Goal: Task Accomplishment & Management: Manage account settings

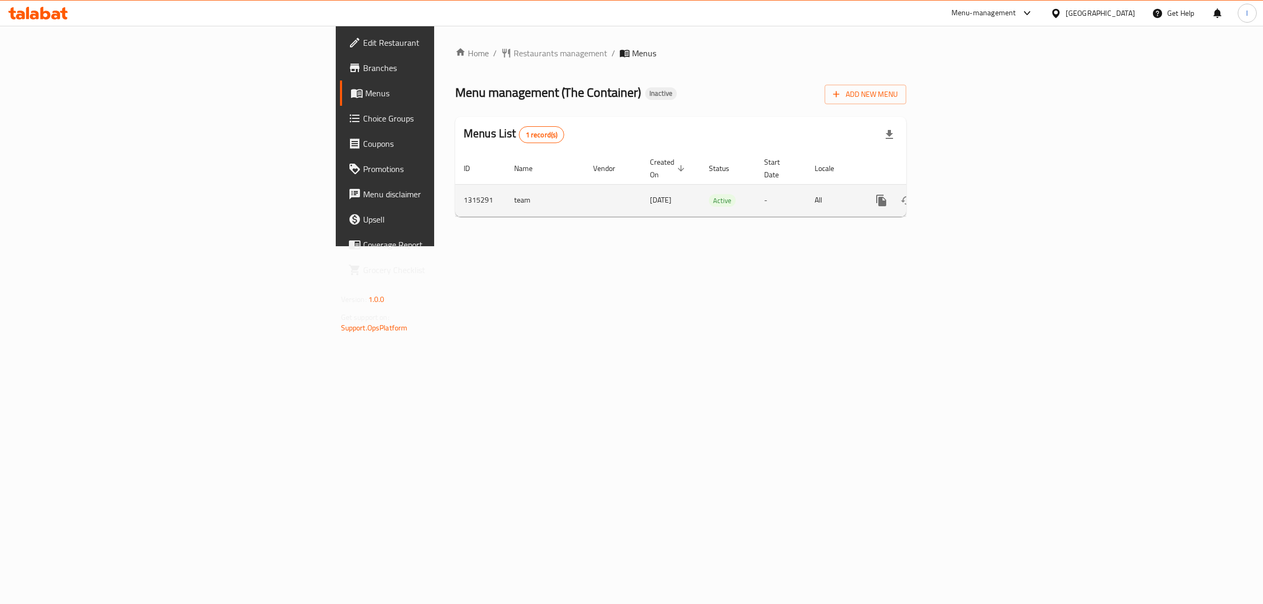
click at [964, 194] on icon "enhanced table" at bounding box center [957, 200] width 13 height 13
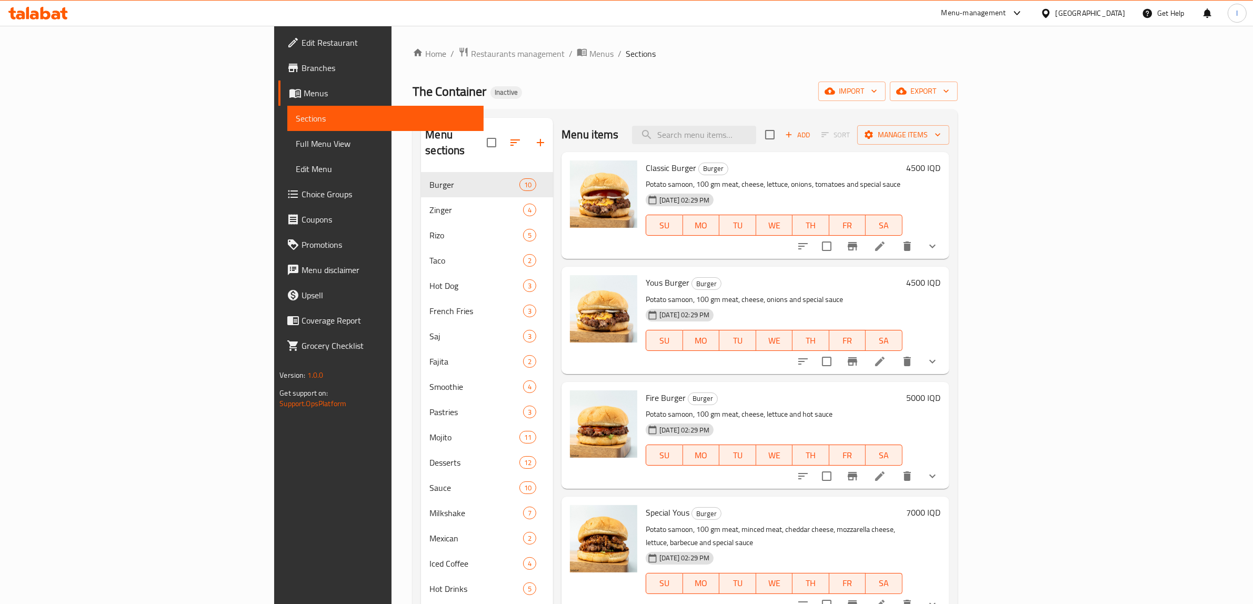
click at [296, 148] on span "Full Menu View" at bounding box center [385, 143] width 179 height 13
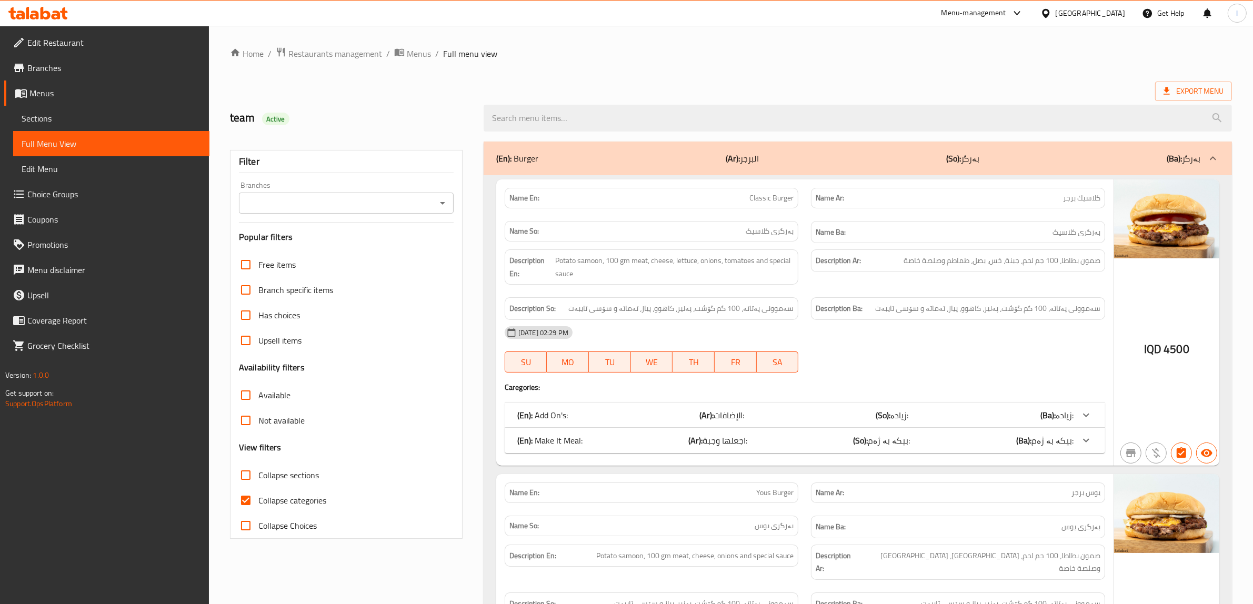
click at [382, 208] on input "Branches" at bounding box center [337, 203] width 191 height 15
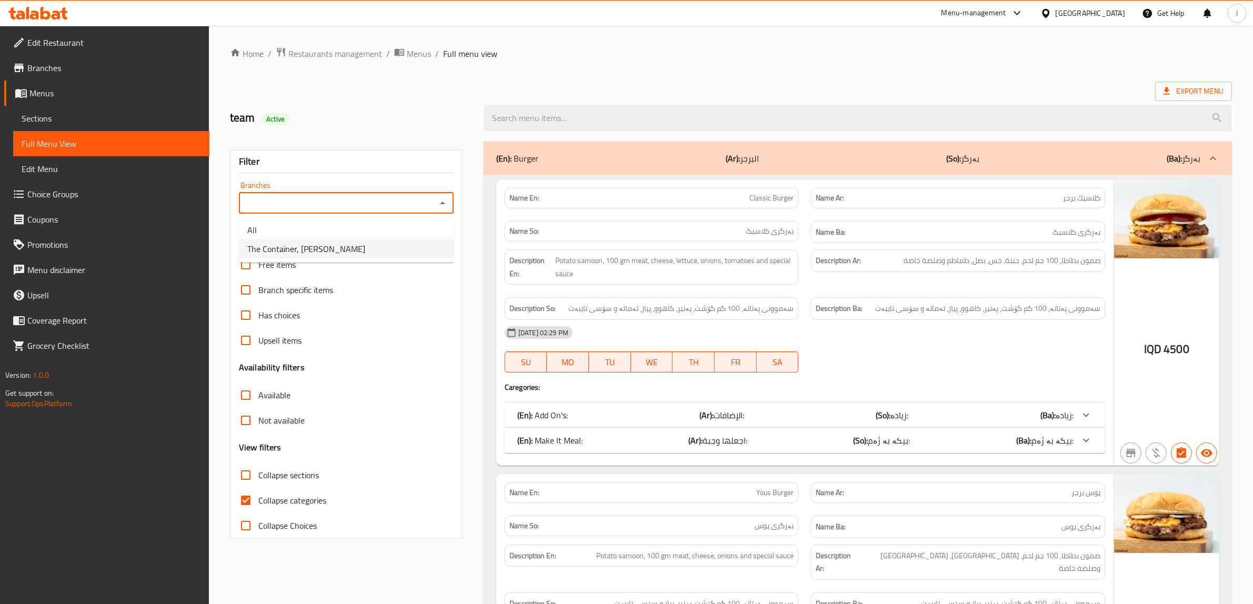
click at [324, 245] on span "The Container, [PERSON_NAME]" at bounding box center [306, 249] width 118 height 13
type input "The Container, [PERSON_NAME]"
click at [233, 503] on input "Collapse categories" at bounding box center [245, 500] width 25 height 25
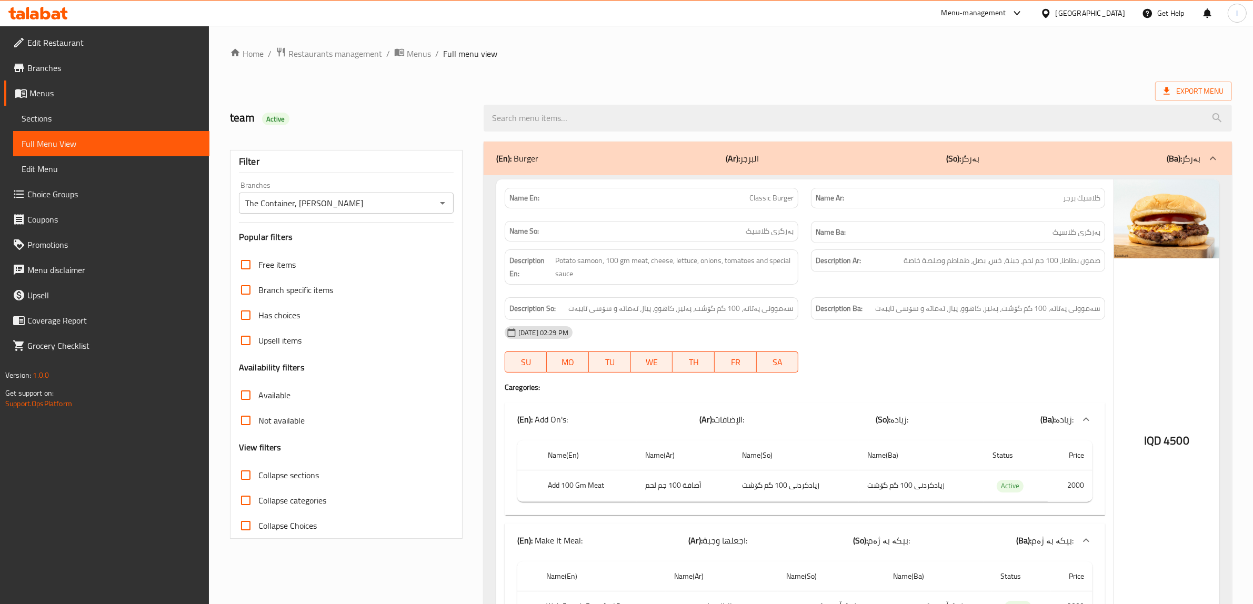
click at [243, 500] on input "Collapse categories" at bounding box center [245, 500] width 25 height 25
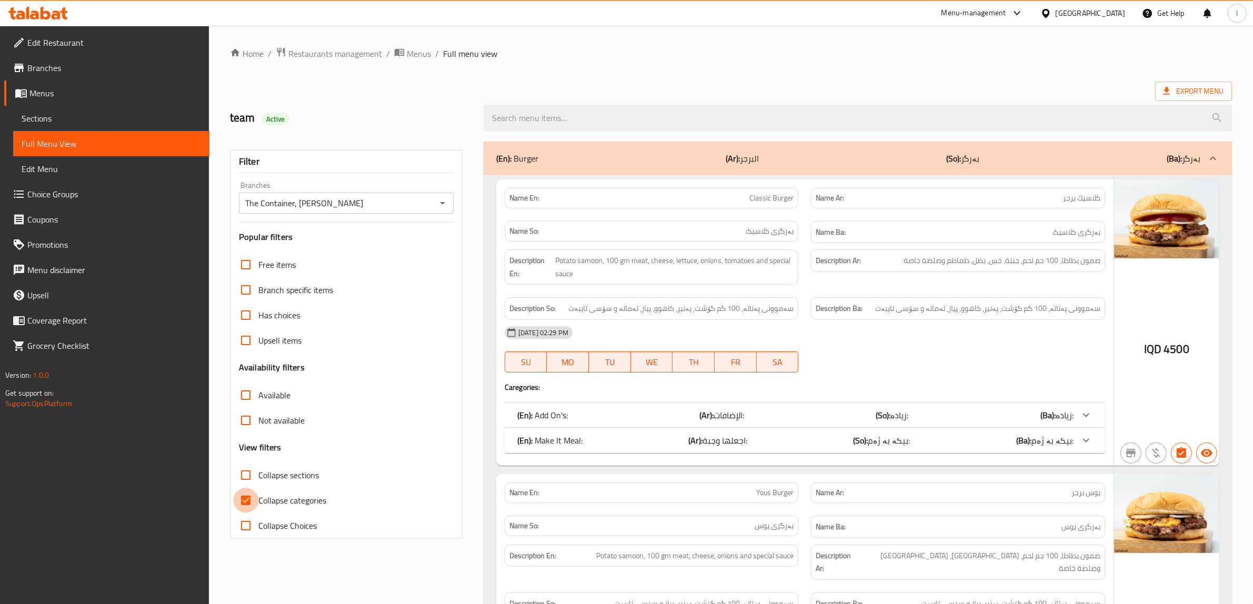
click at [246, 498] on input "Collapse categories" at bounding box center [245, 500] width 25 height 25
checkbox input "false"
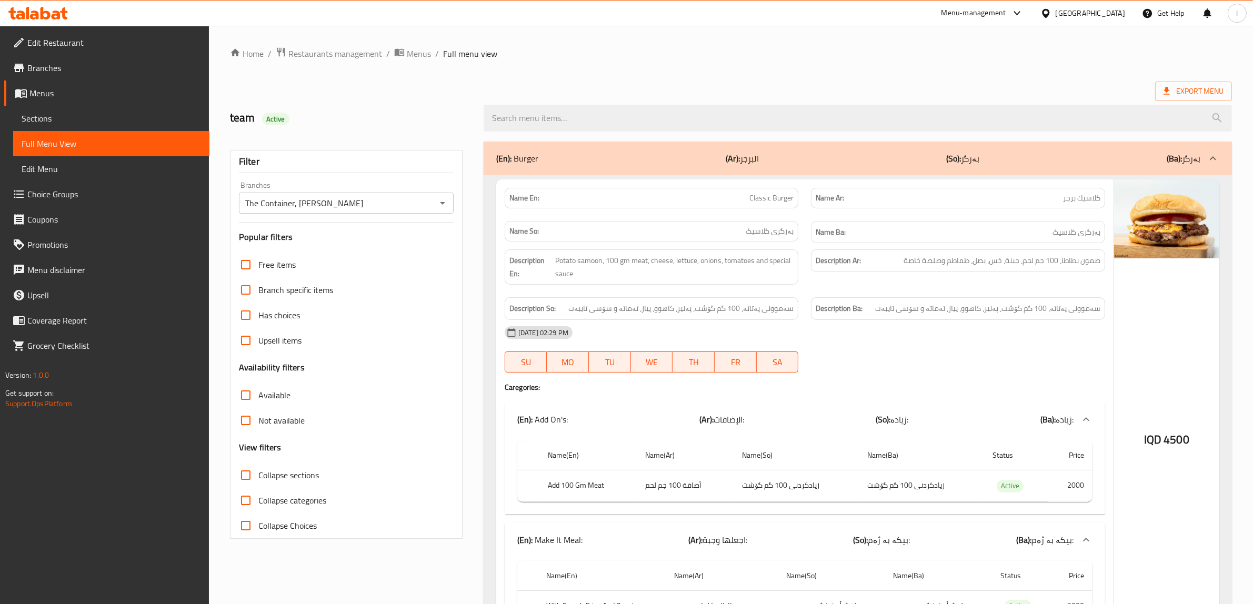
click at [257, 472] on input "Collapse sections" at bounding box center [245, 475] width 25 height 25
checkbox input "true"
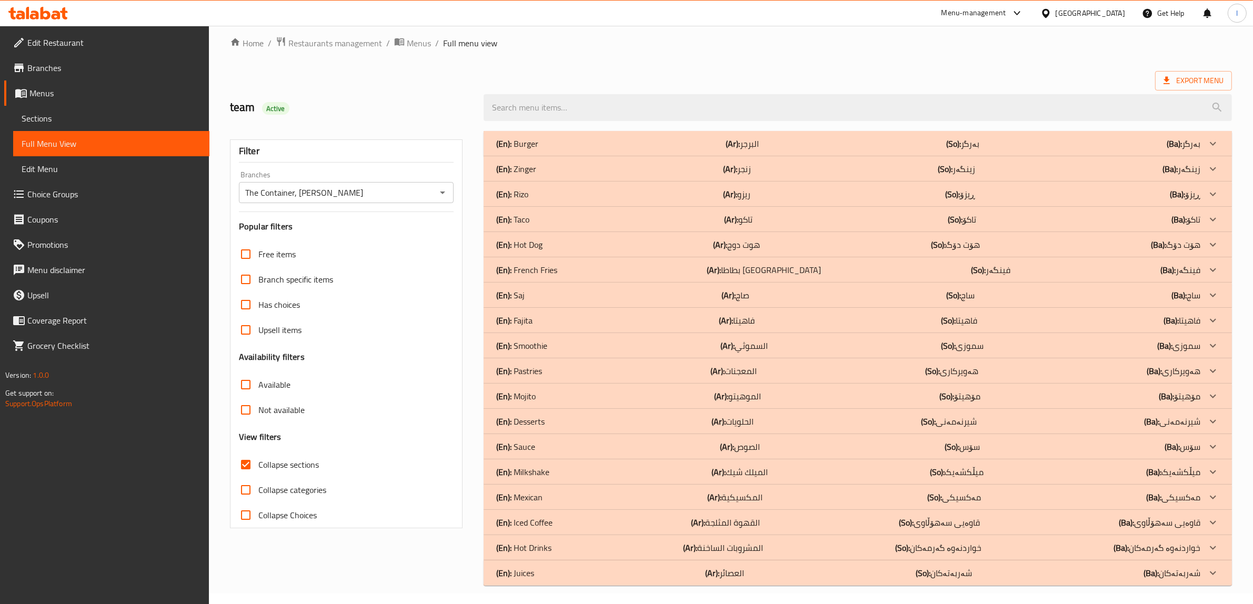
scroll to position [13, 0]
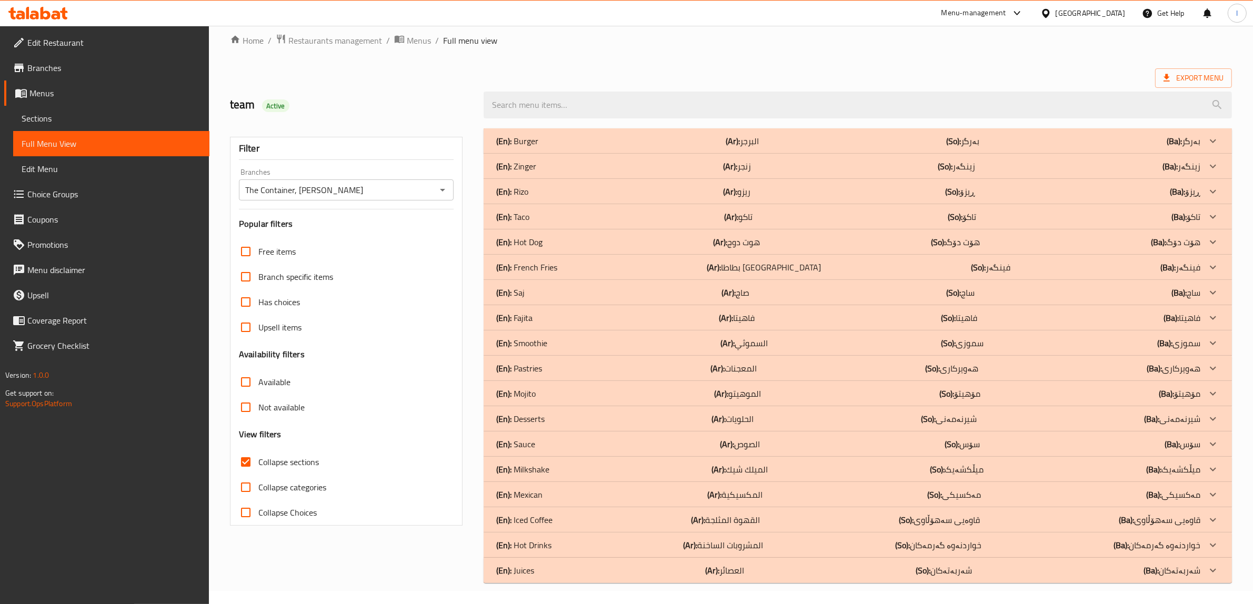
click at [548, 543] on p "(En): Hot Drinks" at bounding box center [523, 545] width 55 height 13
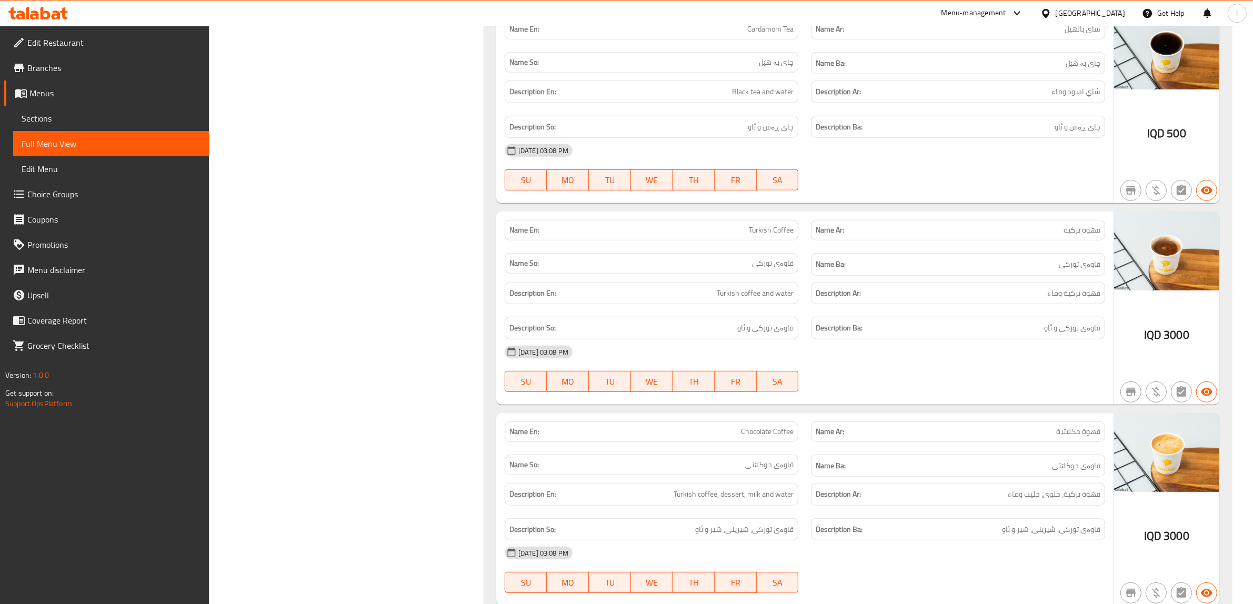
scroll to position [605, 0]
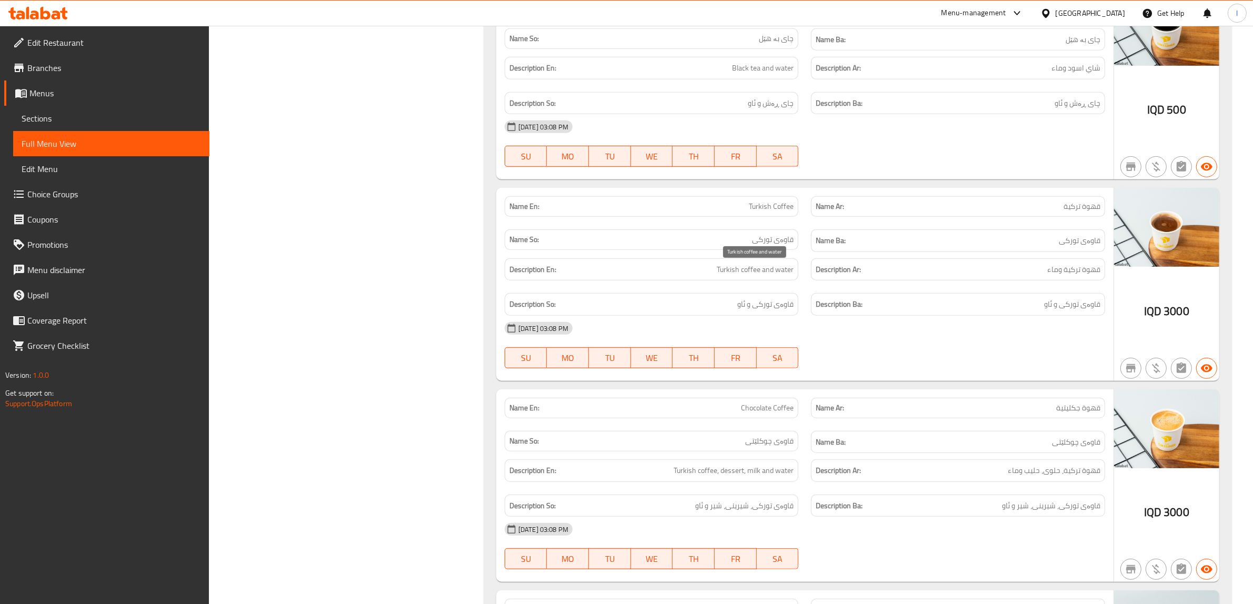
click at [749, 272] on span "Turkish coffee and water" at bounding box center [755, 269] width 77 height 13
copy span "coffee"
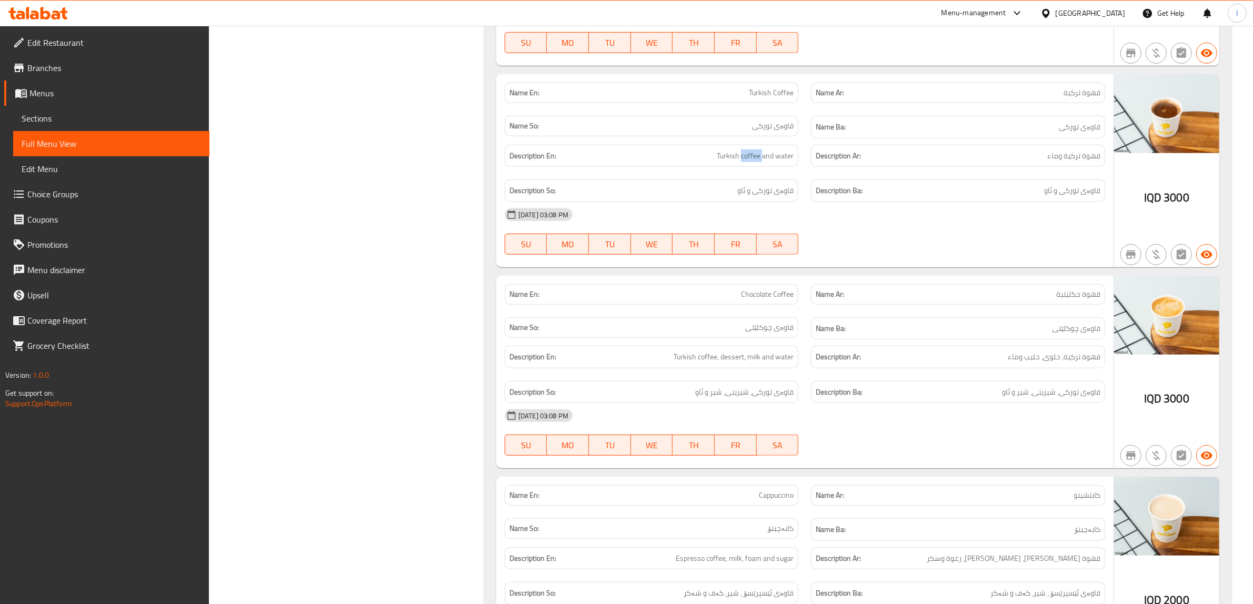
scroll to position [737, 0]
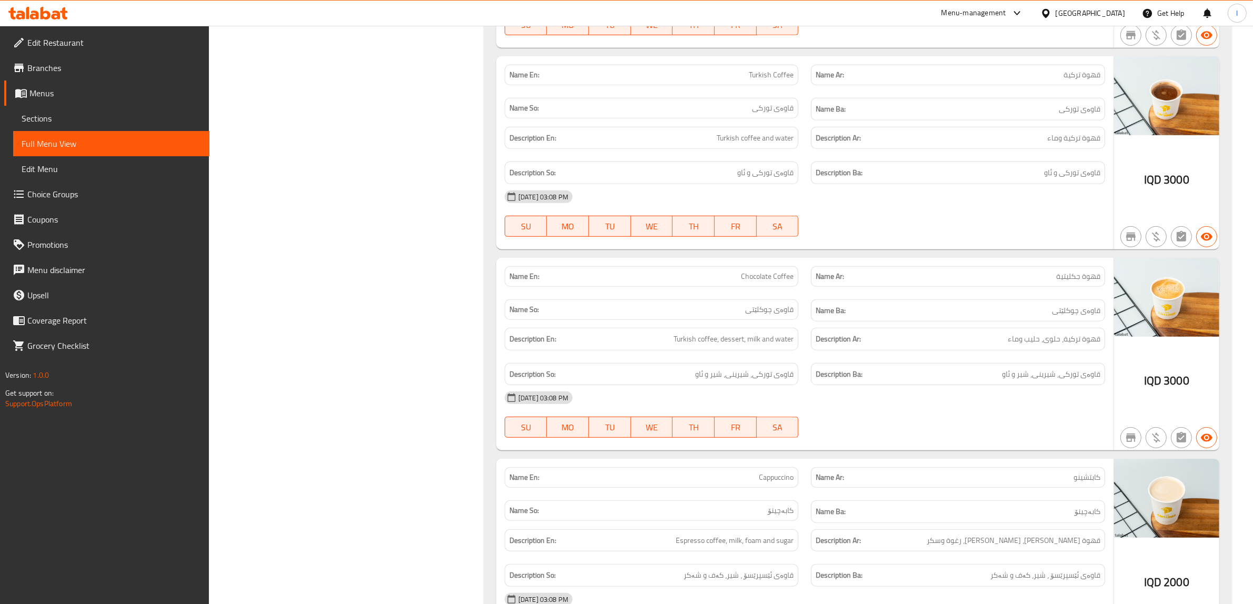
click at [903, 316] on h6 "Name Ba: قاوەی چوکلێتی" at bounding box center [958, 310] width 285 height 13
click at [1064, 280] on span "قهوة جكليتية" at bounding box center [1078, 276] width 44 height 11
click at [1076, 277] on span "قهوة جكليتية" at bounding box center [1078, 276] width 44 height 11
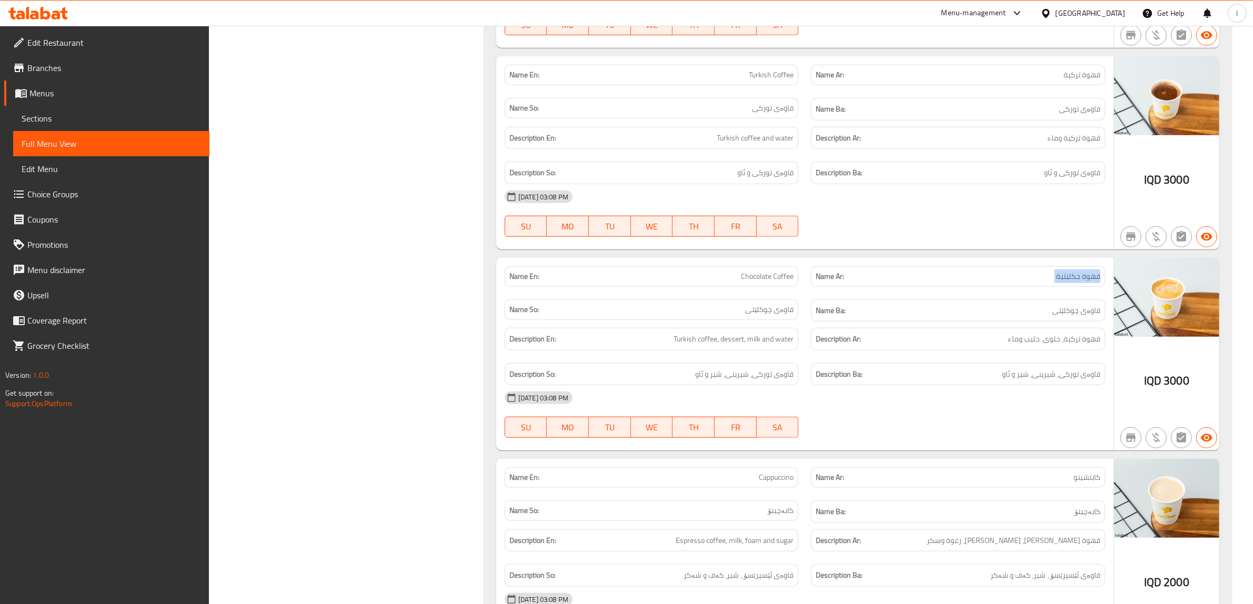
click at [1076, 277] on span "قهوة جكليتية" at bounding box center [1078, 276] width 44 height 11
click at [762, 277] on span "Chocolate Coffee" at bounding box center [767, 276] width 53 height 11
copy span "Chocolate Coffee"
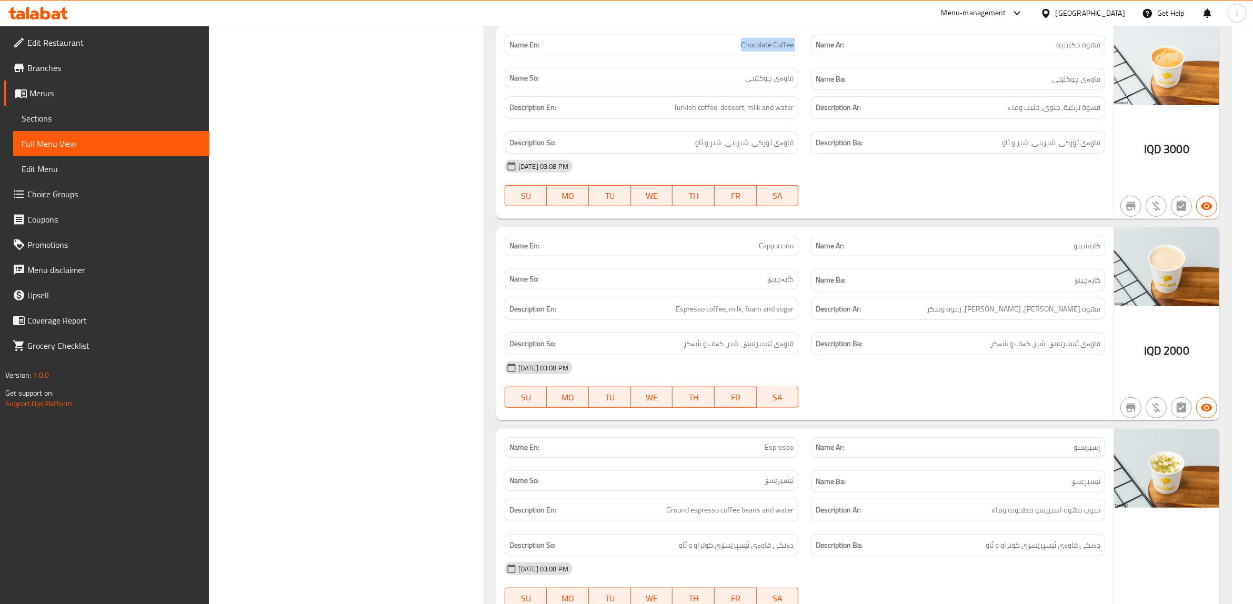
scroll to position [1000, 0]
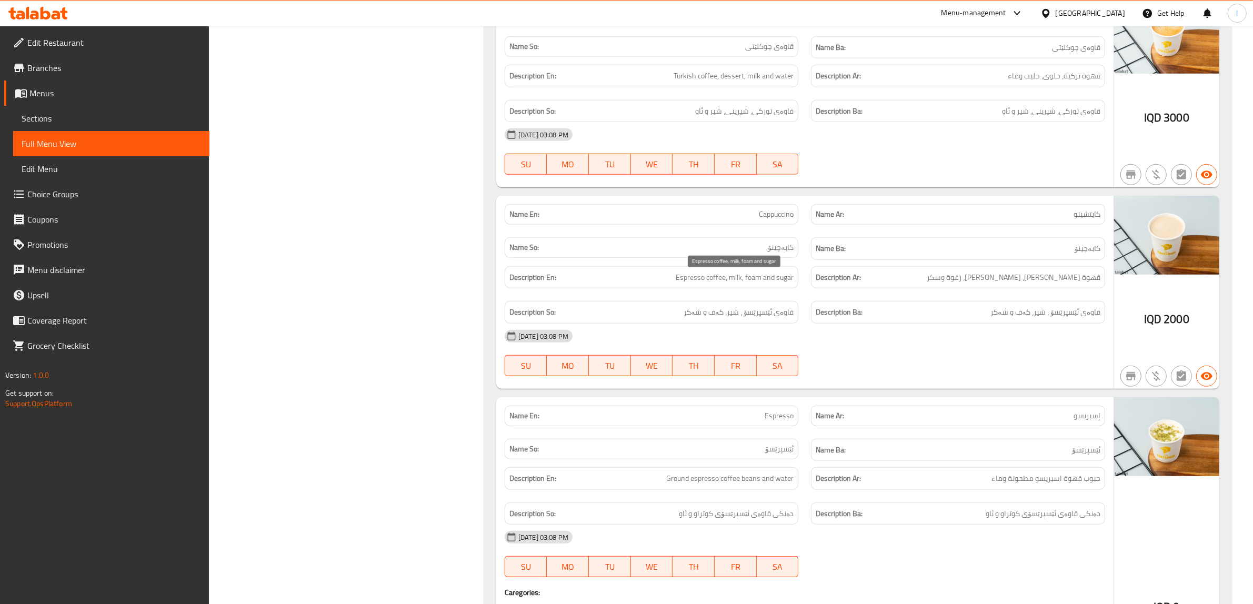
click at [756, 282] on span "Espresso coffee, milk, foam and sugar" at bounding box center [735, 277] width 118 height 13
click at [1019, 283] on span "قهوة [PERSON_NAME]، [PERSON_NAME]، رغوة وسكر" at bounding box center [1014, 277] width 174 height 13
copy span "رغوة"
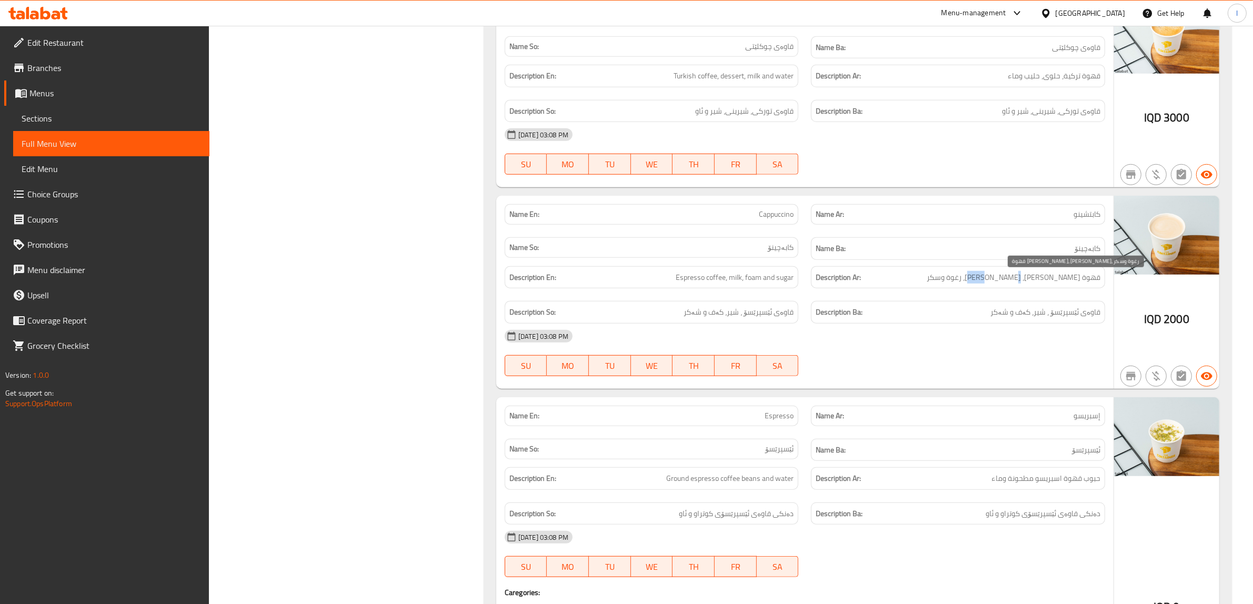
click at [1024, 283] on span "قهوة [PERSON_NAME]، [PERSON_NAME]، رغوة وسكر" at bounding box center [1014, 277] width 174 height 13
click at [751, 269] on div "Description En: Espresso coffee, milk, foam and sugar" at bounding box center [652, 277] width 294 height 23
click at [756, 288] on div "Description En: Espresso coffee, milk, foam and sugar" at bounding box center [652, 277] width 294 height 23
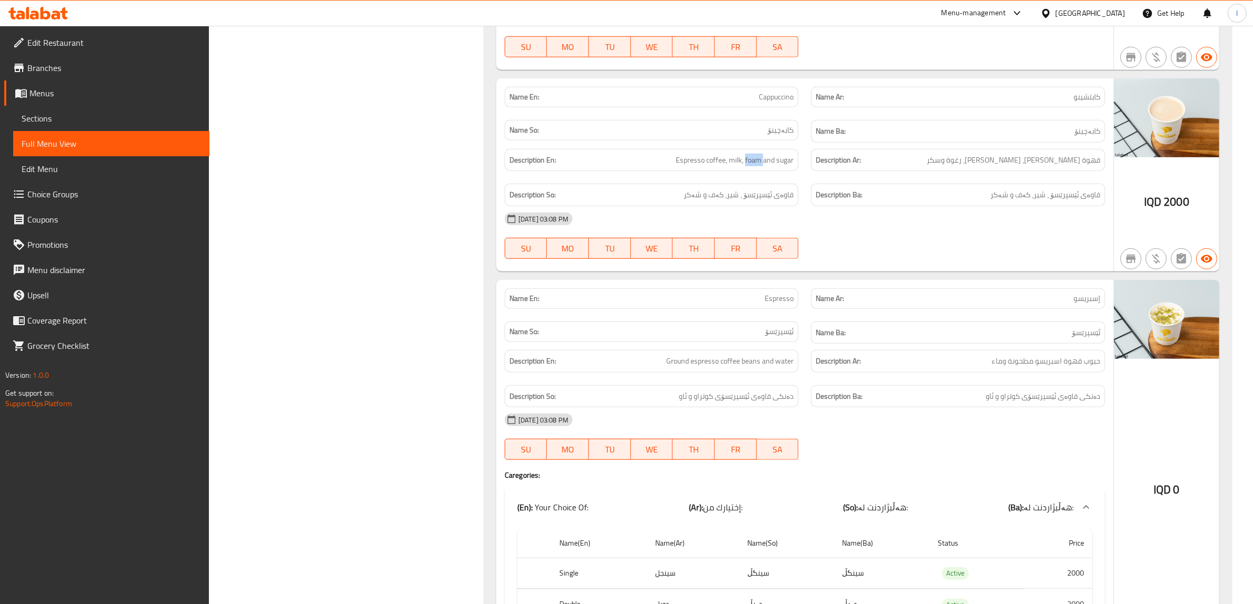
scroll to position [1197, 0]
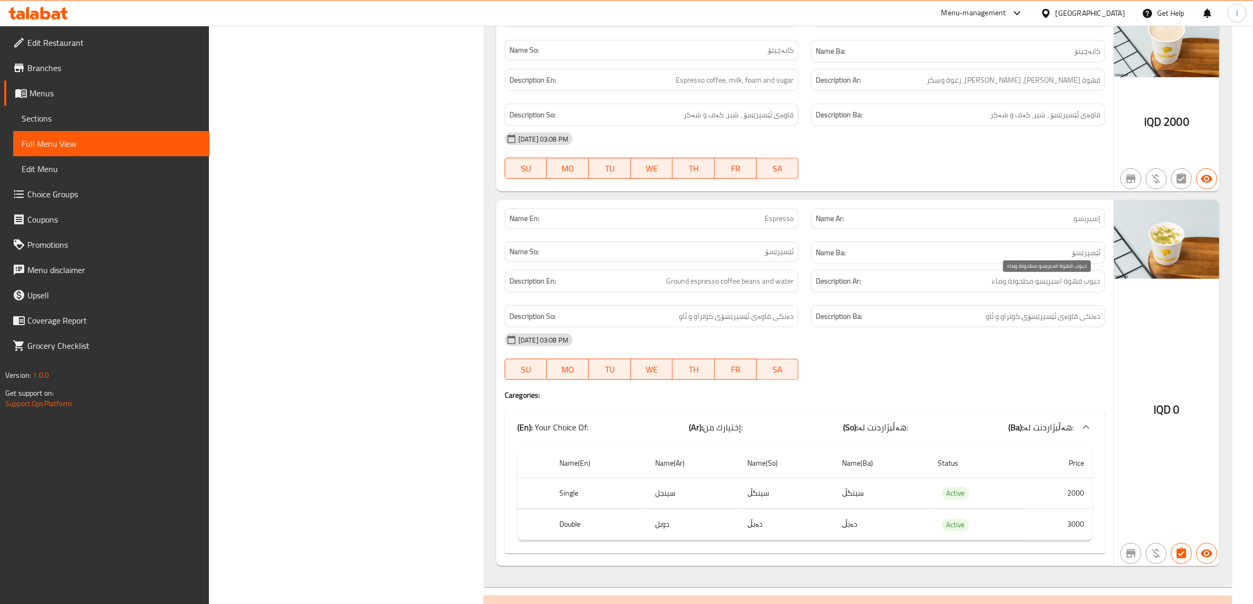
click at [1092, 287] on span "حبوب قهوة اسبريسو مطحونة وماء" at bounding box center [1046, 281] width 109 height 13
copy span "حبوب"
click at [749, 288] on span "Ground espresso coffee beans and water" at bounding box center [729, 281] width 127 height 13
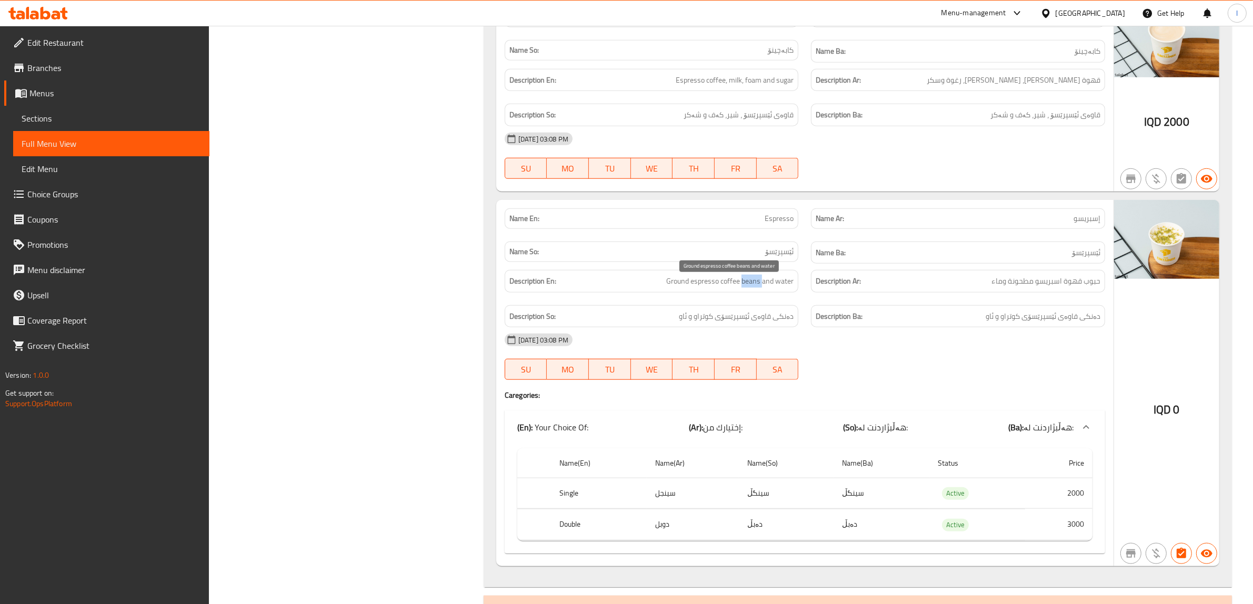
copy span "beans"
click at [775, 222] on span "Espresso" at bounding box center [779, 218] width 29 height 11
copy span "Espresso"
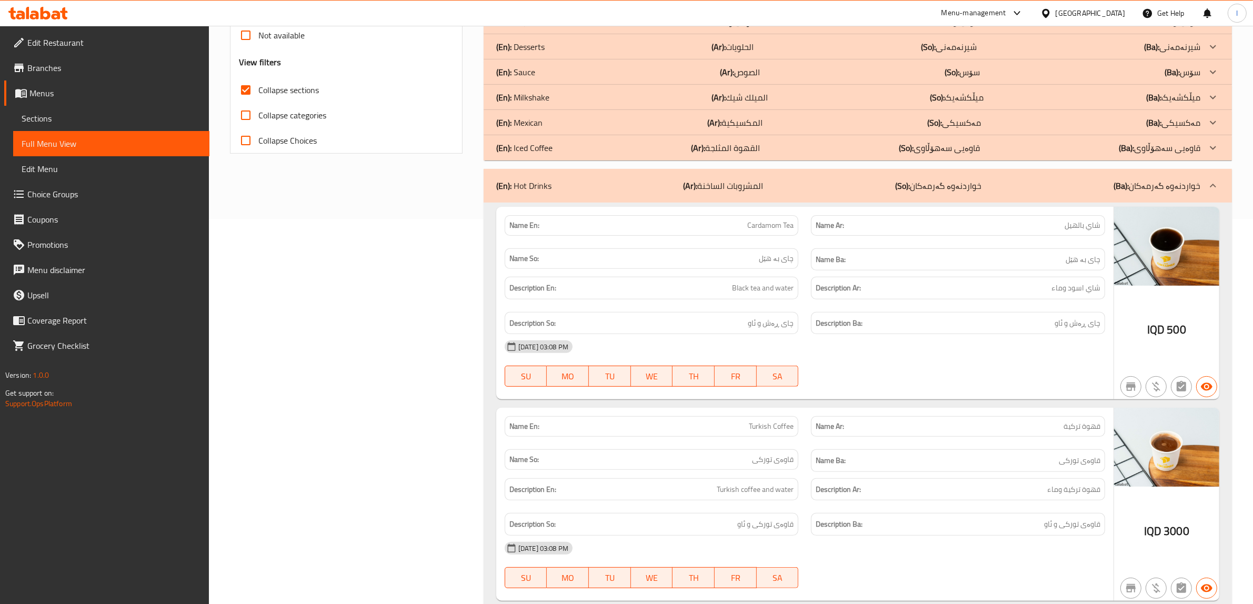
scroll to position [122, 0]
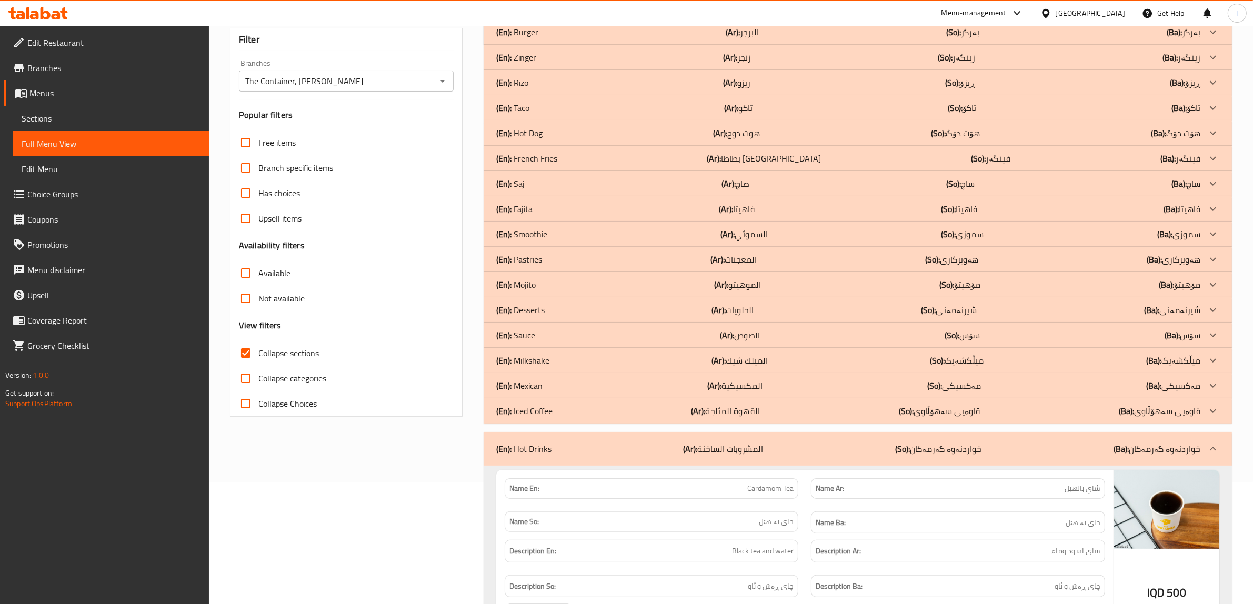
click at [758, 449] on p "(Ar): المشروبات الساخنة" at bounding box center [724, 449] width 80 height 13
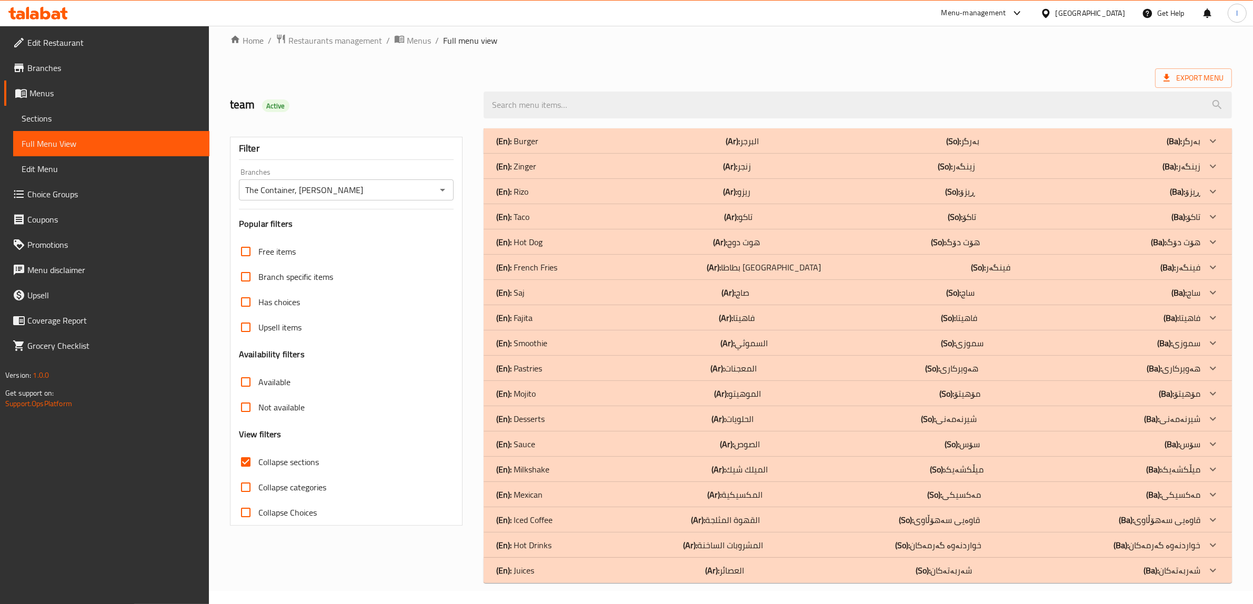
scroll to position [13, 0]
click at [749, 514] on p "(Ar): القهوة المثلجة" at bounding box center [726, 520] width 69 height 13
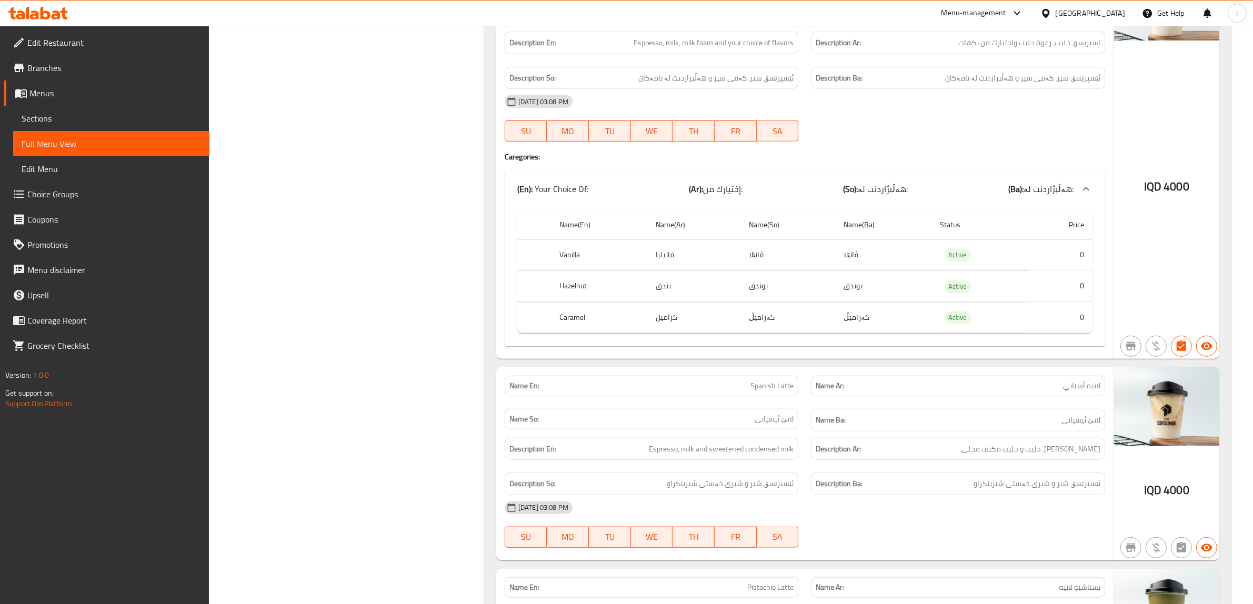
scroll to position [671, 0]
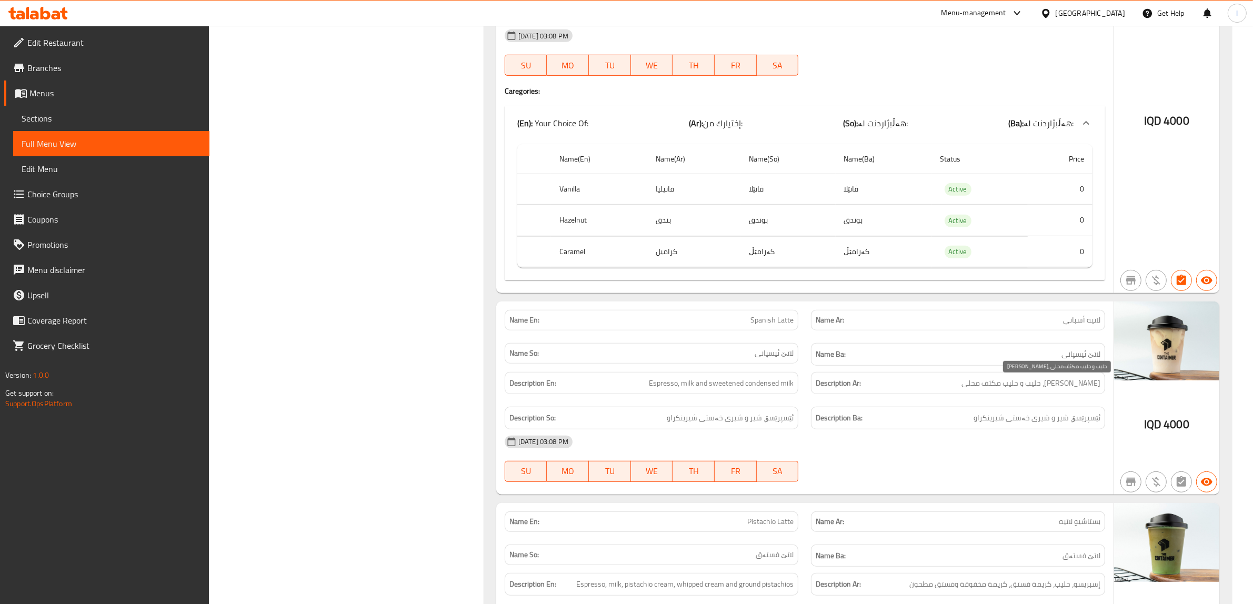
click at [997, 387] on span "[PERSON_NAME]، حليب و حليب مكثف محلى" at bounding box center [1031, 383] width 139 height 13
click at [732, 388] on span "Espresso, milk and sweetened condensed milk" at bounding box center [721, 383] width 145 height 13
copy span "sweetened"
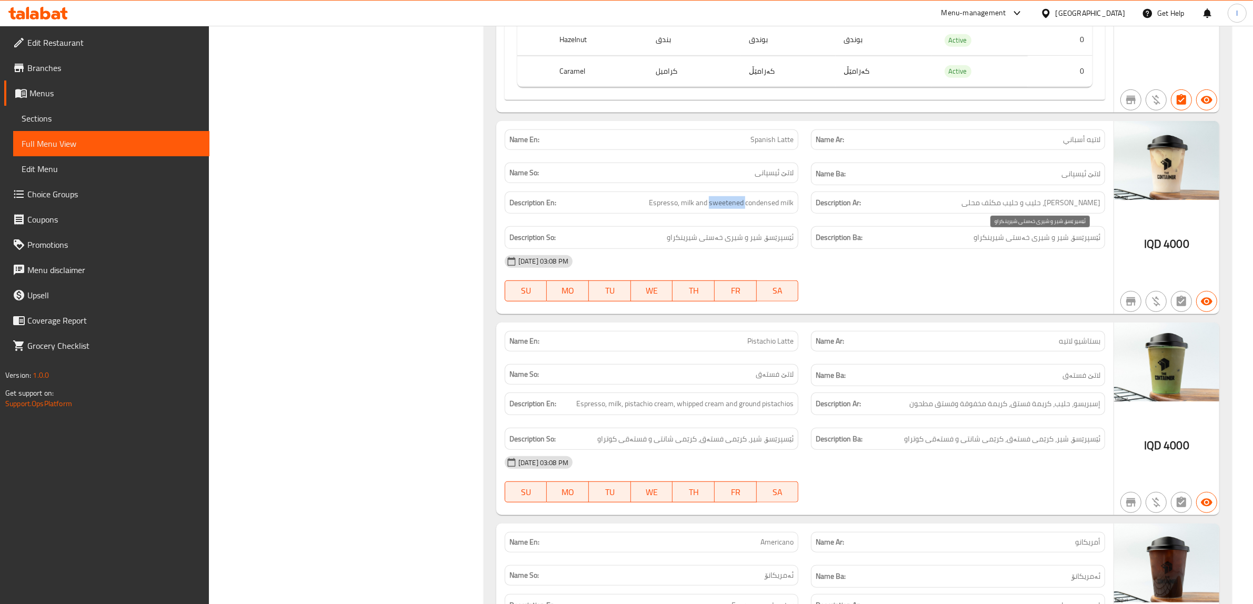
scroll to position [868, 0]
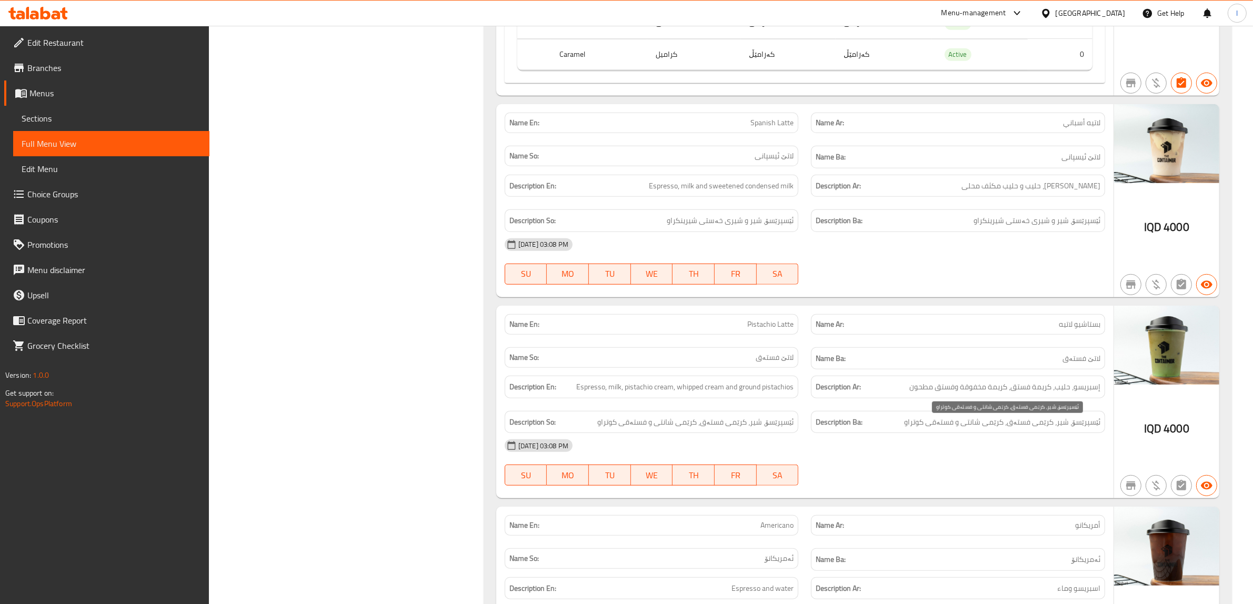
click at [1062, 419] on span "ئێسپرێسۆ، شیر، کرێمی فستەق، کرێمی شانتی و فستەقی کوتراو" at bounding box center [1002, 422] width 196 height 13
click at [971, 391] on span "إسبريسو، حليب، كريمة فستق، كريمة مخفوقة وفستق مطحون" at bounding box center [1004, 387] width 191 height 13
copy span "مخفوقة"
click at [763, 329] on span "Pistachio Latte" at bounding box center [770, 324] width 46 height 11
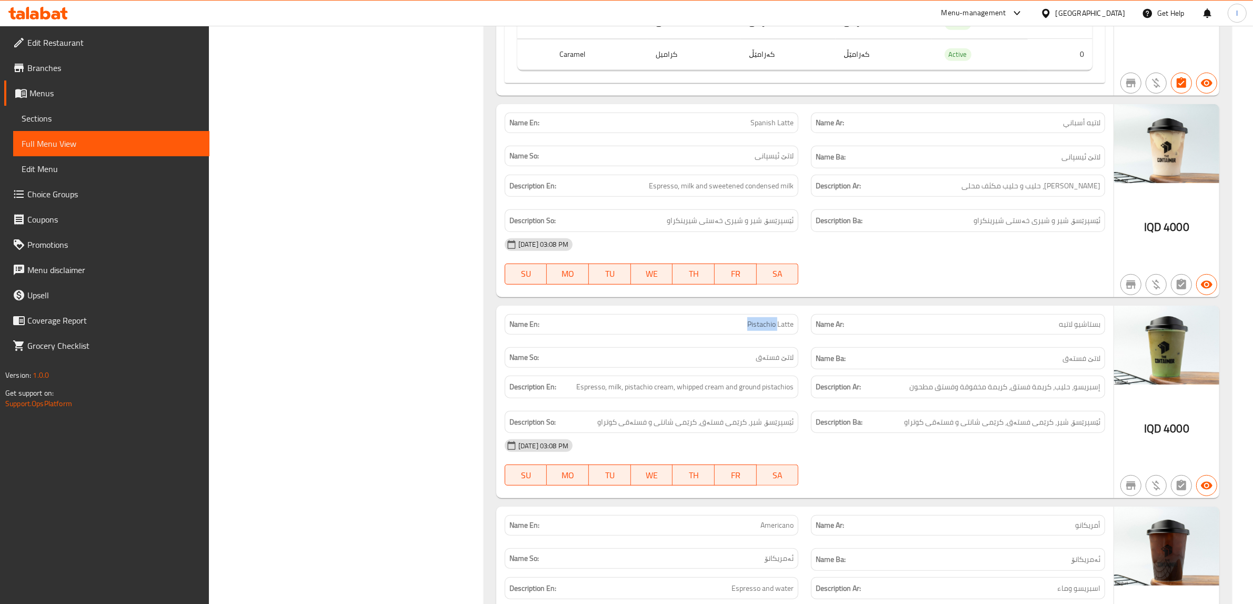
click at [763, 329] on span "Pistachio Latte" at bounding box center [770, 324] width 46 height 11
copy span "Pistachio Latte"
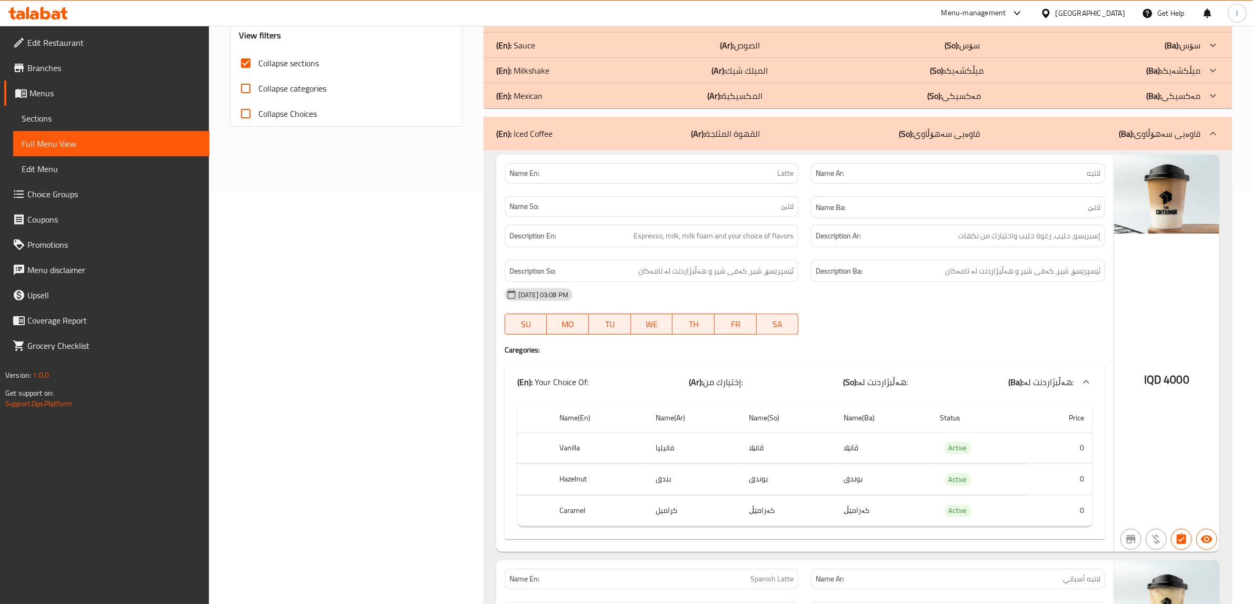
scroll to position [149, 0]
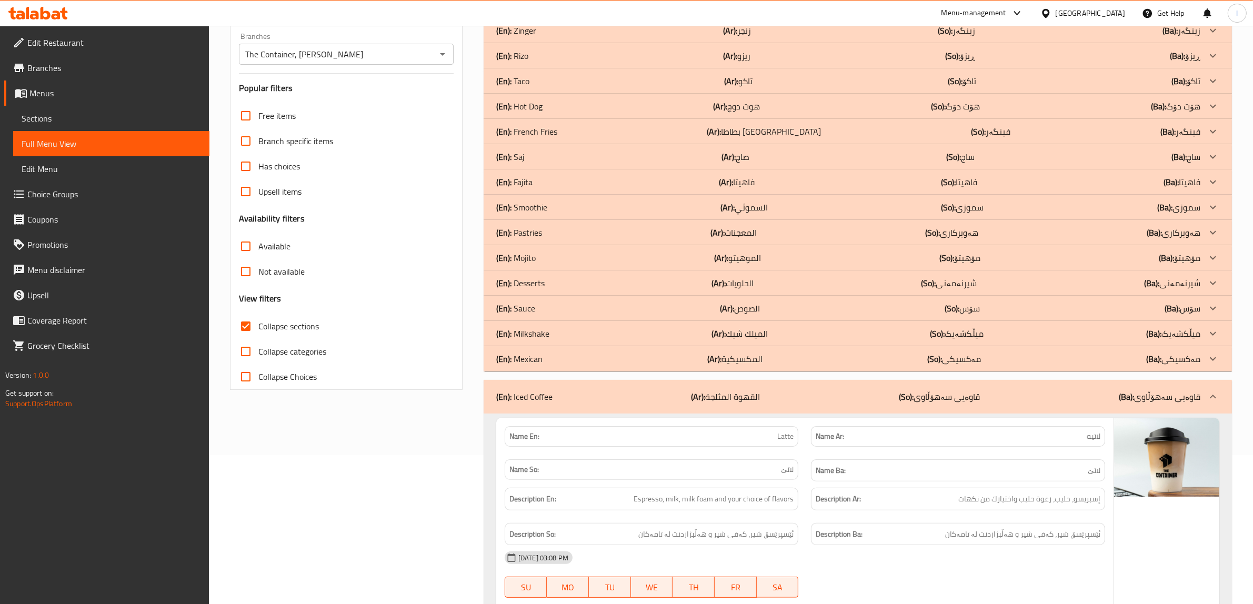
click at [728, 394] on p "(Ar): القهوة المثلجة" at bounding box center [726, 397] width 69 height 13
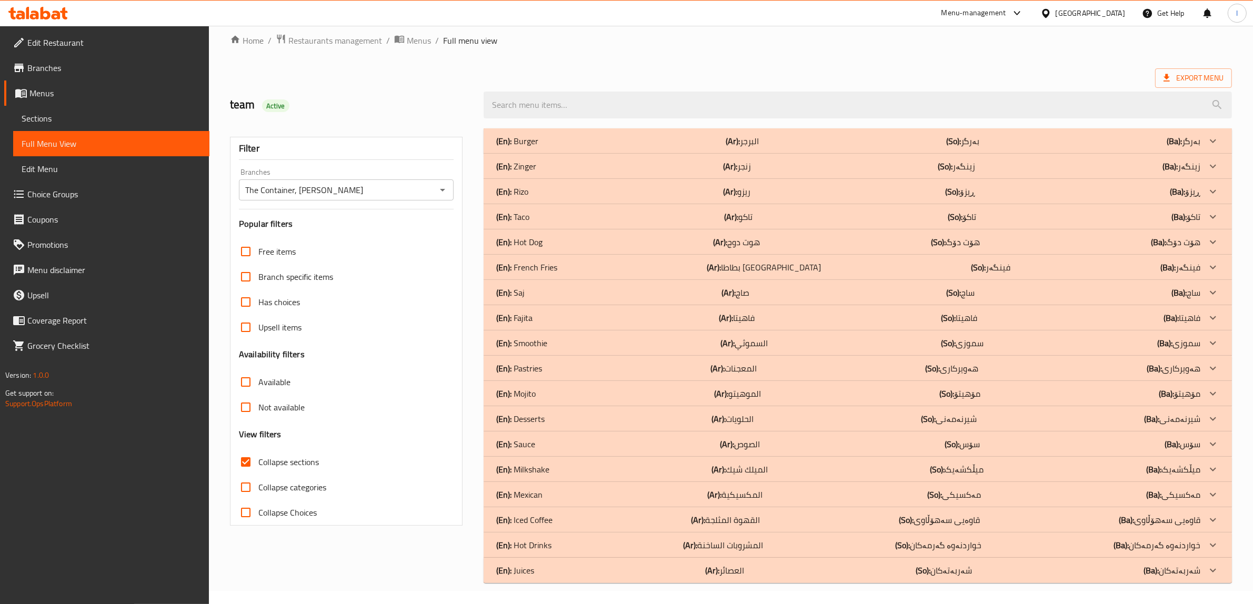
scroll to position [13, 0]
click at [583, 497] on div "(En): Mexican (Ar): المكسيكية (So): مەکسیکی (Ba): مەکسیکی" at bounding box center [848, 494] width 704 height 13
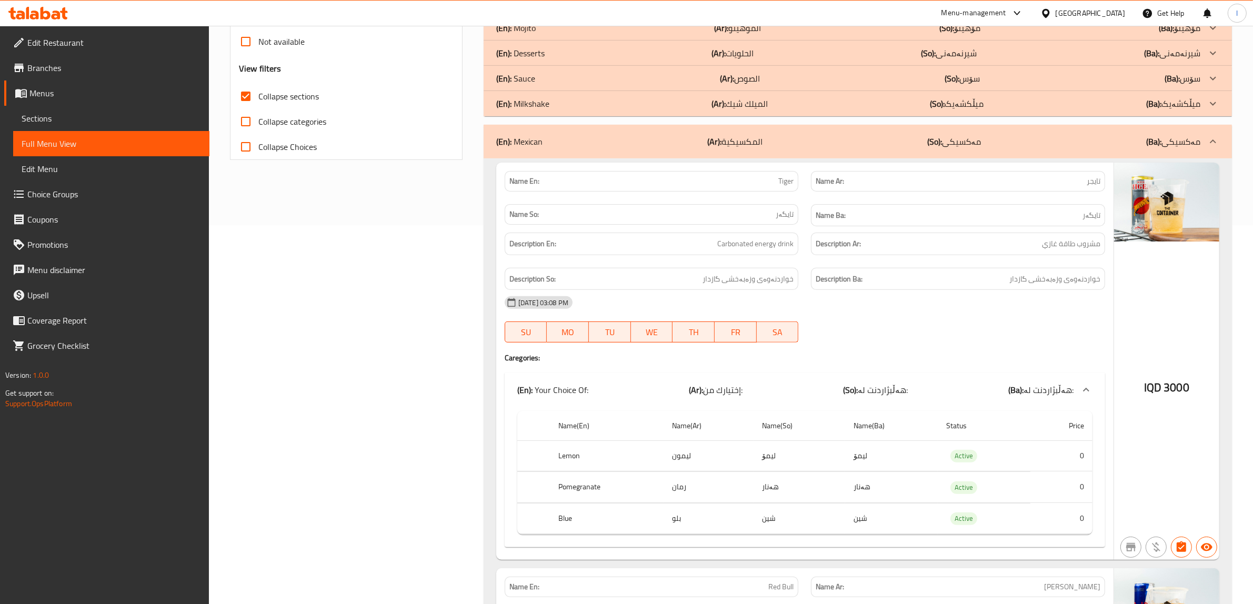
scroll to position [408, 0]
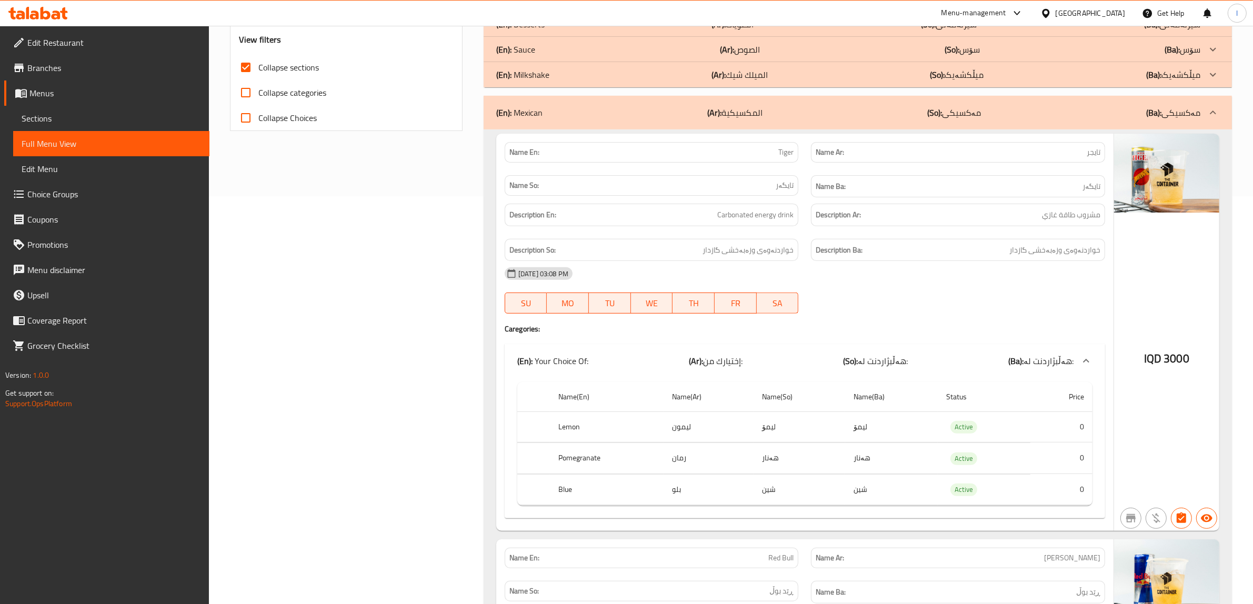
click at [1067, 207] on div "Description Ar: مشروب طاقة غازي" at bounding box center [958, 215] width 294 height 23
click at [1059, 218] on span "مشروب طاقة غازي" at bounding box center [1071, 214] width 58 height 13
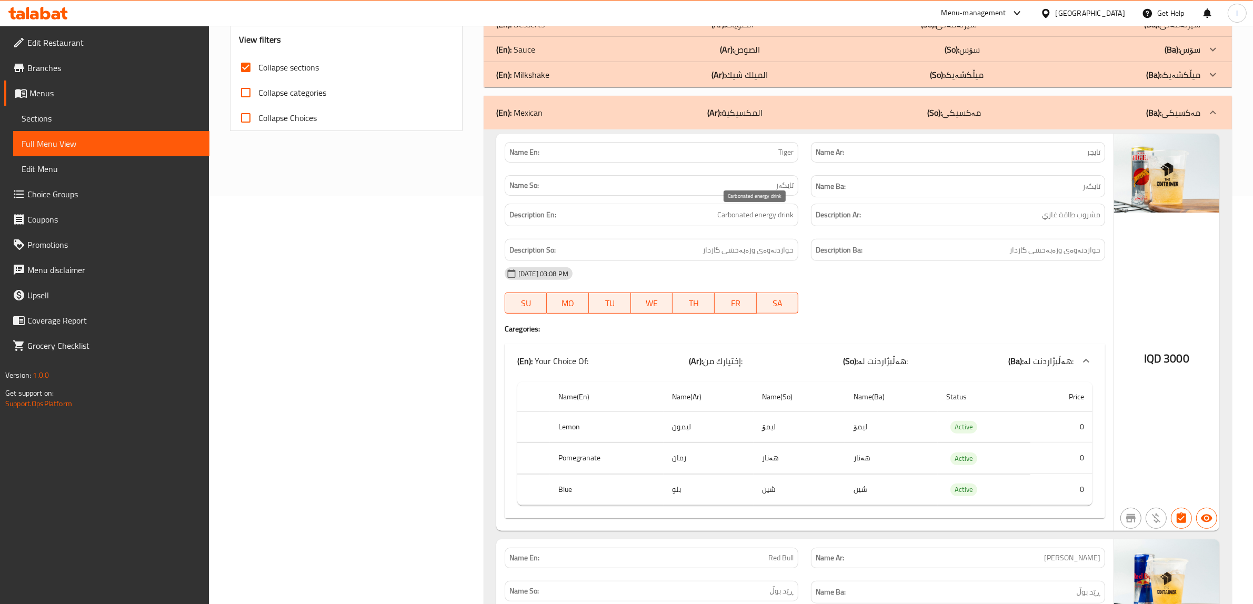
click at [735, 216] on span "Carbonated energy drink" at bounding box center [755, 214] width 76 height 13
click at [722, 216] on span "Carbonated energy drink" at bounding box center [755, 214] width 76 height 13
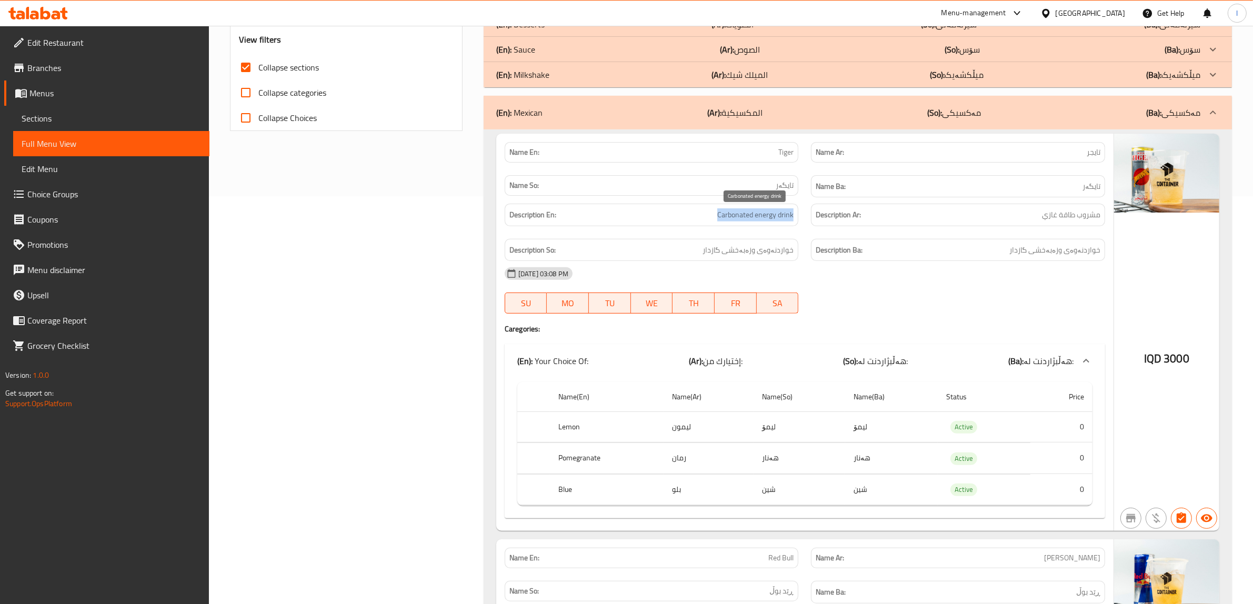
click at [723, 216] on span "Carbonated energy drink" at bounding box center [755, 214] width 76 height 13
click at [704, 104] on div "(En): Mexican (Ar): المكسيكية (So): مەکسیکی (Ba): مەکسیکی" at bounding box center [858, 113] width 748 height 34
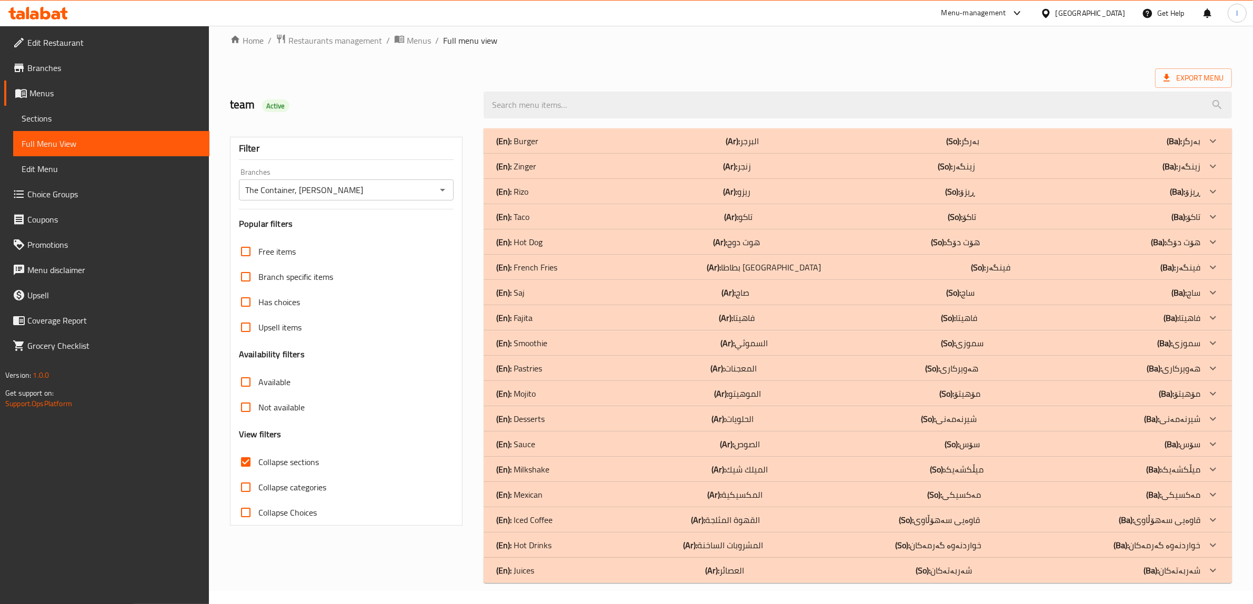
scroll to position [13, 0]
click at [564, 440] on div "(En): Sauce (Ar): الصوص (So): سۆس (Ba): سۆس" at bounding box center [848, 444] width 704 height 13
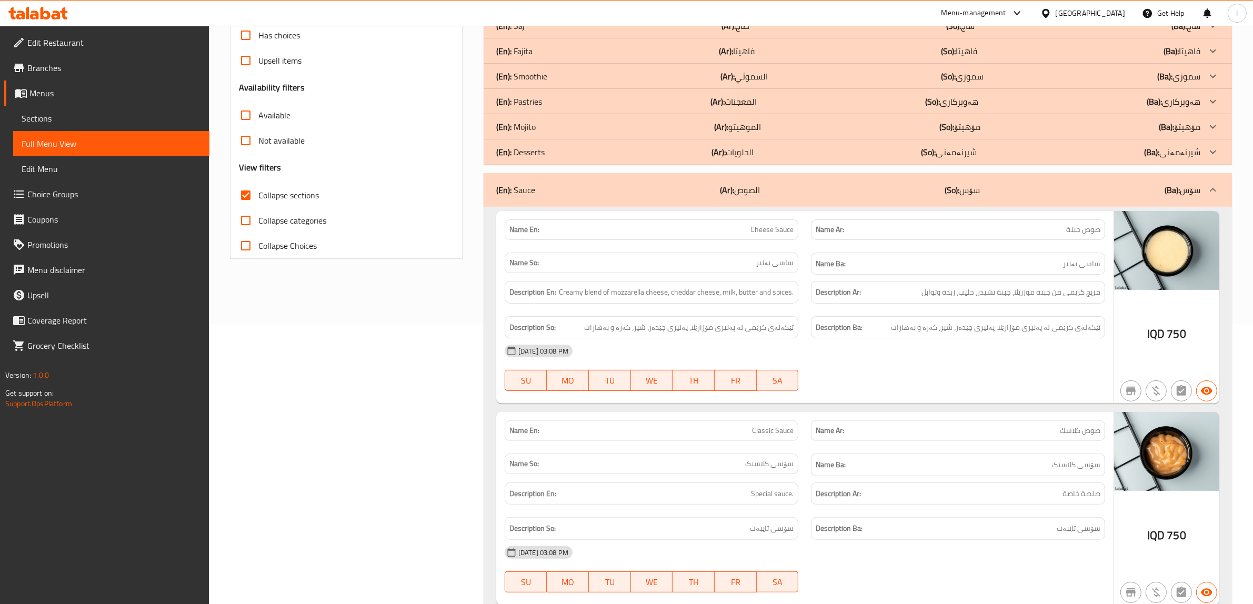
scroll to position [474, 0]
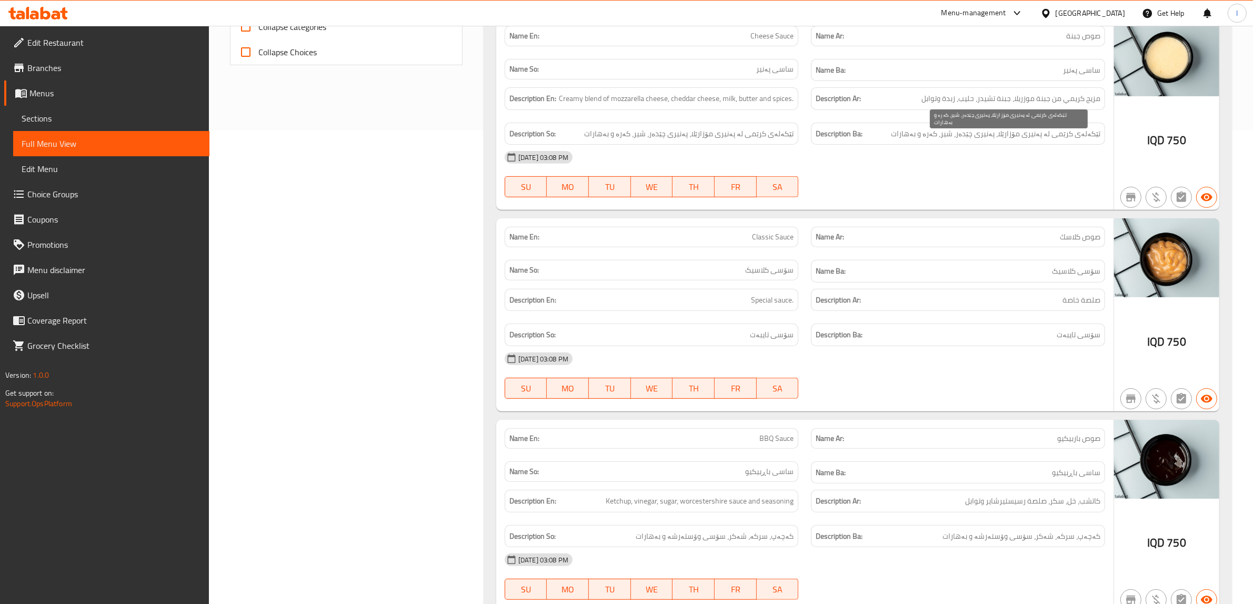
click at [1011, 132] on span "تێکەلەی کرێمی لە پەنیری مۆزارێلا، پەنیری چێدەر، شیر، کەرە و بەهارات" at bounding box center [995, 133] width 209 height 13
click at [911, 97] on h6 "Description Ar: مزيج كريمي من جبنة موزريلا، جبنة تشيدر، حليب، زبدة وتوابل" at bounding box center [958, 98] width 285 height 13
drag, startPoint x: 914, startPoint y: 98, endPoint x: 937, endPoint y: 104, distance: 23.2
click at [937, 104] on h6 "Description Ar: مزيج كريمي من جبنة موزريلا، جبنة تشيدر، حليب، زبدة وتوابل" at bounding box center [958, 98] width 285 height 13
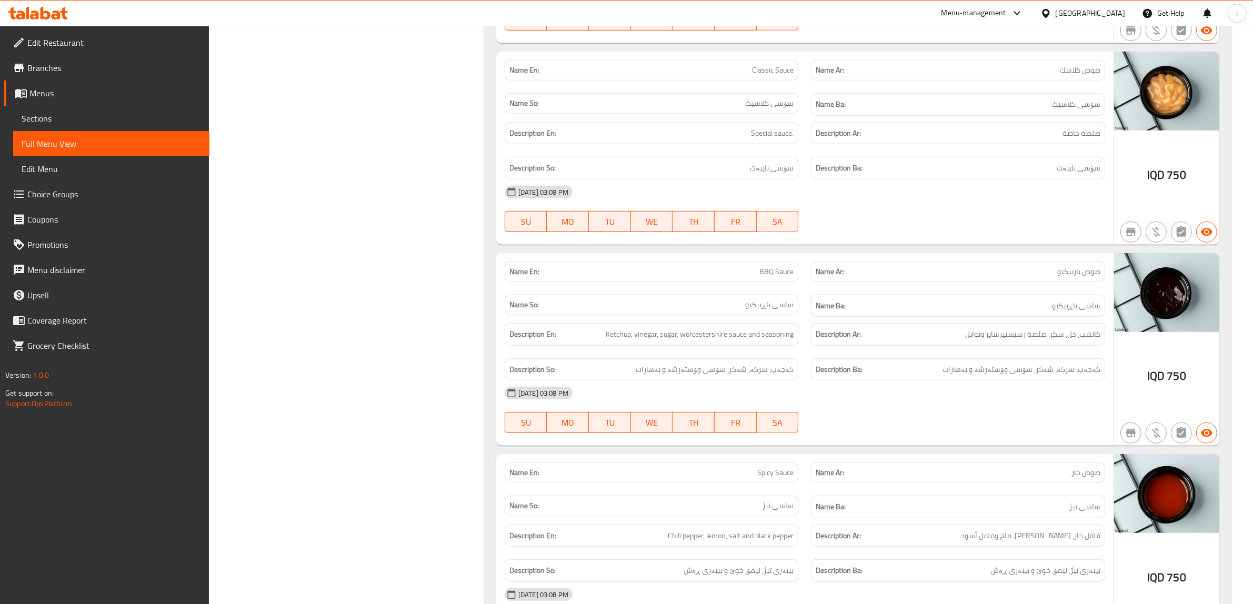
scroll to position [671, 0]
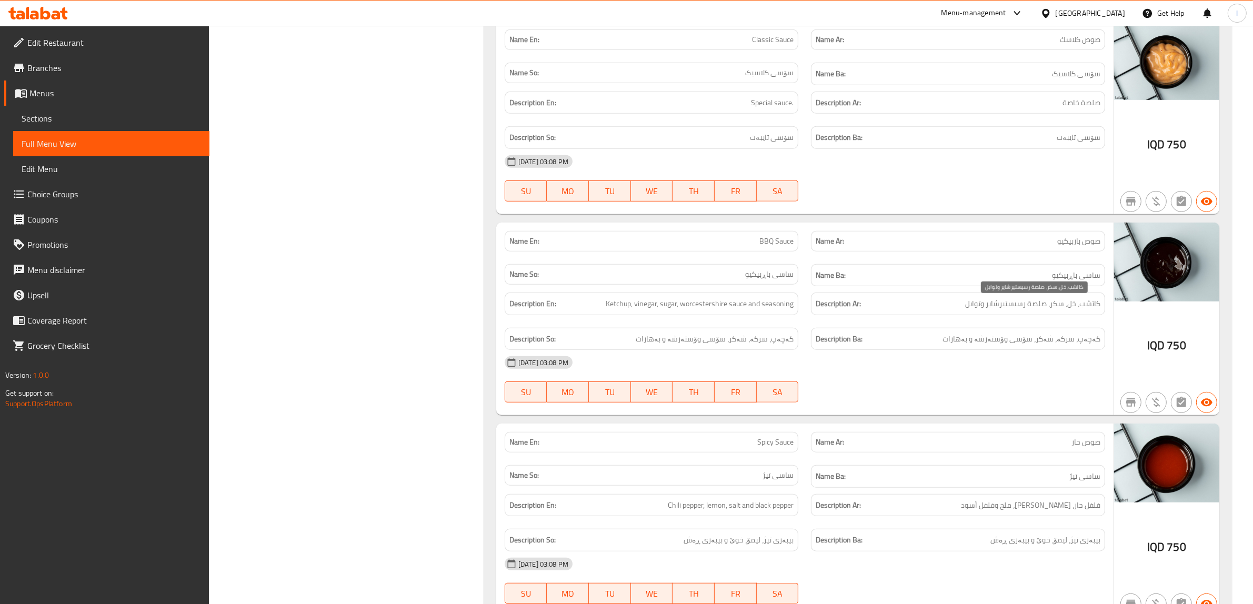
click at [1072, 307] on span "كاتشب، خل، سكر، صلصة رسيستيرشاير وتوابل" at bounding box center [1032, 303] width 135 height 13
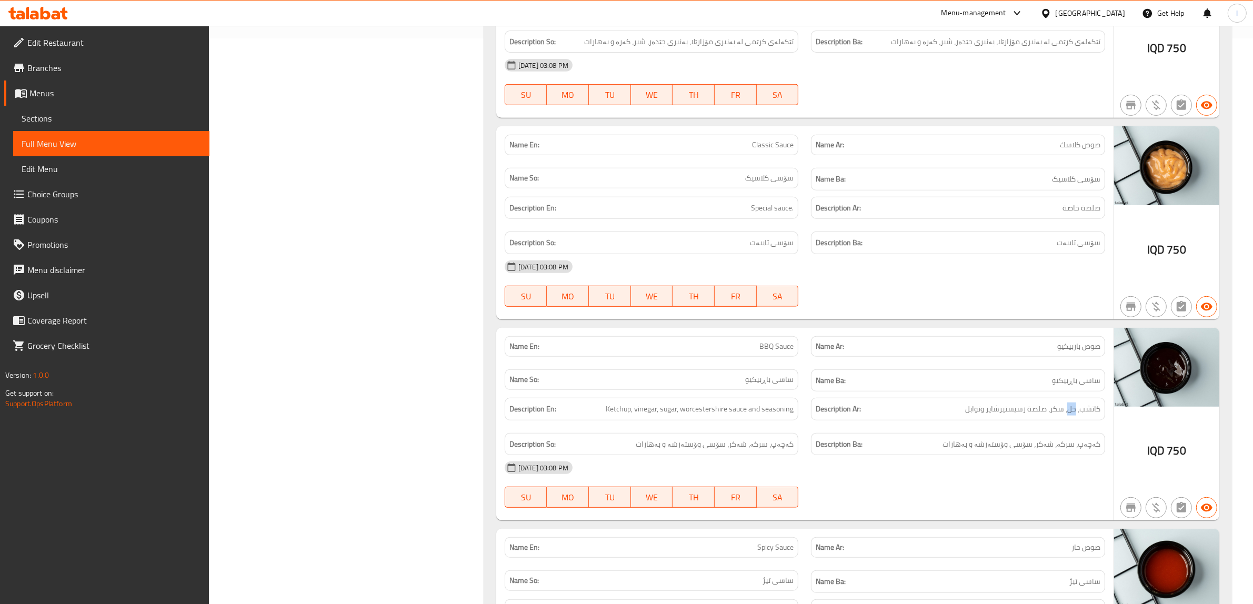
scroll to position [605, 0]
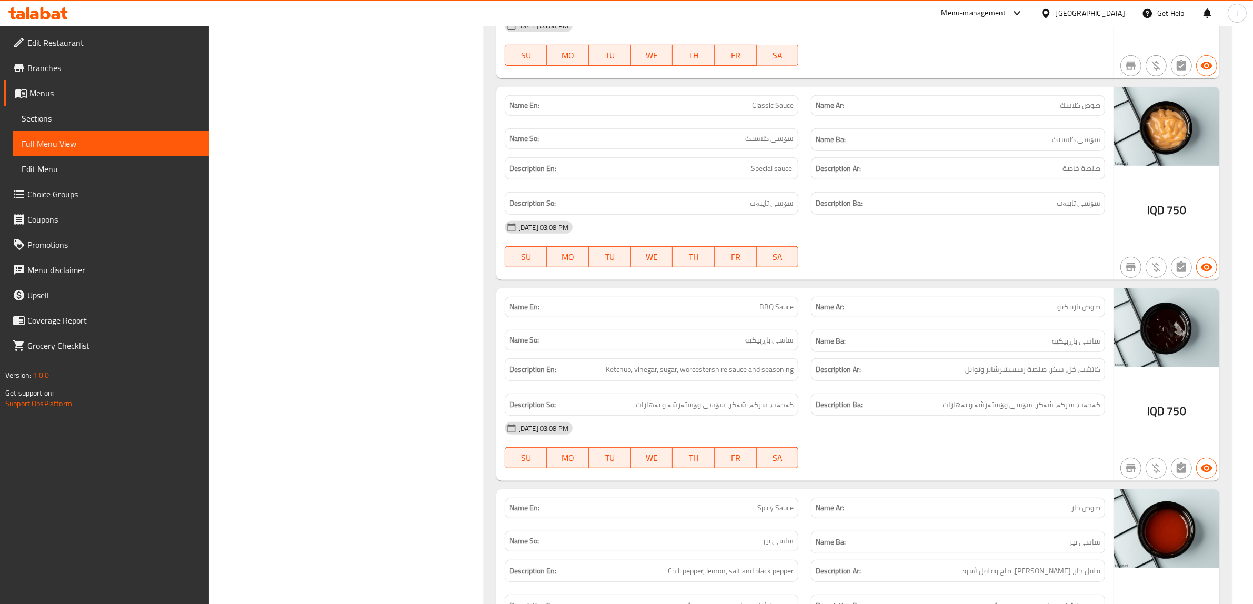
click at [766, 316] on div "Name En: BBQ Sauce" at bounding box center [652, 307] width 294 height 21
click at [769, 312] on span "BBQ Sauce" at bounding box center [776, 307] width 34 height 11
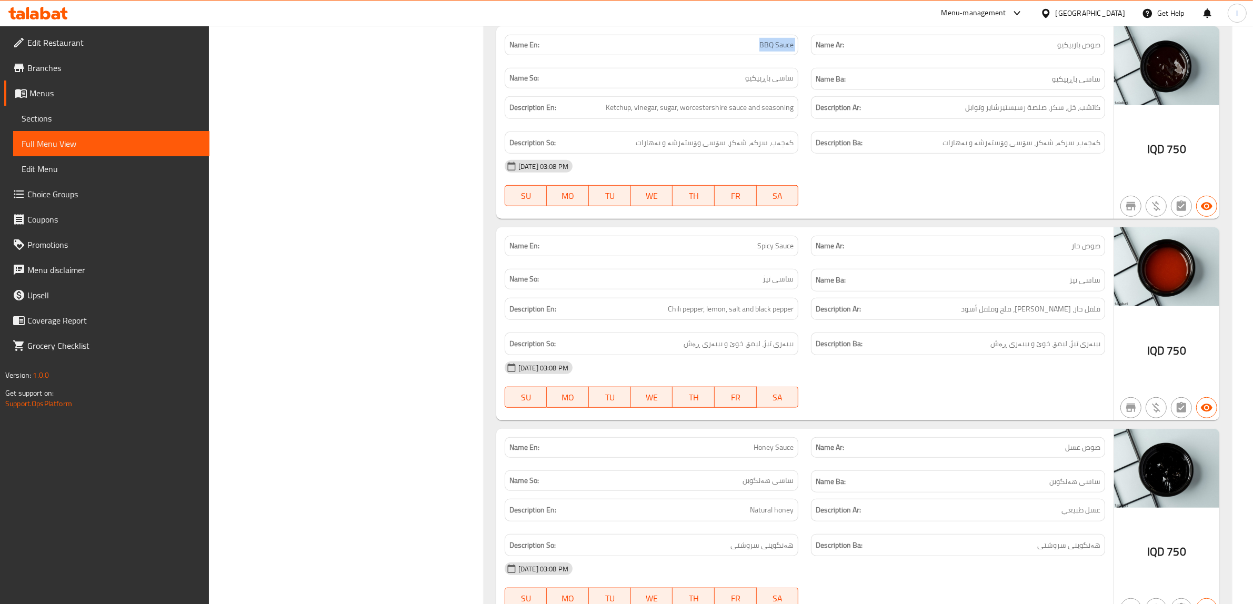
scroll to position [868, 0]
drag, startPoint x: 1074, startPoint y: 313, endPoint x: 1112, endPoint y: 313, distance: 37.9
click at [1112, 313] on div "Name En: Spicy Sauce Name Ar: صوص حار Name So: ساسی تیژ Name Ba: ساسی تیژ Descr…" at bounding box center [804, 322] width 617 height 193
click at [776, 242] on span "Spicy Sauce" at bounding box center [775, 244] width 36 height 11
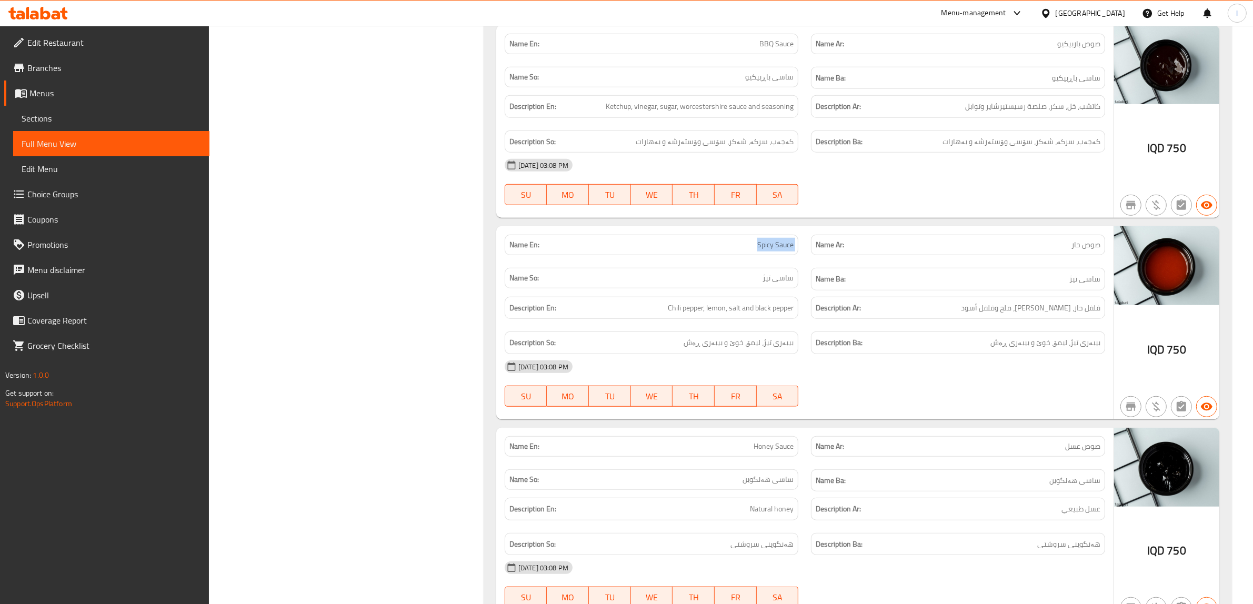
click at [776, 242] on span "Spicy Sauce" at bounding box center [775, 244] width 36 height 11
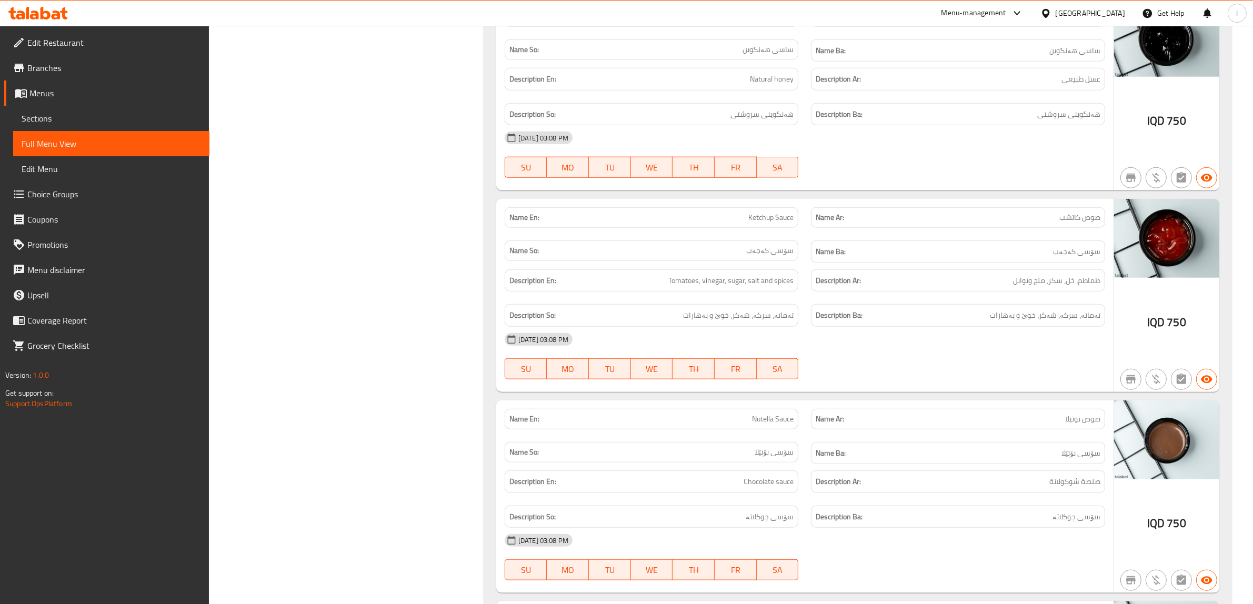
scroll to position [1329, 0]
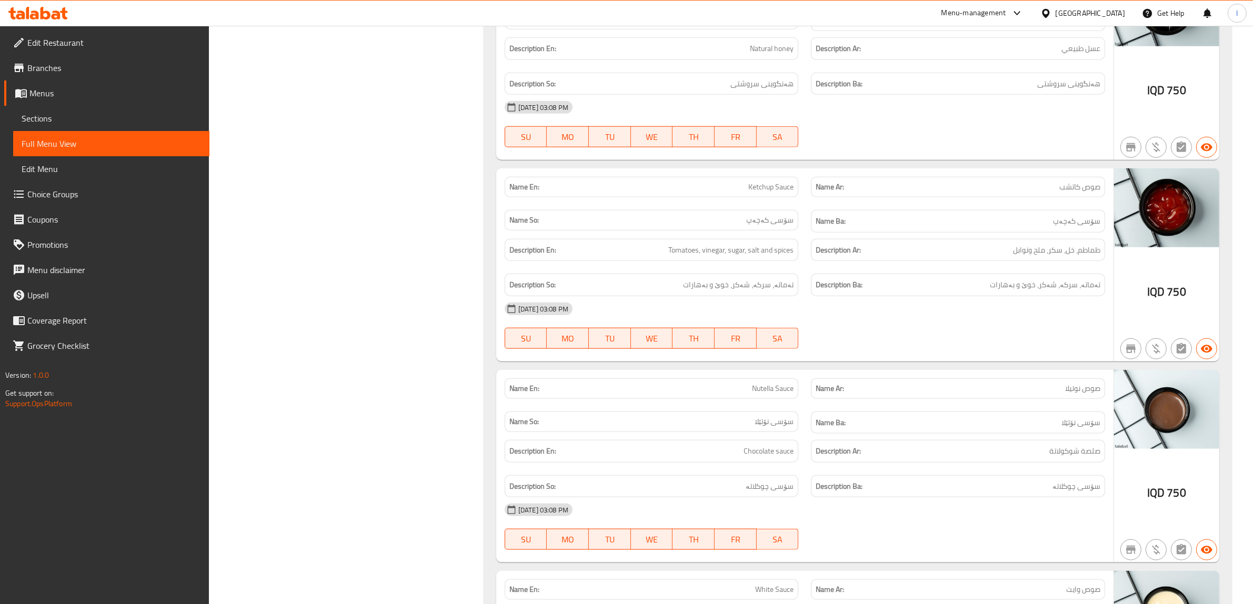
click at [767, 189] on span "Ketchup Sauce" at bounding box center [770, 187] width 45 height 11
click at [779, 188] on span "Ketchup Sauce" at bounding box center [770, 187] width 45 height 11
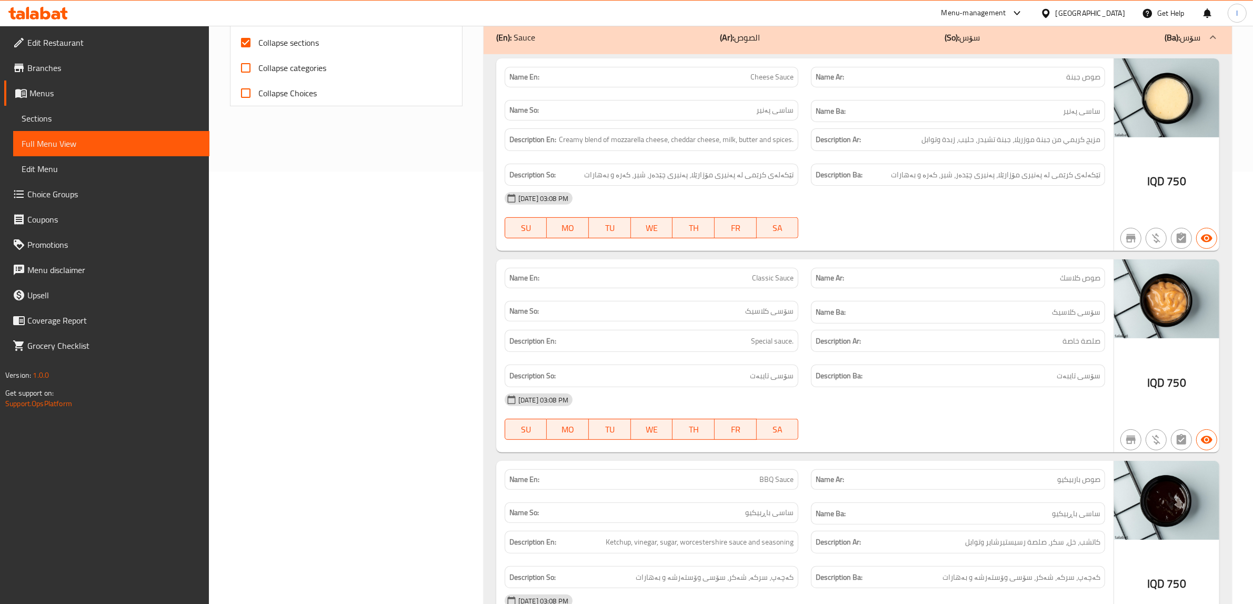
scroll to position [169, 0]
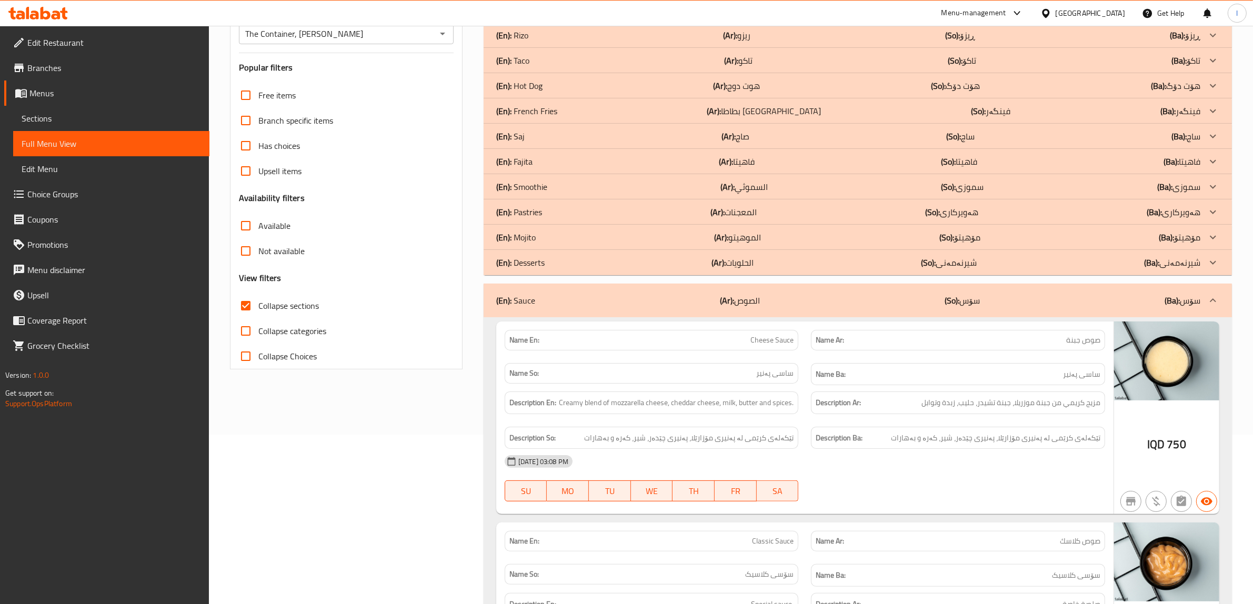
click at [708, 312] on div "(En): Sauce (Ar): الصوص (So): سۆس (Ba): سۆس" at bounding box center [858, 301] width 748 height 34
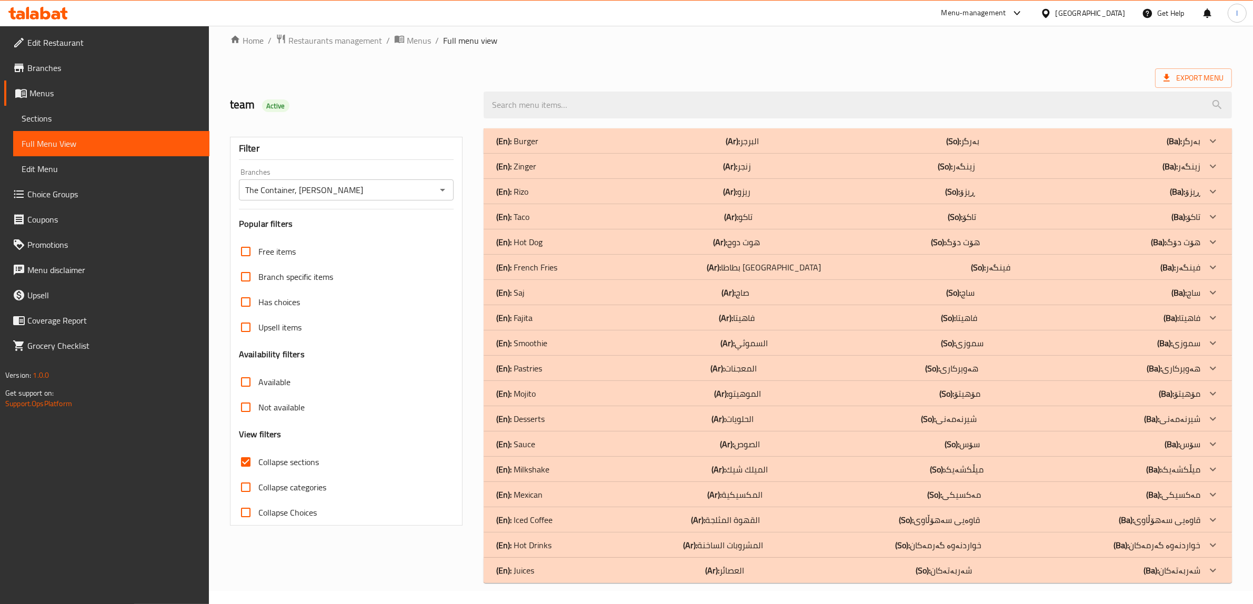
scroll to position [13, 0]
click at [558, 371] on div "(En): Pastries (Ar): المعجنات (So): هەویرکاری (Ba): هەویرکاری" at bounding box center [848, 368] width 704 height 13
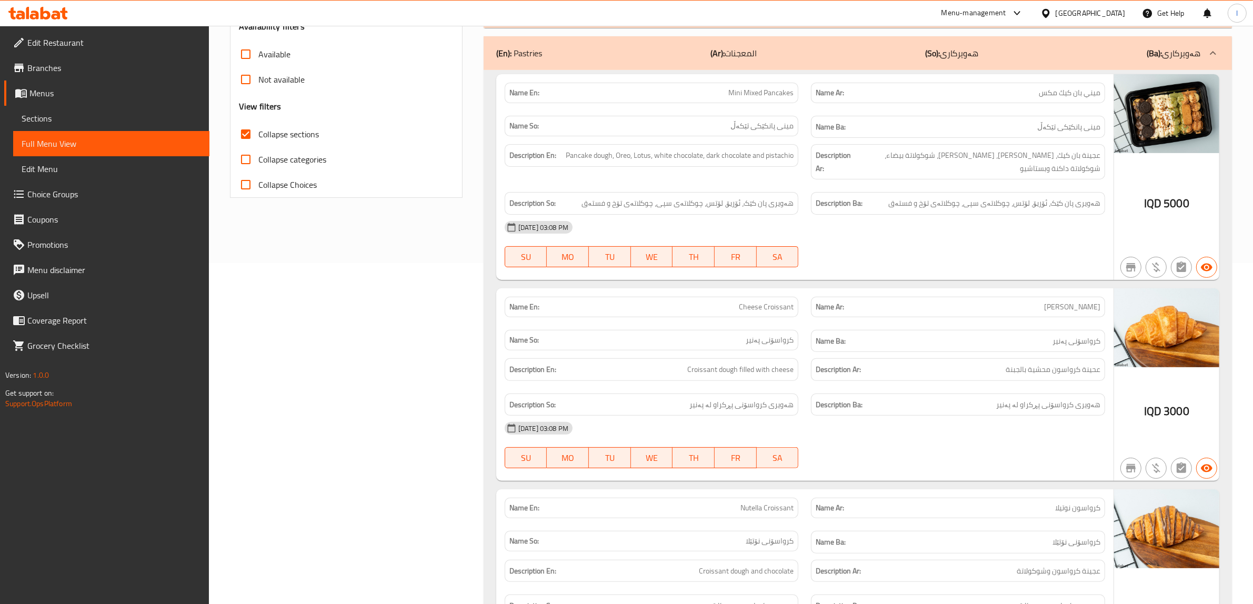
scroll to position [342, 0]
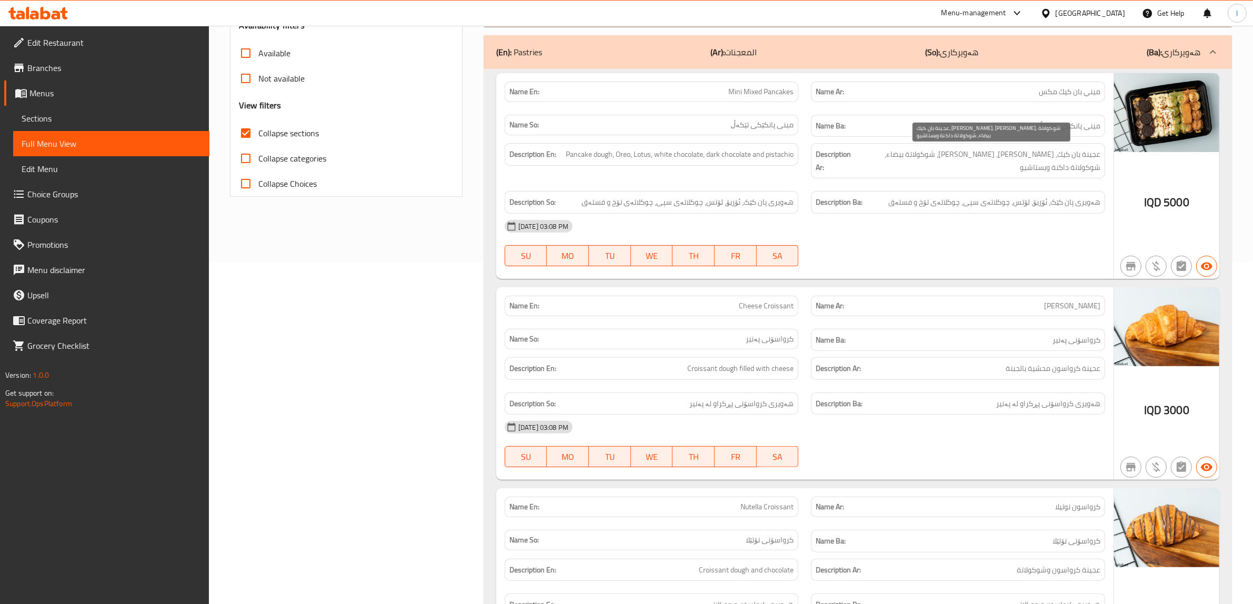
click at [920, 154] on span "عجينة بان كيك، [PERSON_NAME]، [PERSON_NAME]، شوكولاتة بيضاء، شوكولاتة داكنة وبس…" at bounding box center [977, 161] width 245 height 26
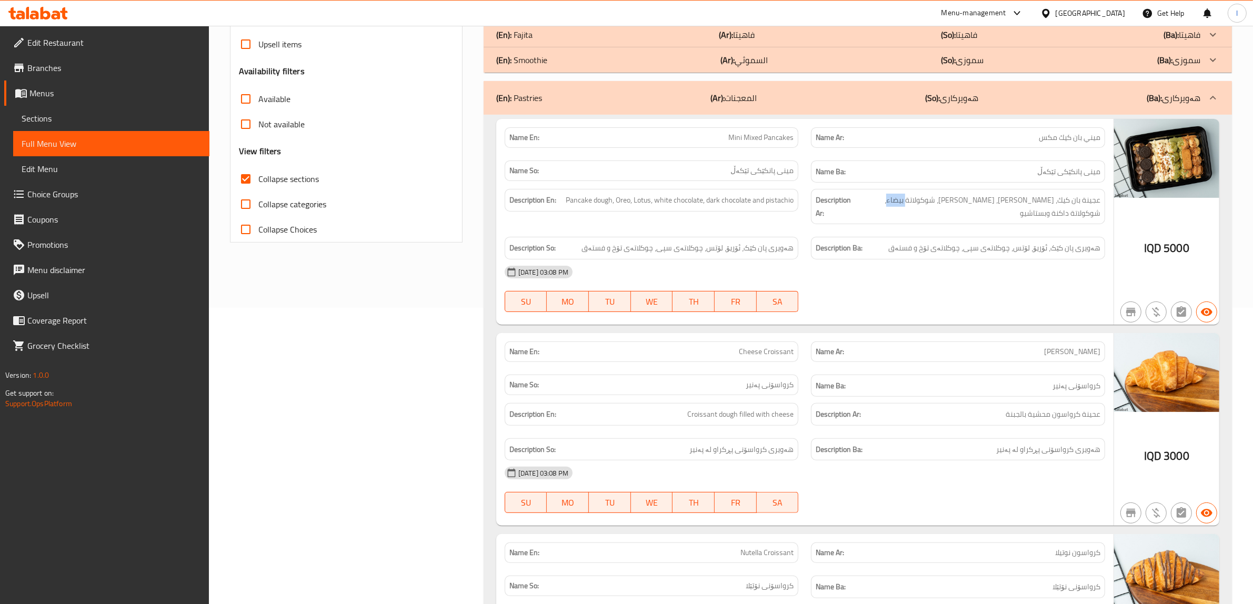
scroll to position [276, 0]
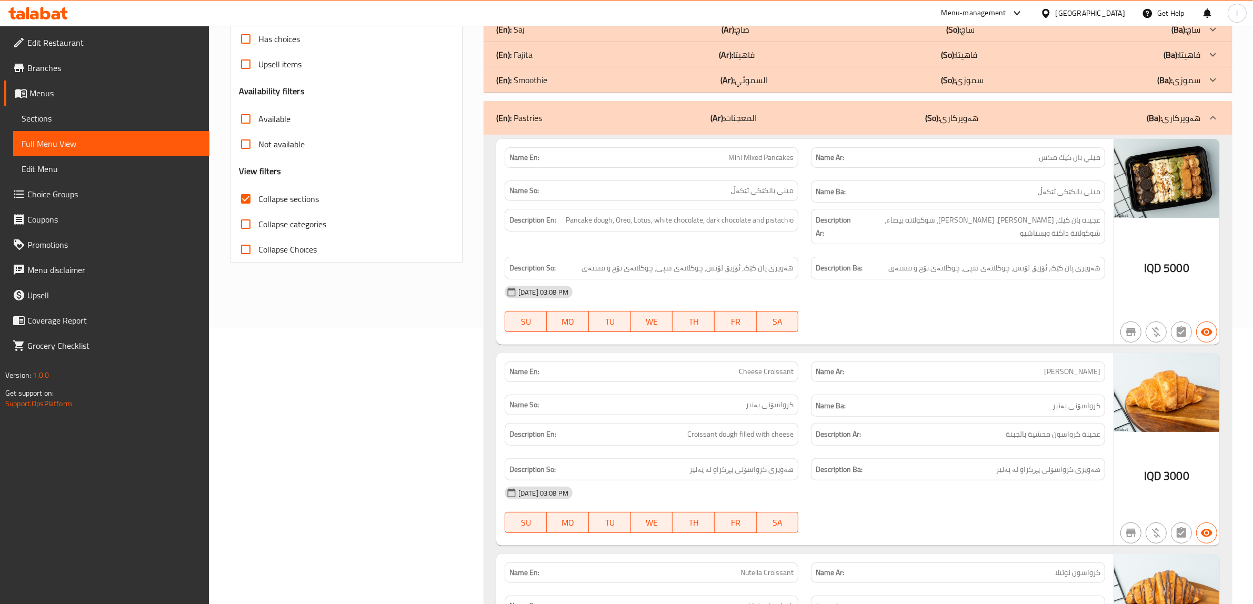
click at [748, 159] on span "Mini Mixed Pancakes" at bounding box center [760, 157] width 65 height 11
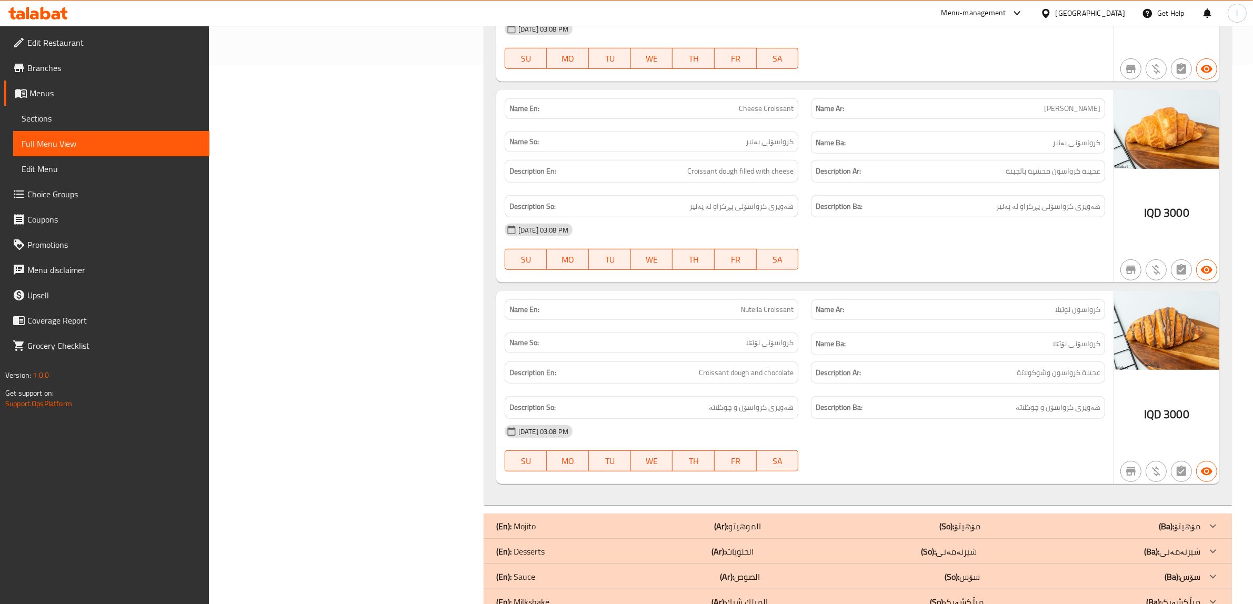
scroll to position [605, 0]
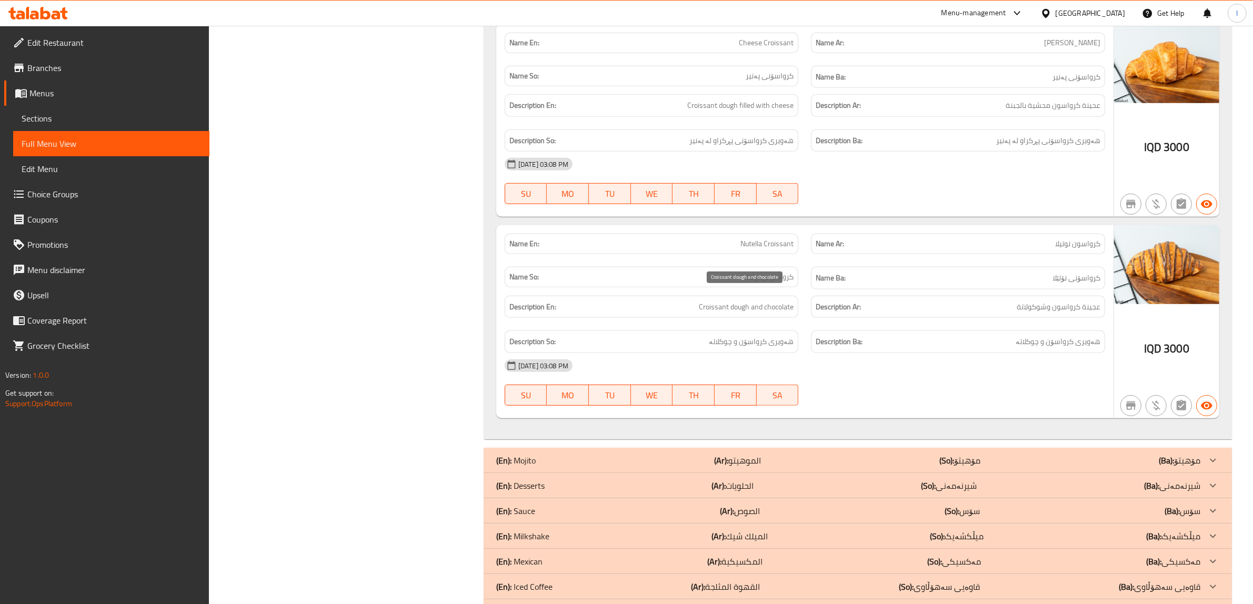
click at [772, 301] on span "Croissant dough and chocolate" at bounding box center [746, 307] width 95 height 13
click at [62, 115] on span "Sections" at bounding box center [111, 118] width 179 height 13
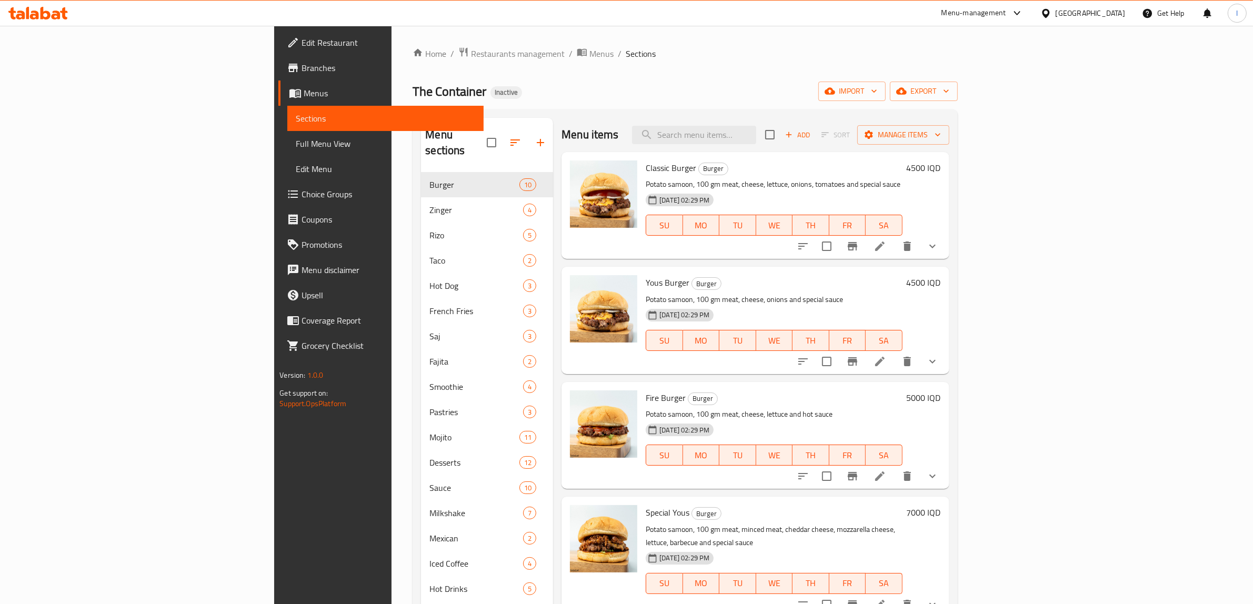
click at [304, 88] on span "Menus" at bounding box center [390, 93] width 172 height 13
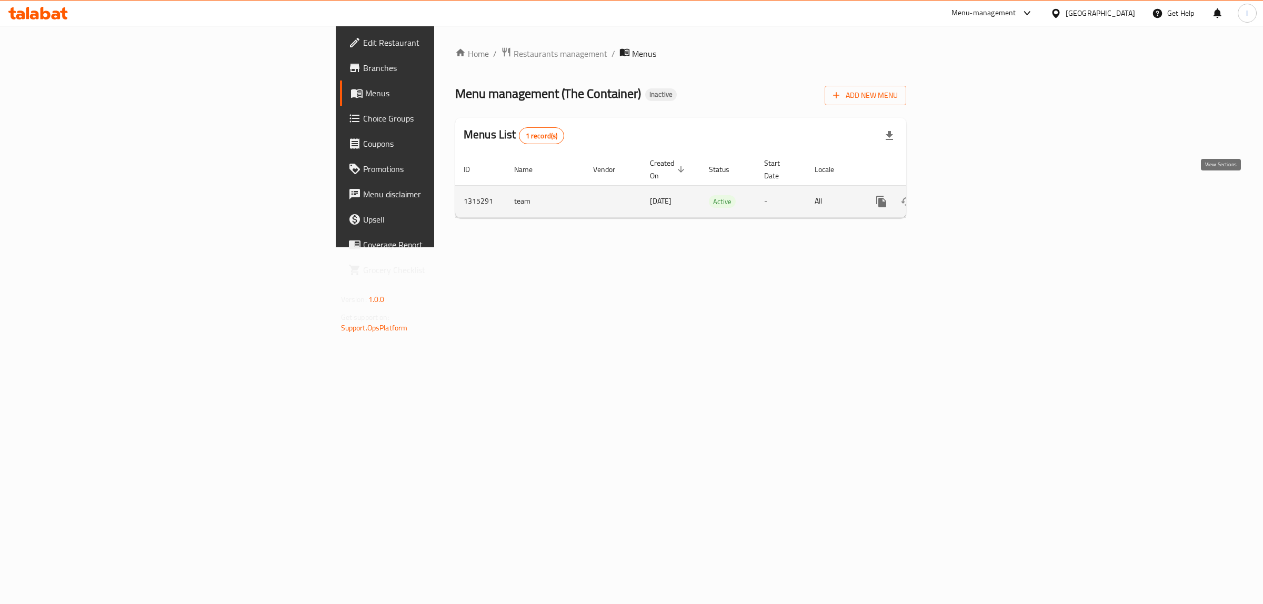
click at [964, 196] on icon "enhanced table" at bounding box center [957, 201] width 13 height 13
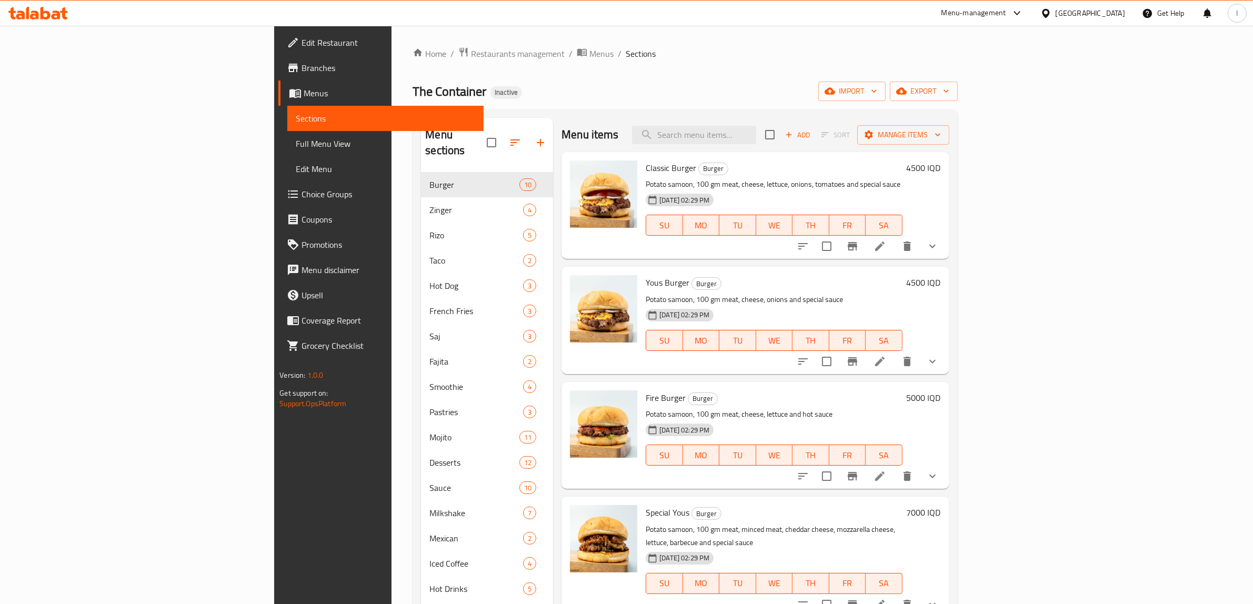
click at [296, 139] on span "Full Menu View" at bounding box center [385, 143] width 179 height 13
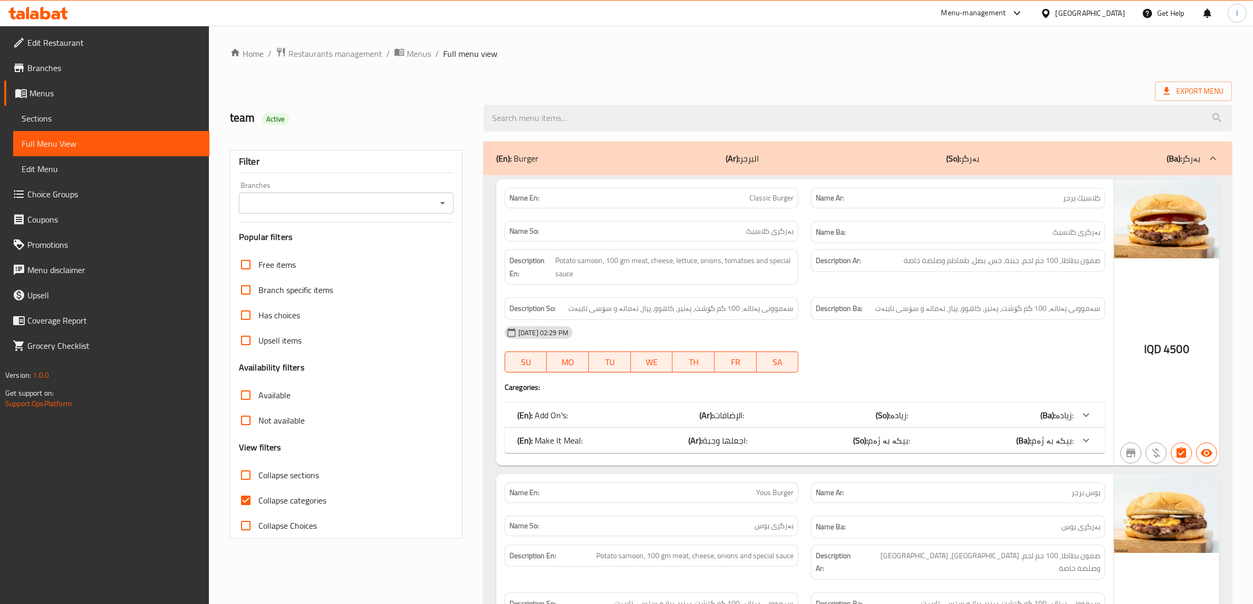
click at [354, 208] on input "Branches" at bounding box center [337, 203] width 191 height 15
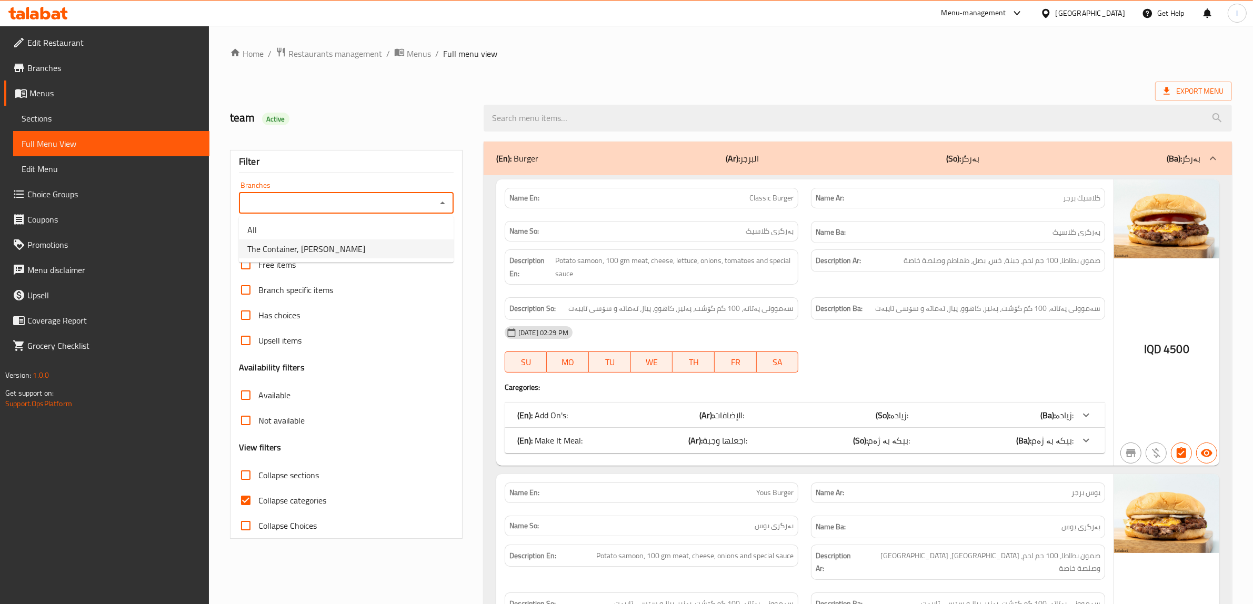
click at [301, 247] on span "The Container, [PERSON_NAME]" at bounding box center [306, 249] width 118 height 13
type input "The Container, [PERSON_NAME]"
click at [287, 499] on span "Collapse categories" at bounding box center [292, 500] width 68 height 13
click at [258, 499] on input "Collapse categories" at bounding box center [245, 500] width 25 height 25
checkbox input "false"
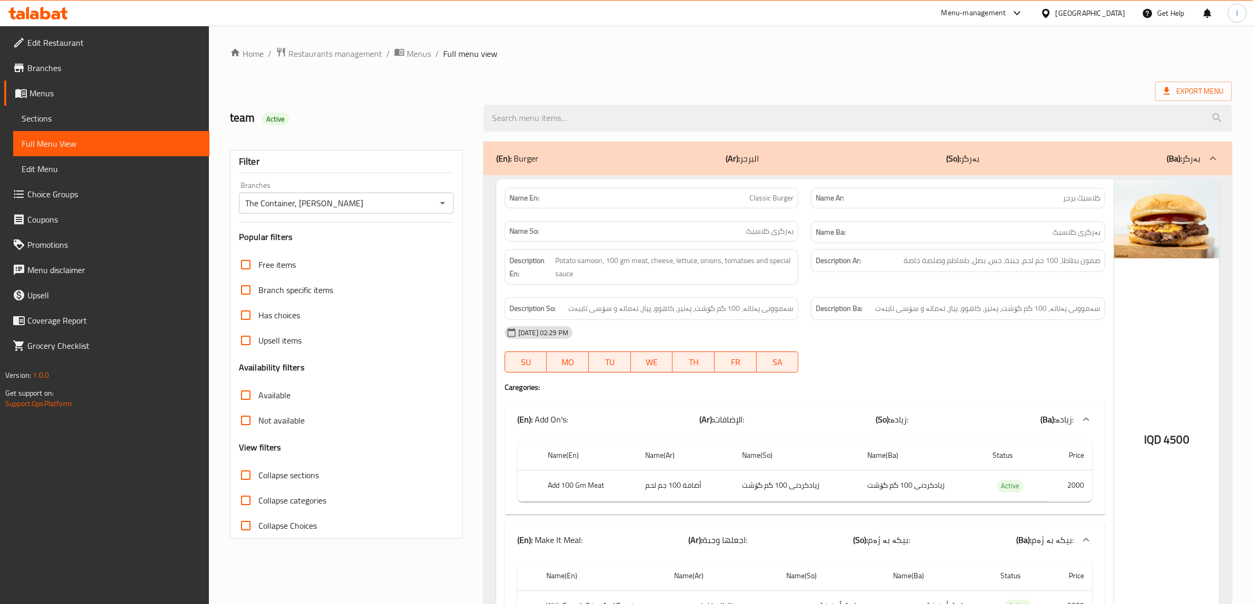
click at [246, 472] on input "Collapse sections" at bounding box center [245, 475] width 25 height 25
checkbox input "true"
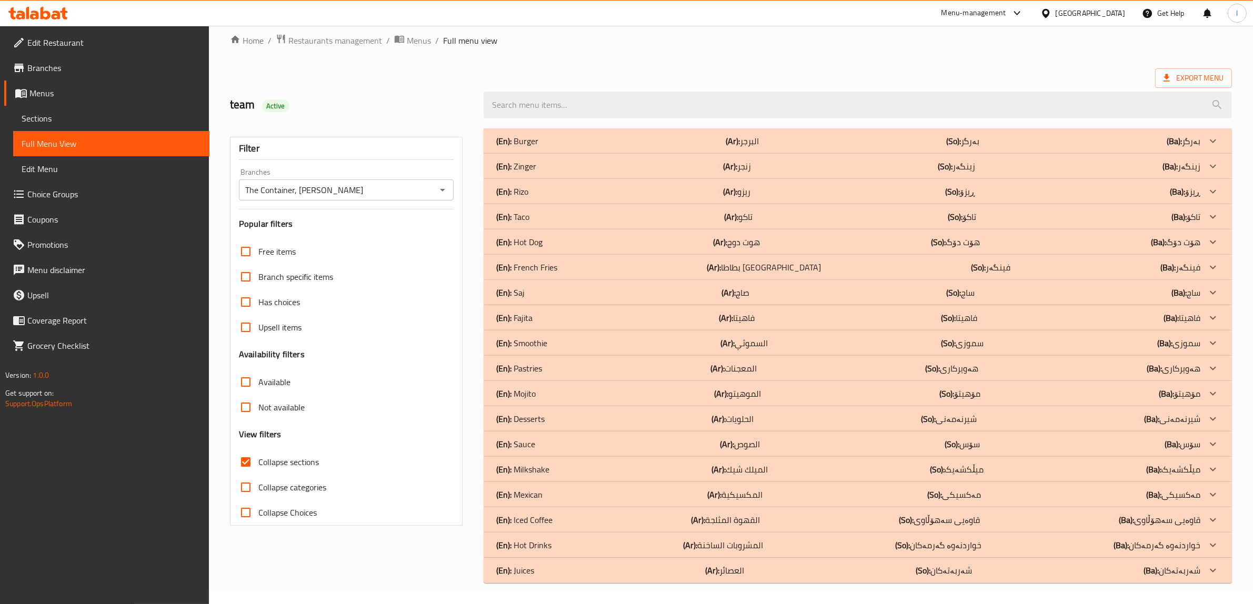
scroll to position [13, 0]
click at [551, 548] on p "(En): Hot Drinks" at bounding box center [523, 545] width 55 height 13
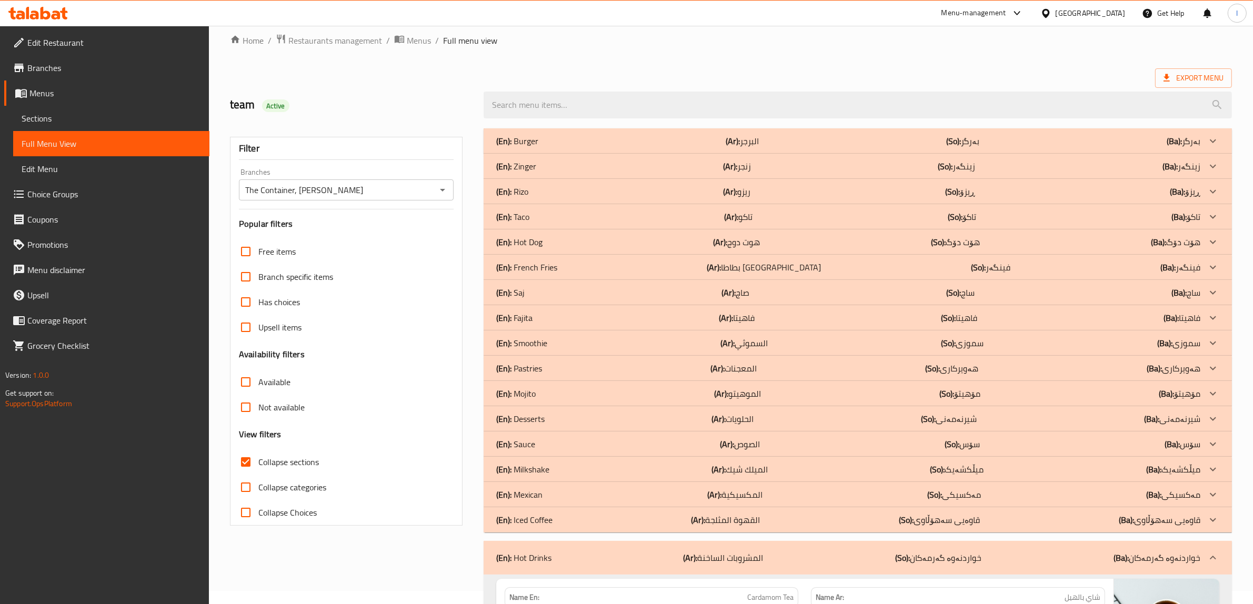
click at [551, 522] on p "(En): Iced Coffee" at bounding box center [524, 520] width 56 height 13
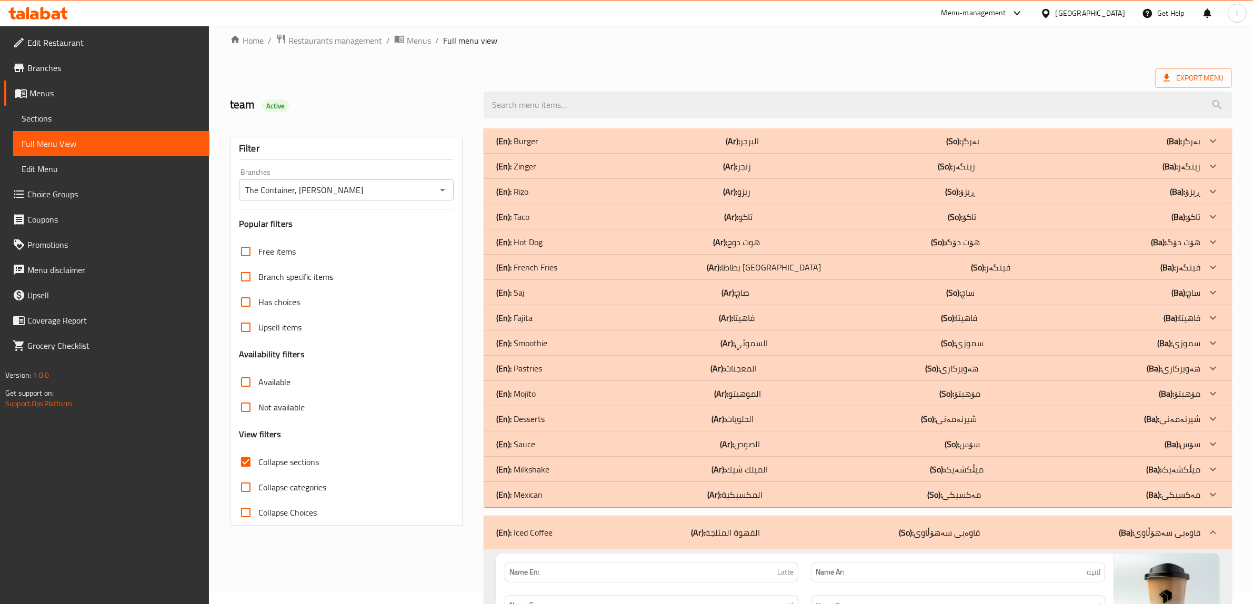
click at [543, 497] on p "(En): [DEMOGRAPHIC_DATA]" at bounding box center [519, 494] width 46 height 13
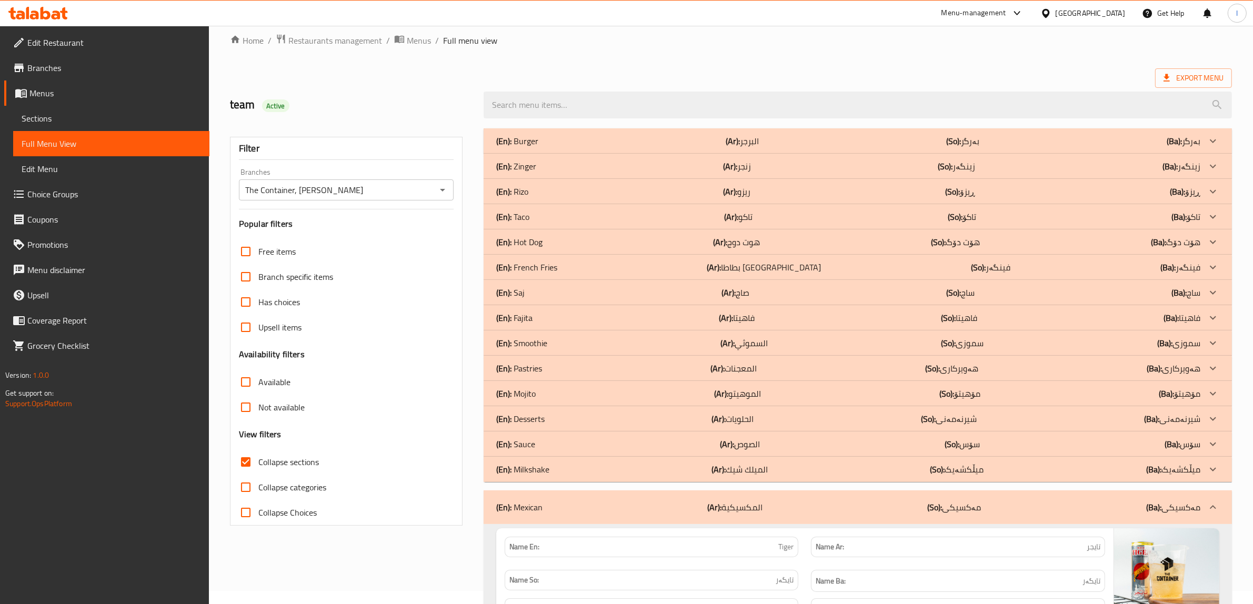
click at [548, 448] on div "(En): Sauce (Ar): الصوص (So): سۆس (Ba): سۆس" at bounding box center [848, 444] width 704 height 13
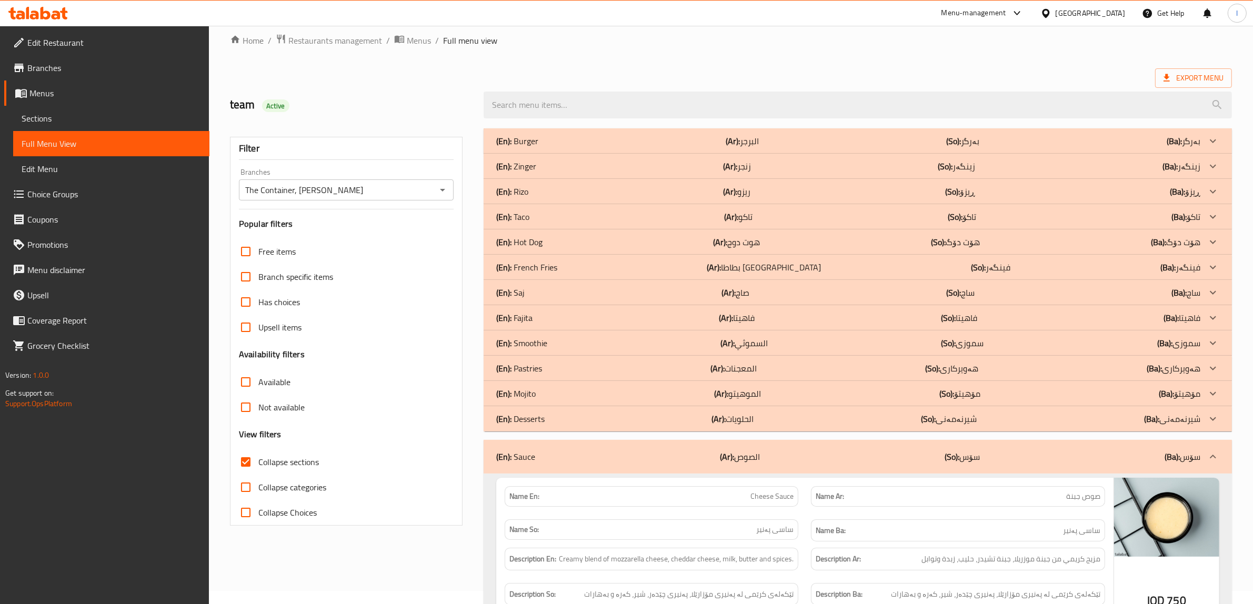
click at [546, 370] on div "(En): Pastries (Ar): المعجنات (So): هەویرکاری (Ba): هەویرکاری" at bounding box center [848, 368] width 704 height 13
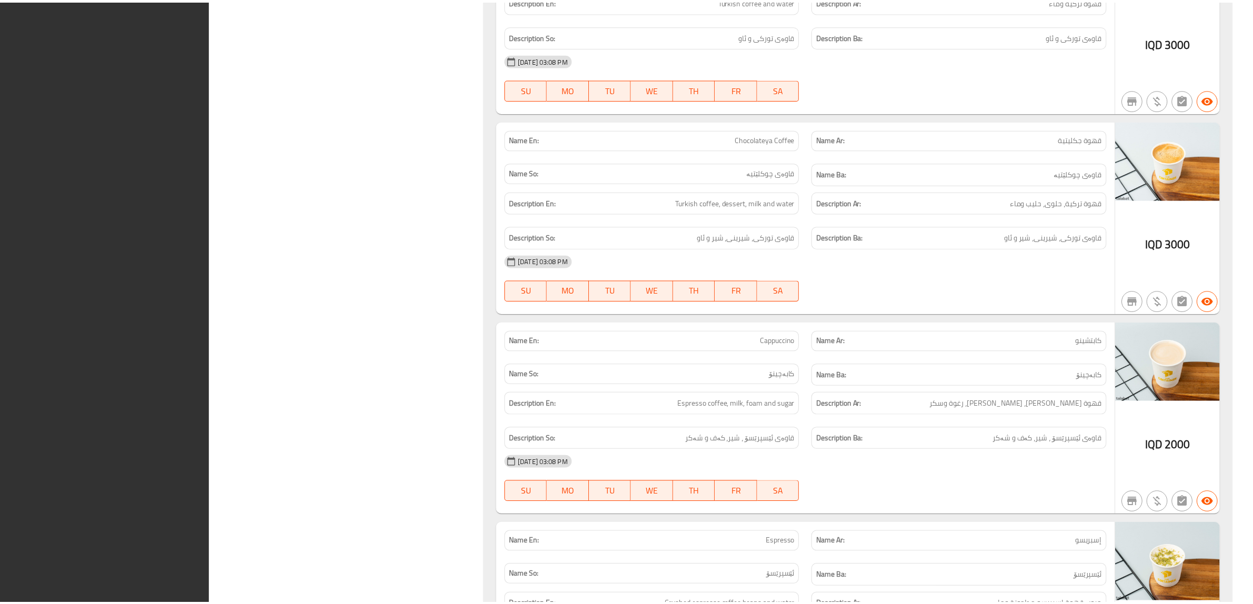
scroll to position [5854, 0]
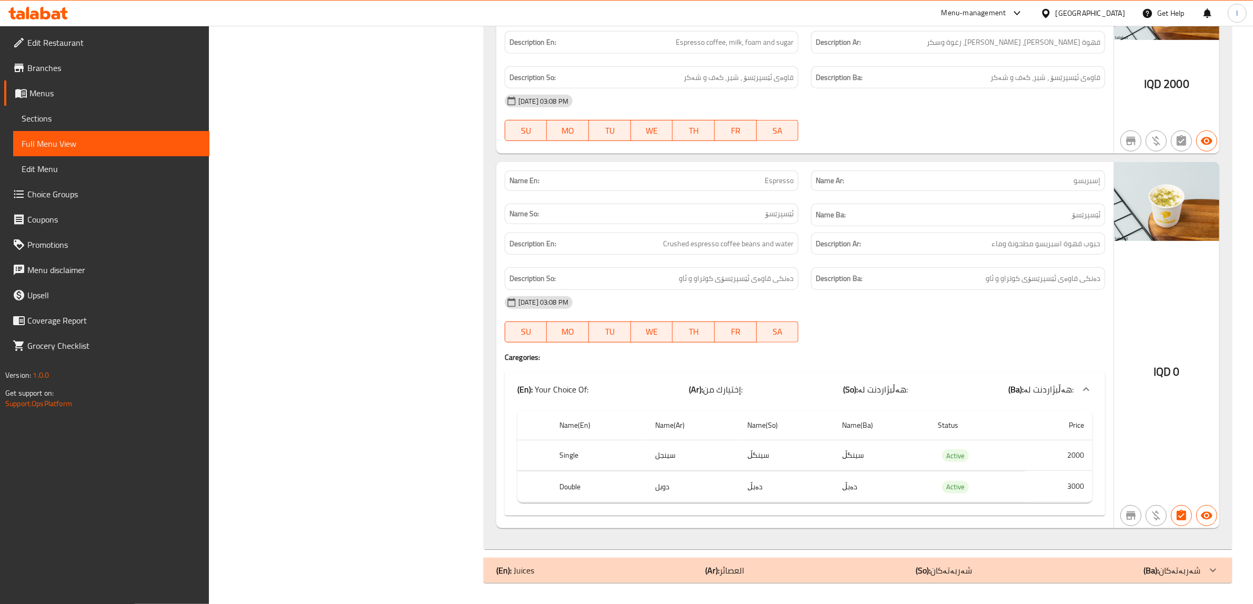
click at [54, 15] on icon at bounding box center [56, 15] width 9 height 9
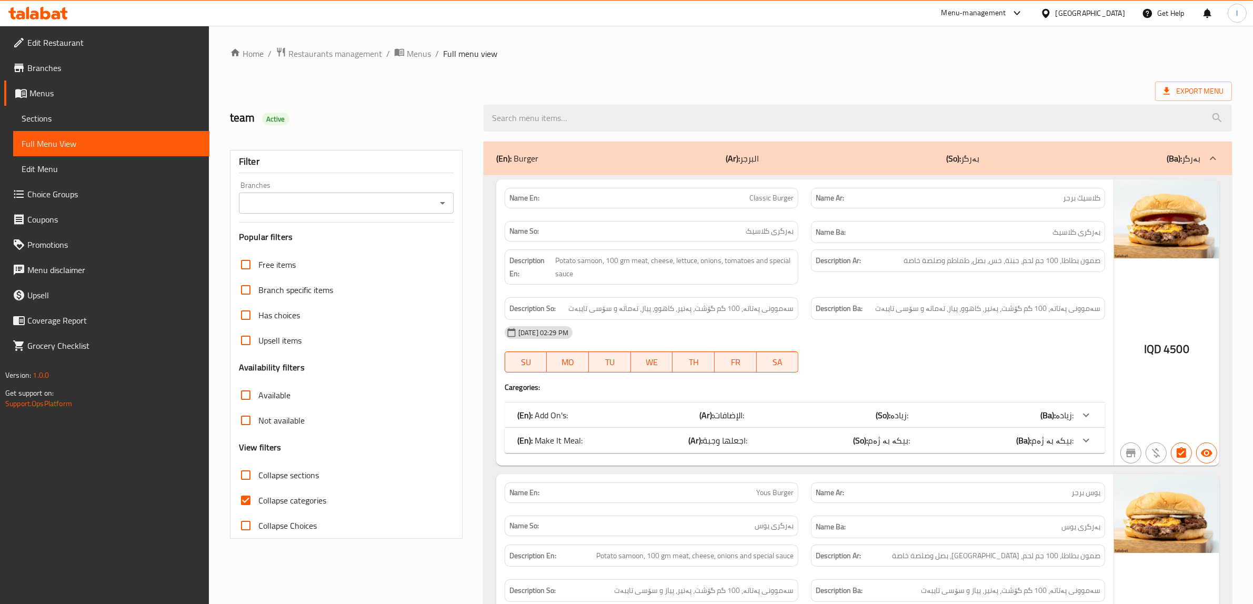
click at [45, 119] on span "Sections" at bounding box center [111, 118] width 179 height 13
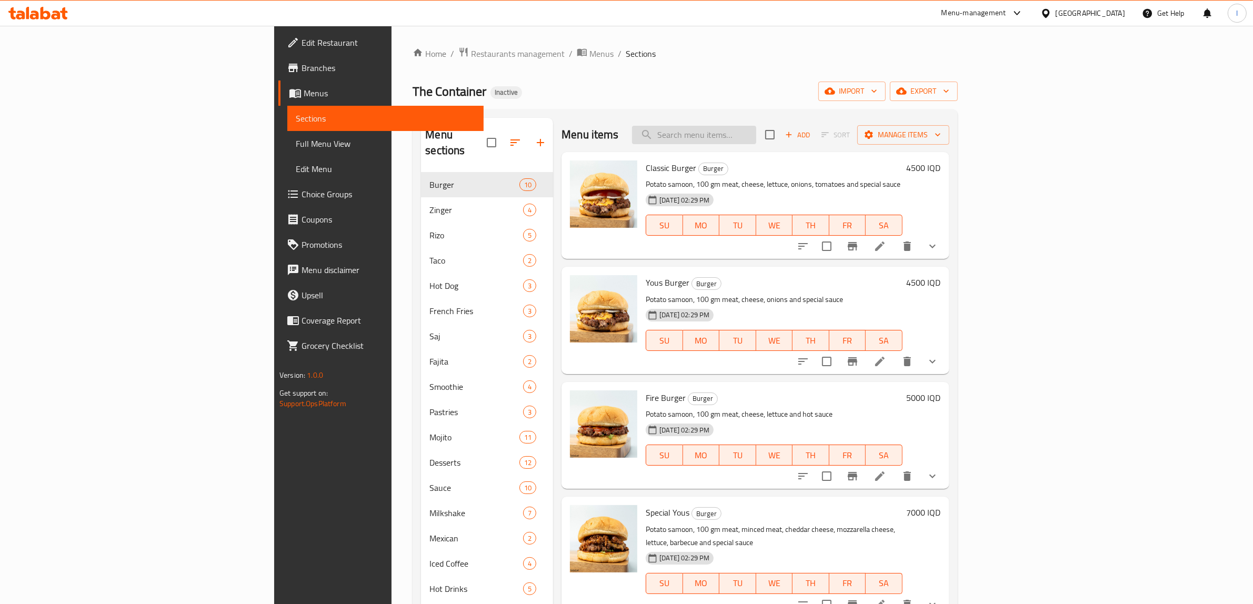
click at [756, 142] on input "search" at bounding box center [694, 135] width 124 height 18
paste input "Chocolate Coffee"
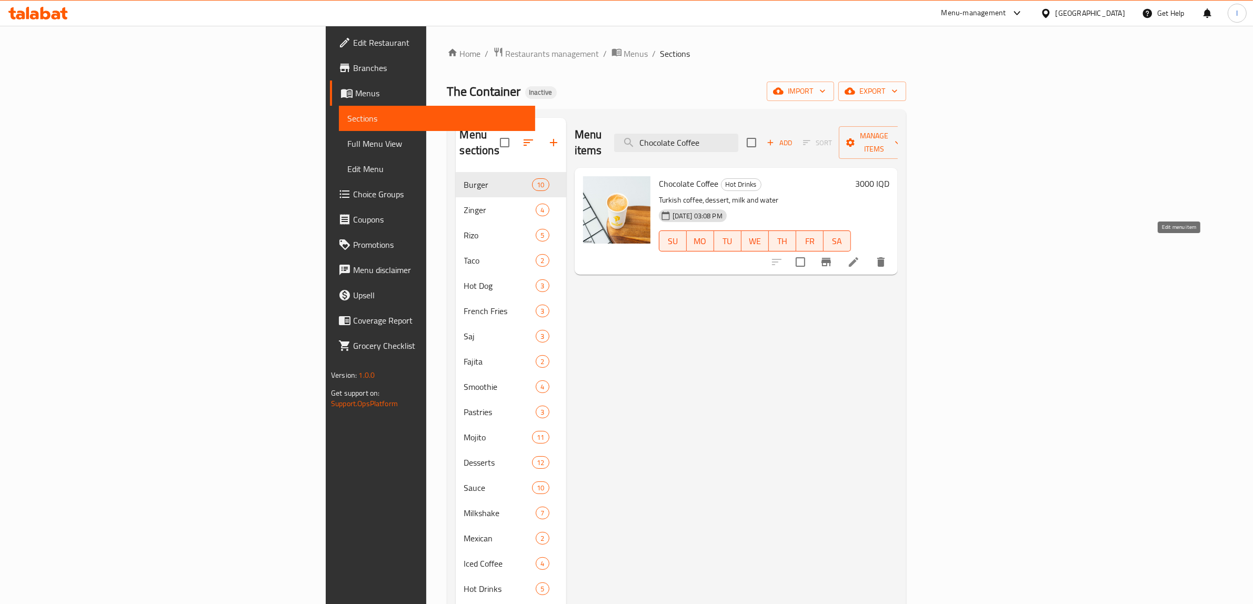
type input "Chocolate Coffee"
click at [860, 256] on icon at bounding box center [853, 262] width 13 height 13
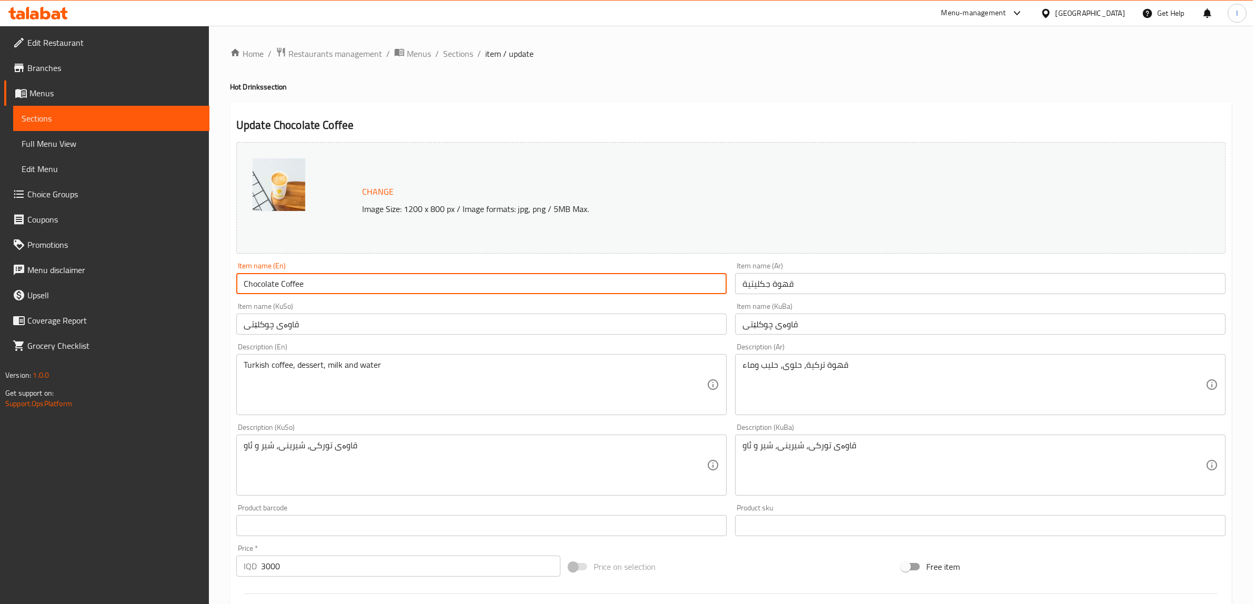
click at [278, 285] on input "Chocolate Coffee" at bounding box center [481, 283] width 491 height 21
type input "Chocolatetya Coffee"
click at [744, 326] on input "قاوەی چوکلێتی" at bounding box center [980, 324] width 491 height 21
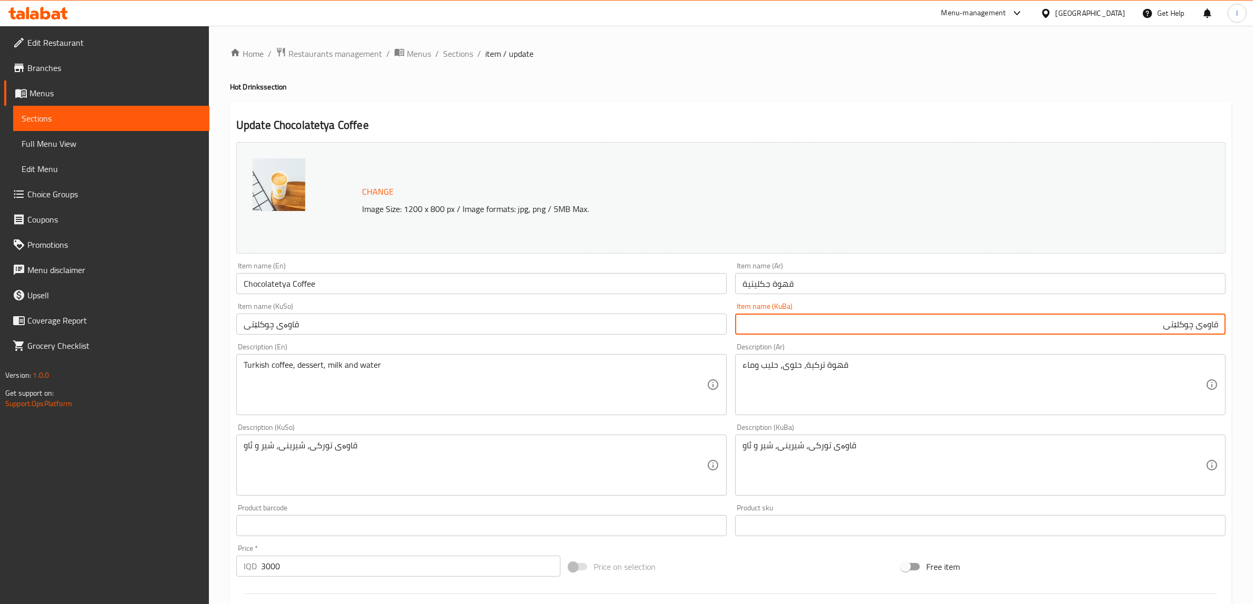
click at [1099, 329] on input "قاوەی چوکلێتی" at bounding box center [980, 324] width 491 height 21
drag, startPoint x: 1074, startPoint y: 325, endPoint x: 1254, endPoint y: 320, distance: 180.1
click at [1253, 320] on html "​ Menu-management Iraq Get Help l Edit Restaurant Branches Menus Sections Full …" at bounding box center [626, 302] width 1253 height 604
type input "قاوەی چوکلێتیە"
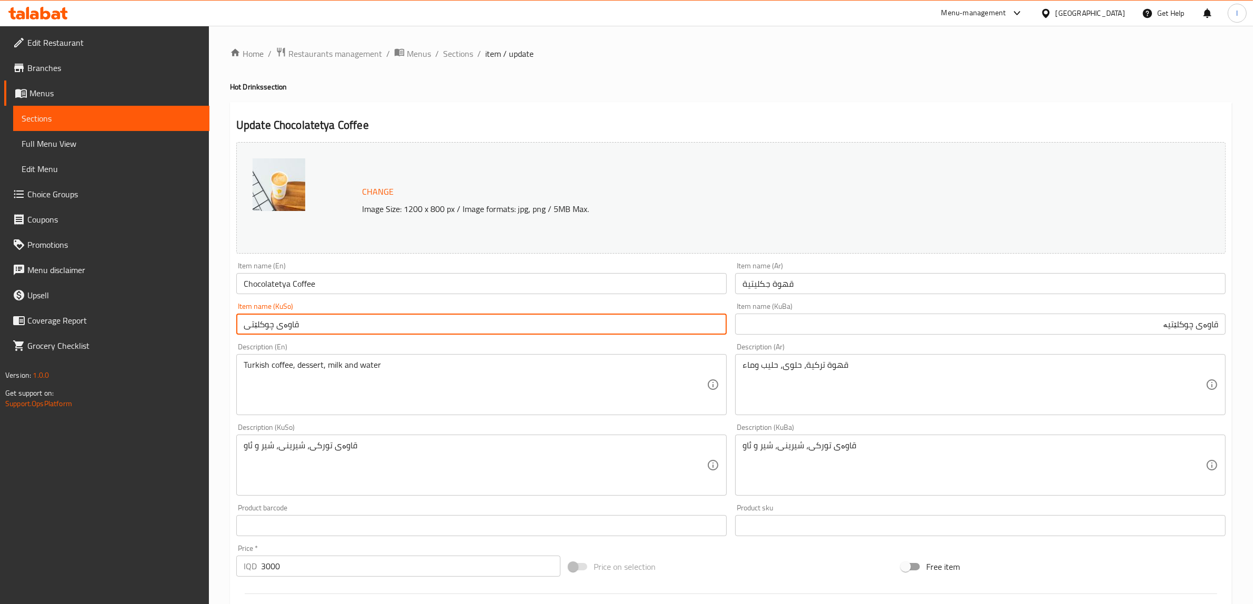
drag, startPoint x: 344, startPoint y: 319, endPoint x: 55, endPoint y: 322, distance: 288.4
click at [55, 322] on div "Edit Restaurant Branches Menus Sections Full Menu View Edit Menu Choice Groups …" at bounding box center [626, 453] width 1253 height 854
paste input "ە"
type input "قاوەی چوکلێتیە"
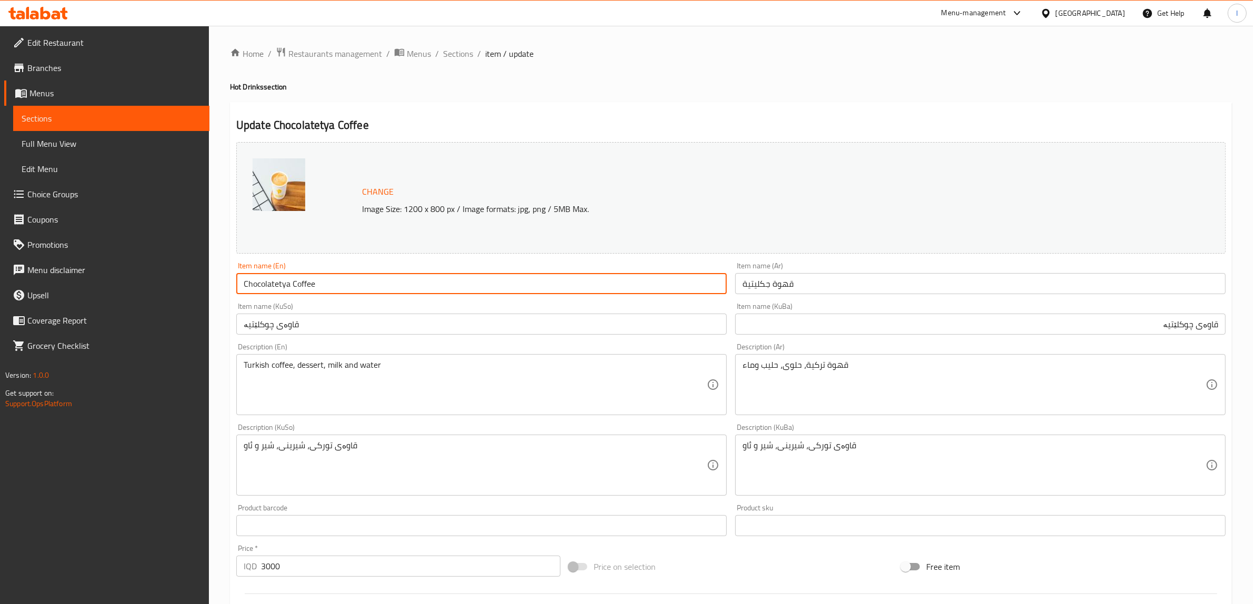
click at [279, 287] on input "Chocolatetya Coffee" at bounding box center [481, 283] width 491 height 21
type input "Chocolateya Coffee"
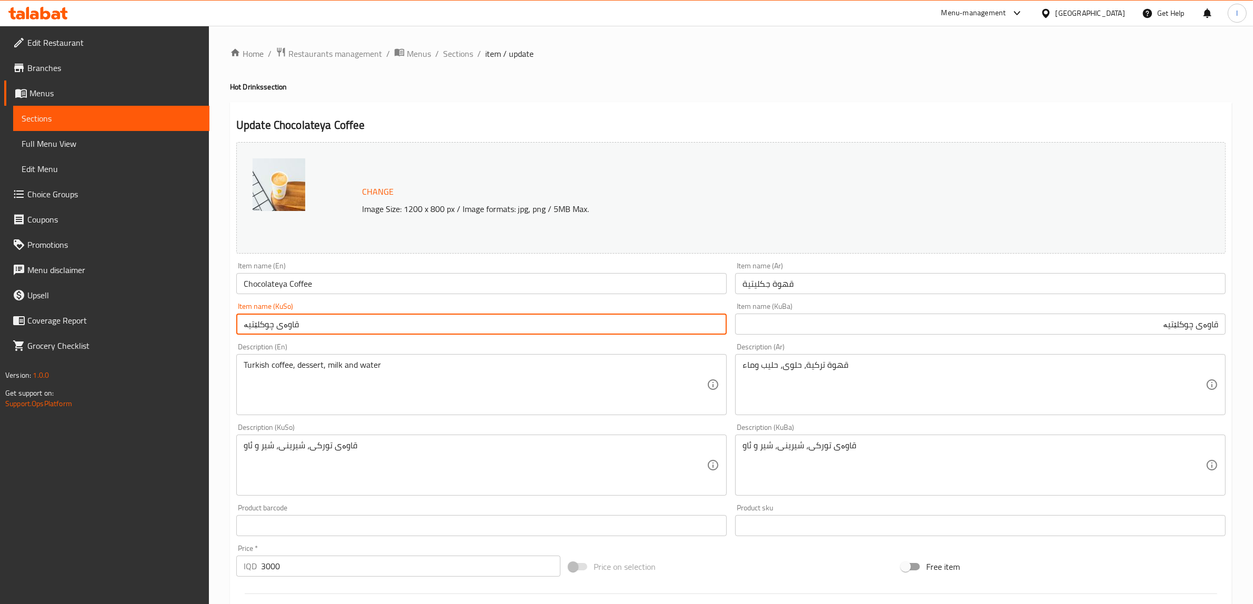
click at [333, 324] on input "قاوەی چوکلێتیە" at bounding box center [481, 324] width 491 height 21
drag, startPoint x: 348, startPoint y: 283, endPoint x: 162, endPoint y: 290, distance: 186.4
click at [162, 290] on div "Edit Restaurant Branches Menus Sections Full Menu View Edit Menu Choice Groups …" at bounding box center [626, 453] width 1253 height 854
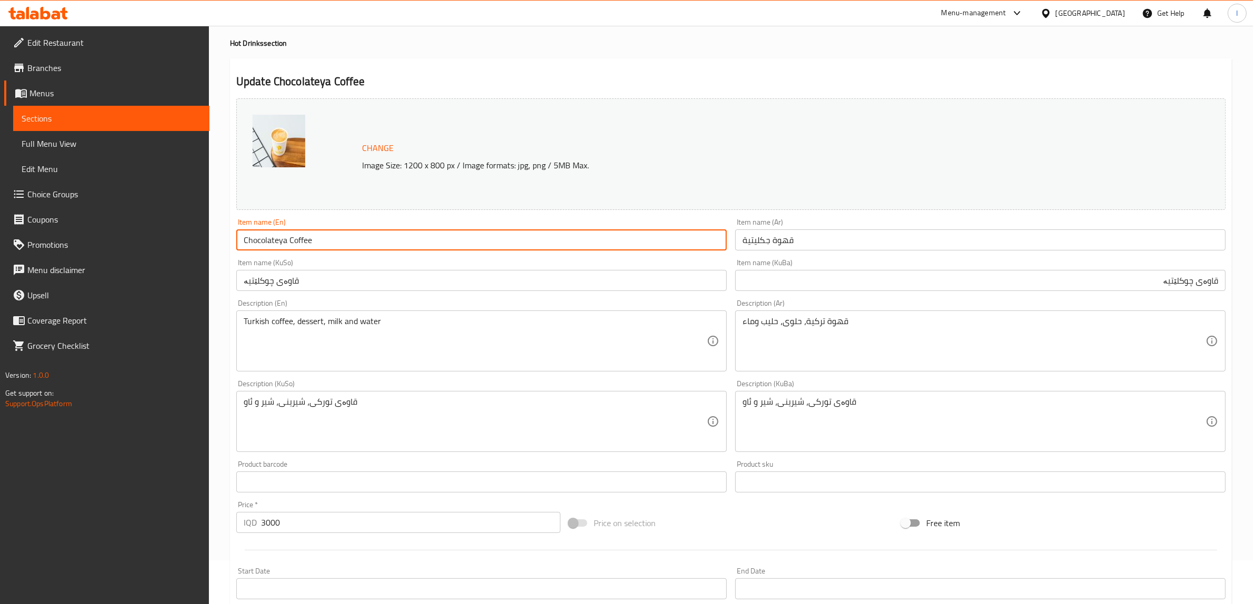
scroll to position [263, 0]
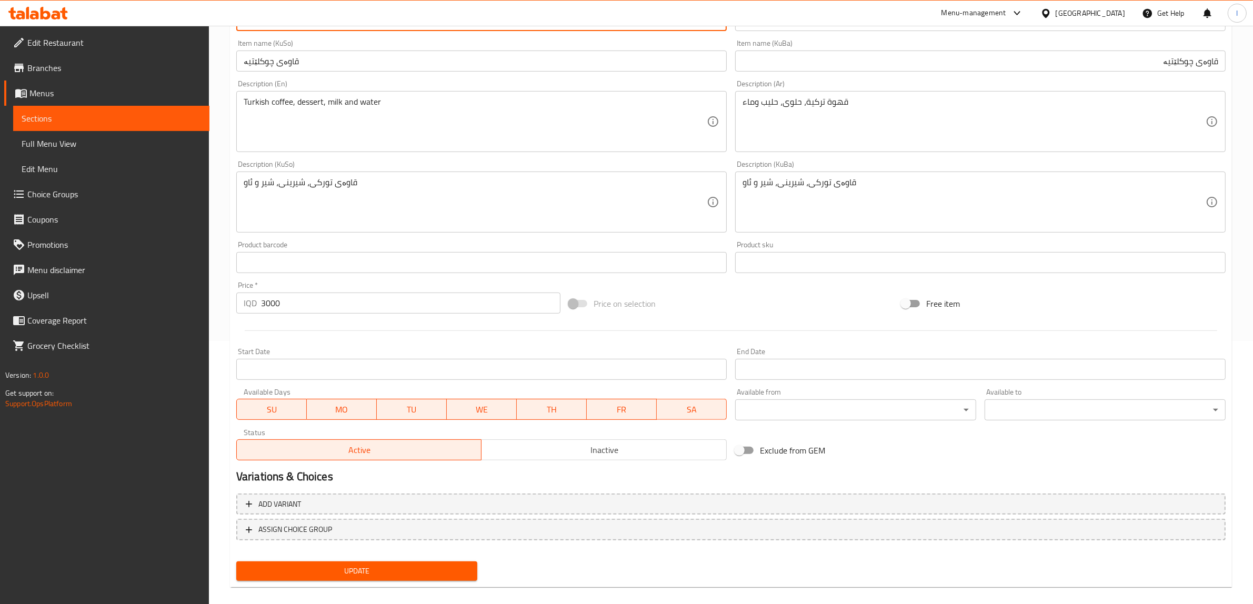
click at [792, 95] on div "قهوة تركية، حلوى، حليب وماء Description (Ar)" at bounding box center [980, 121] width 491 height 61
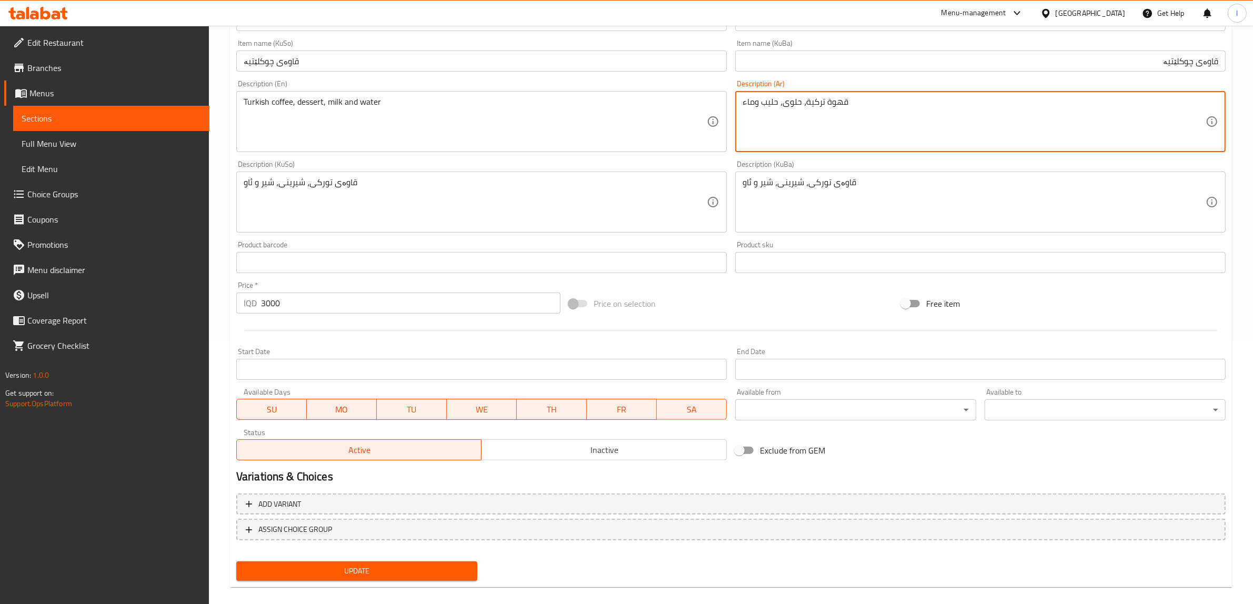
click at [788, 104] on textarea "قهوة تركية، حلوى، حليب وماء" at bounding box center [974, 122] width 463 height 50
click at [362, 562] on button "Update" at bounding box center [356, 571] width 241 height 19
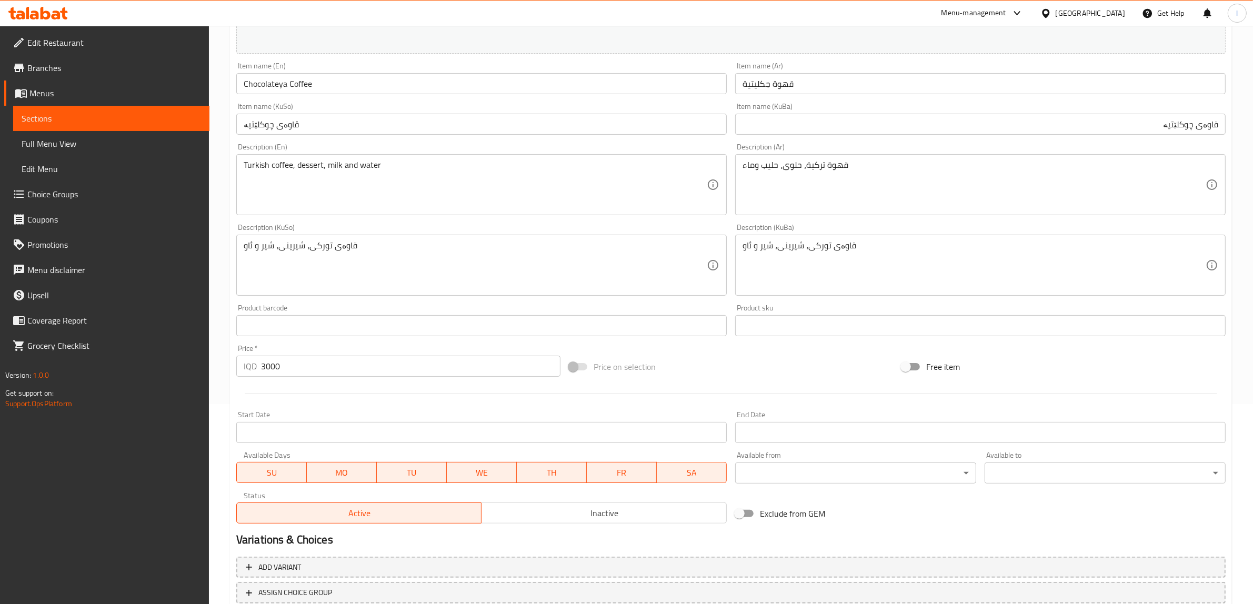
scroll to position [274, 0]
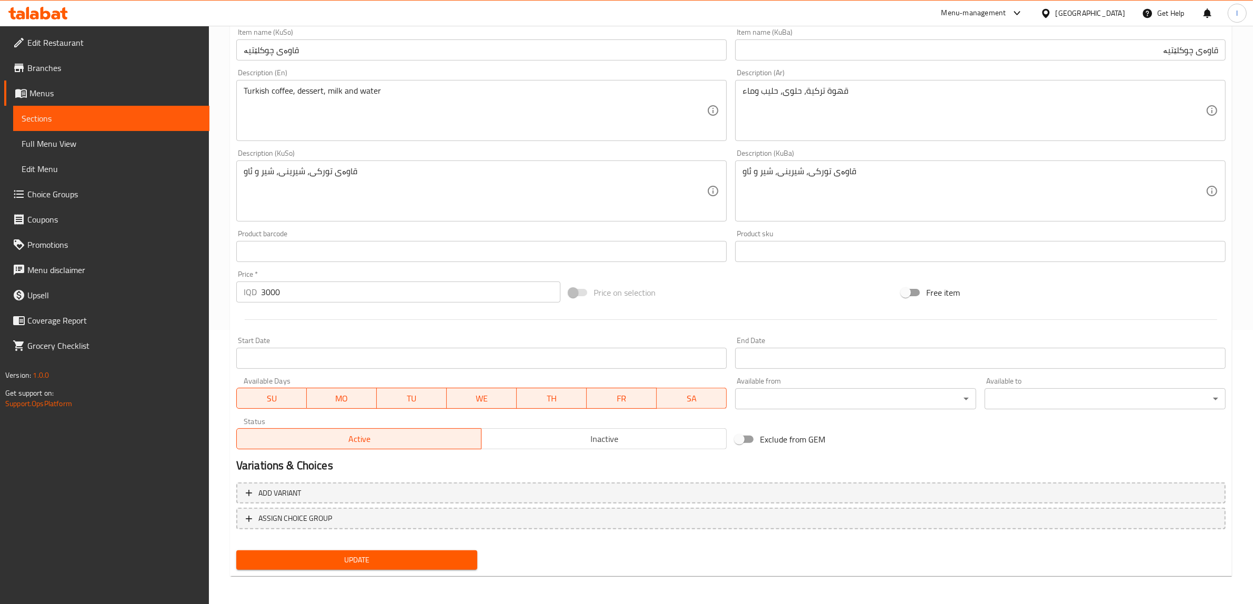
click at [370, 572] on div "Update" at bounding box center [356, 560] width 249 height 28
click at [362, 556] on span "Update" at bounding box center [357, 560] width 224 height 13
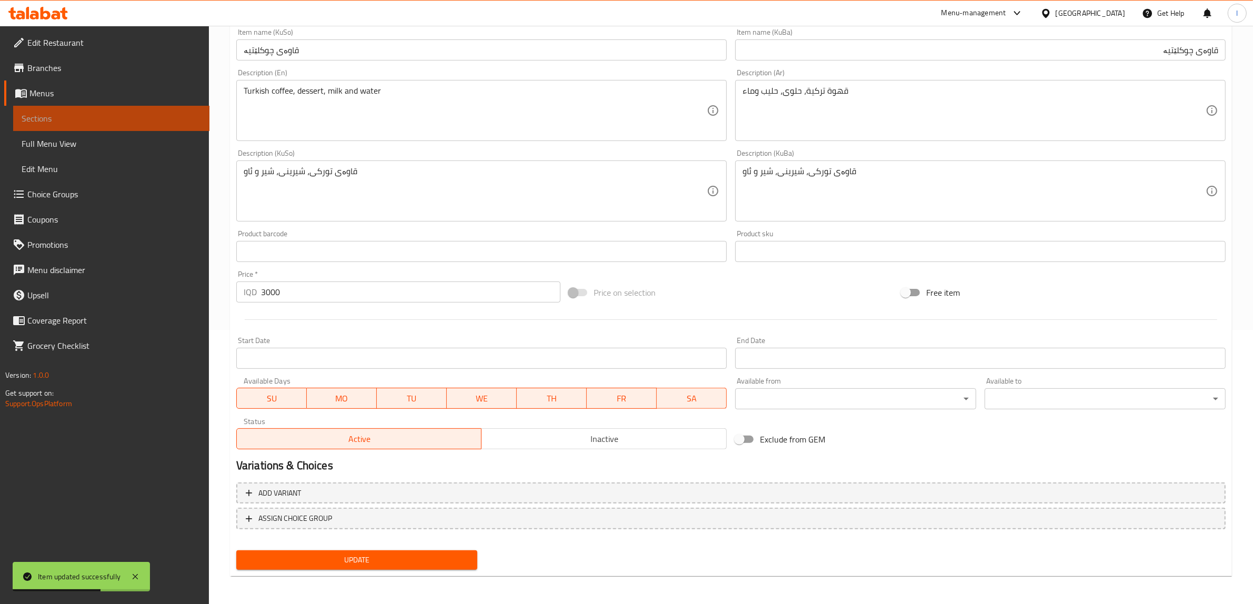
click at [84, 116] on span "Sections" at bounding box center [111, 118] width 179 height 13
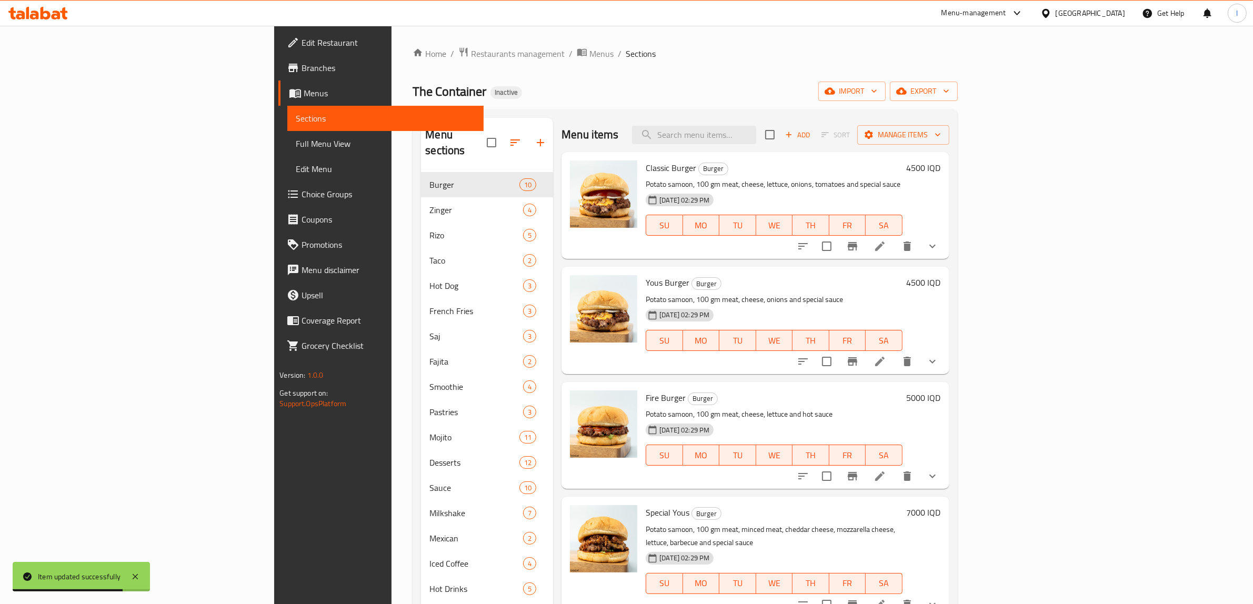
drag, startPoint x: 766, startPoint y: 115, endPoint x: 763, endPoint y: 132, distance: 17.7
click at [766, 116] on div "Menu sections Burger 10 Zinger 4 Rizo 5 Taco 2 Hot Dog 3 French Fries 3 Saj 3 F…" at bounding box center [685, 419] width 545 height 621
click at [756, 132] on input "search" at bounding box center [694, 135] width 124 height 18
click at [756, 137] on input "search" at bounding box center [694, 135] width 124 height 18
paste input "Espresso"
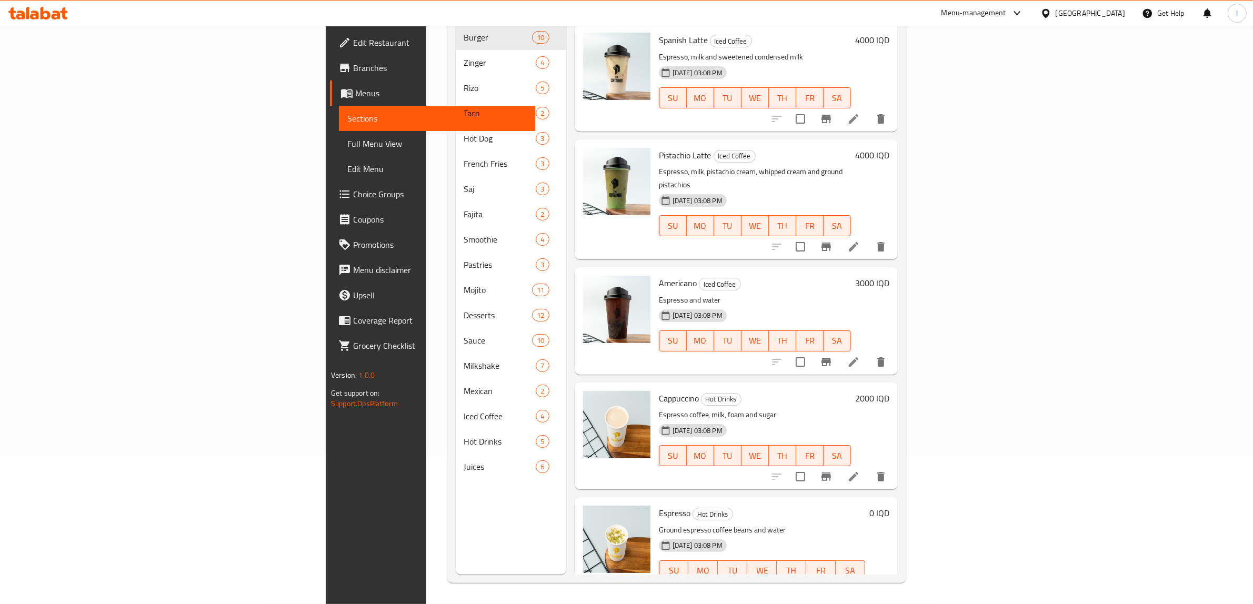
scroll to position [148, 0]
type input "Espresso"
click at [835, 586] on icon at bounding box center [828, 592] width 13 height 13
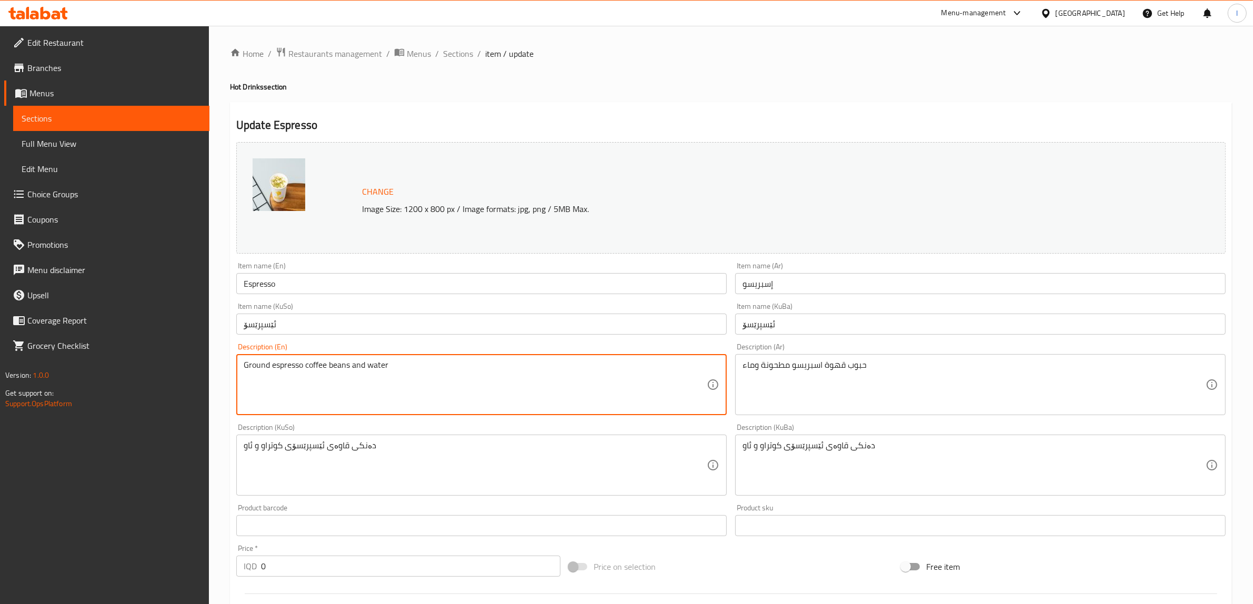
click at [257, 367] on textarea "Ground espresso coffee beans and water" at bounding box center [475, 385] width 463 height 50
paste textarea "Crushed"
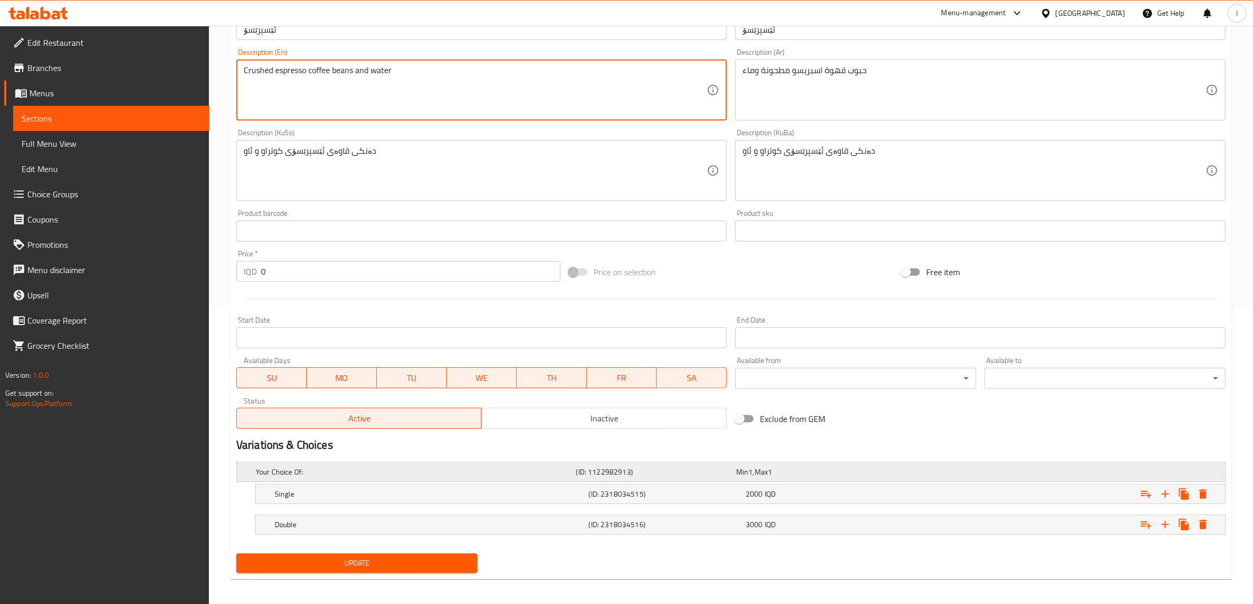
scroll to position [299, 0]
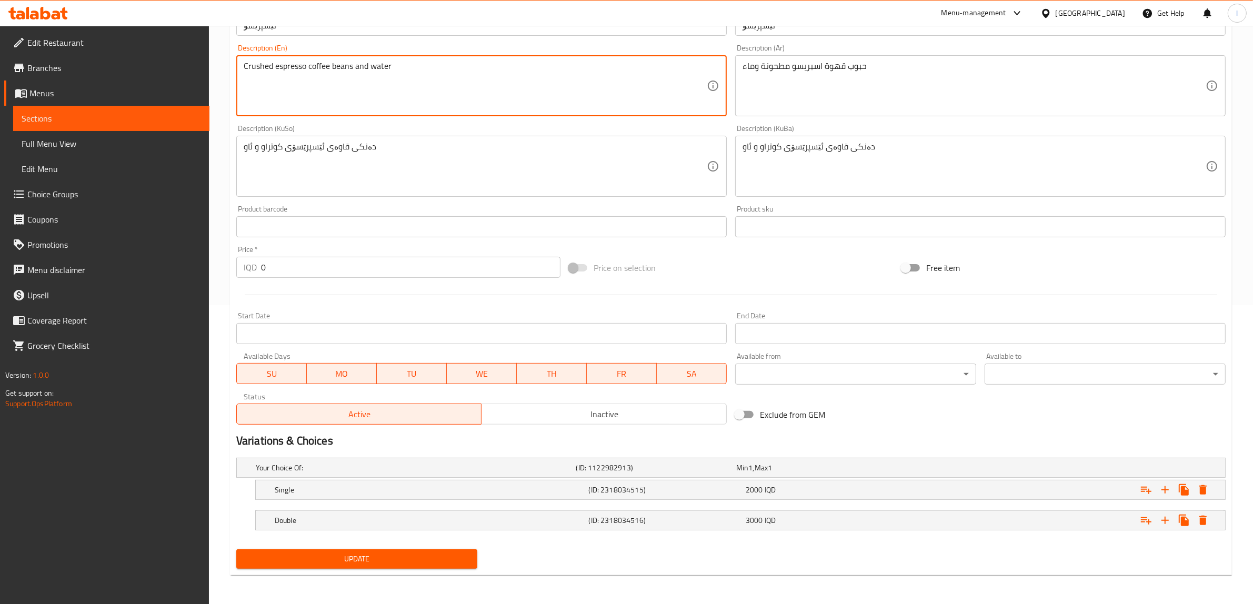
type textarea "Crushed espresso coffee beans and water"
click at [411, 563] on span "Update" at bounding box center [357, 559] width 224 height 13
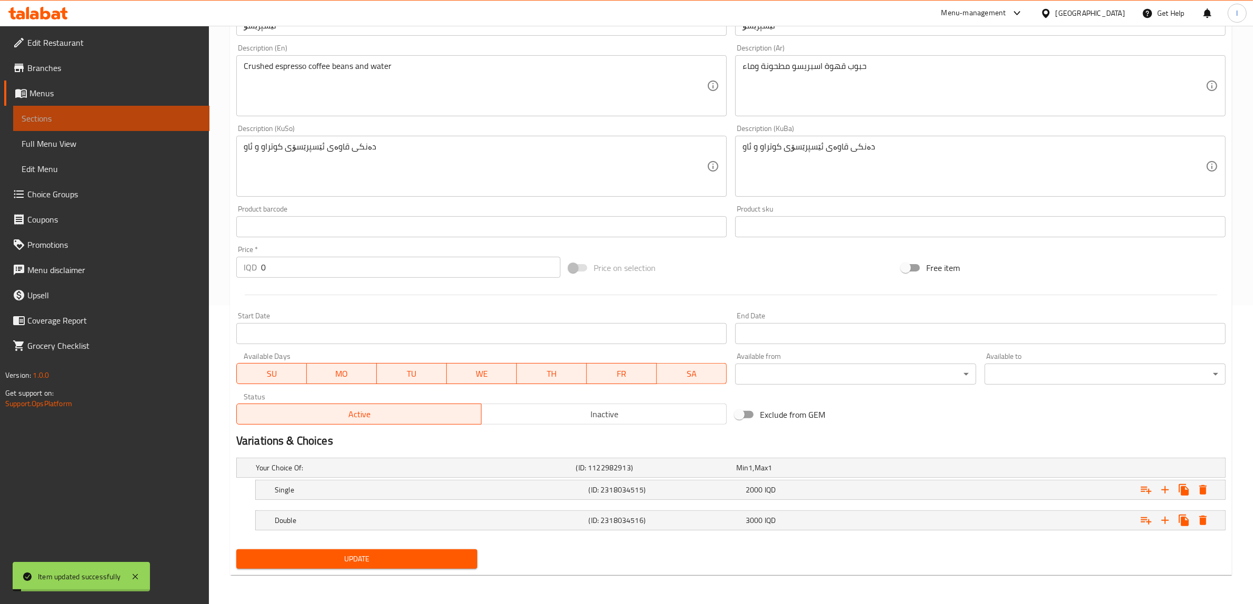
click at [114, 118] on span "Sections" at bounding box center [111, 118] width 179 height 13
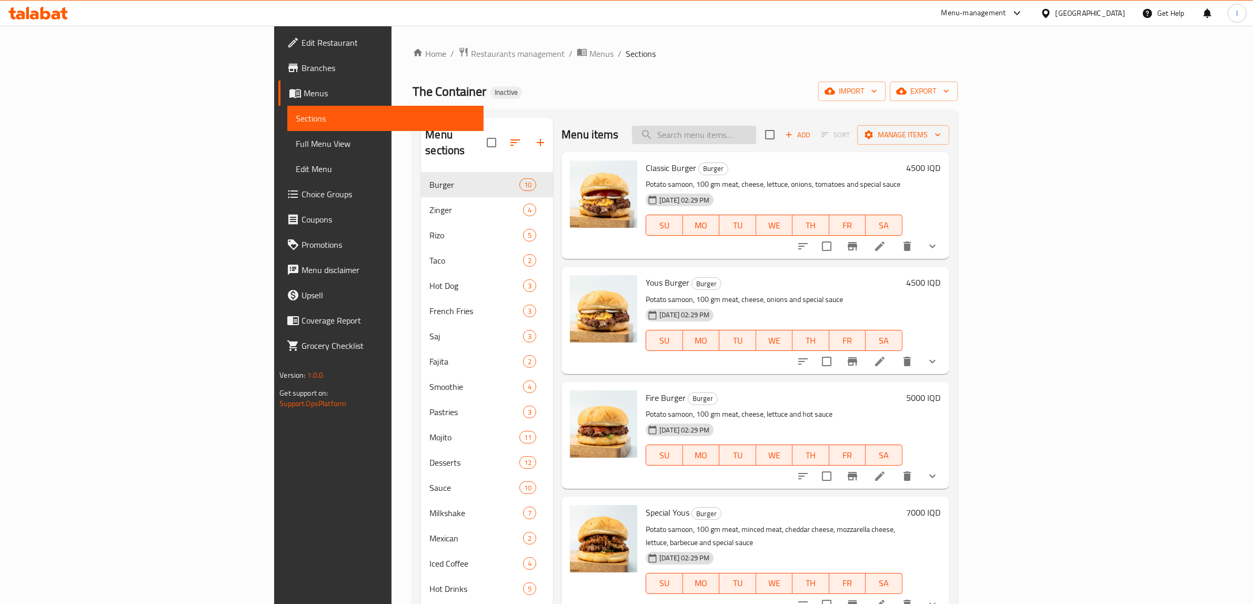
click at [756, 144] on input "search" at bounding box center [694, 135] width 124 height 18
paste input "Pistachio Latte"
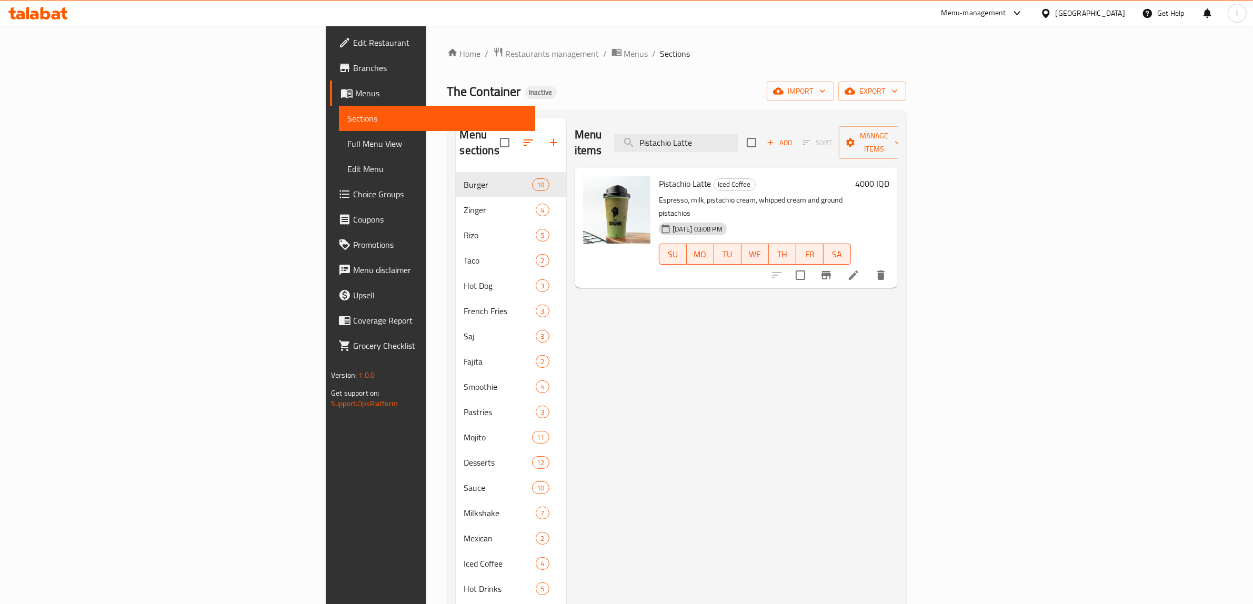
type input "Pistachio Latte"
click at [860, 269] on icon at bounding box center [853, 275] width 13 height 13
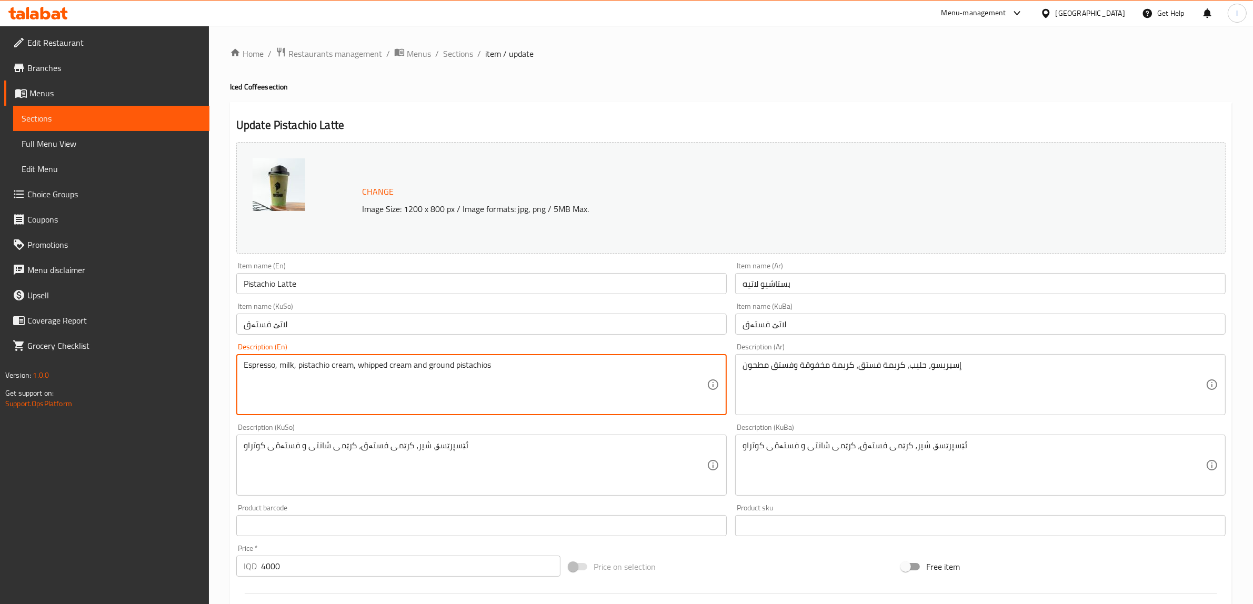
click at [447, 365] on textarea "Espresso, milk, pistachio cream, whipped cream and ground pistachios" at bounding box center [475, 385] width 463 height 50
paste textarea "Crushed"
click at [432, 364] on textarea "Espresso, milk, pistachio cream, whipped cream and Crushed pistachios" at bounding box center [475, 385] width 463 height 50
type textarea "Espresso, milk, pistachio cream, whipped cream and crushed pistachios"
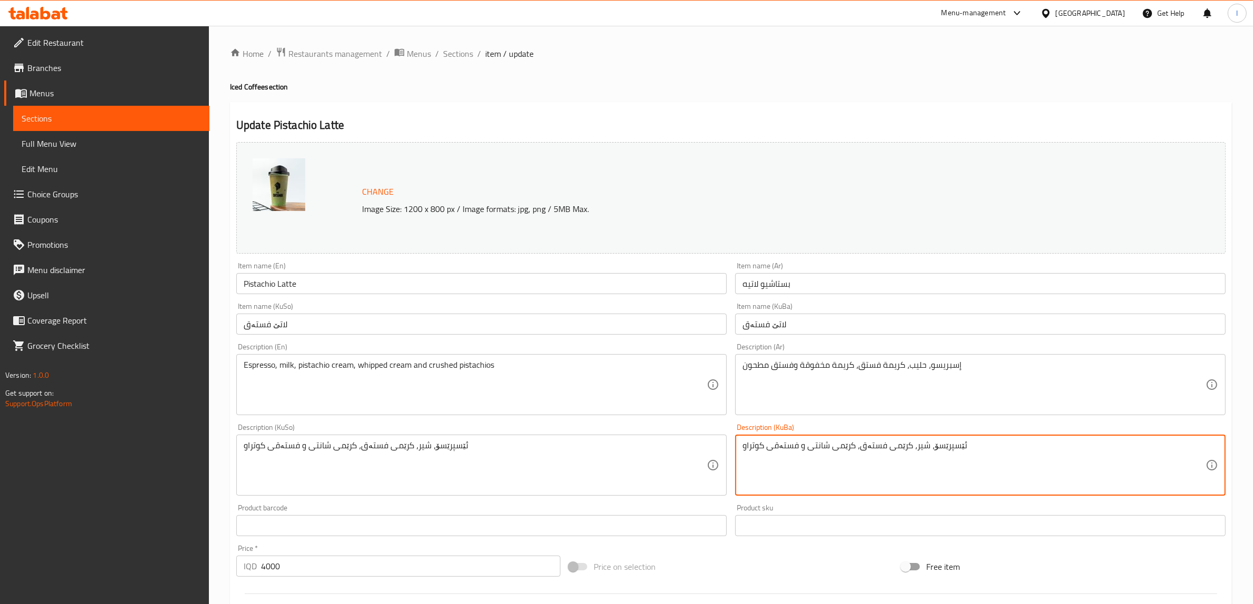
click at [816, 448] on textarea "ئێسپرێسۆ، شیر، کرێمی فستەق، کرێمی شانتی و فستەقی کوتراو" at bounding box center [974, 466] width 463 height 50
paste textarea "ێکەڵکراو"
click at [861, 450] on textarea "ئێسپرێسۆ، شیر، کرێمی فستەق، کرێمی تێکەڵکراو و فستەقی کوتراو" at bounding box center [974, 466] width 463 height 50
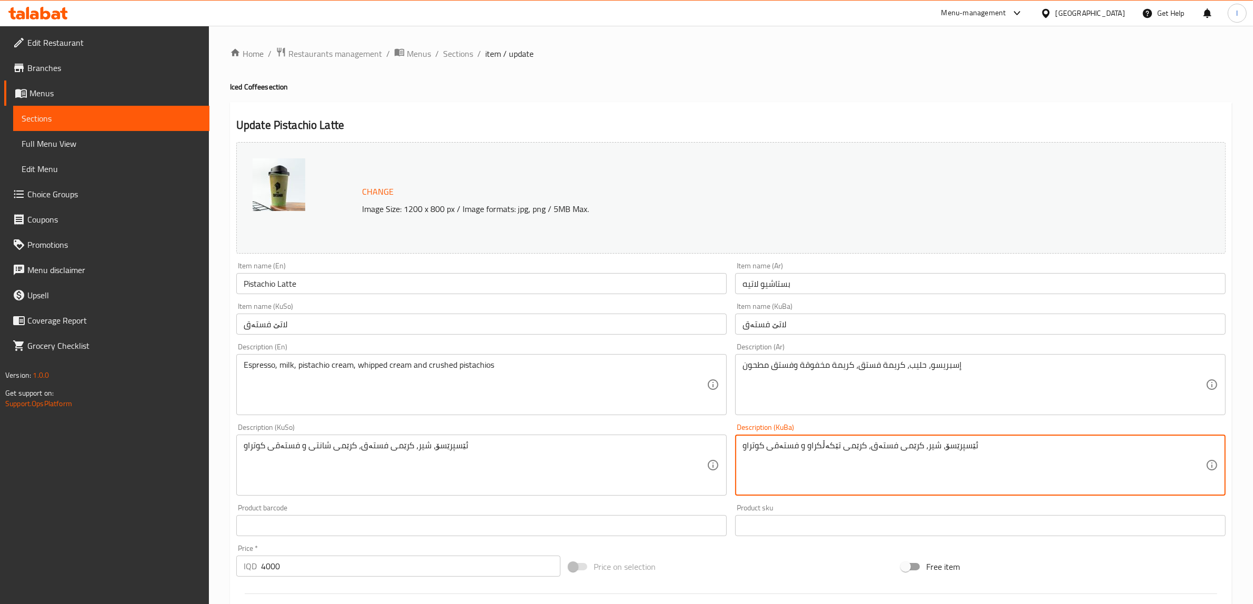
type textarea "ئێسپرێسۆ، شیر، کرێمی فستەق، کرێمی تێکەڵکراو و فستەقی کوتراو"
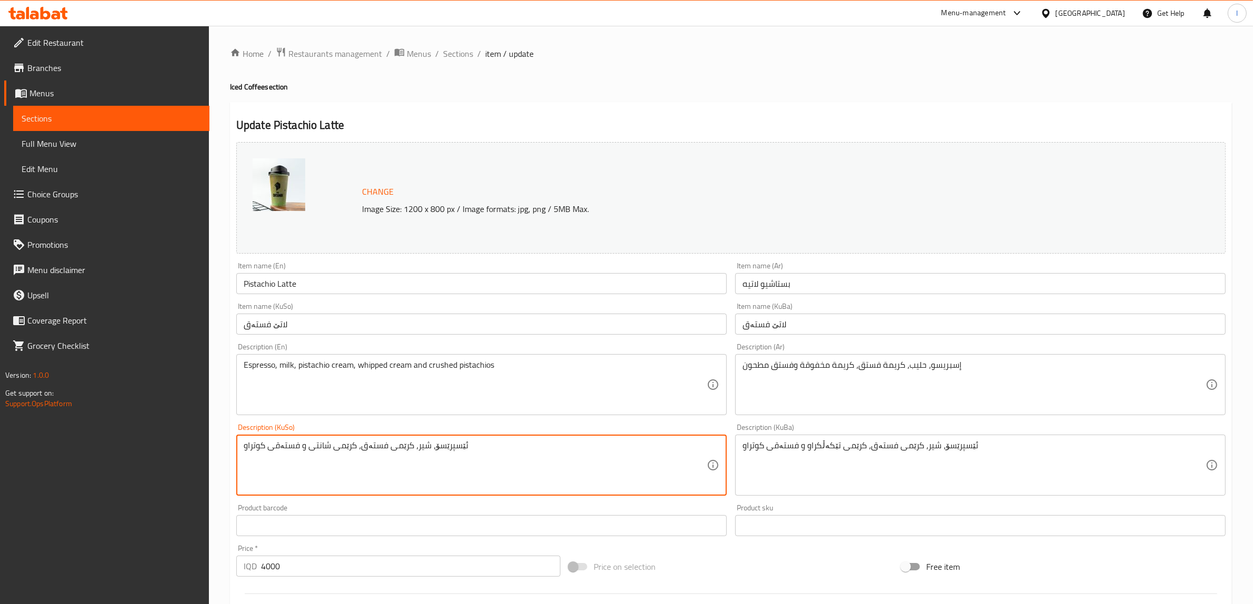
drag, startPoint x: 511, startPoint y: 444, endPoint x: 4, endPoint y: 447, distance: 506.8
paste textarea "ێکەڵکراو"
type textarea "ئێسپرێسۆ، شیر، کرێمی فستەق، کرێمی تێکەڵکراو و فستەقی کوتراو"
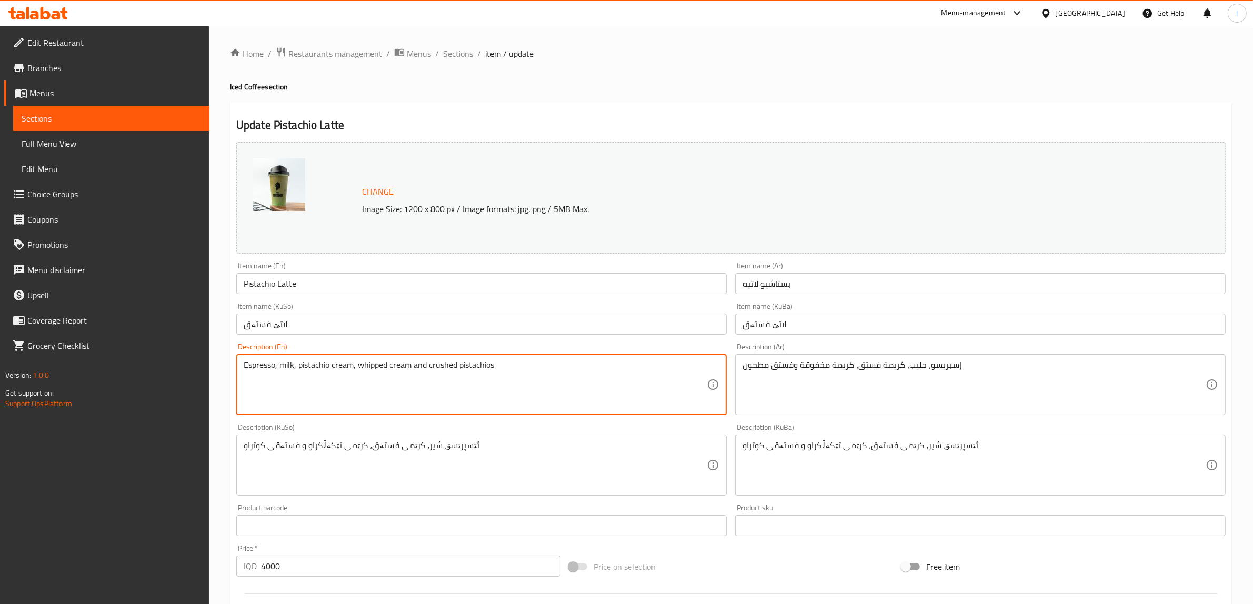
click at [366, 366] on textarea "Espresso, milk, pistachio cream, whipped cream and crushed pistachios" at bounding box center [475, 385] width 463 height 50
paste textarea "Scrambl"
click at [362, 366] on textarea "Espresso, milk, pistachio cream, Scrambled cream and crushed pistachios" at bounding box center [475, 385] width 463 height 50
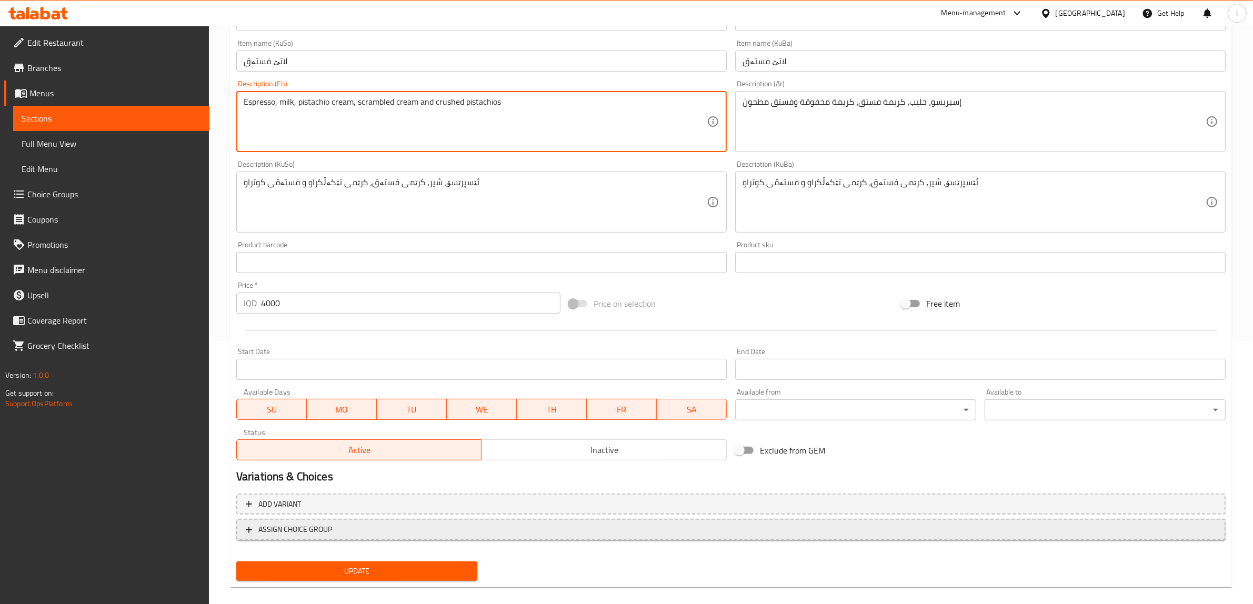
scroll to position [274, 0]
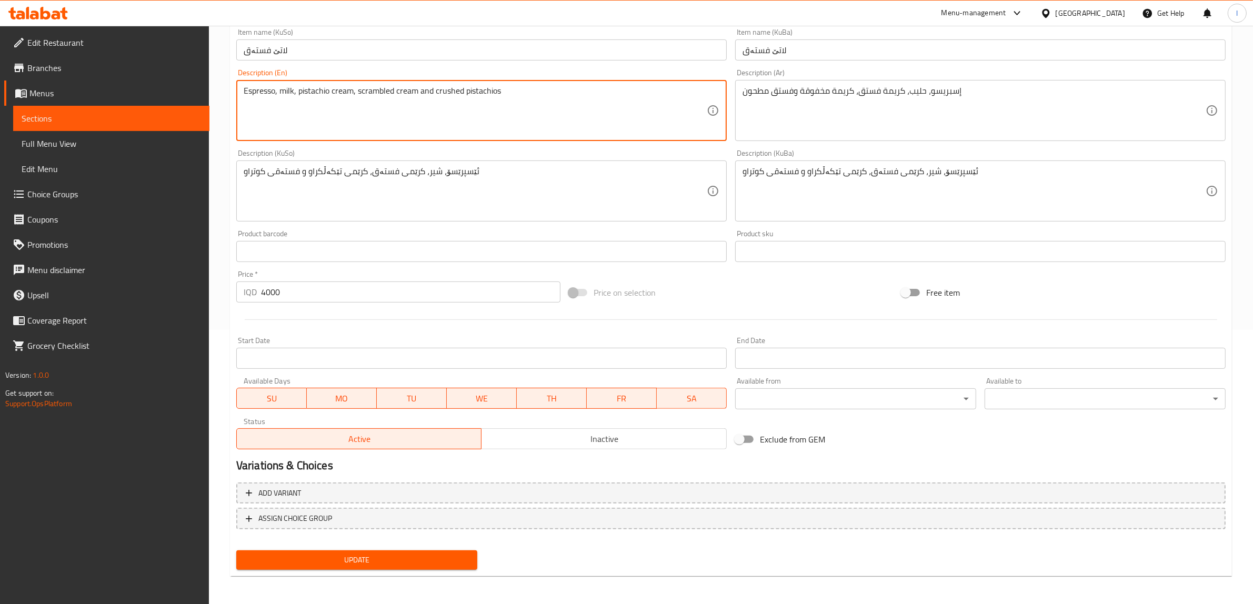
type textarea "Espresso, milk, pistachio cream, scrambled cream and crushed pistachios"
click at [418, 563] on span "Update" at bounding box center [357, 560] width 224 height 13
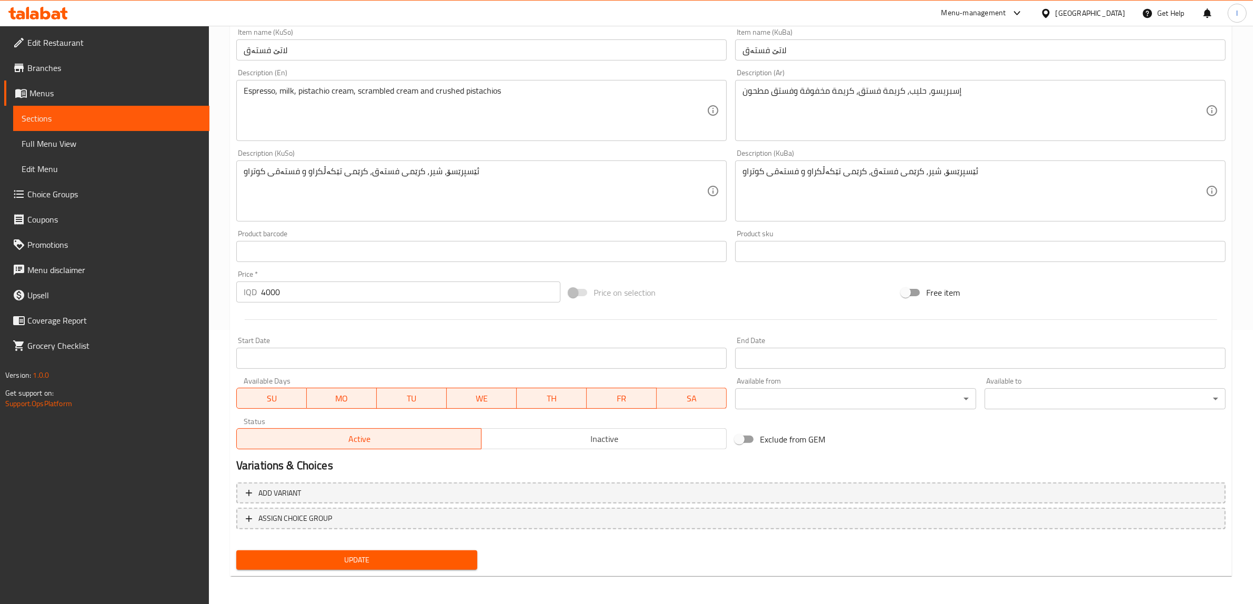
click at [435, 558] on span "Update" at bounding box center [357, 560] width 224 height 13
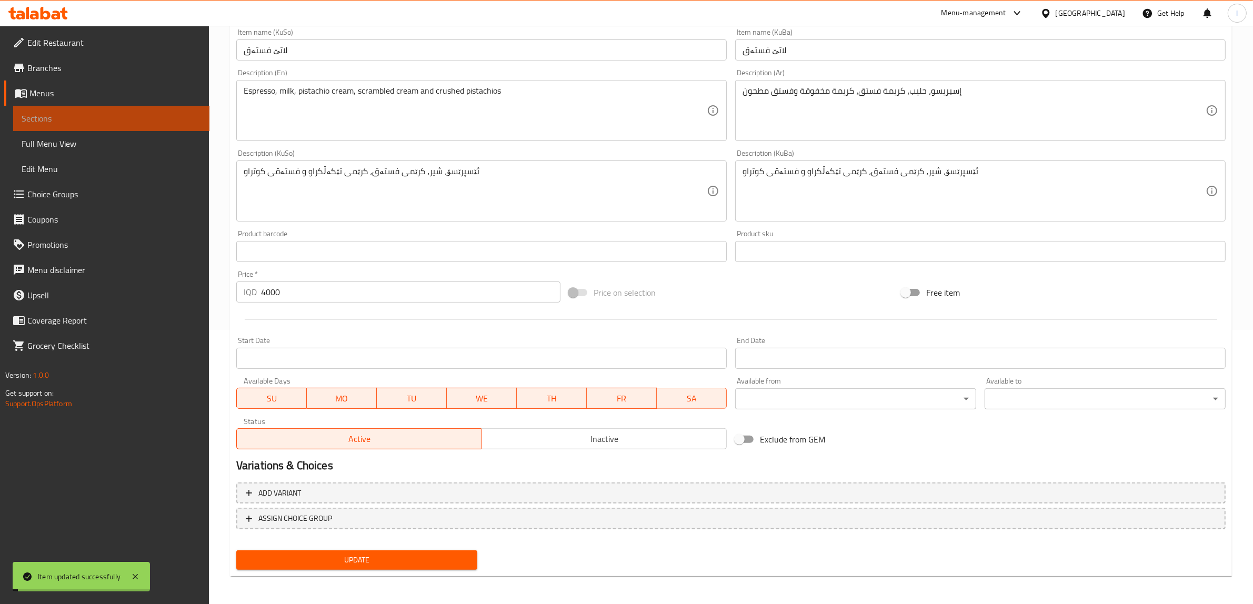
click at [93, 118] on span "Sections" at bounding box center [111, 118] width 179 height 13
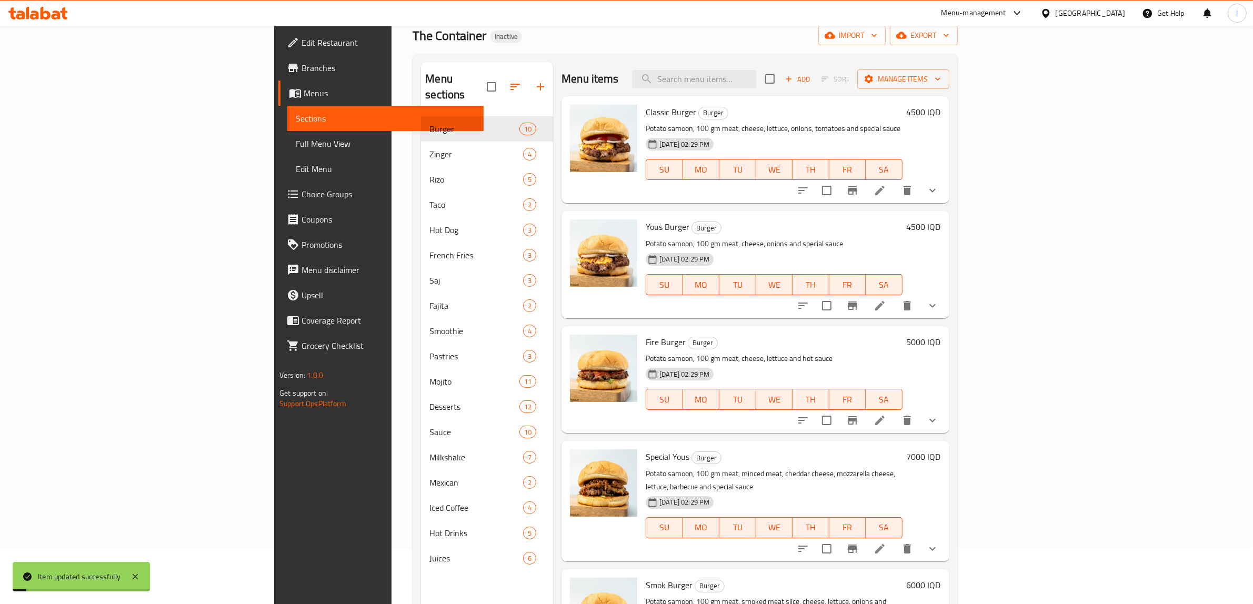
scroll to position [16, 0]
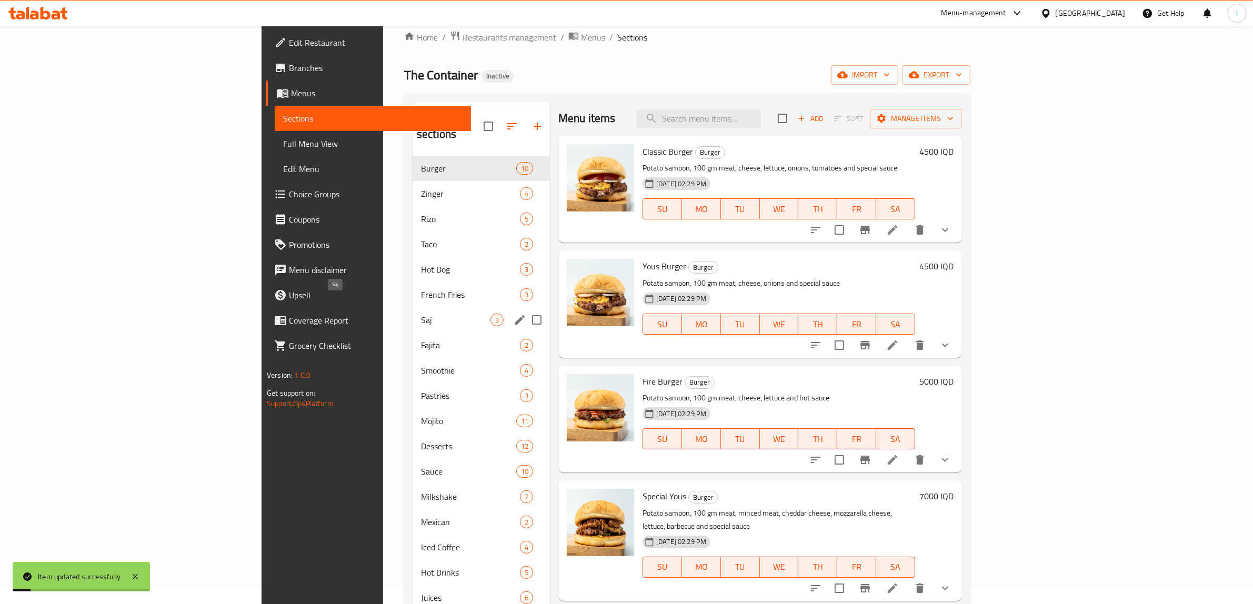
click at [421, 314] on span "Saj" at bounding box center [455, 320] width 69 height 13
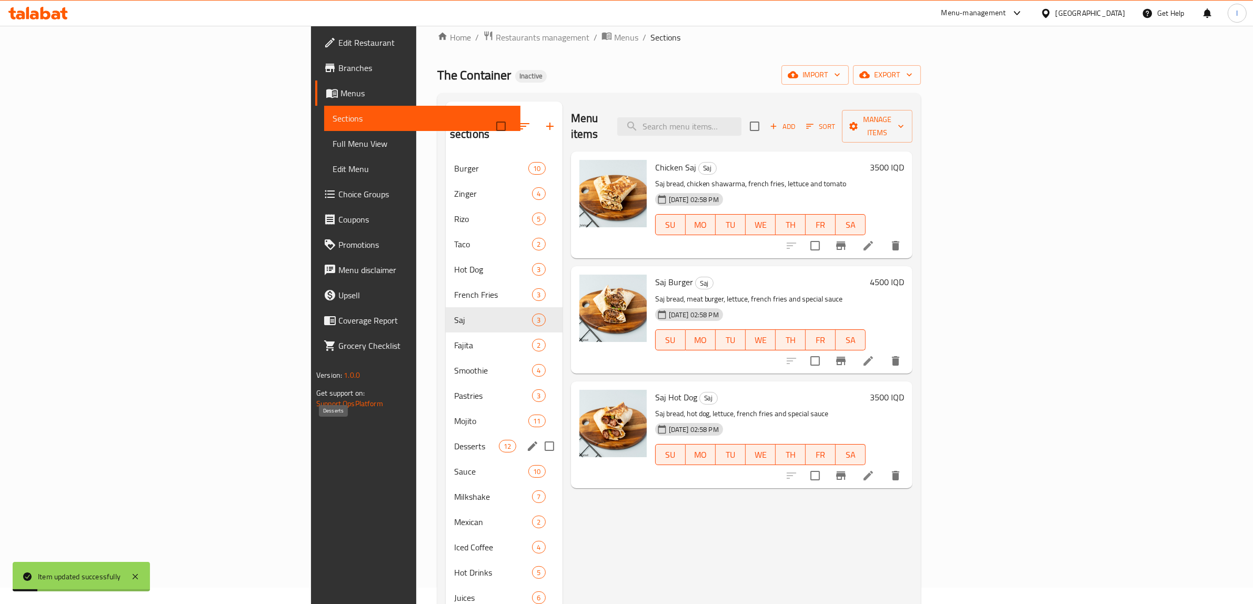
click at [454, 440] on span "Desserts" at bounding box center [476, 446] width 45 height 13
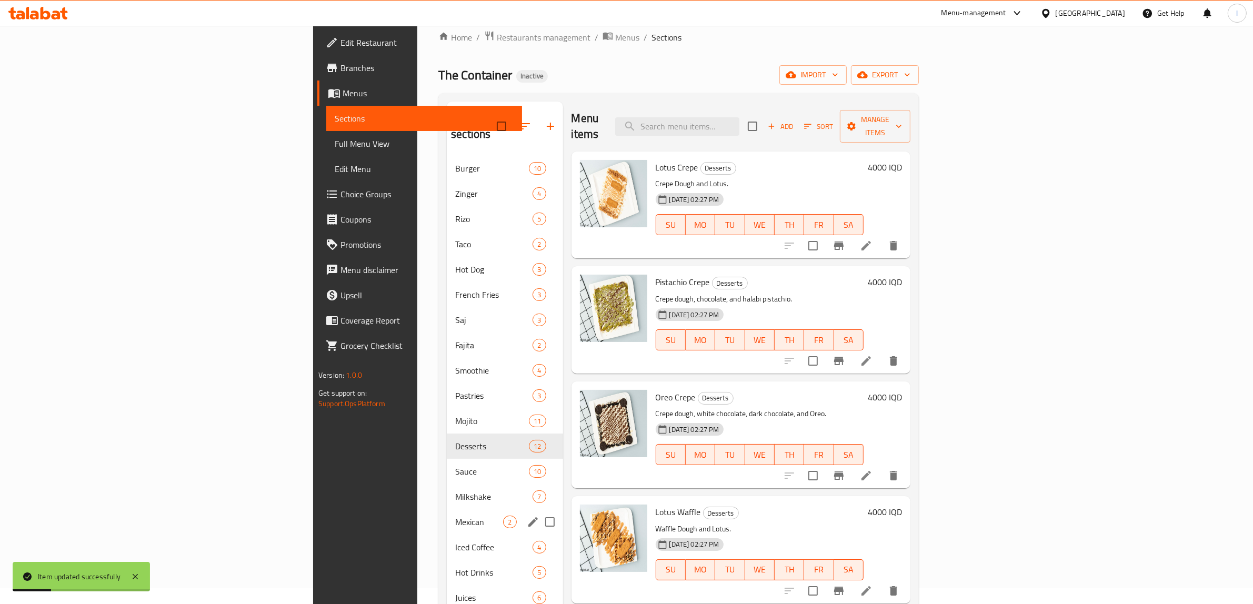
scroll to position [82, 0]
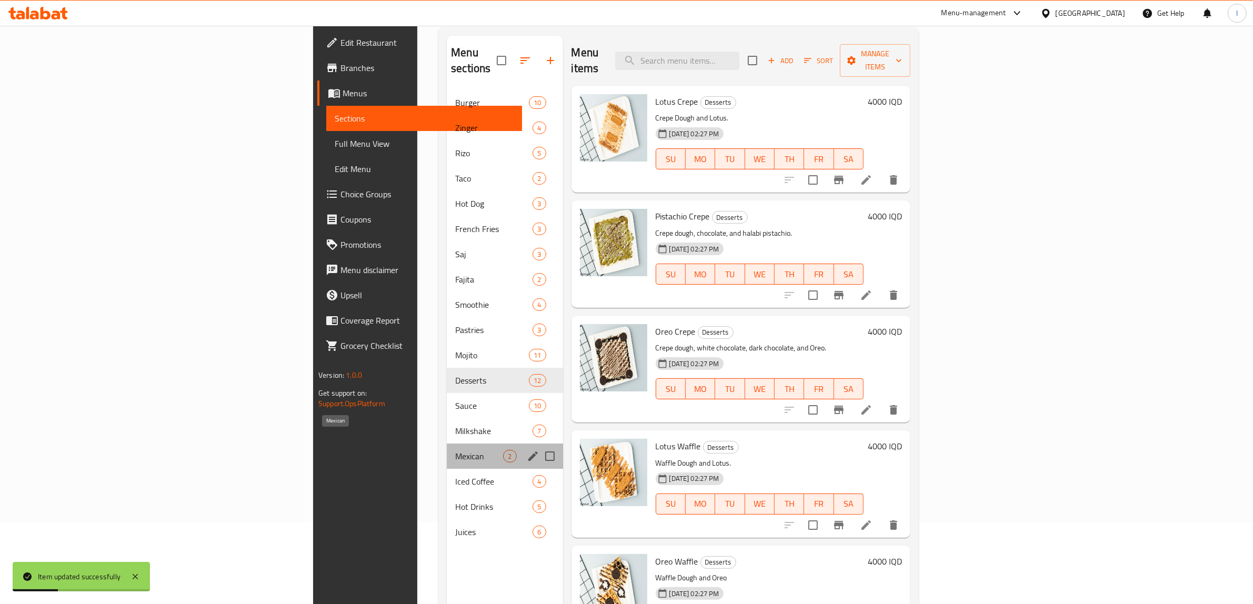
click at [455, 450] on span "Mexican" at bounding box center [479, 456] width 48 height 13
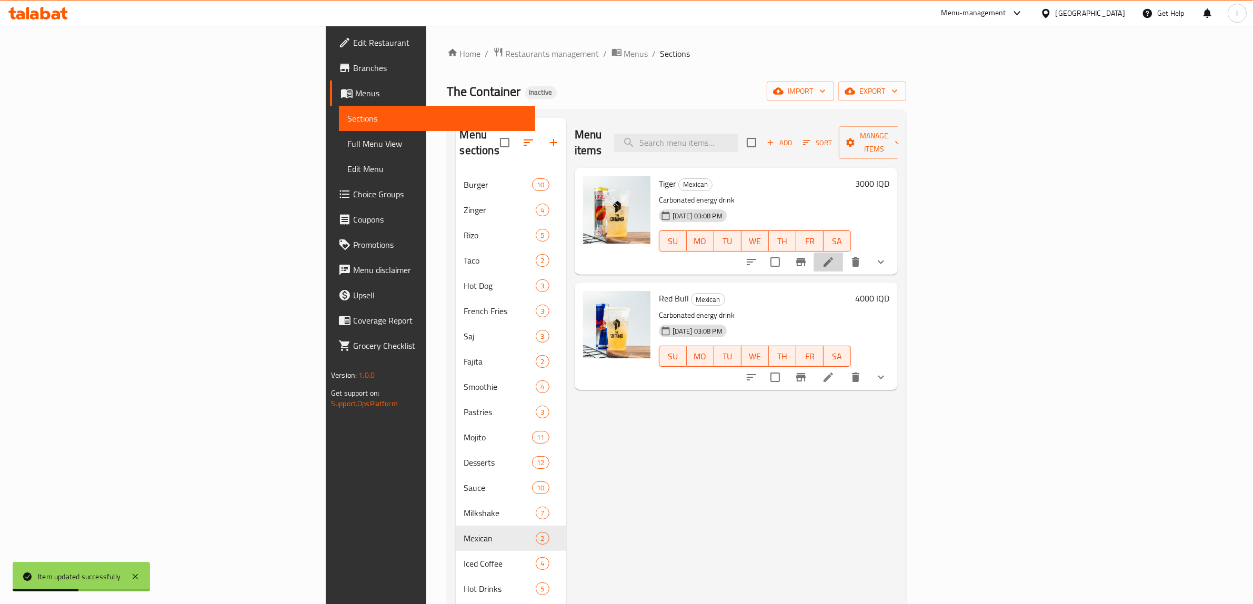
click at [835, 256] on icon at bounding box center [828, 262] width 13 height 13
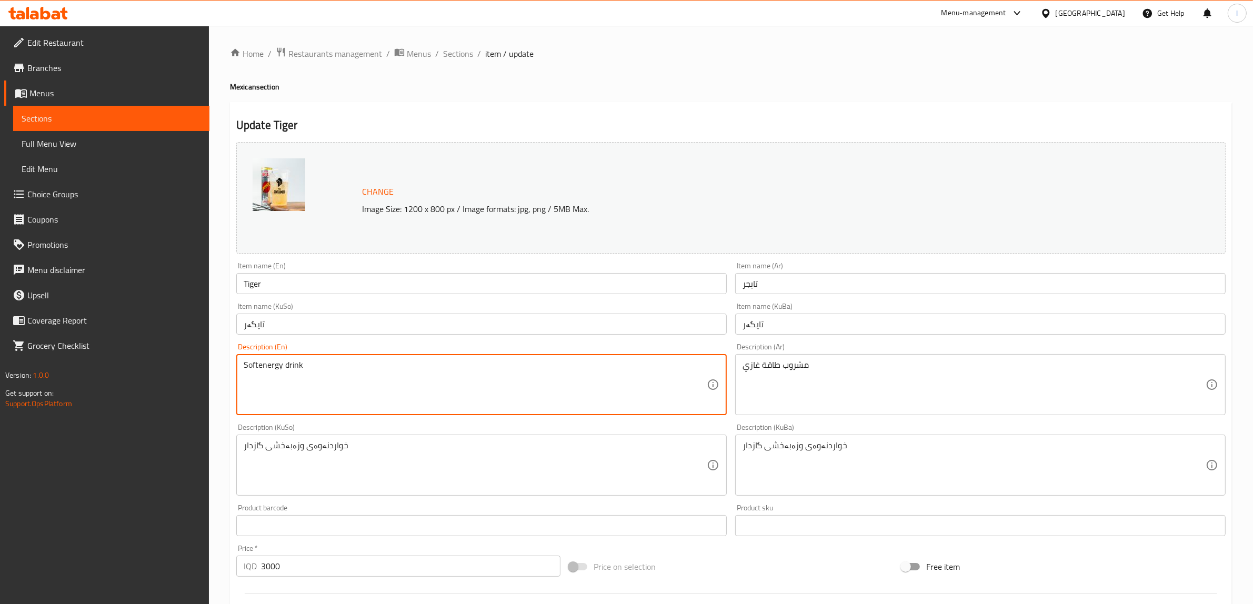
drag, startPoint x: 304, startPoint y: 253, endPoint x: 245, endPoint y: 368, distance: 129.7
click at [276, 366] on textarea "Softenergy drink" at bounding box center [475, 385] width 463 height 50
click at [259, 364] on textarea "Softenergy drink" at bounding box center [475, 385] width 463 height 50
drag, startPoint x: 327, startPoint y: 374, endPoint x: 127, endPoint y: 354, distance: 201.0
click at [129, 356] on div "Edit Restaurant Branches Menus Sections Full Menu View Edit Menu Choice Groups …" at bounding box center [626, 474] width 1253 height 897
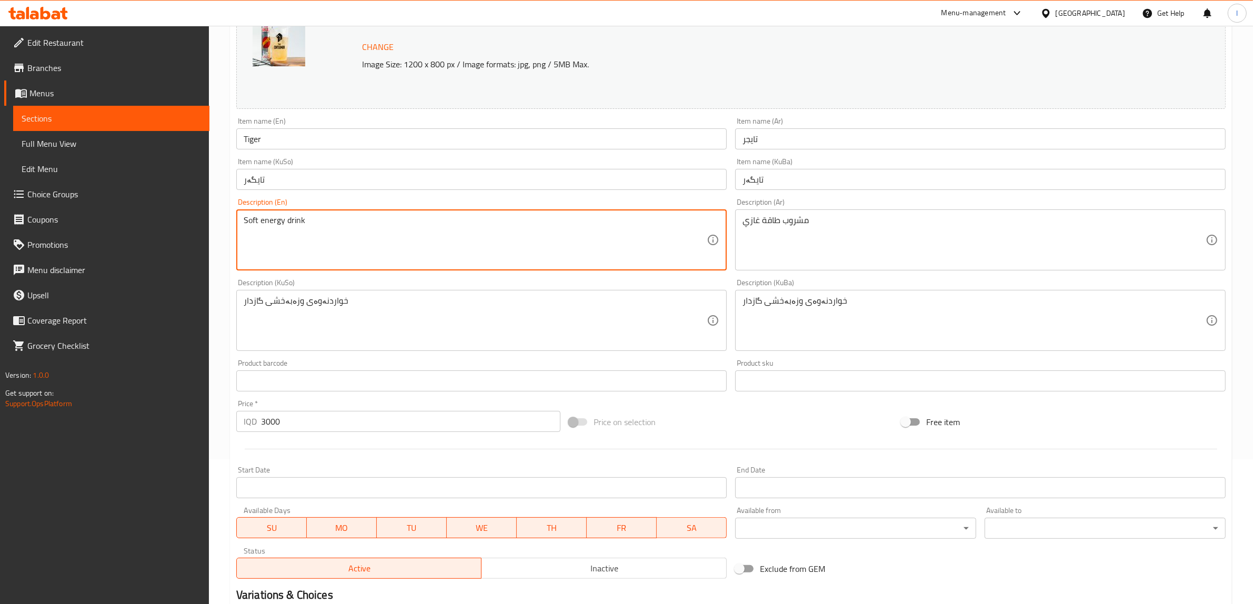
scroll to position [317, 0]
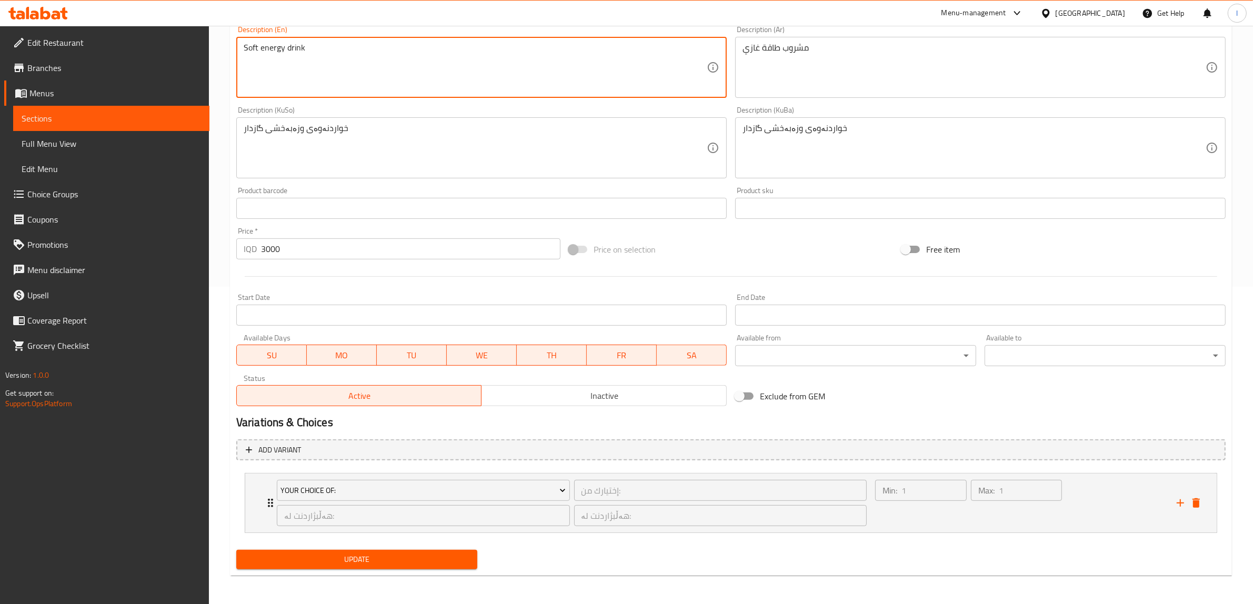
type textarea "Soft energy drink"
click at [367, 557] on span "Update" at bounding box center [357, 559] width 224 height 13
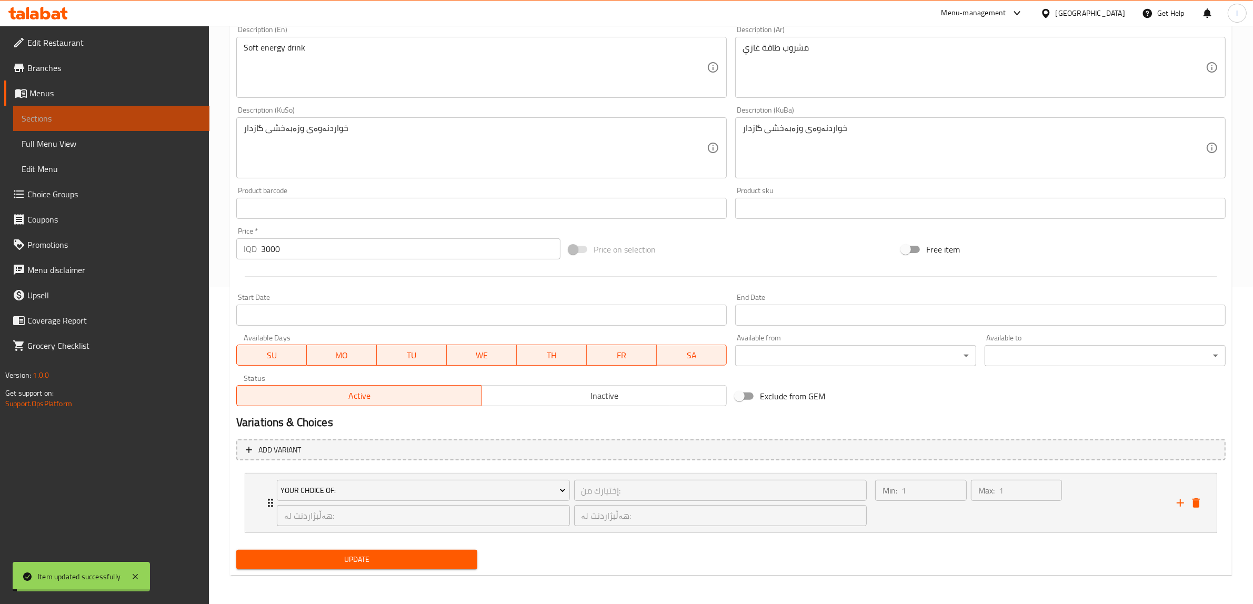
click at [173, 120] on span "Sections" at bounding box center [111, 118] width 179 height 13
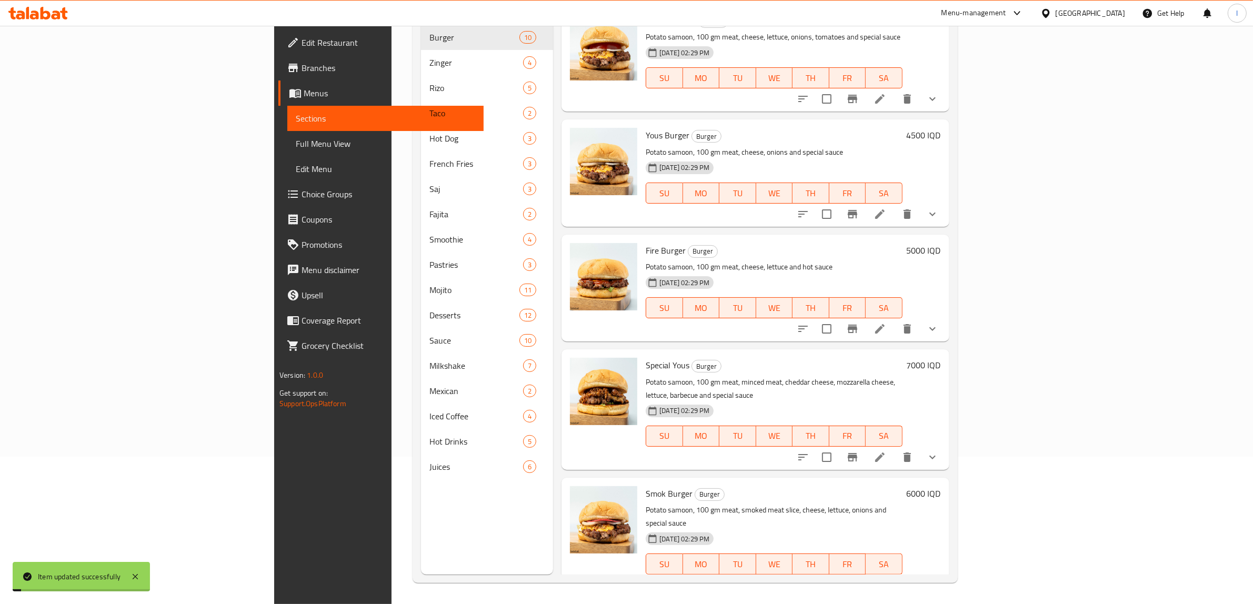
scroll to position [148, 0]
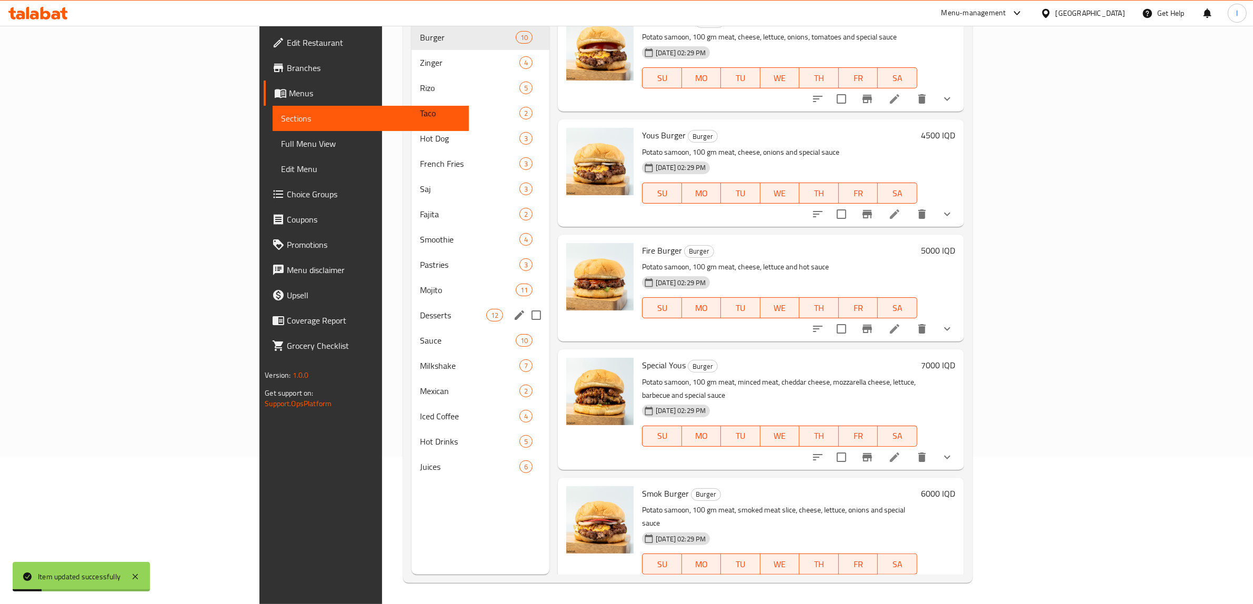
click at [420, 309] on span "Desserts" at bounding box center [453, 315] width 66 height 13
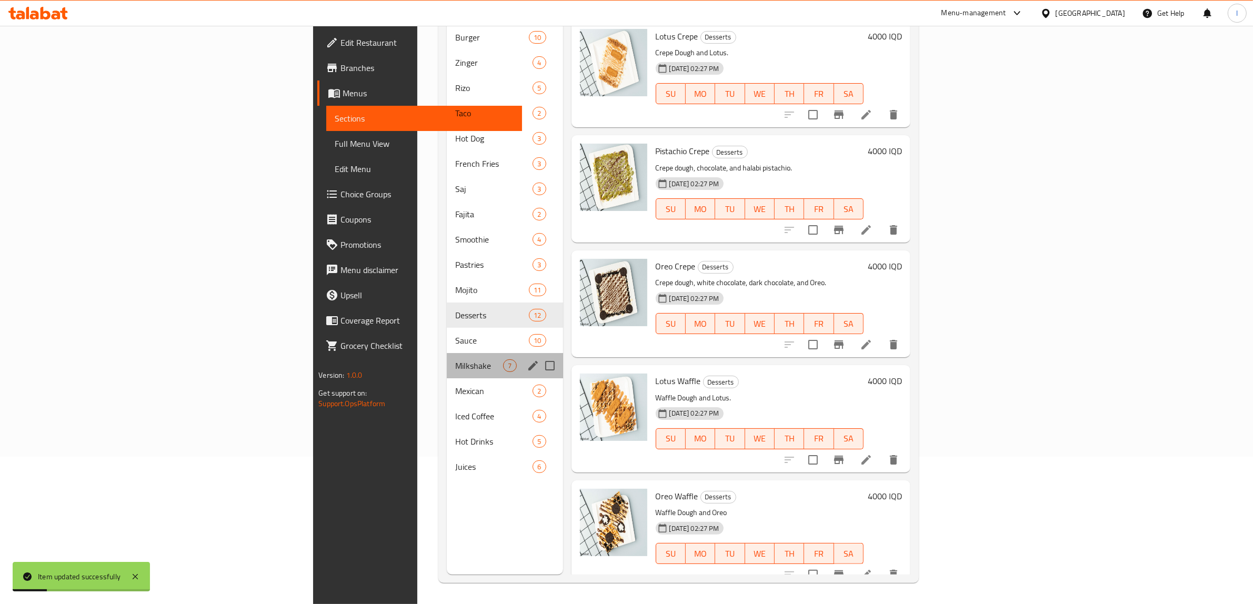
click at [447, 353] on div "Milkshake 7" at bounding box center [505, 365] width 116 height 25
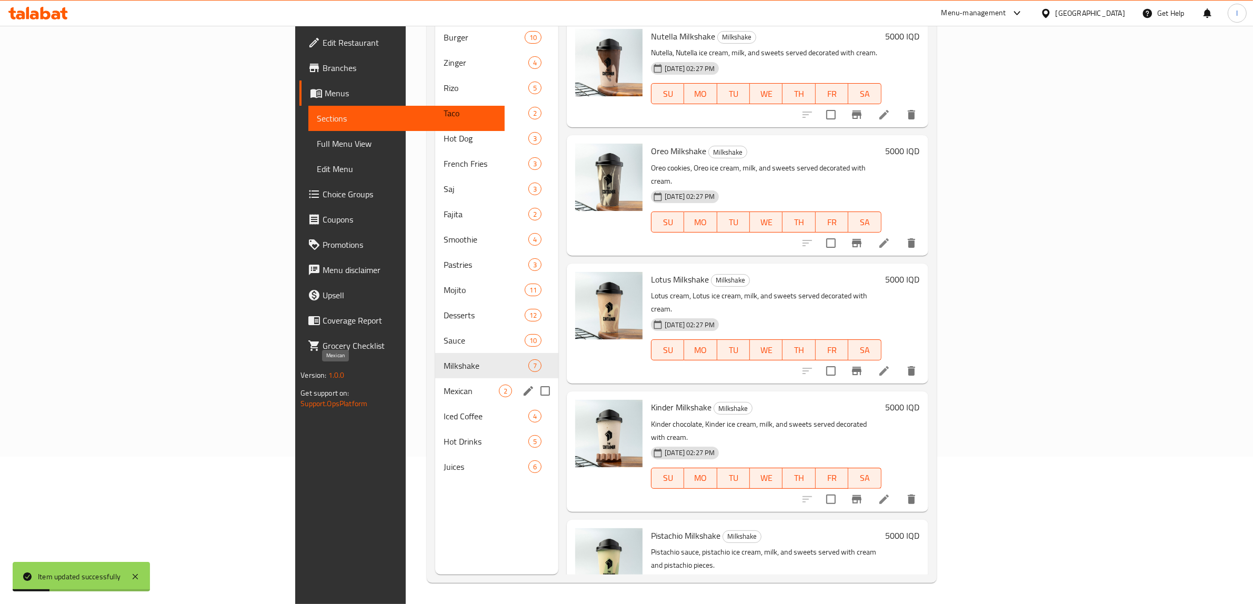
click at [444, 385] on span "Mexican" at bounding box center [471, 391] width 55 height 13
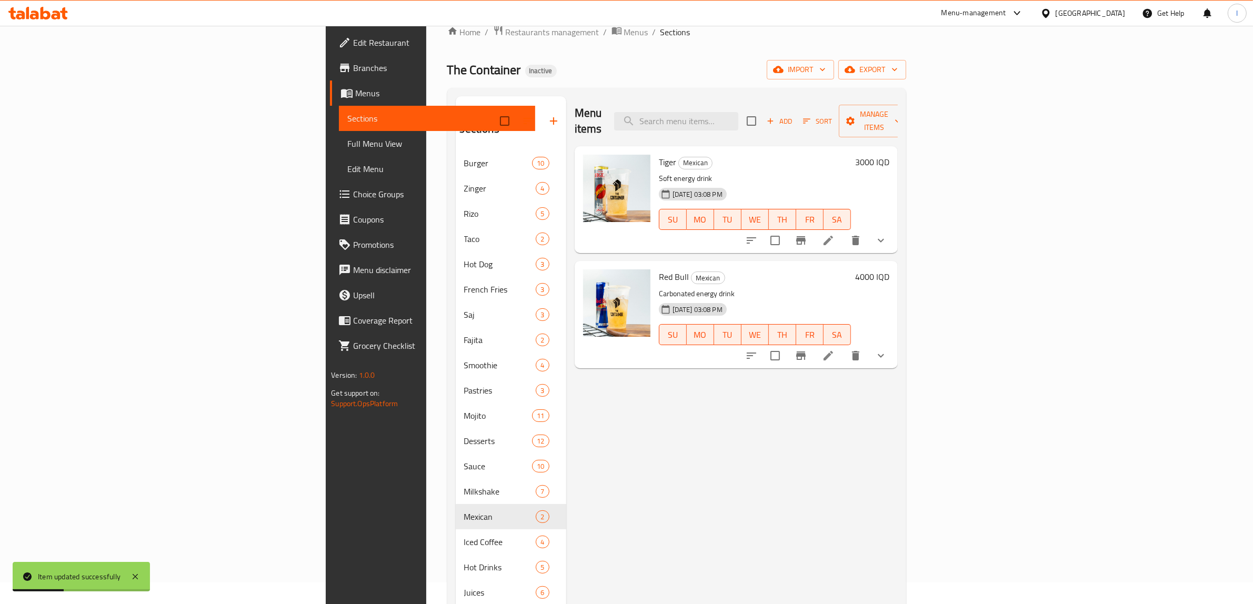
scroll to position [16, 0]
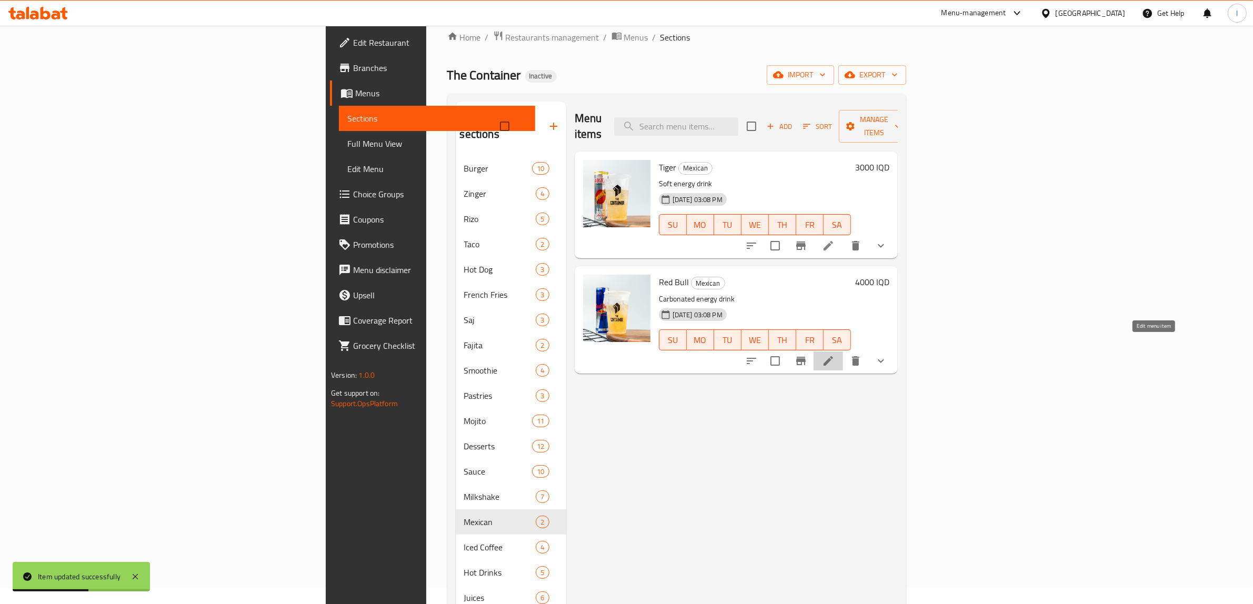
click at [833, 356] on icon at bounding box center [828, 360] width 9 height 9
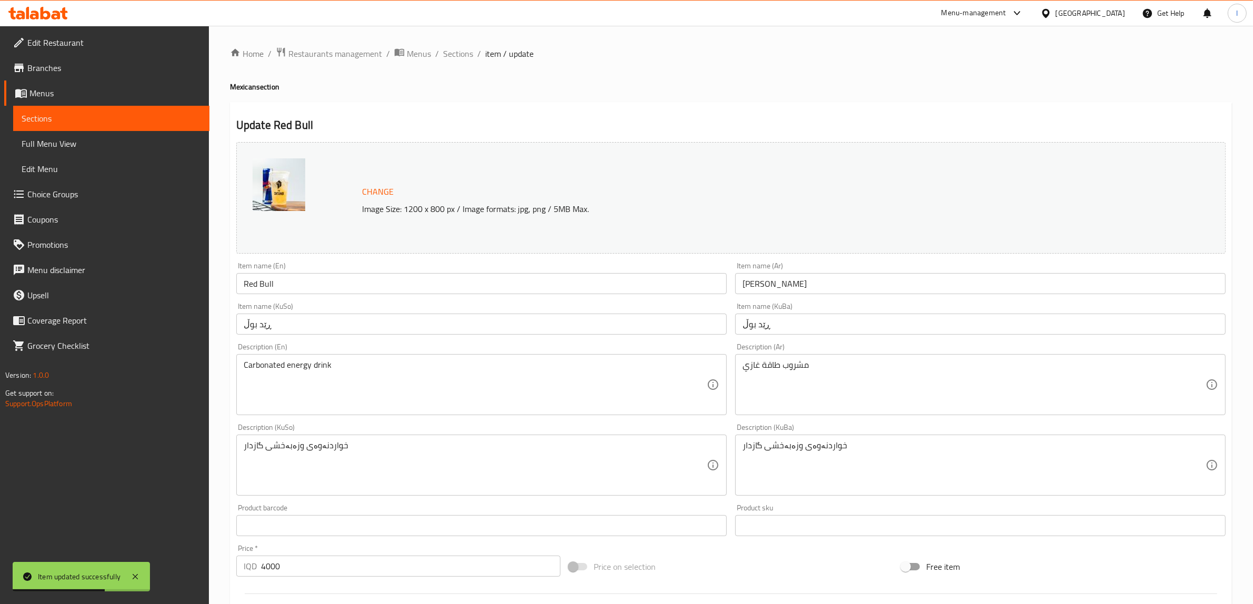
drag, startPoint x: 396, startPoint y: 374, endPoint x: 2, endPoint y: 377, distance: 394.7
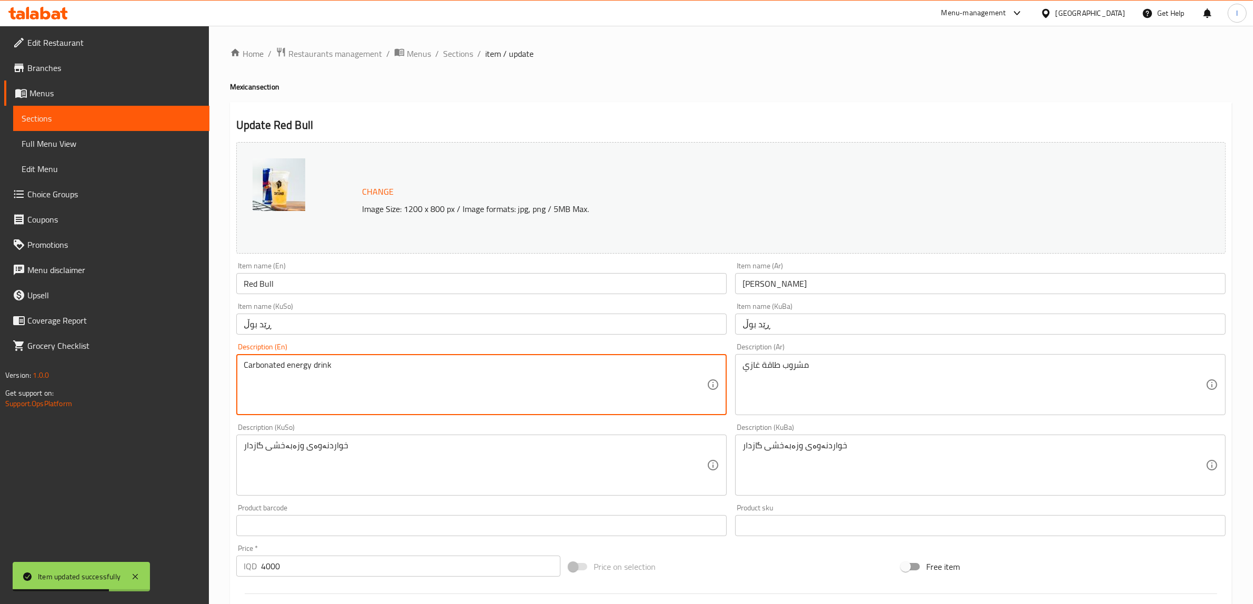
paste textarea "Soft"
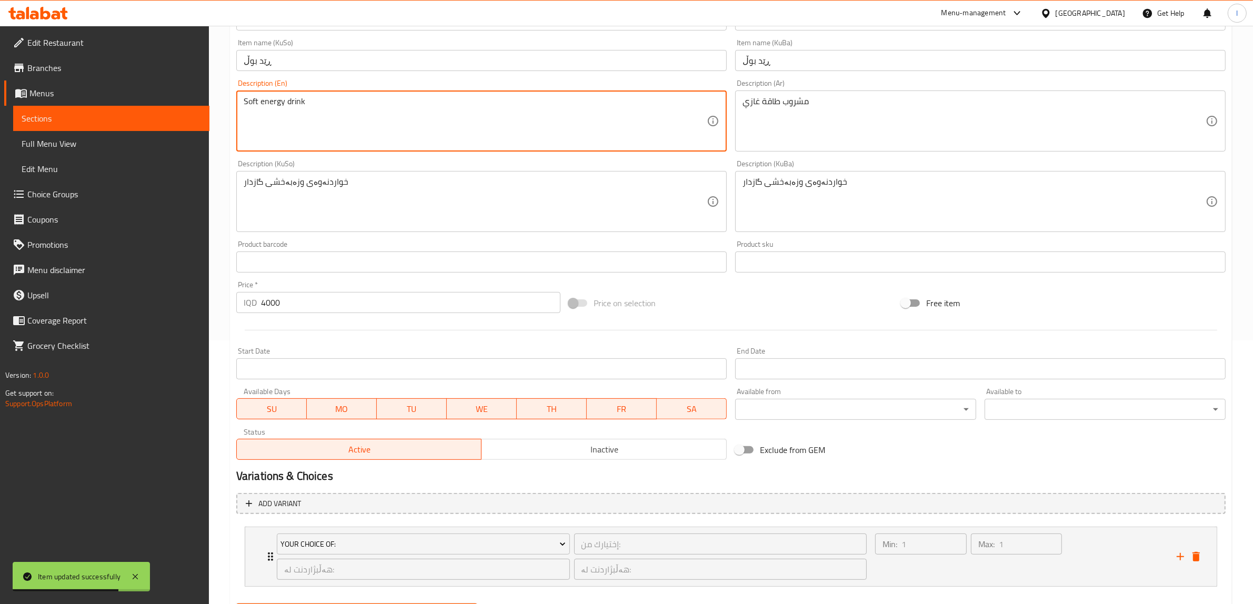
scroll to position [317, 0]
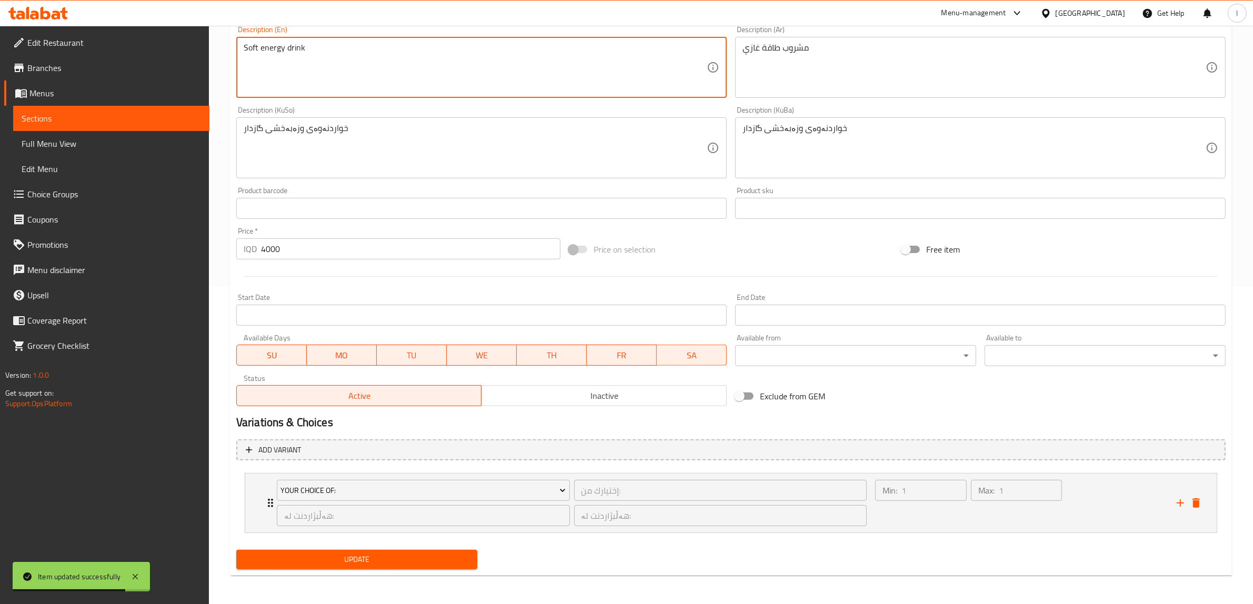
type textarea "Soft energy drink"
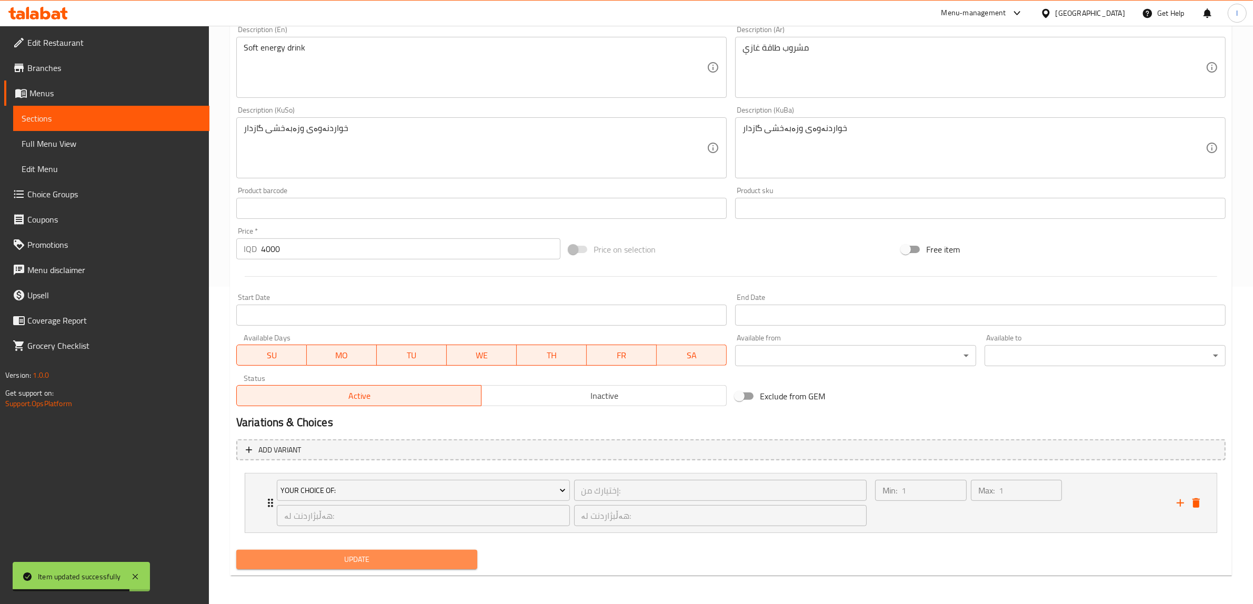
click at [413, 565] on span "Update" at bounding box center [357, 559] width 224 height 13
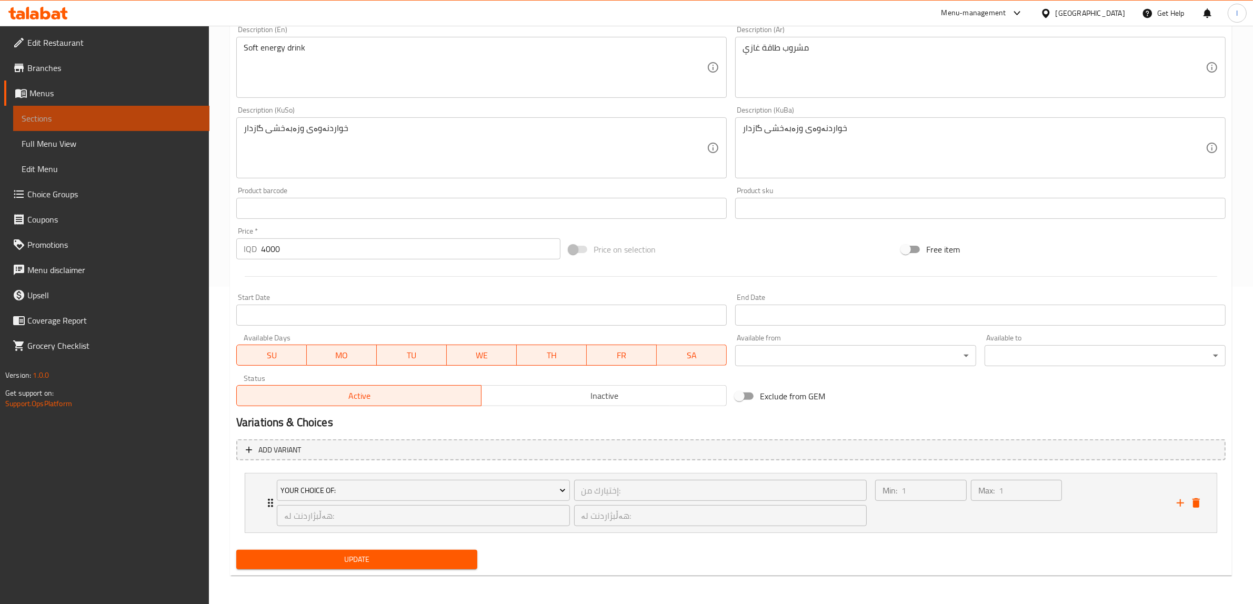
click at [158, 114] on span "Sections" at bounding box center [111, 118] width 179 height 13
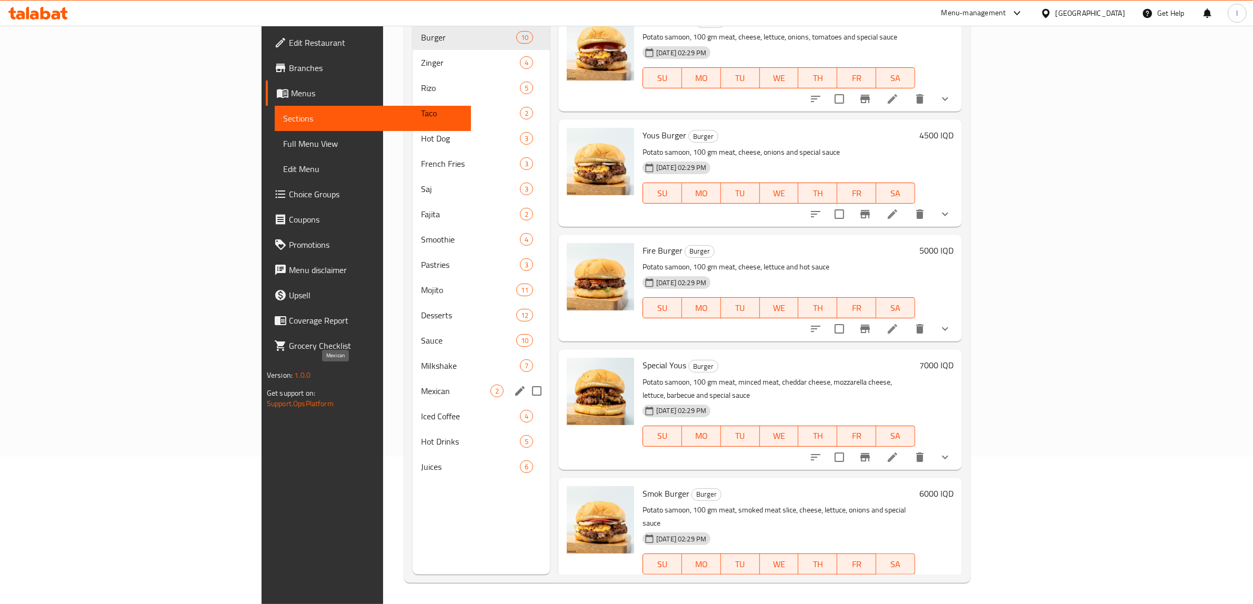
click at [421, 385] on span "Mexican" at bounding box center [455, 391] width 69 height 13
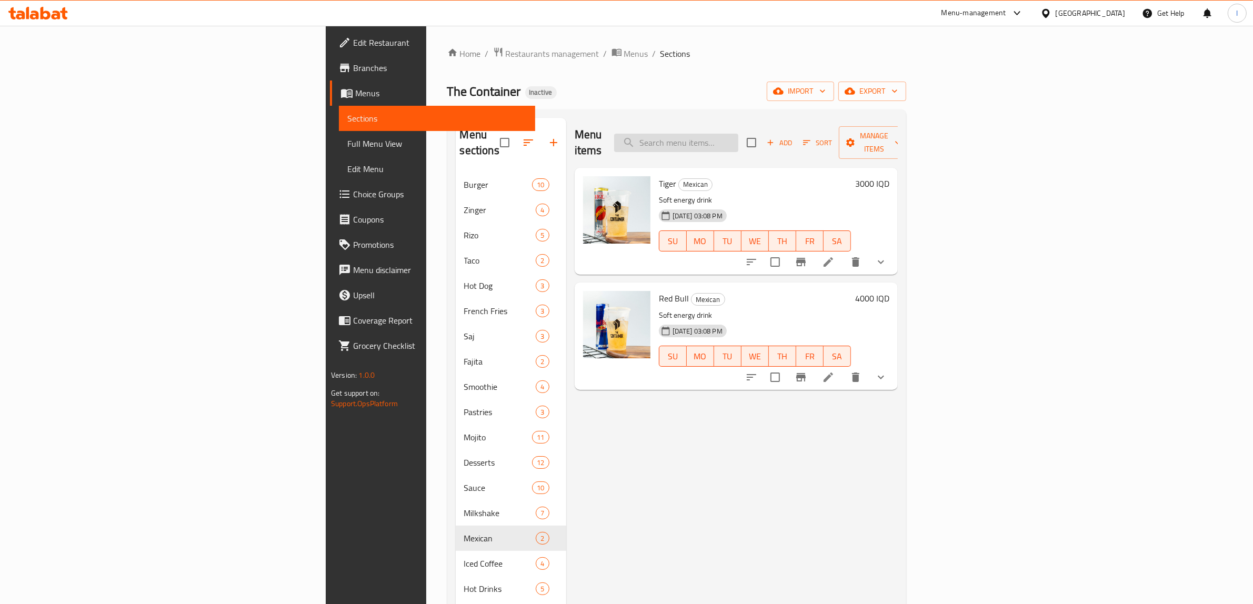
click at [738, 134] on input "search" at bounding box center [676, 143] width 124 height 18
paste input "BBQ Sauce"
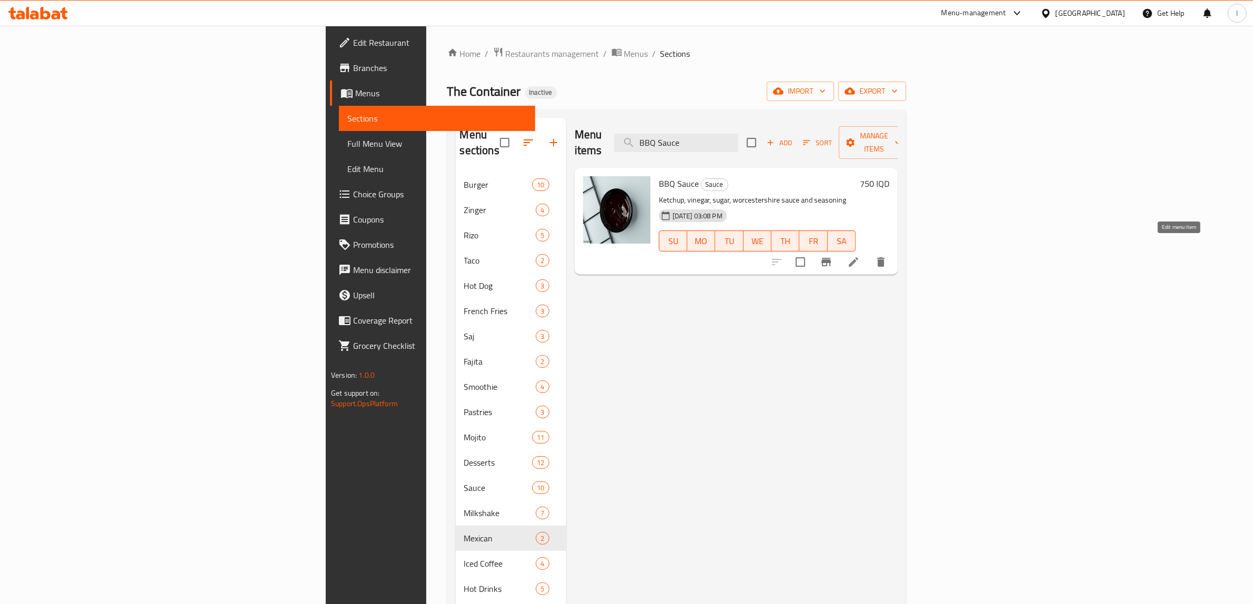
type input "BBQ Sauce"
click at [858, 257] on icon at bounding box center [853, 261] width 9 height 9
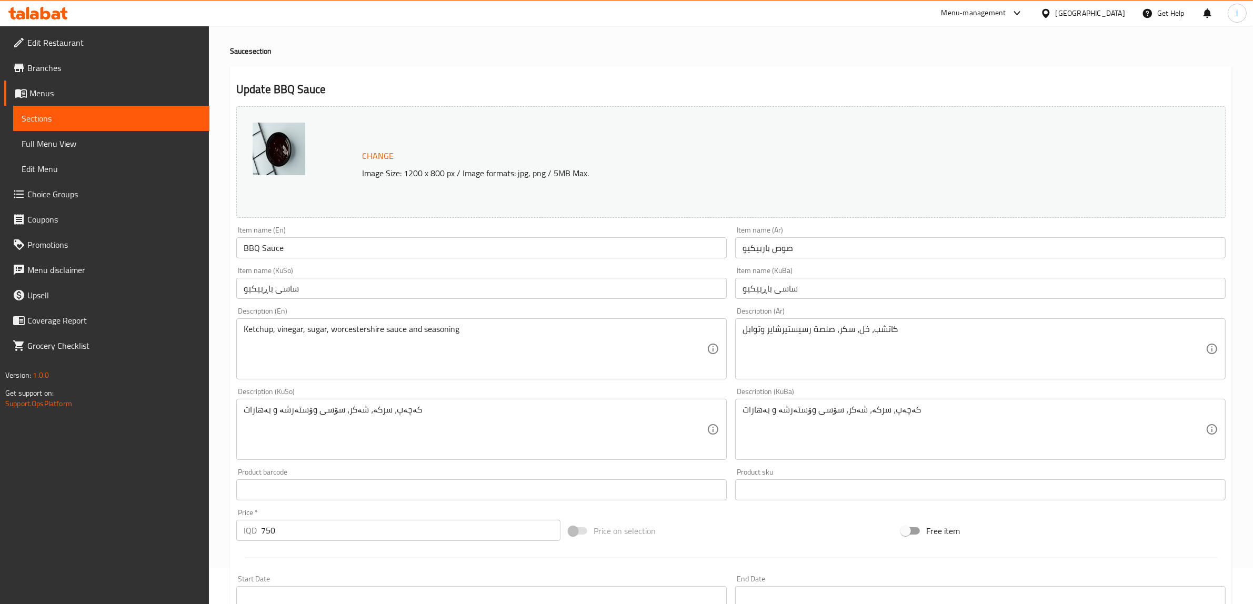
scroll to position [132, 0]
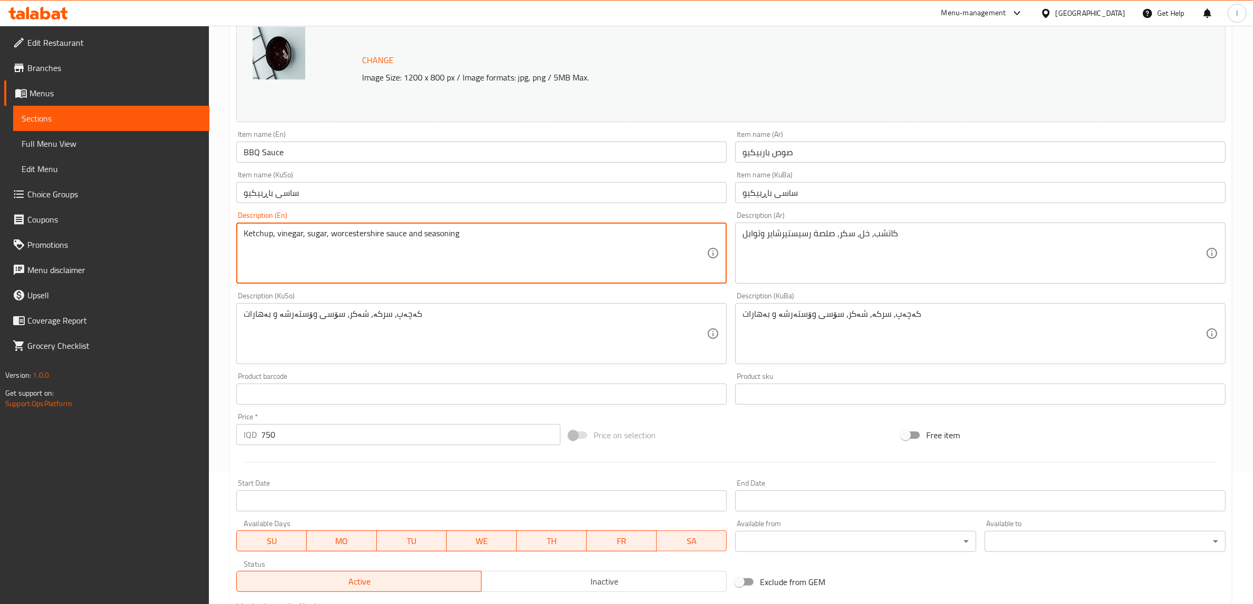
drag, startPoint x: 277, startPoint y: 236, endPoint x: 302, endPoint y: 243, distance: 25.8
click at [302, 243] on textarea "Ketchup, vinegar, sugar, worcestershire sauce and seasoning" at bounding box center [475, 253] width 463 height 50
paste textarea "Vinaigrette"
click at [277, 237] on textarea "Ketchup, Vinaigrette , sugar, worcestershire sauce and seasoning" at bounding box center [475, 253] width 463 height 50
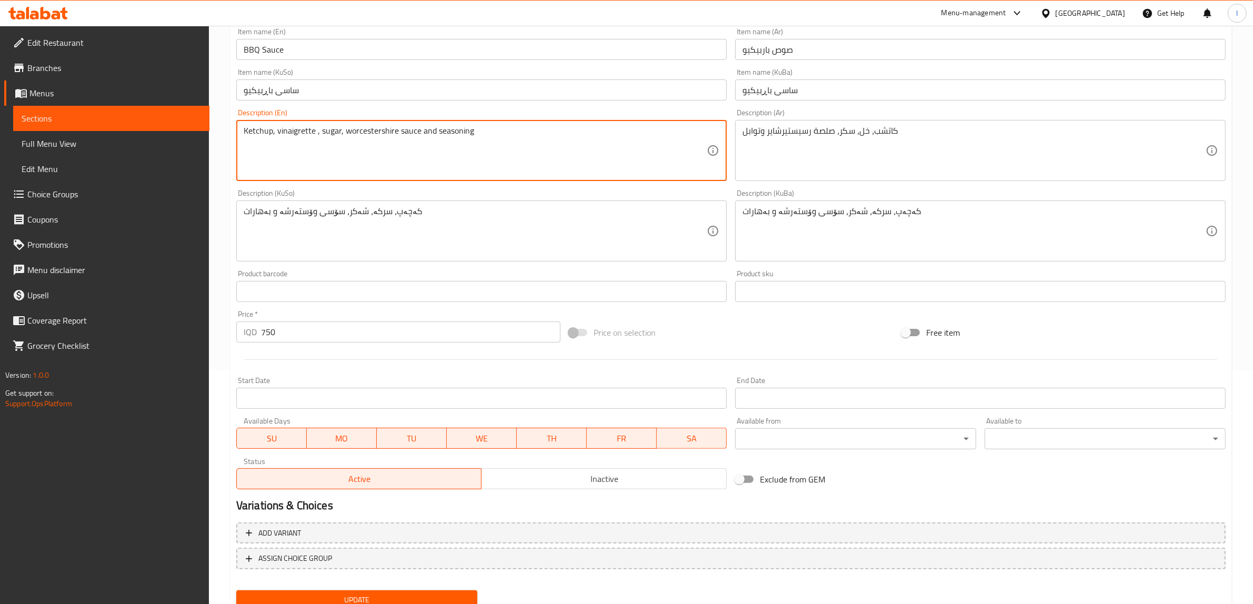
scroll to position [274, 0]
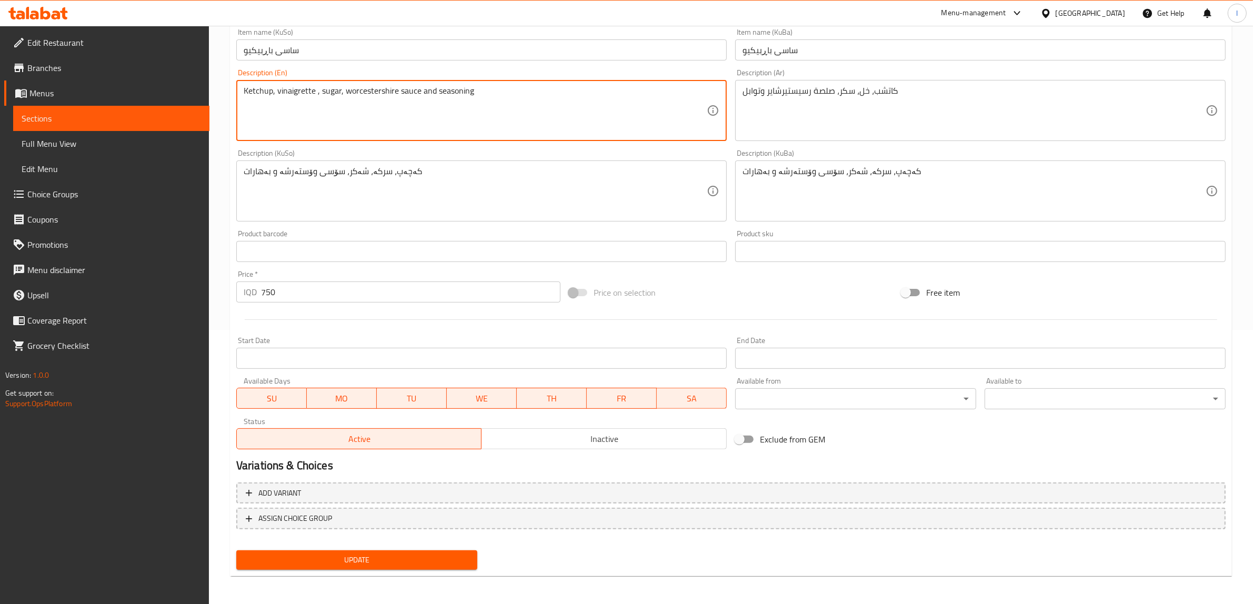
type textarea "Ketchup, vinaigrette , sugar, worcestershire sauce and seasoning"
click at [427, 558] on span "Update" at bounding box center [357, 560] width 224 height 13
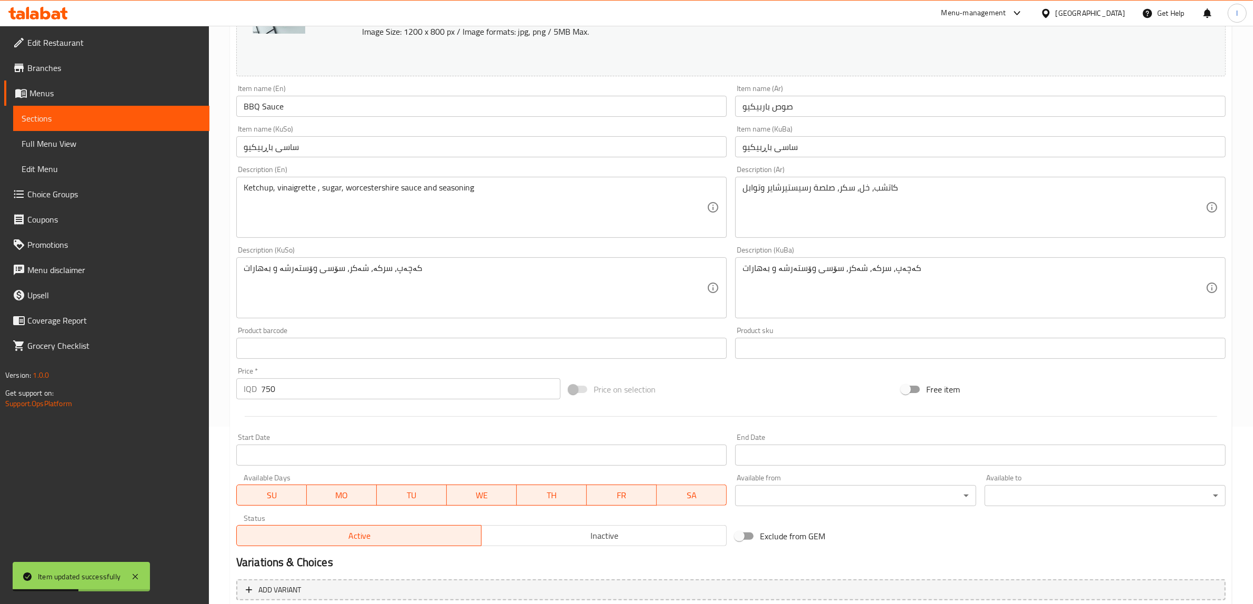
scroll to position [11, 0]
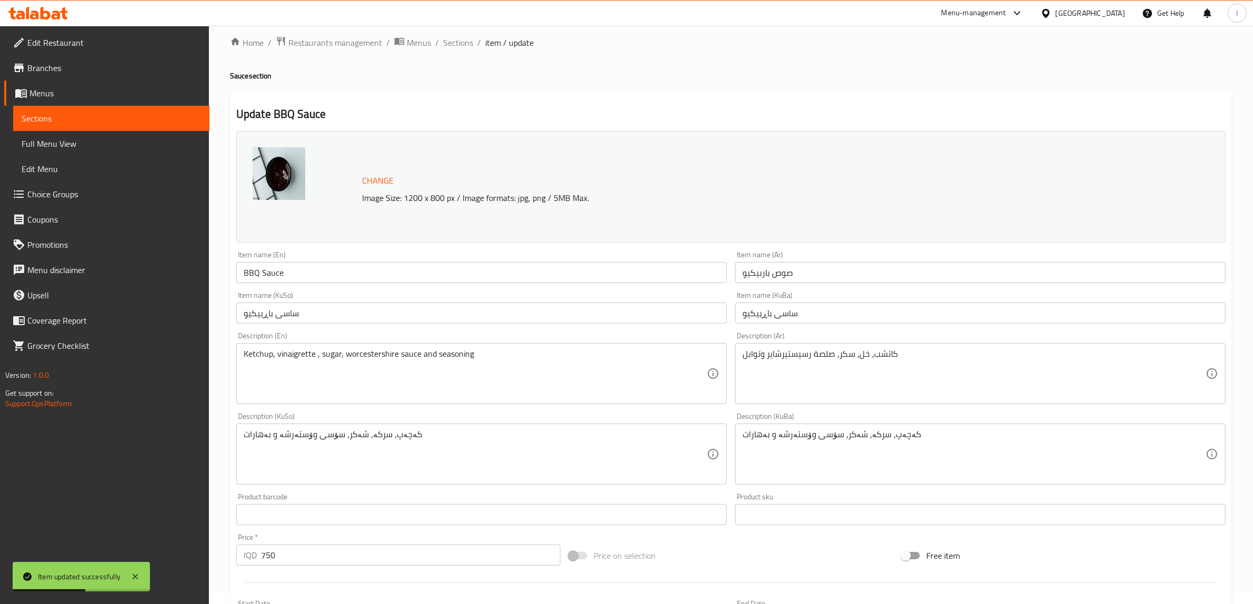
click at [124, 112] on span "Sections" at bounding box center [111, 118] width 179 height 13
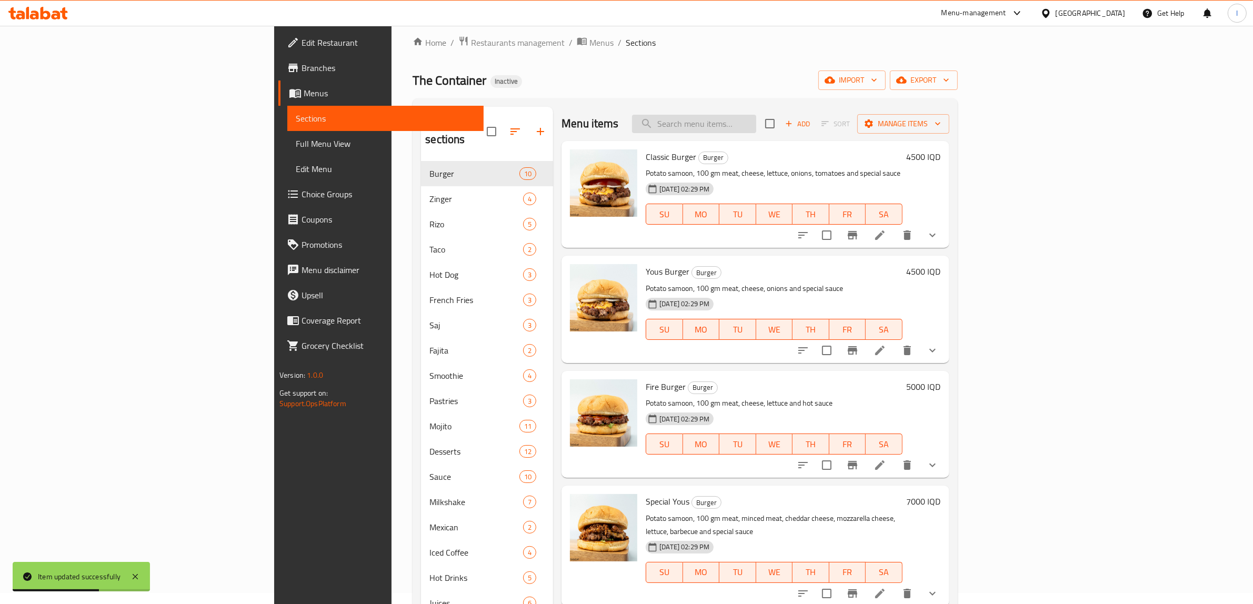
click at [756, 121] on input "search" at bounding box center [694, 124] width 124 height 18
paste input "Spicy Sauce"
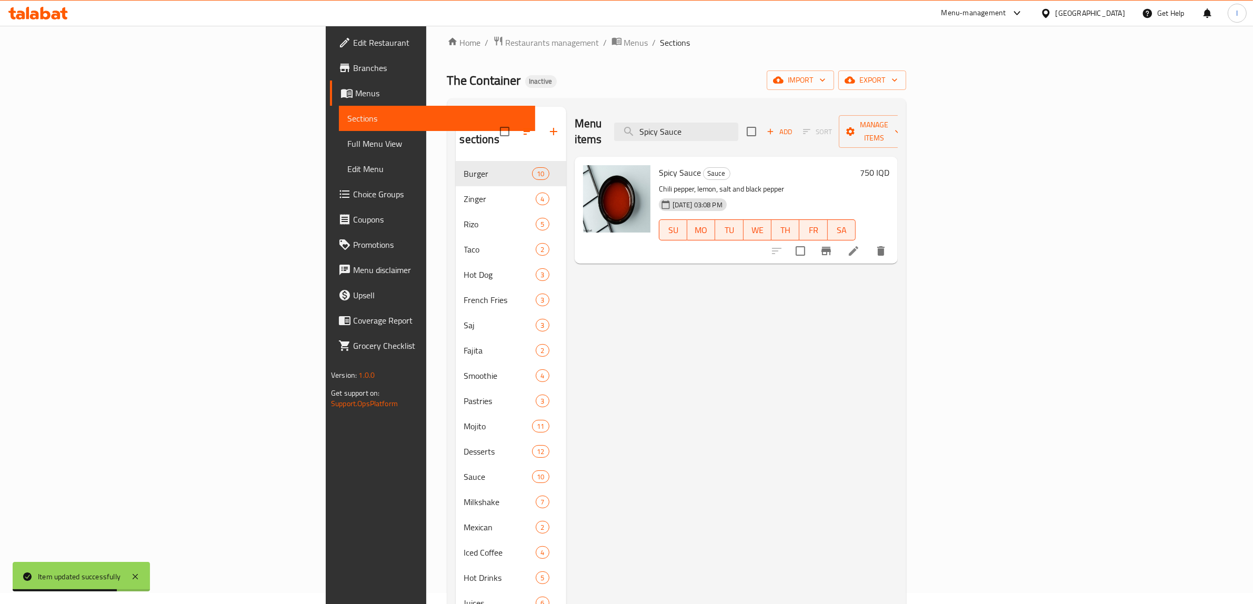
type input "Spicy Sauce"
click at [860, 245] on icon at bounding box center [853, 251] width 13 height 13
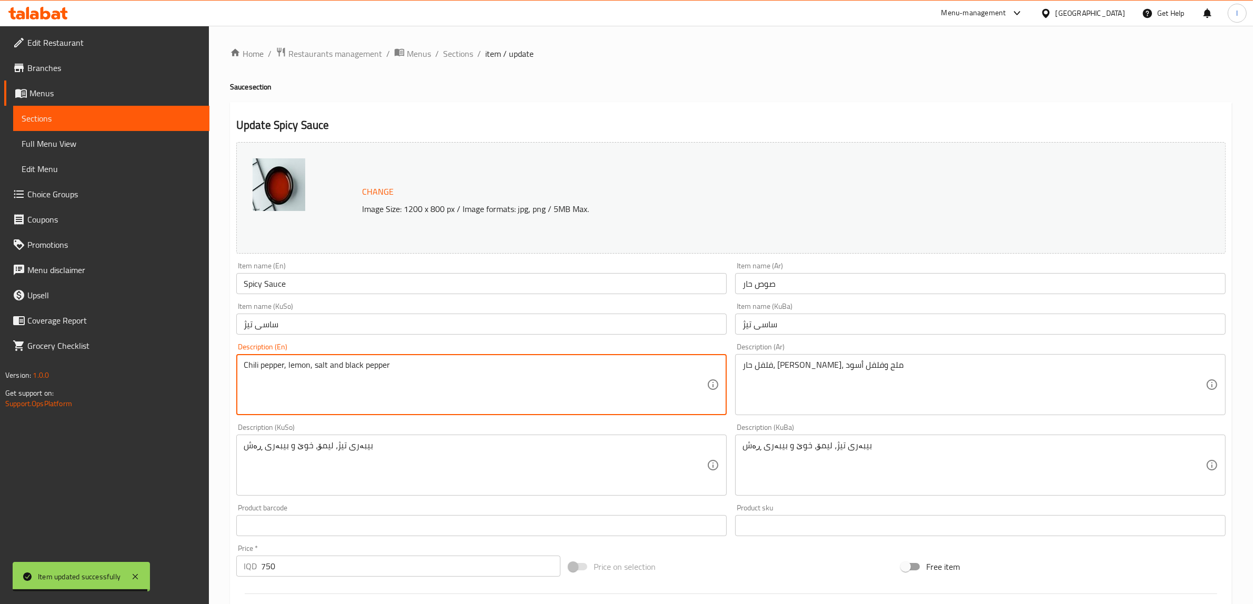
click at [264, 367] on textarea "Chili pepper, lemon, salt and black pepper" at bounding box center [475, 385] width 463 height 50
type textarea "Chili, lemon, salt and black pepper"
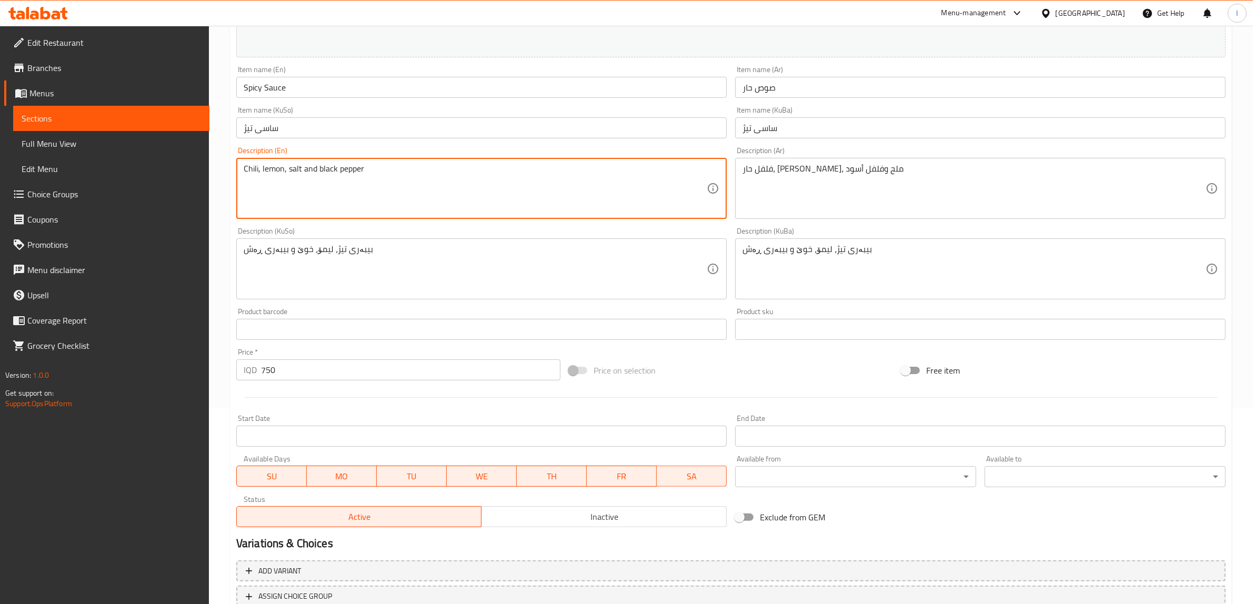
scroll to position [197, 0]
drag, startPoint x: 383, startPoint y: 169, endPoint x: 318, endPoint y: 169, distance: 64.7
click at [318, 169] on textarea "Chili, lemon, salt and black pepper" at bounding box center [475, 188] width 463 height 50
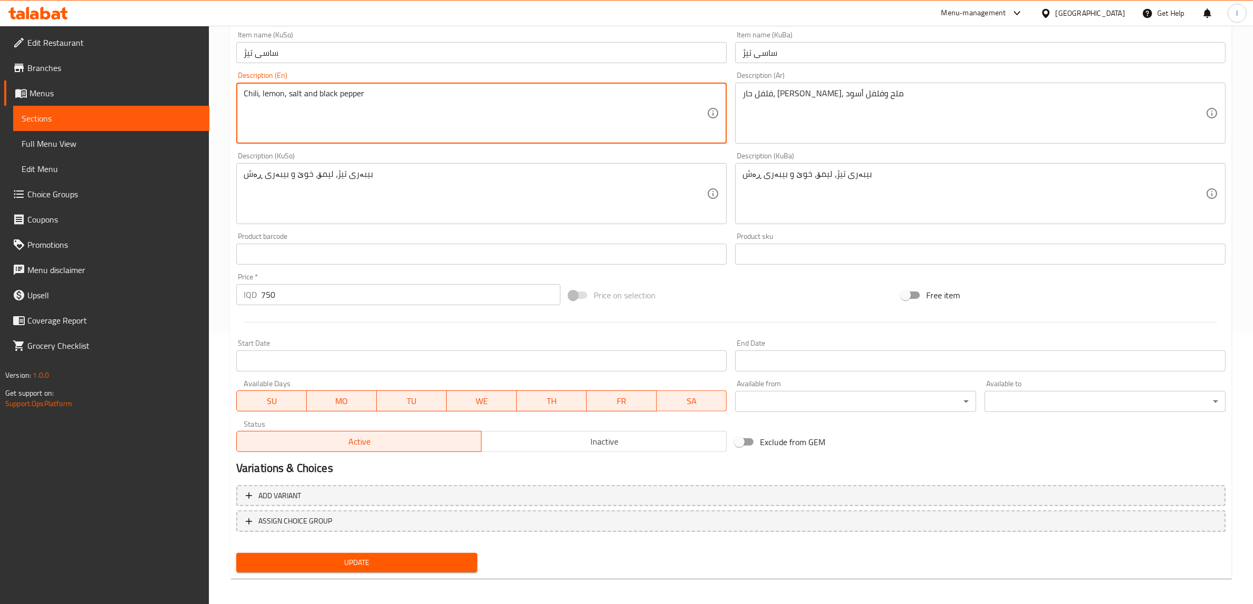
scroll to position [274, 0]
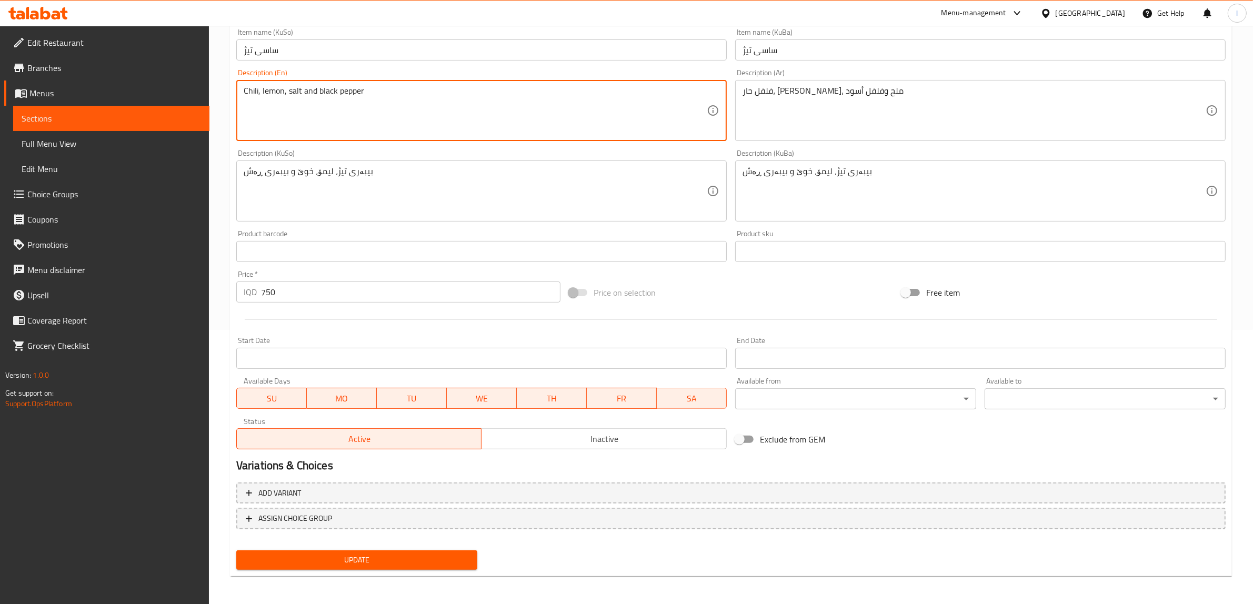
click at [349, 556] on span "Update" at bounding box center [357, 560] width 224 height 13
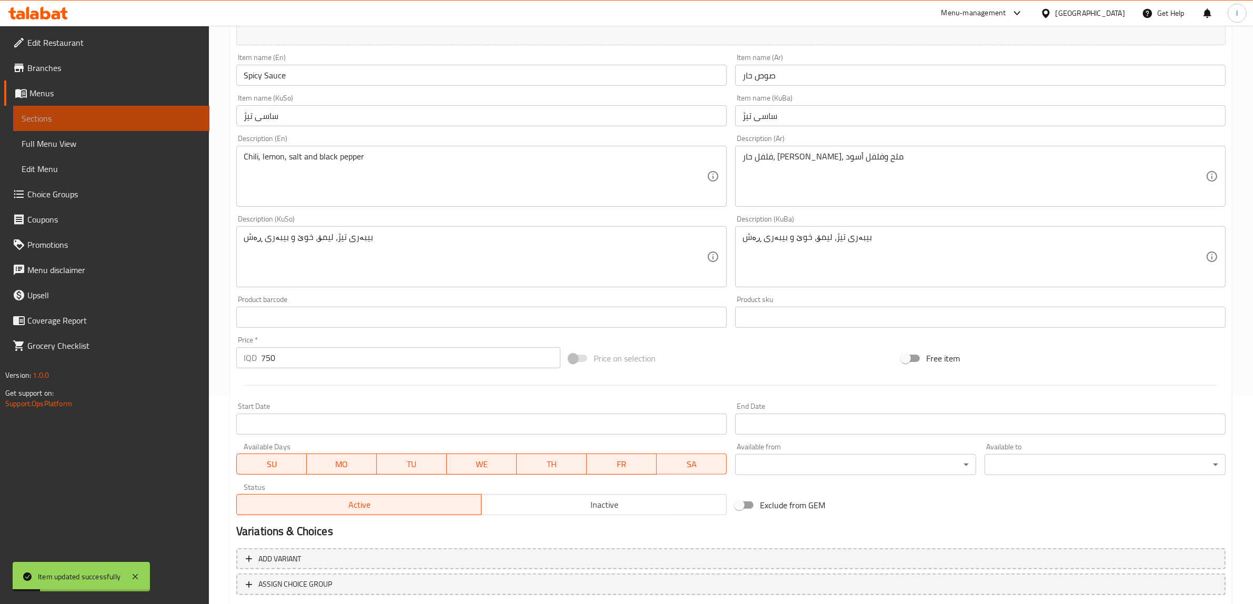
click at [119, 112] on span "Sections" at bounding box center [111, 118] width 179 height 13
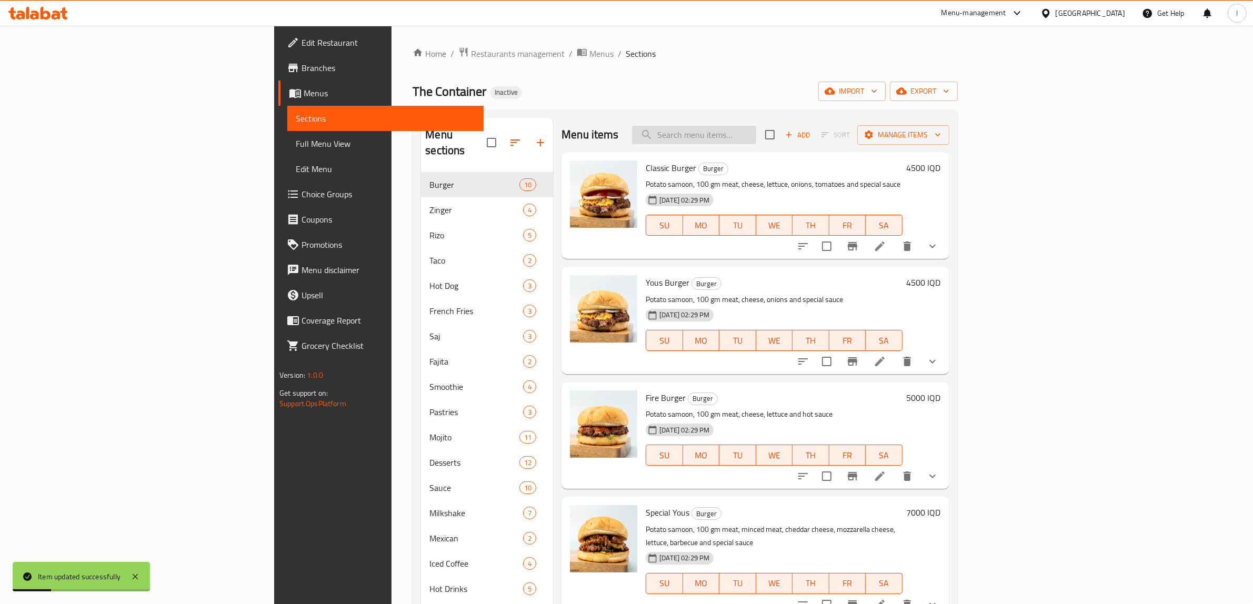
click at [756, 133] on input "search" at bounding box center [694, 135] width 124 height 18
paste input "Ketchup Sauce"
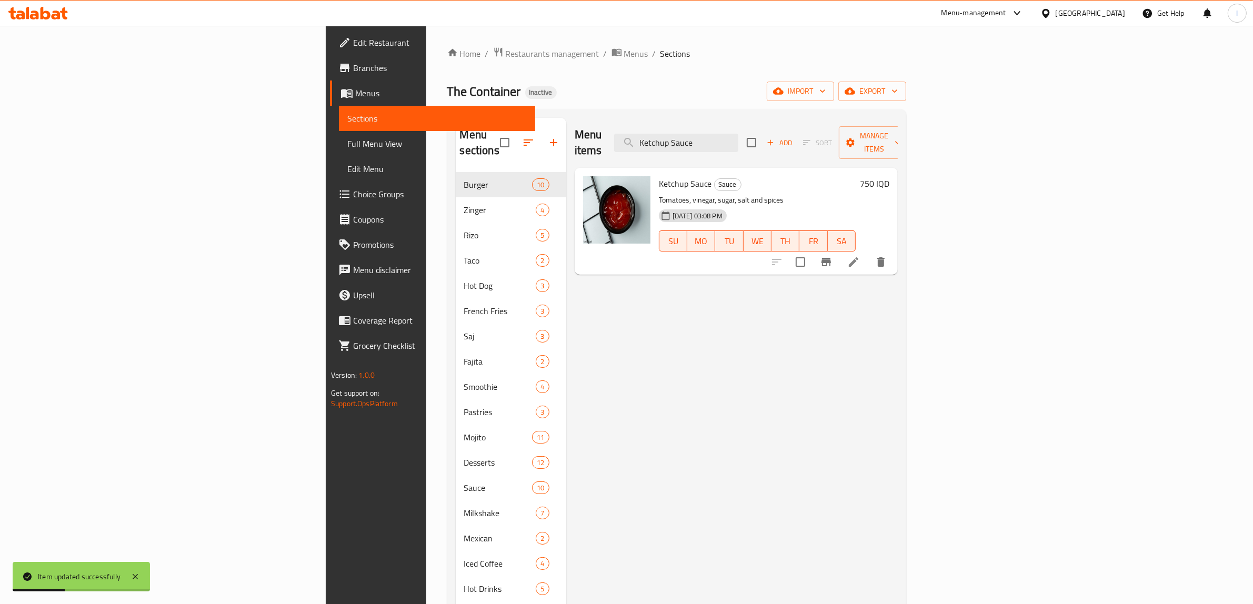
type input "Ketchup Sauce"
click at [858, 257] on icon at bounding box center [853, 261] width 9 height 9
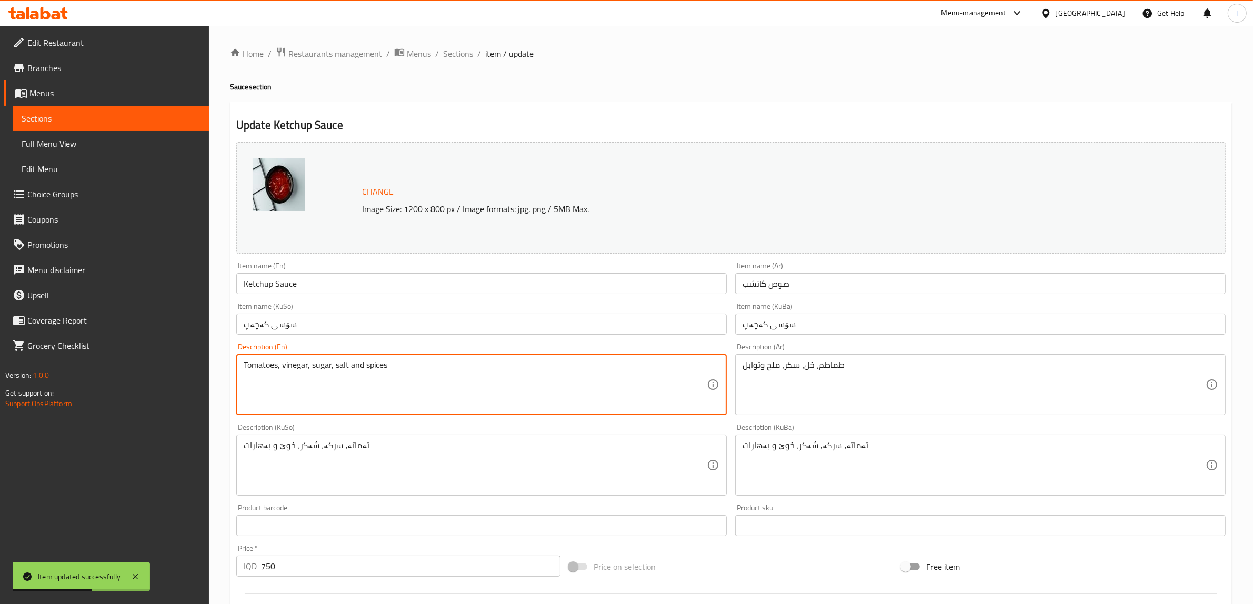
click at [298, 367] on textarea "Tomatoes, vinegar, sugar, salt and spices" at bounding box center [475, 385] width 463 height 50
paste textarea "Vinaigrette"
click at [285, 364] on textarea "Tomatoes, Vinaigrette , sugar, salt and spices" at bounding box center [475, 385] width 463 height 50
click at [322, 372] on textarea "Tomatoes, vinaigrette , sugar, salt and spices" at bounding box center [475, 385] width 463 height 50
click at [323, 368] on textarea "Tomatoes, vinaigrette , sugar, salt and spices" at bounding box center [475, 385] width 463 height 50
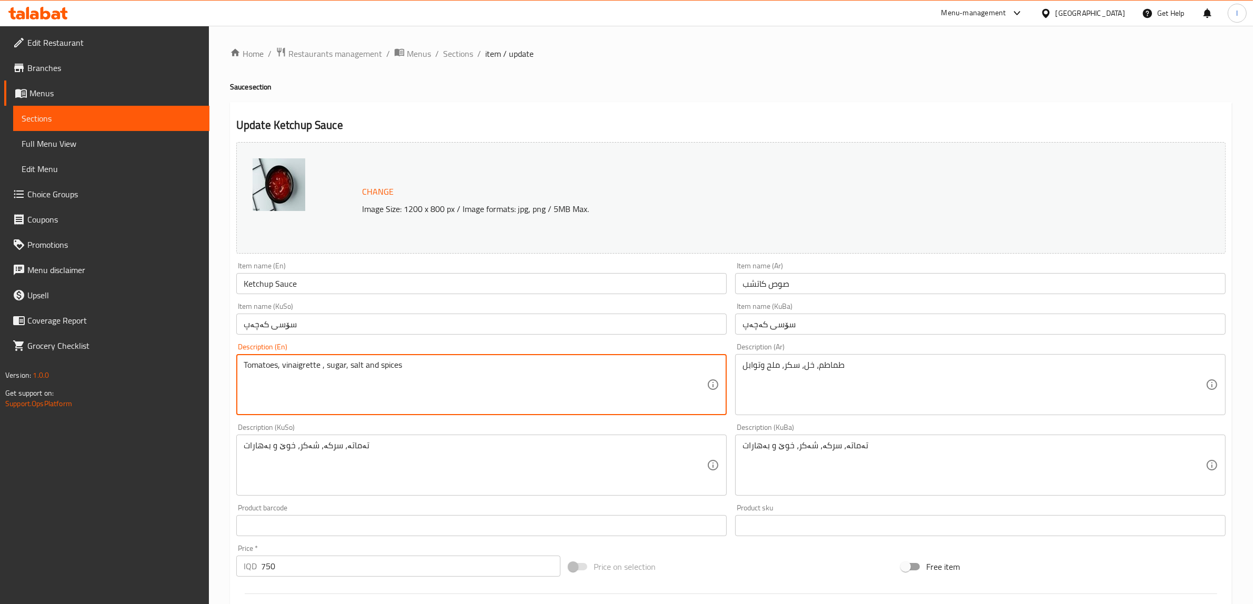
click at [321, 369] on textarea "Tomatoes, vinaigrette , sugar, salt and spices" at bounding box center [475, 385] width 463 height 50
click at [322, 369] on textarea "Tomatoes, vinaigrette , sugar, salt and spices" at bounding box center [475, 385] width 463 height 50
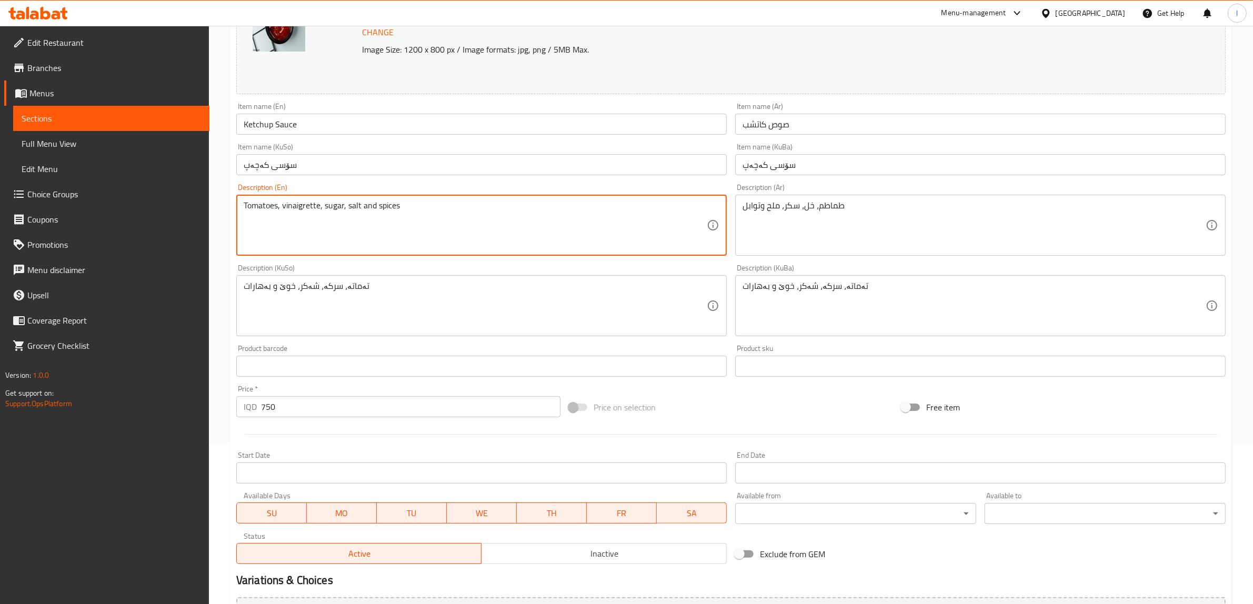
scroll to position [263, 0]
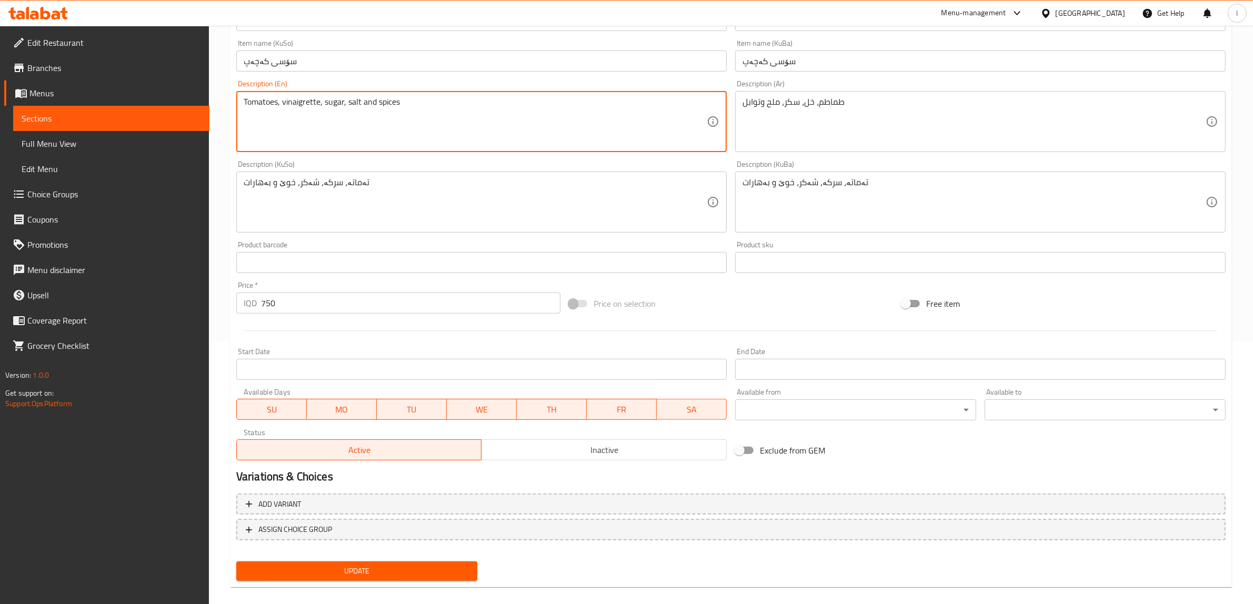
type textarea "Tomatoes, vinaigrette, sugar, salt and spices"
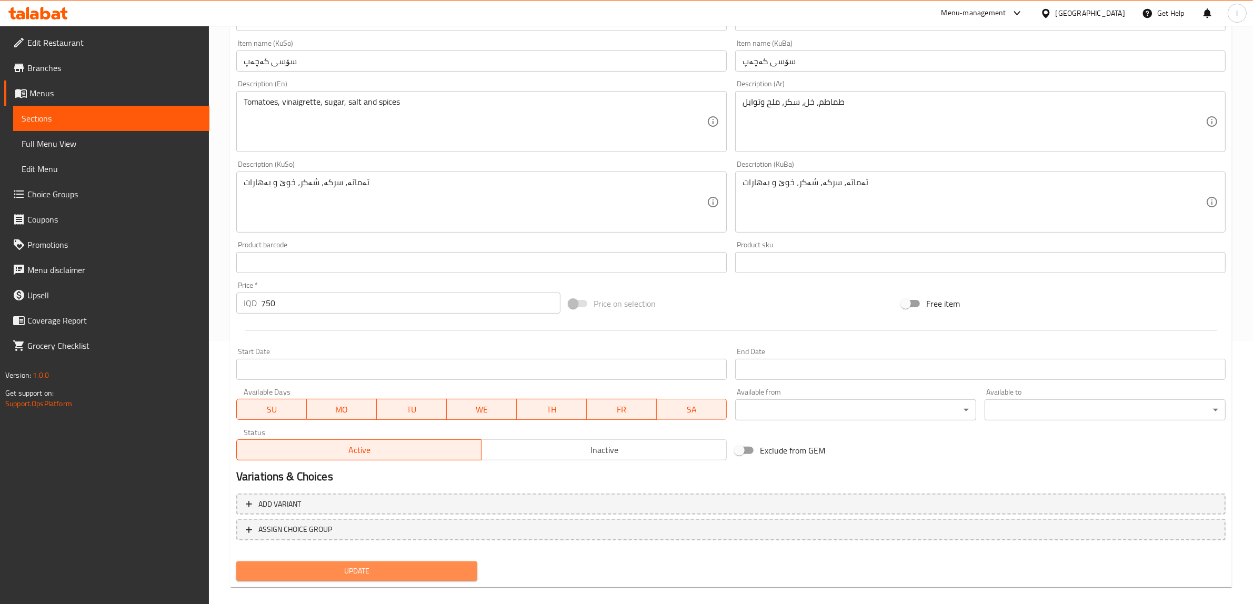
click at [398, 577] on button "Update" at bounding box center [356, 571] width 241 height 19
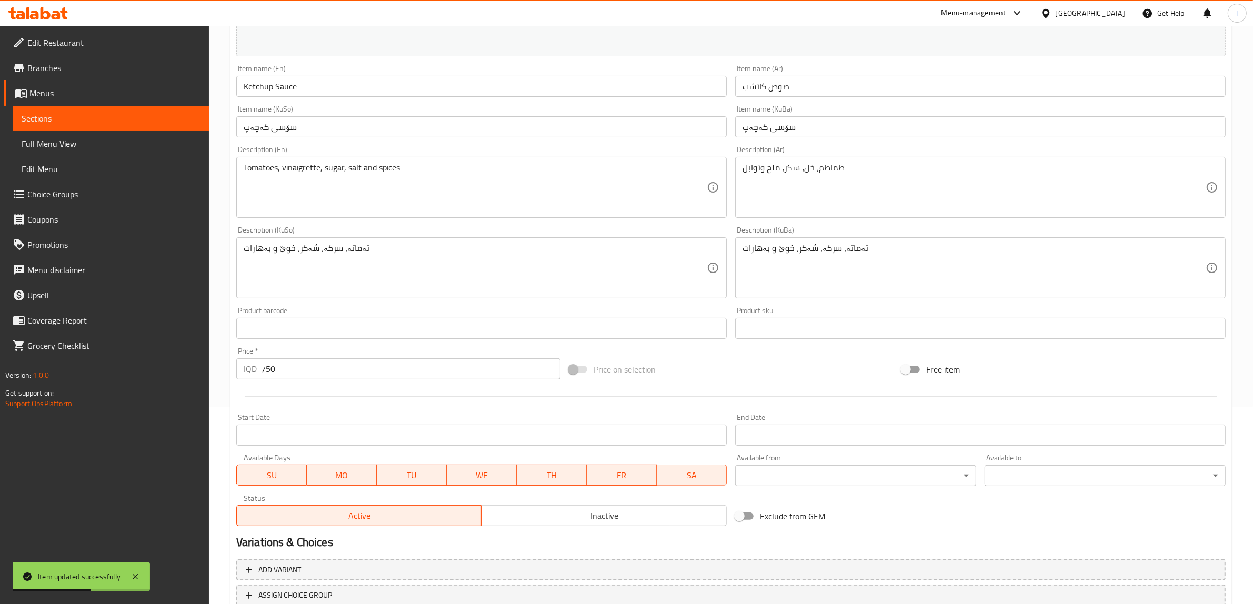
click at [123, 122] on span "Sections" at bounding box center [111, 118] width 179 height 13
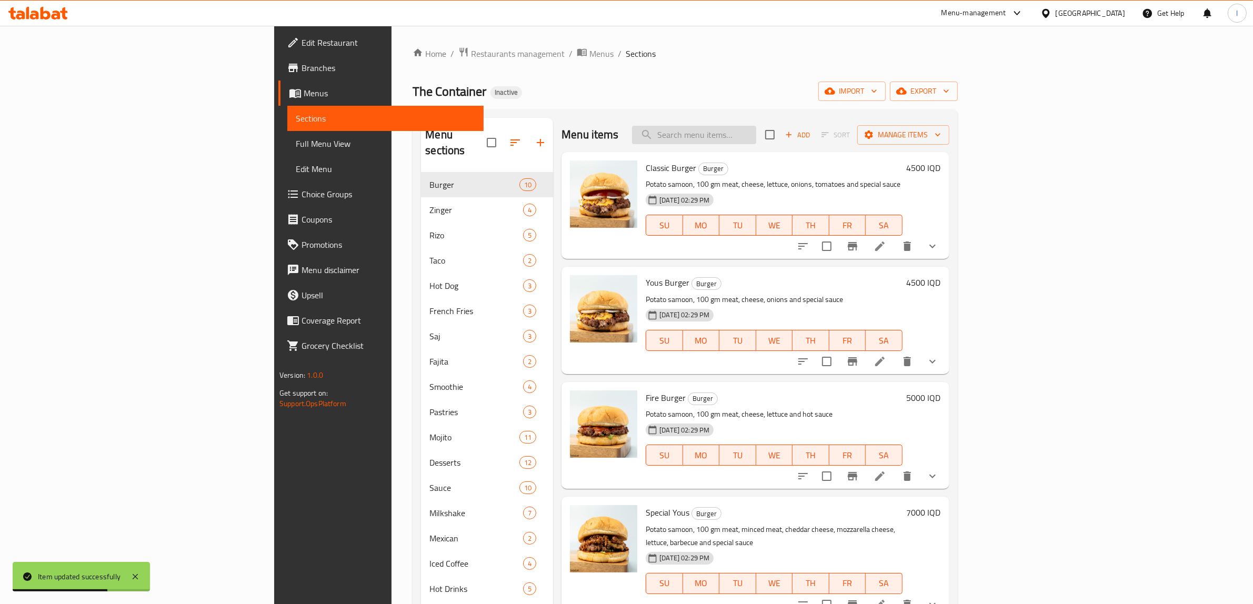
click at [756, 131] on input "search" at bounding box center [694, 135] width 124 height 18
paste input "Mini Mixed Pancakes"
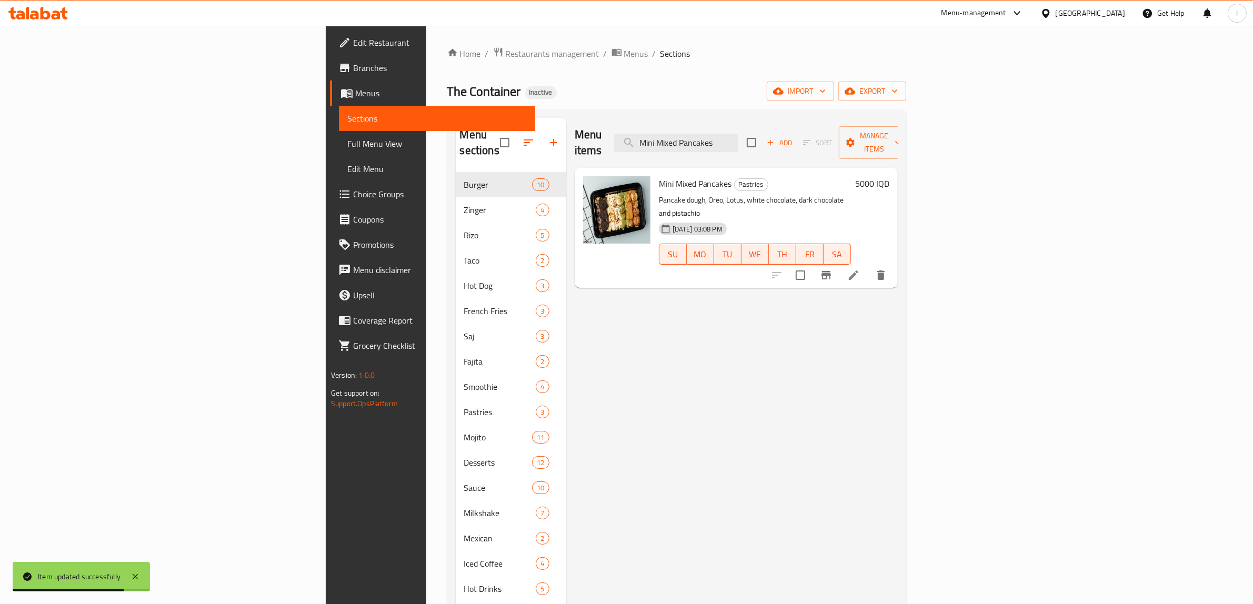
type input "Mini Mixed Pancakes"
click at [868, 266] on li at bounding box center [853, 275] width 29 height 19
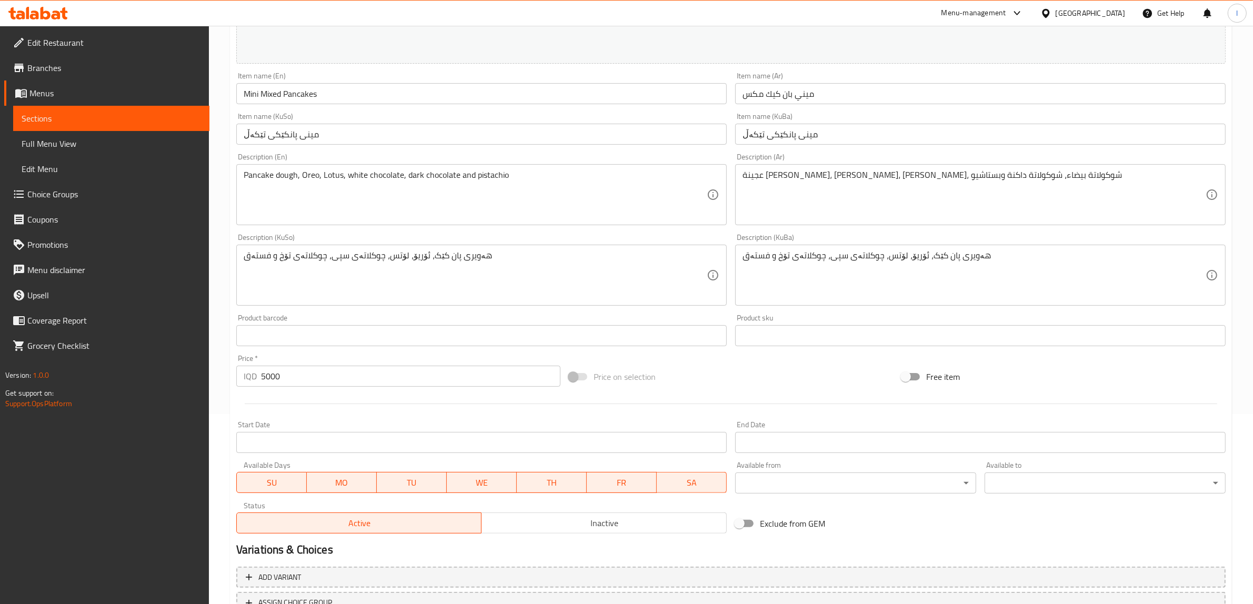
scroll to position [197, 0]
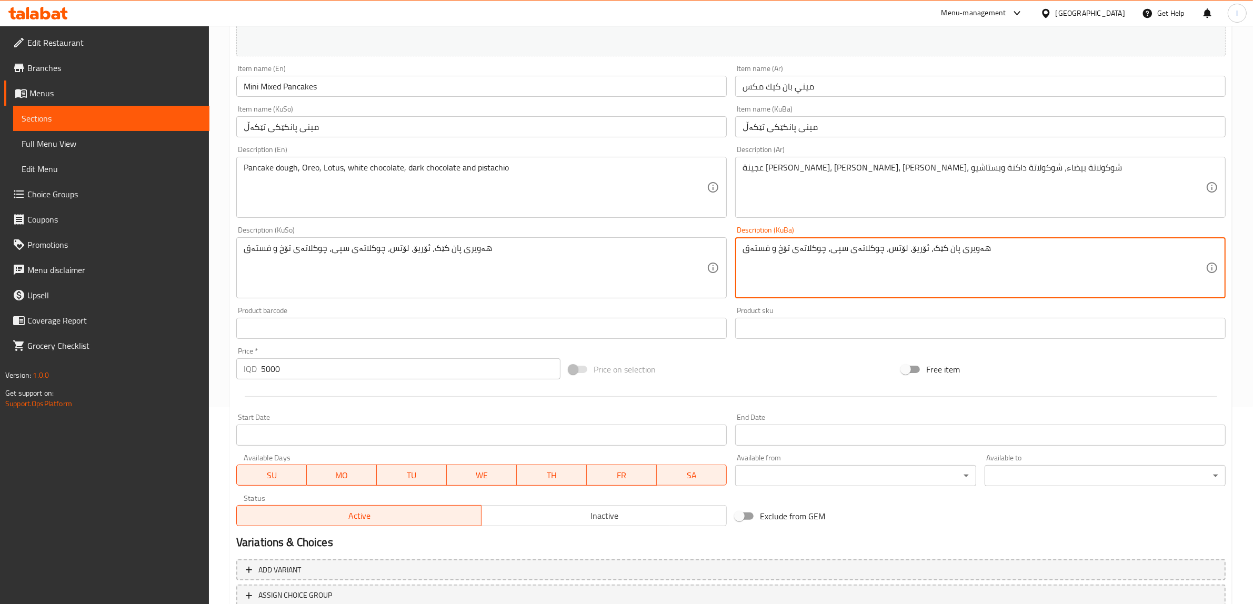
drag, startPoint x: 777, startPoint y: 250, endPoint x: 819, endPoint y: 252, distance: 42.7
paste textarea "ۆکلێت"
drag, startPoint x: 1091, startPoint y: 264, endPoint x: 478, endPoint y: 251, distance: 613.3
click at [482, 255] on div "Change Image Size: 1200 x 800 px / Image formats: jpg, png / 5MB Max. Item name…" at bounding box center [731, 236] width 998 height 590
type textarea "هەویری پان کێک، ئۆریۆ، لۆتس، چوکلاتەی سپی، چۆکلێتی تۆخ و فستەق"
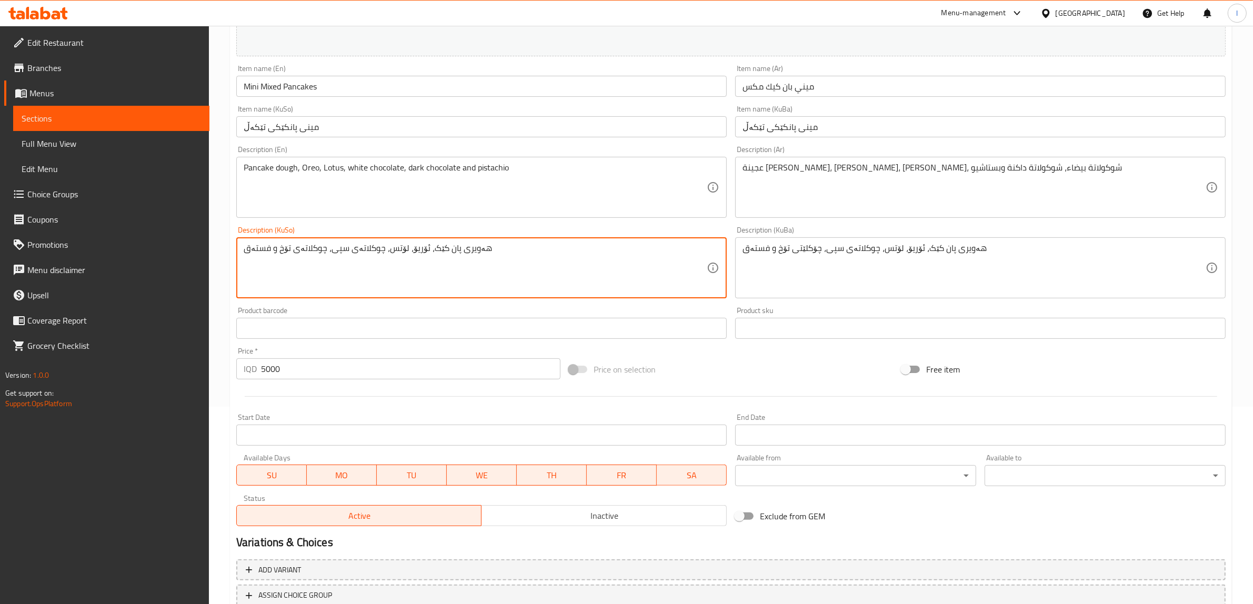
drag, startPoint x: 536, startPoint y: 250, endPoint x: 22, endPoint y: 206, distance: 515.6
paste textarea "ۆکلێت"
click at [379, 253] on textarea "هەویری پان کێک، ئۆریۆ، لۆتس، چوکلاتەی سپی، چۆکلێتی تۆخ و فستەق" at bounding box center [475, 268] width 463 height 50
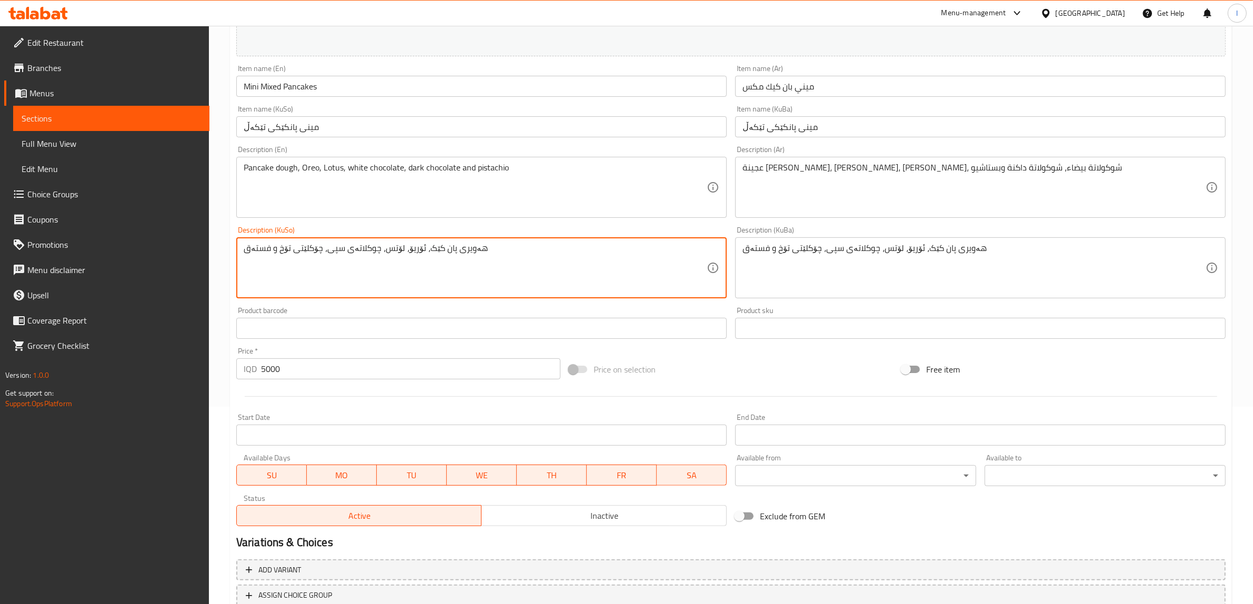
paste textarea
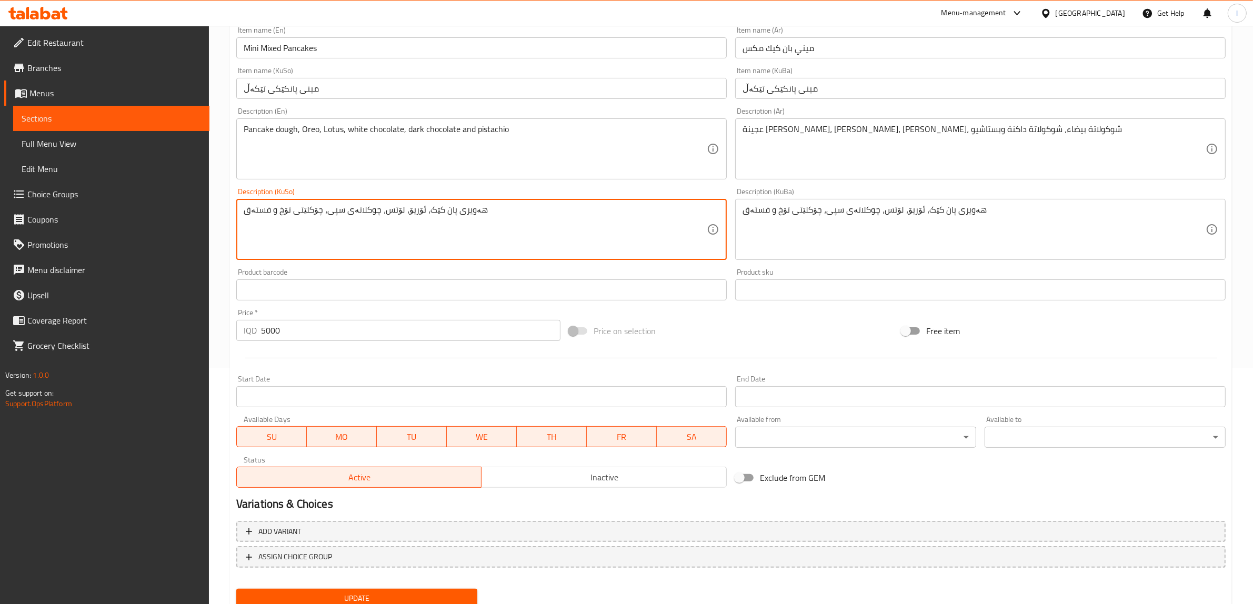
scroll to position [274, 0]
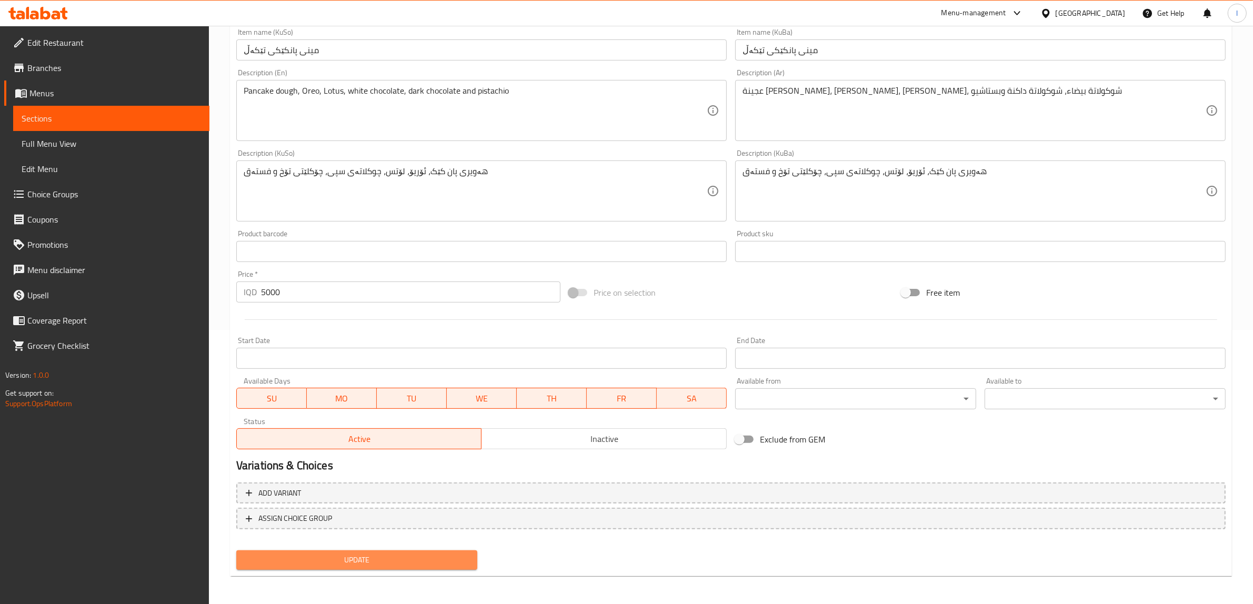
click at [399, 566] on button "Update" at bounding box center [356, 560] width 241 height 19
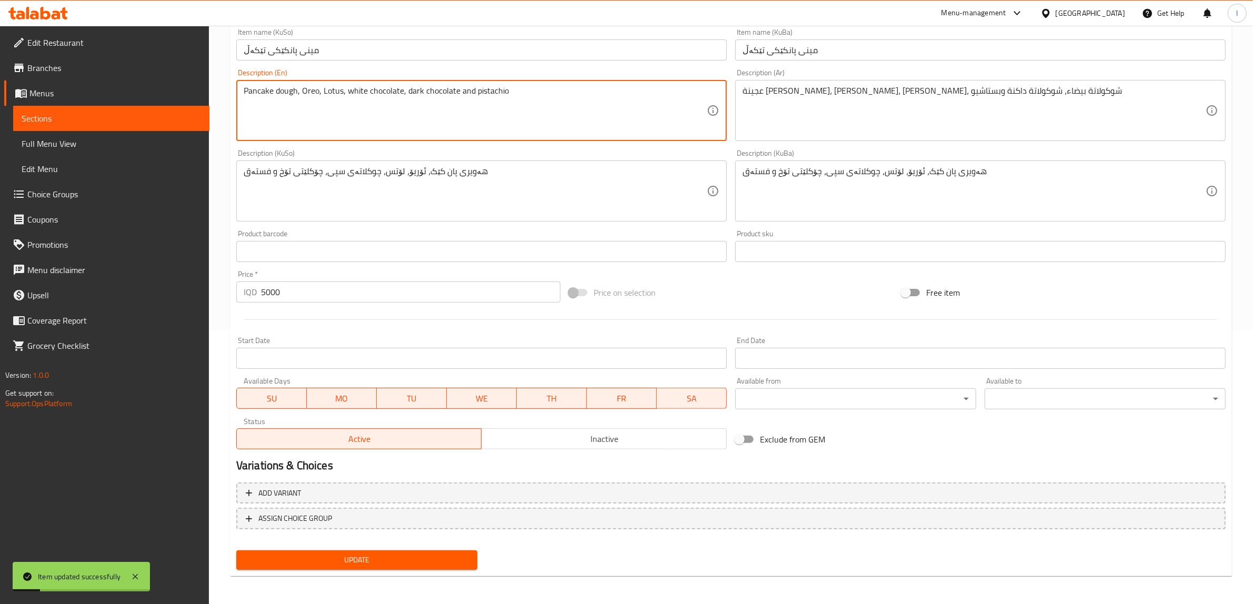
click at [385, 86] on textarea "Pancake dough, Oreo, Lotus, white chocolate, dark chocolate and pistachio" at bounding box center [475, 111] width 463 height 50
drag, startPoint x: 345, startPoint y: 89, endPoint x: 402, endPoint y: 93, distance: 56.4
click at [402, 93] on textarea "Pancake dough, Oreo, Lotus, white chocolate, dark chocolate and pistachio" at bounding box center [475, 111] width 463 height 50
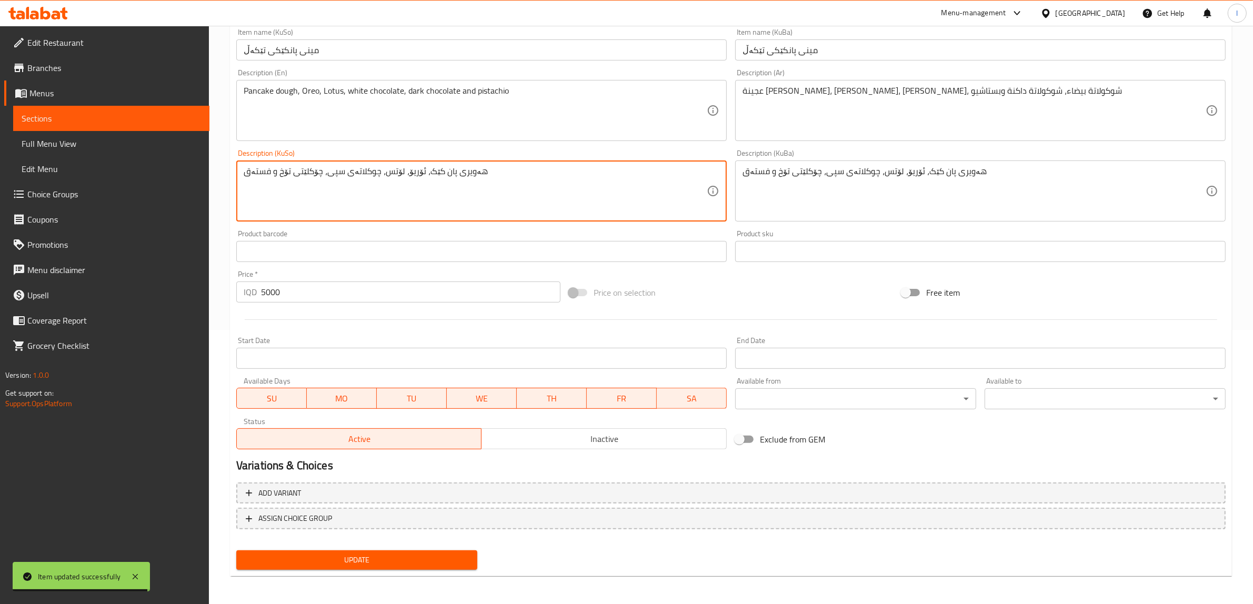
click at [306, 171] on textarea "هەویری پان کێک، ئۆریۆ، لۆتس، چوکلاتەی سپی، چۆکلێتی تۆخ و فستەق" at bounding box center [475, 191] width 463 height 50
click at [361, 174] on textarea "هەویری پان کێک، ئۆریۆ، لۆتس، چوکلاتەی سپی، چۆکلێتی تۆخ و فستەق" at bounding box center [475, 191] width 463 height 50
paste textarea "ۆکلێت"
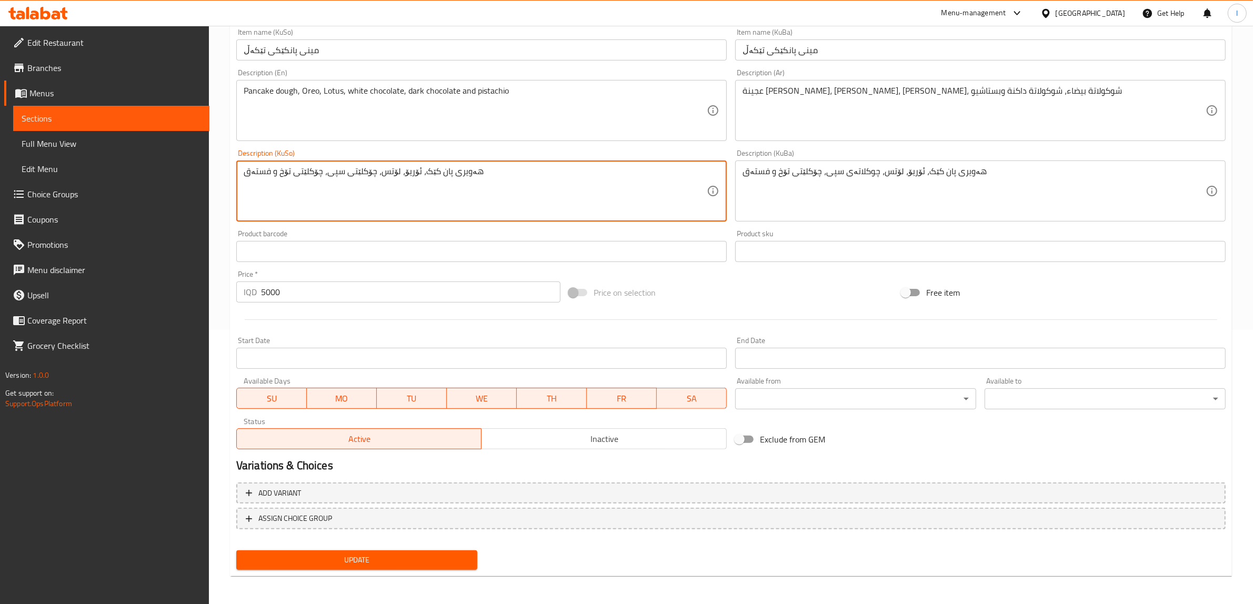
drag, startPoint x: 581, startPoint y: 188, endPoint x: 0, endPoint y: 180, distance: 580.6
click at [0, 180] on div "Edit Restaurant Branches Menus Sections Full Menu View Edit Menu Choice Groups …" at bounding box center [626, 179] width 1253 height 854
type textarea "هەویری پان کێک، ئۆریۆ، لۆتس، چۆکلێتی سپی، چۆکلێتی تۆخ و فستەق"
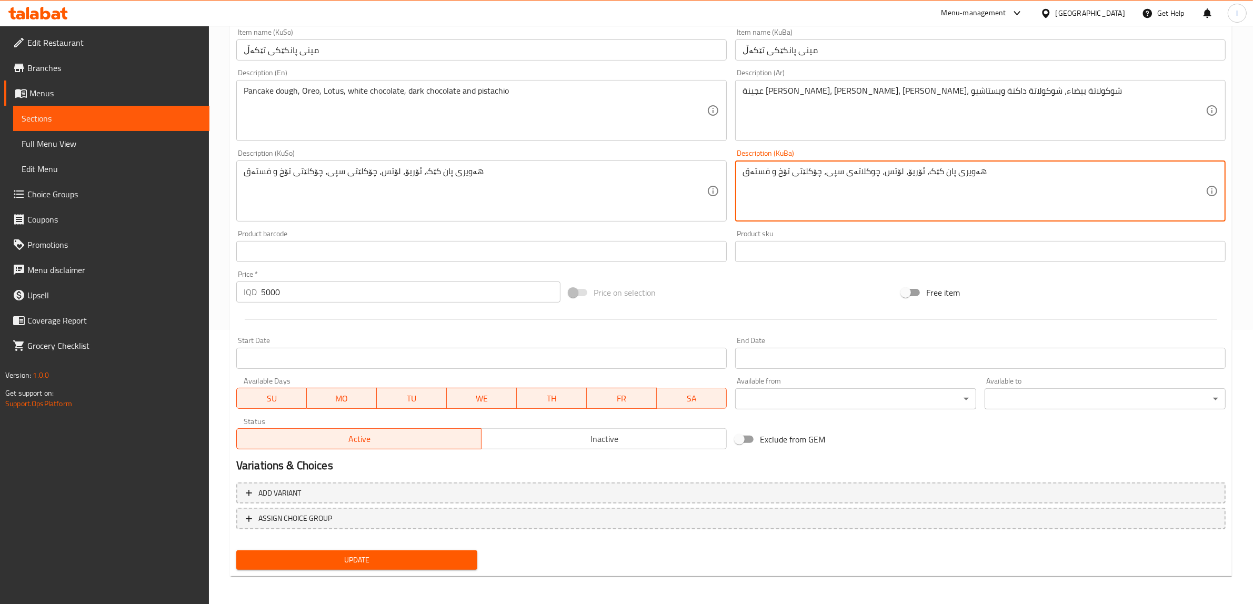
drag, startPoint x: 1001, startPoint y: 183, endPoint x: 229, endPoint y: 139, distance: 772.3
paste textarea "ۆکلێت"
type textarea "هەویری پان کێک، ئۆریۆ، لۆتس، چۆکلێتی سپی، چۆکلێتی تۆخ و فستەق"
click at [377, 559] on span "Update" at bounding box center [357, 560] width 224 height 13
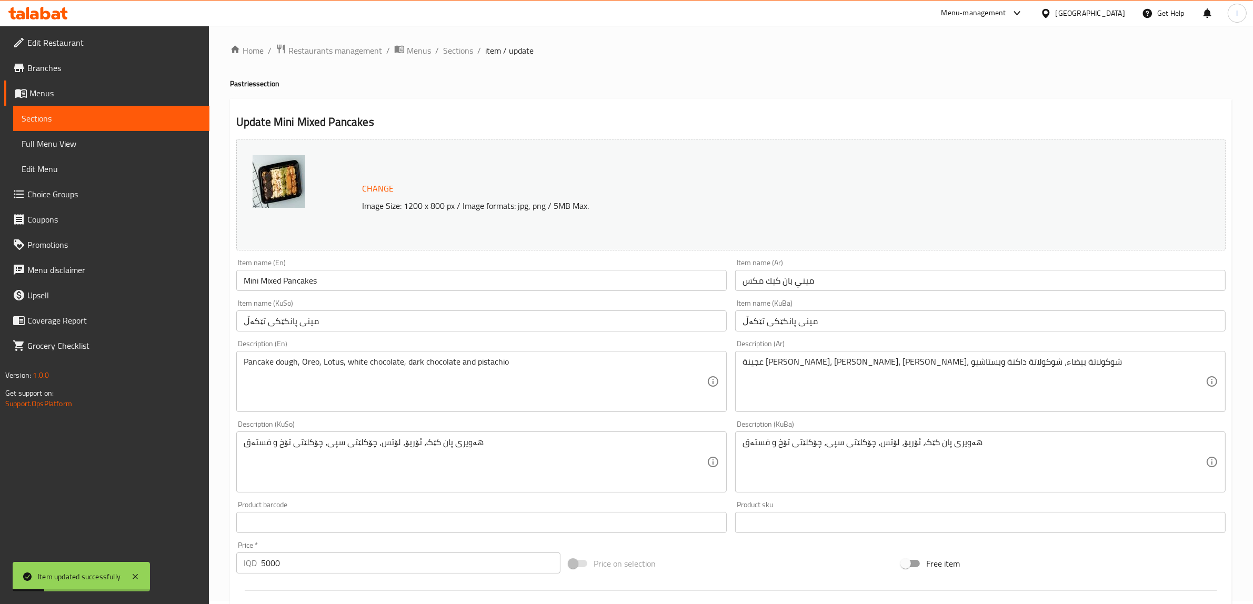
scroll to position [0, 0]
click at [72, 121] on span "Sections" at bounding box center [111, 118] width 179 height 13
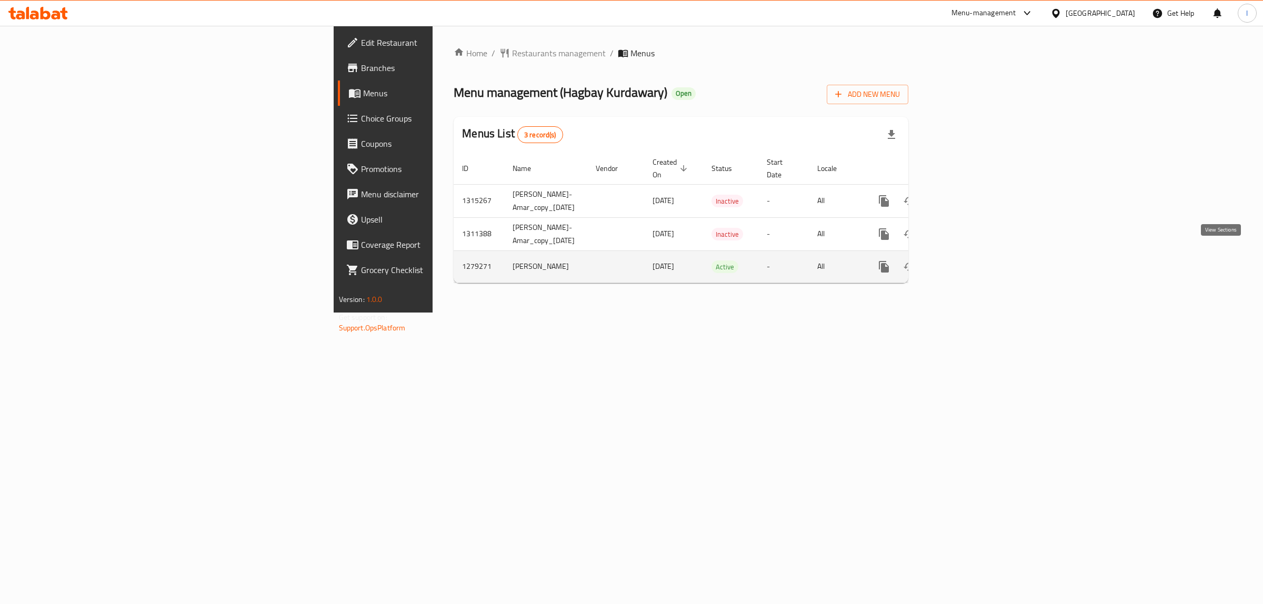
click at [965, 262] on icon "enhanced table" at bounding box center [959, 266] width 9 height 9
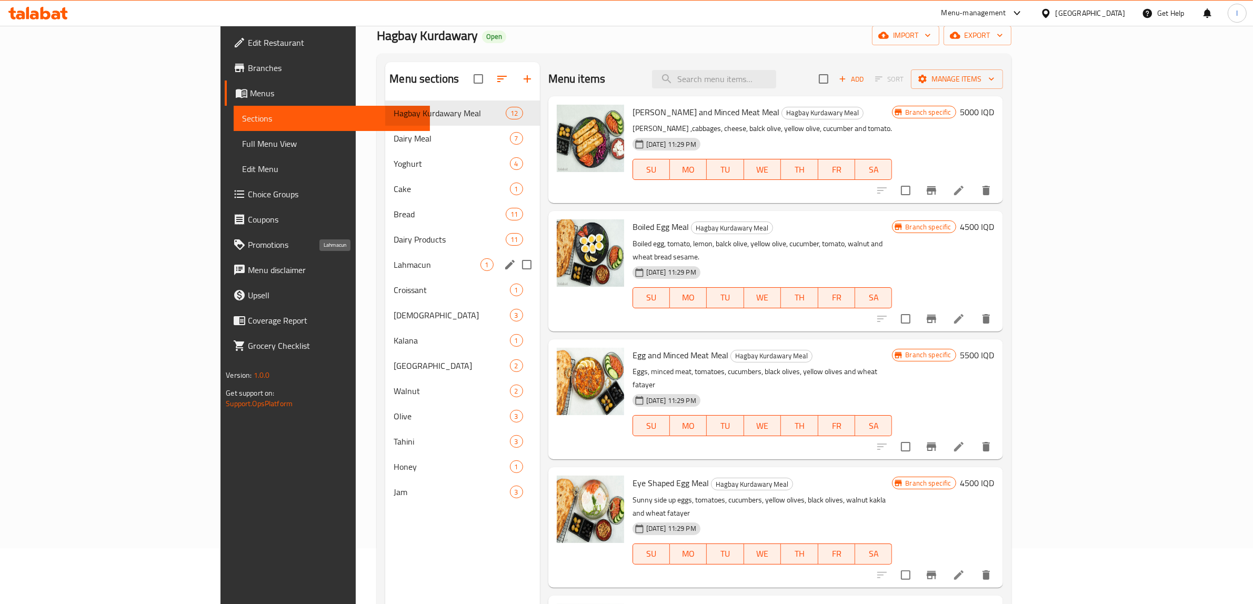
scroll to position [132, 0]
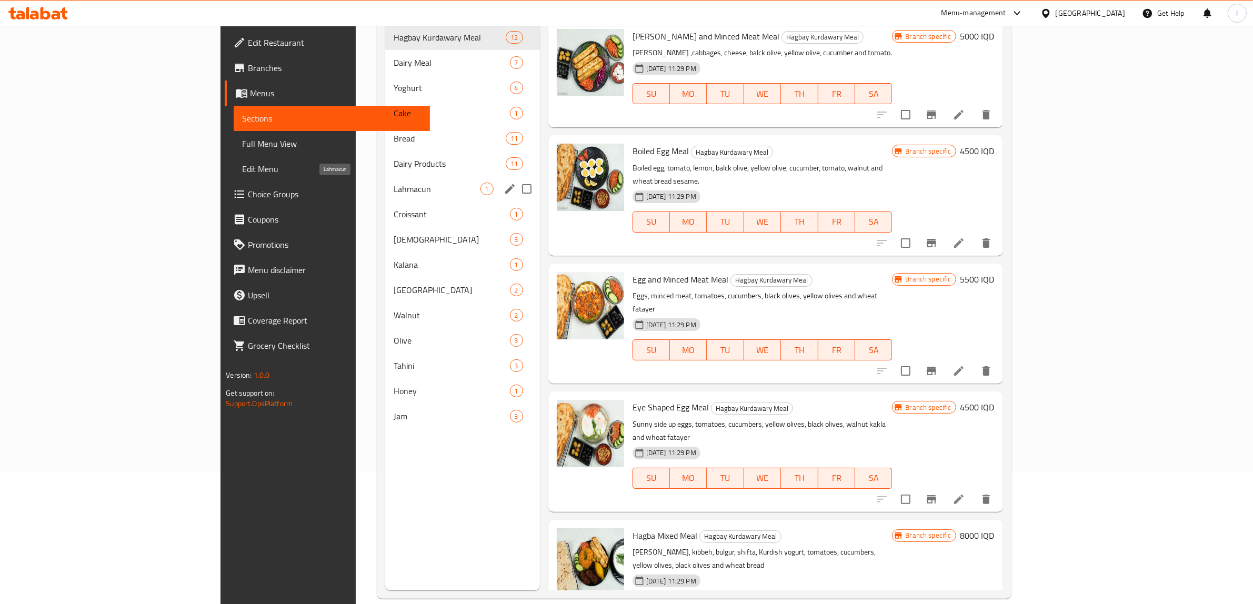
click at [394, 191] on span "Lahmacun" at bounding box center [437, 189] width 86 height 13
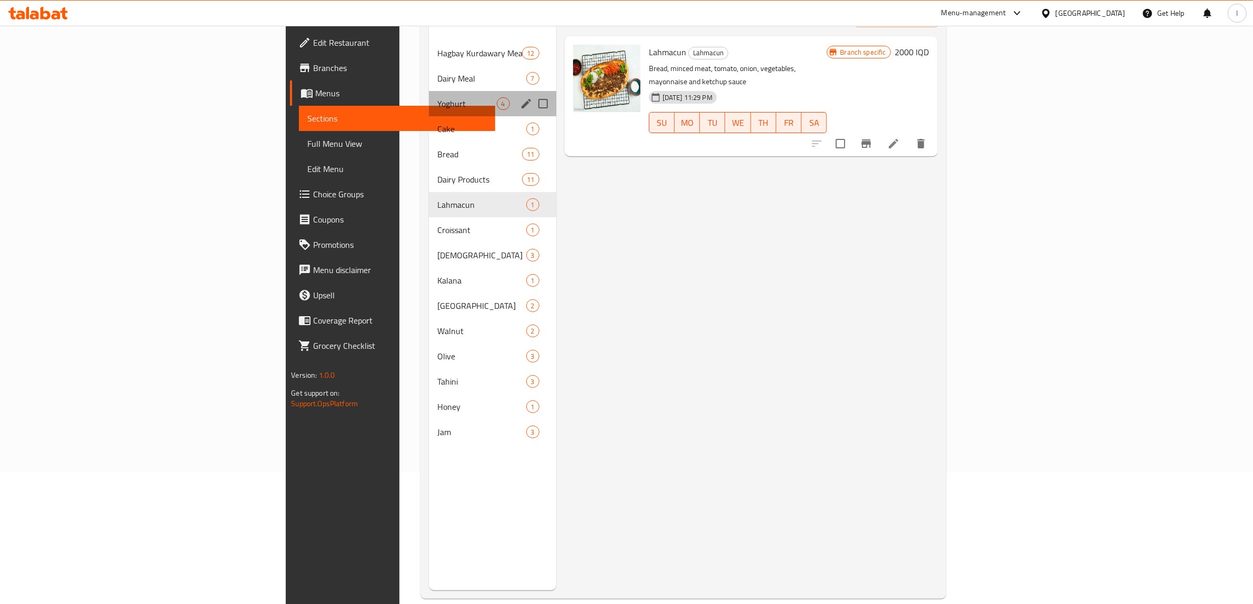
click at [429, 96] on div "Yoghurt 4" at bounding box center [492, 103] width 127 height 25
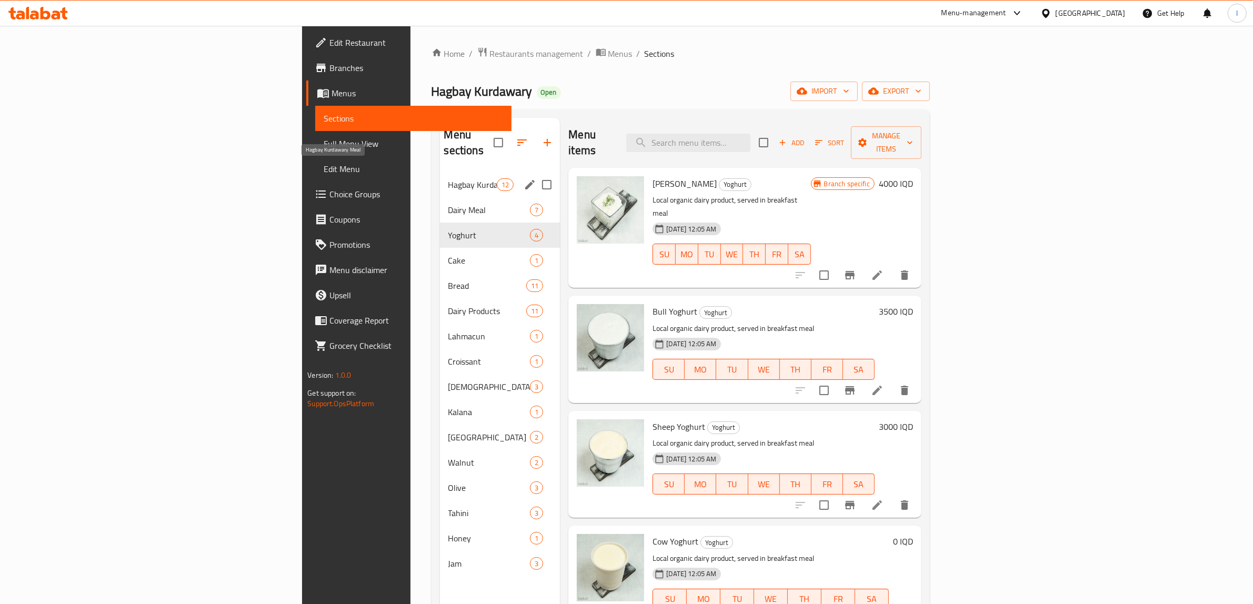
click at [448, 178] on span "Hagbay Kurdawary Meal" at bounding box center [472, 184] width 49 height 13
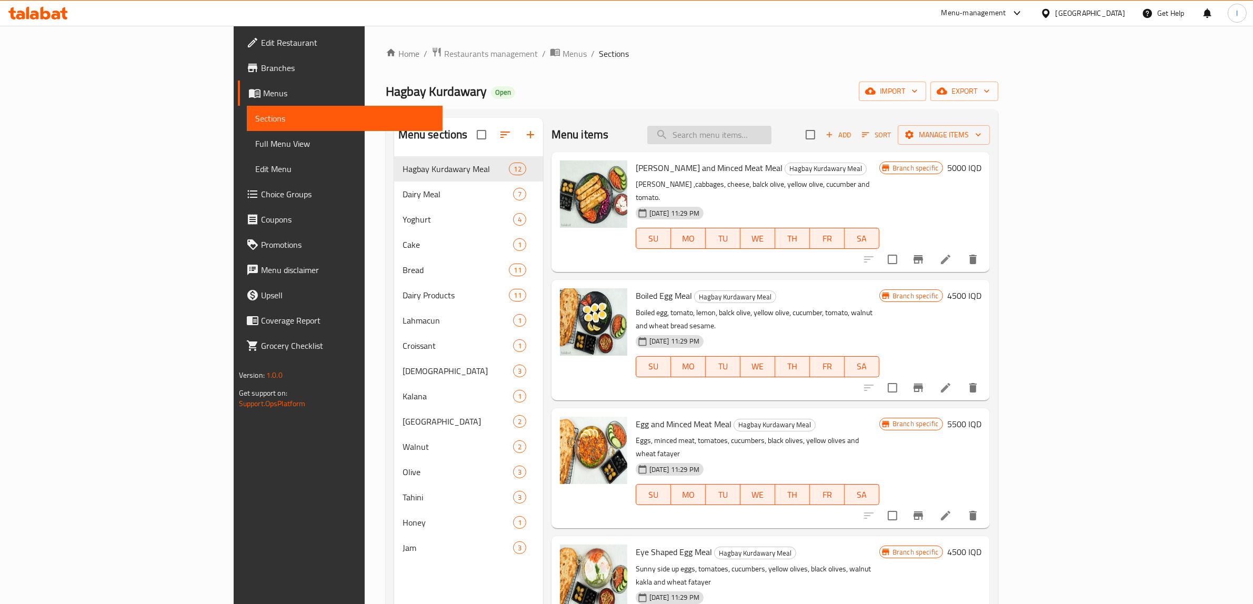
click at [772, 137] on input "search" at bounding box center [709, 135] width 124 height 18
paste input "مەخڵەمە"
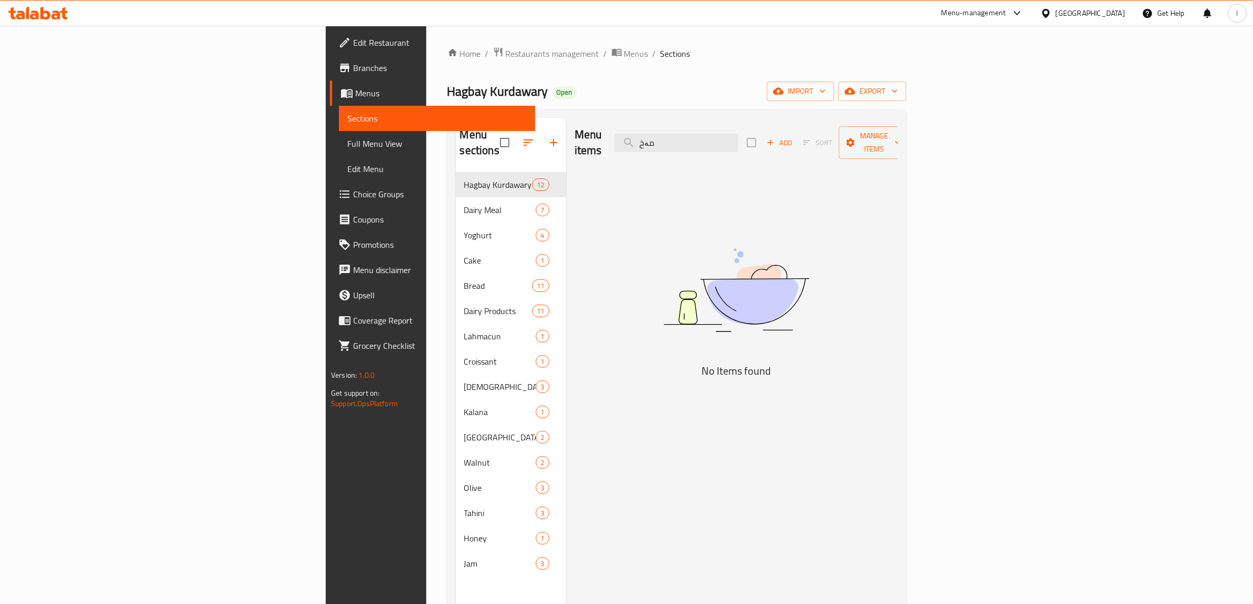
type input "مەخ"
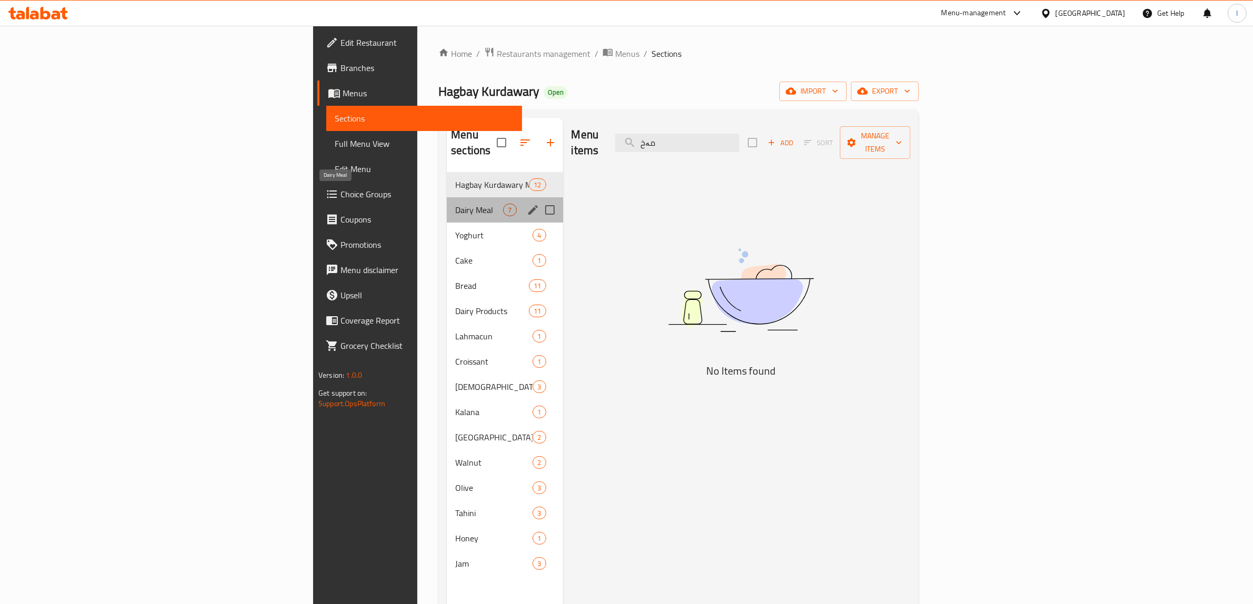
click at [455, 204] on span "Dairy Meal" at bounding box center [479, 210] width 48 height 13
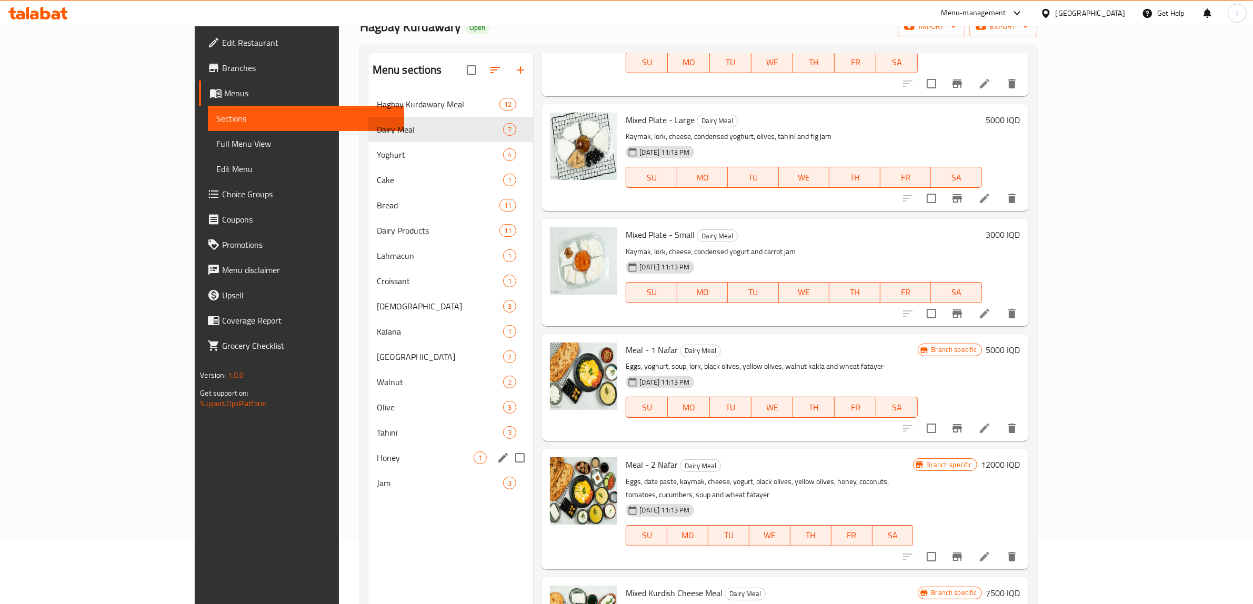
scroll to position [66, 0]
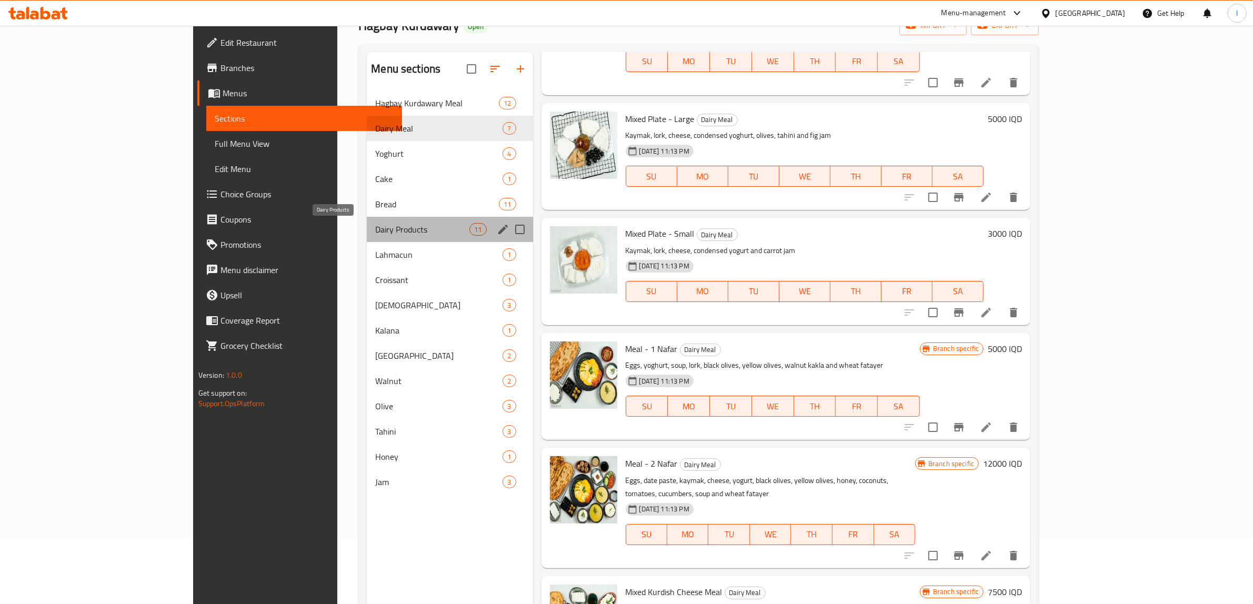
click at [375, 231] on span "Dairy Products" at bounding box center [422, 229] width 94 height 13
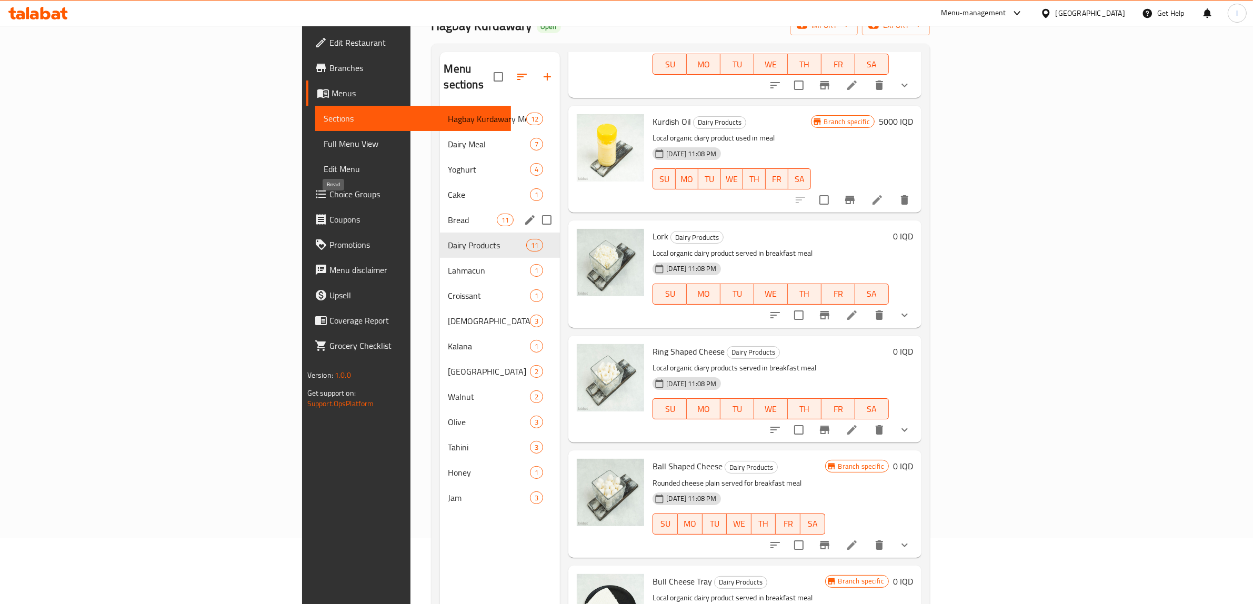
click at [448, 214] on span "Bread" at bounding box center [472, 220] width 49 height 13
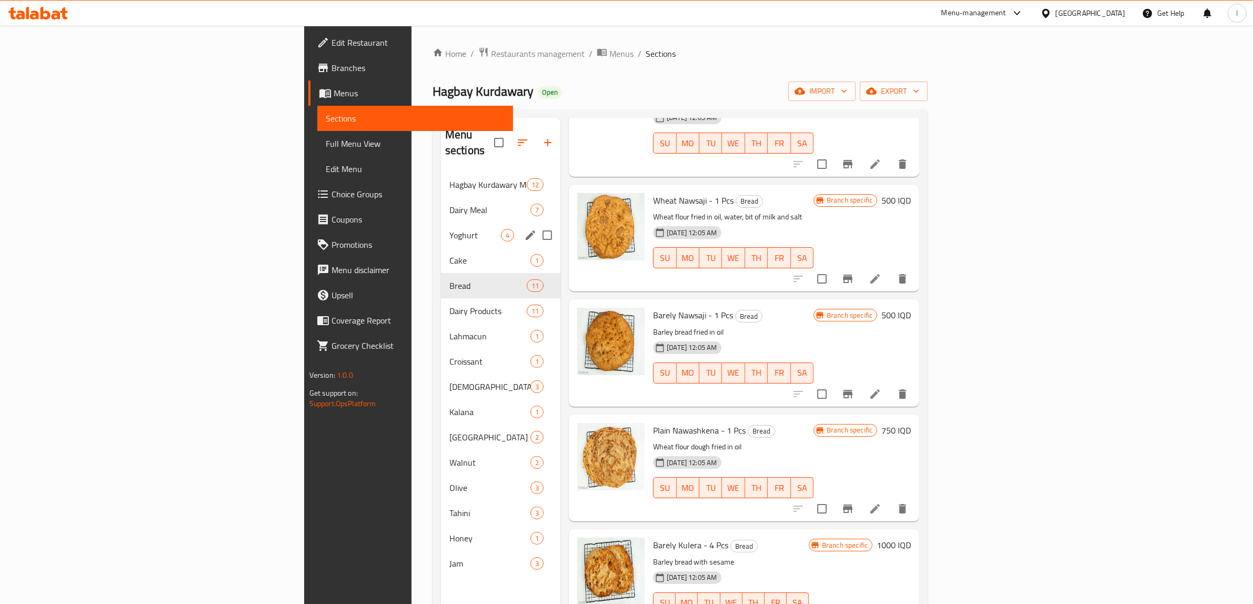
click at [441, 248] on div "Cake 1" at bounding box center [500, 260] width 119 height 25
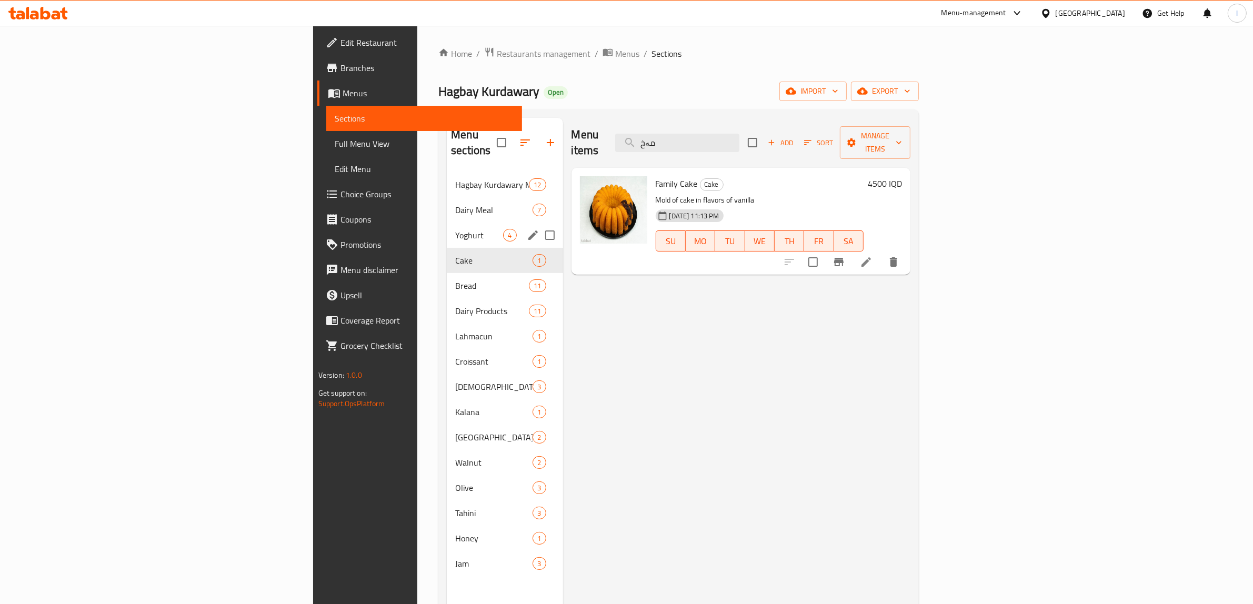
click at [447, 226] on div "Yoghurt 4" at bounding box center [505, 235] width 116 height 25
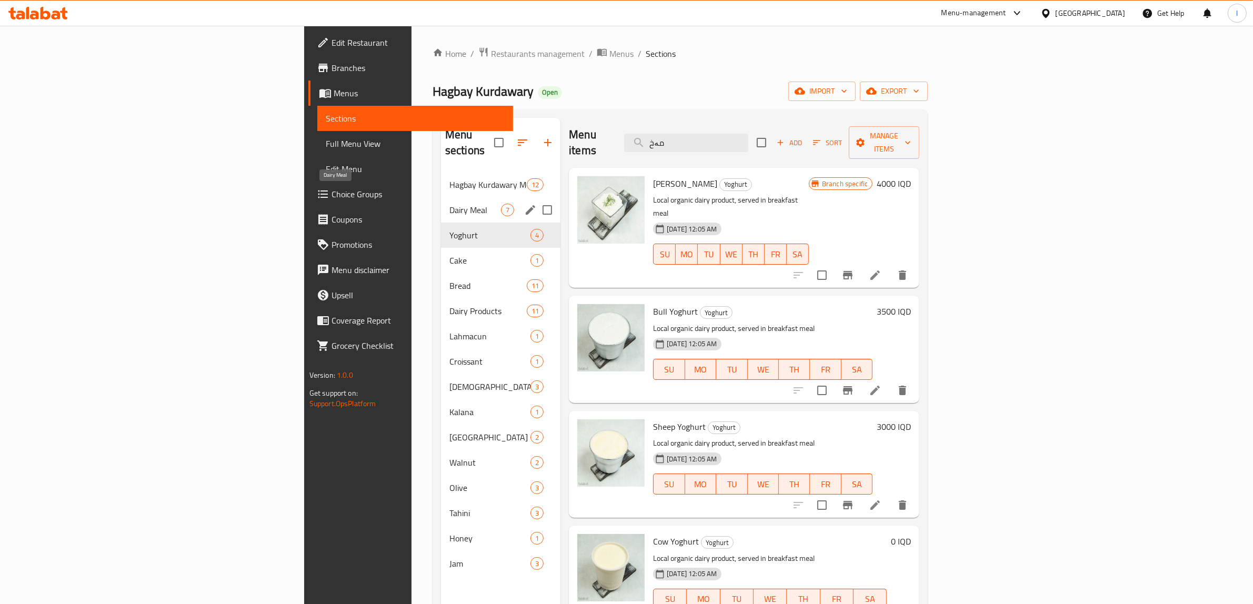
click at [449, 204] on span "Dairy Meal" at bounding box center [475, 210] width 52 height 13
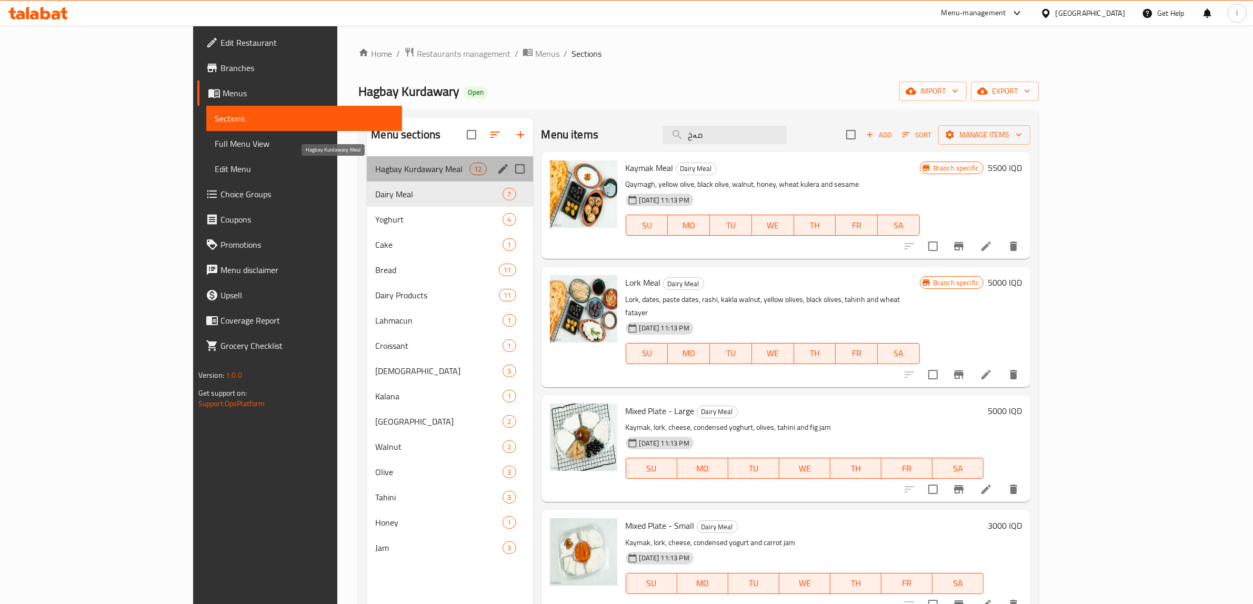
click at [375, 166] on span "Hagbay Kurdawary Meal" at bounding box center [422, 169] width 94 height 13
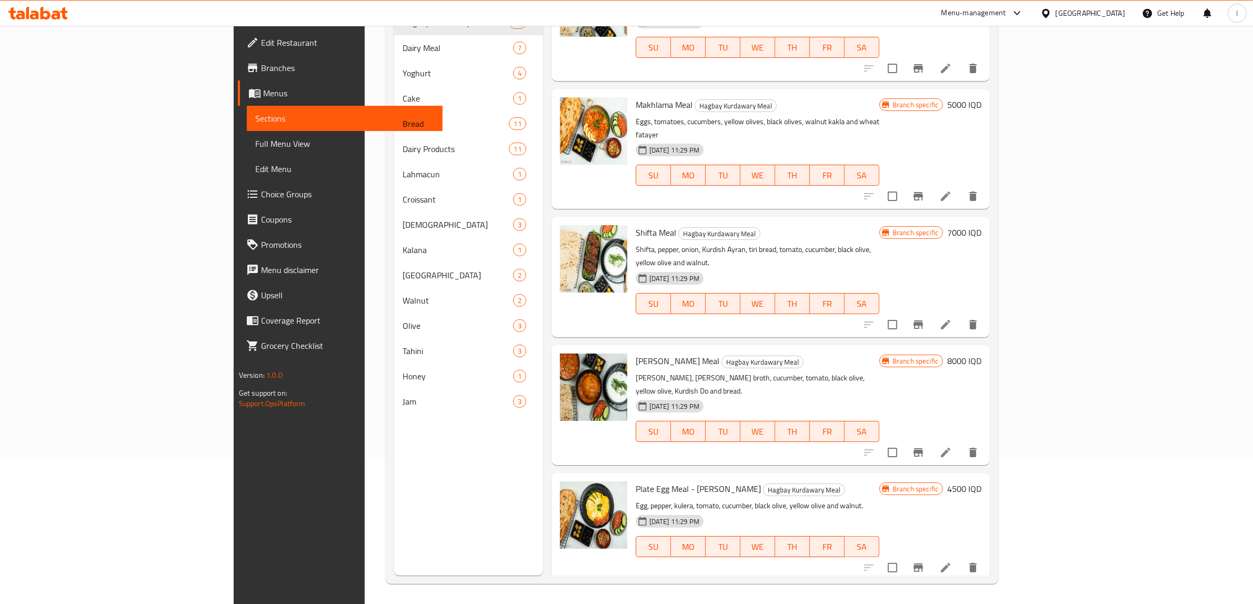
scroll to position [148, 0]
click at [951, 562] on icon at bounding box center [945, 566] width 9 height 9
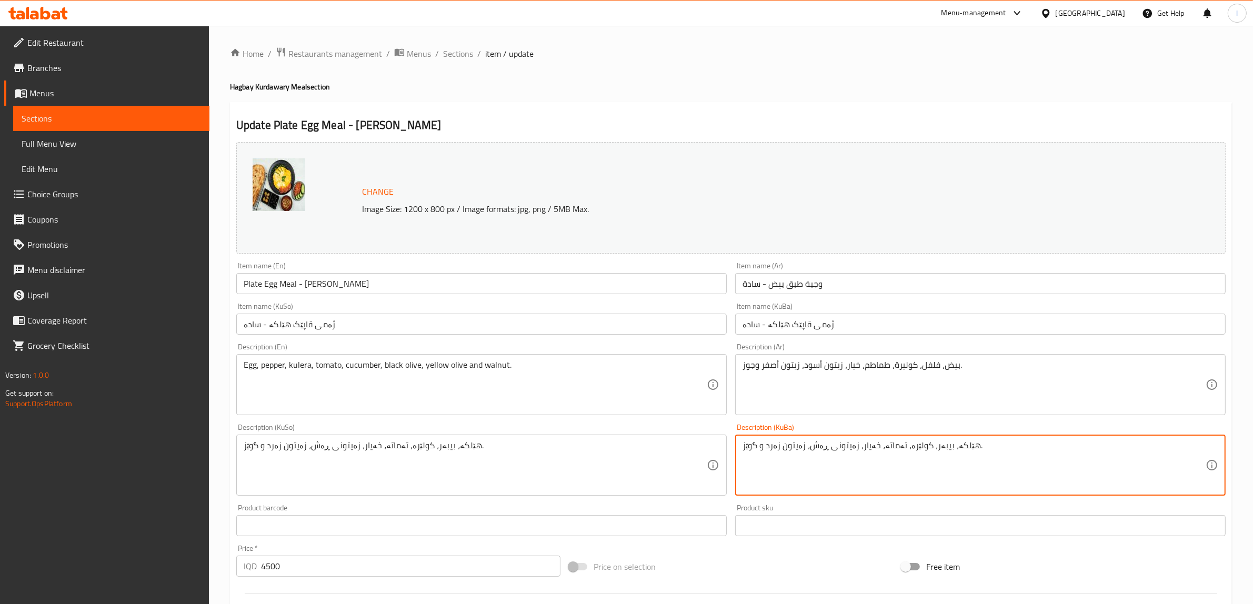
drag, startPoint x: 1043, startPoint y: 457, endPoint x: 593, endPoint y: 411, distance: 451.8
click at [601, 415] on div "Change Image Size: 1200 x 800 px / Image formats: jpg, png / 5MB Max. Item name…" at bounding box center [731, 433] width 998 height 590
paste textarea "، تەماتە و خەیار،زەیتوونی زەرد،زەیتوونی ڕەش،گوێزی کاکڵە ، کولێرەی گەنم"
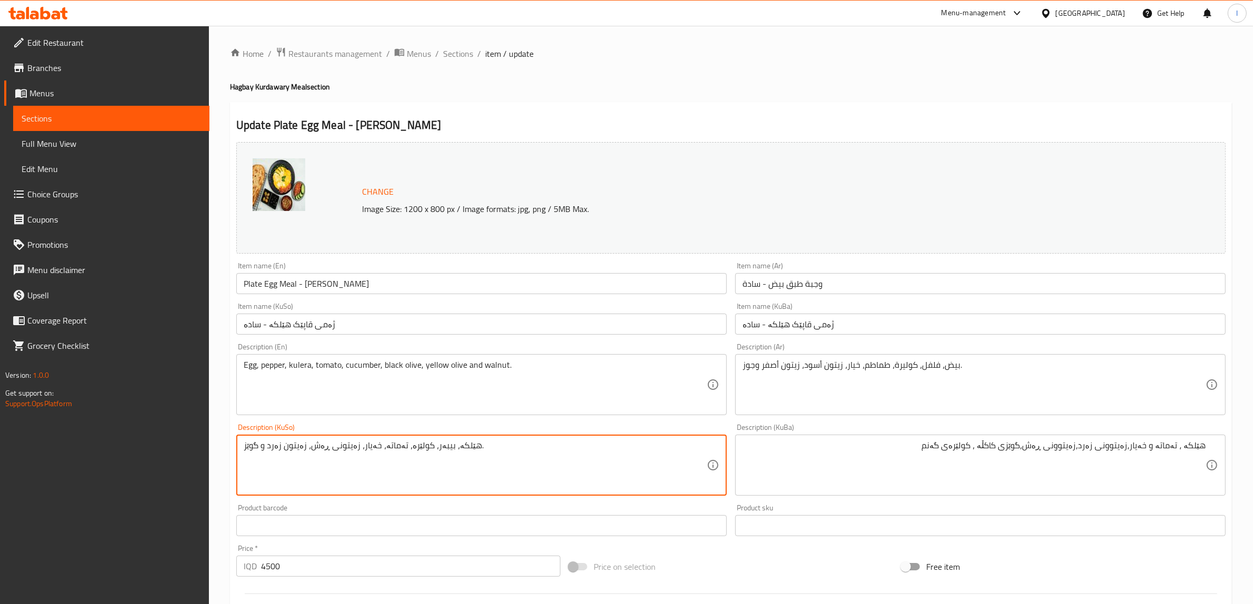
drag, startPoint x: 491, startPoint y: 454, endPoint x: 474, endPoint y: 475, distance: 26.2
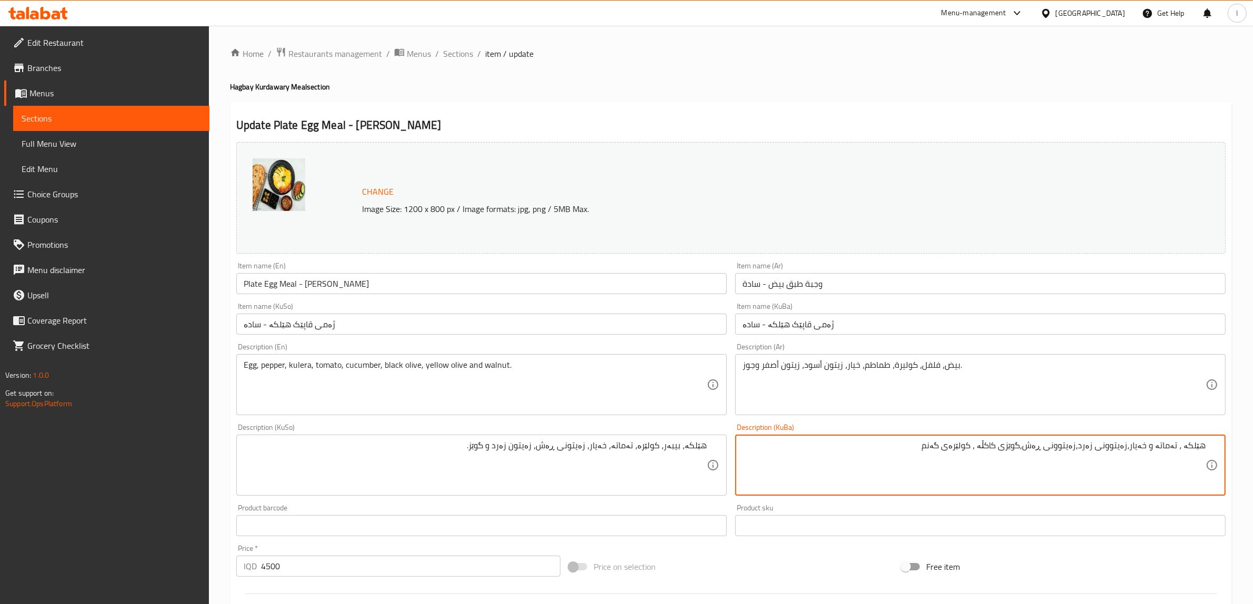
drag, startPoint x: 1182, startPoint y: 446, endPoint x: 1185, endPoint y: 453, distance: 7.1
click at [1184, 458] on textarea "هێلکە ، تەماتە و خەیار،زەیتوونی زەرد،زەیتوونی ڕەش،گوێزی کاکڵە ، کولێرەی گەنم" at bounding box center [974, 466] width 463 height 50
drag, startPoint x: 1182, startPoint y: 451, endPoint x: 1187, endPoint y: 452, distance: 5.9
click at [1187, 452] on textarea "هێلکە ، تەماتە و خەیار،زەیتوونی زەرد،زەیتوونی ڕەش،گوێزی کاکڵە ، کولێرەی گەنم" at bounding box center [974, 466] width 463 height 50
drag, startPoint x: 1158, startPoint y: 452, endPoint x: 1163, endPoint y: 454, distance: 5.4
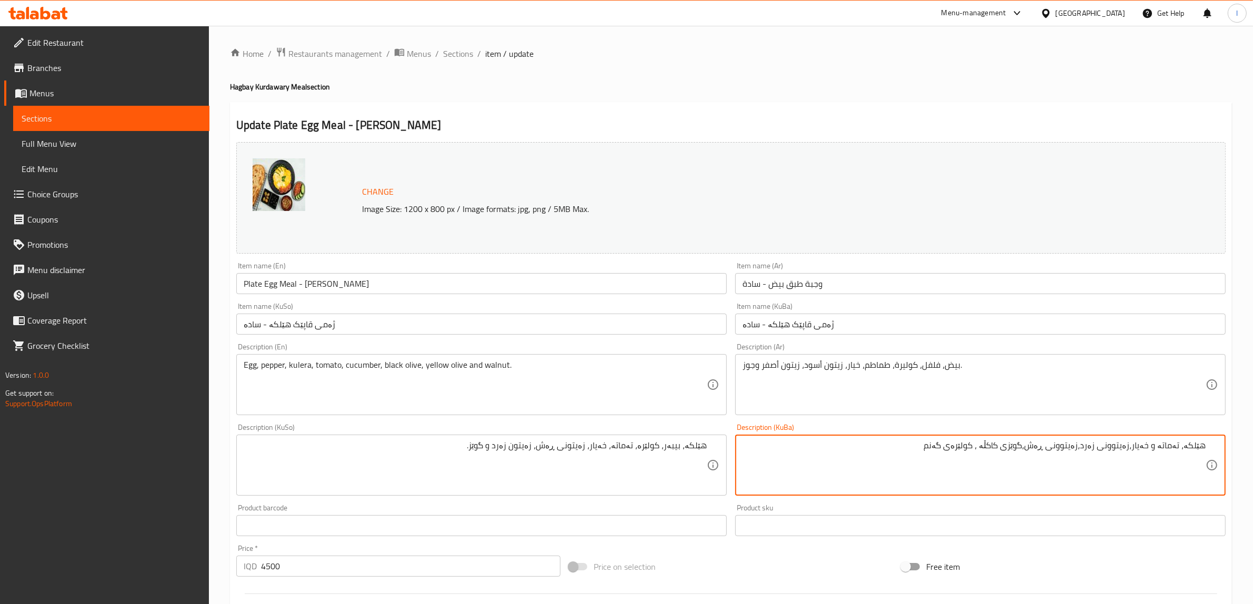
click at [1163, 454] on textarea "هێلکە، تەماتە و خەیار،زەیتوونی زەرد،زەیتوونی ڕەش،گوێزی کاکڵە ، کولێرەی گەنم" at bounding box center [974, 466] width 463 height 50
click at [1144, 453] on textarea "هێلکە، تەماتە، خەیار،زەیتوونی زەرد،زەیتوونی ڕەش،گوێزی کاکڵە ، کولێرەی گەنم" at bounding box center [974, 466] width 463 height 50
click at [1096, 455] on textarea "هێلکە، تەماتە، خەیار، زەیتوونی زەرد،زەیتوونی ڕەش،گوێزی کاکڵە ، کولێرەی گەنم" at bounding box center [974, 466] width 463 height 50
click at [1041, 453] on textarea "هێلکە، تەماتە، خەیار، زەیتوونی زەرد، زەیتوونی ڕەش،گوێزی کاکڵە ، کولێرەی گەنم" at bounding box center [974, 466] width 463 height 50
click at [993, 452] on textarea "هێلکە، تەماتە، خەیار، زەیتوونی زەرد، زەیتوونی ڕەش، گوێزی کاکڵە ، کولێرەی گەنم" at bounding box center [974, 466] width 463 height 50
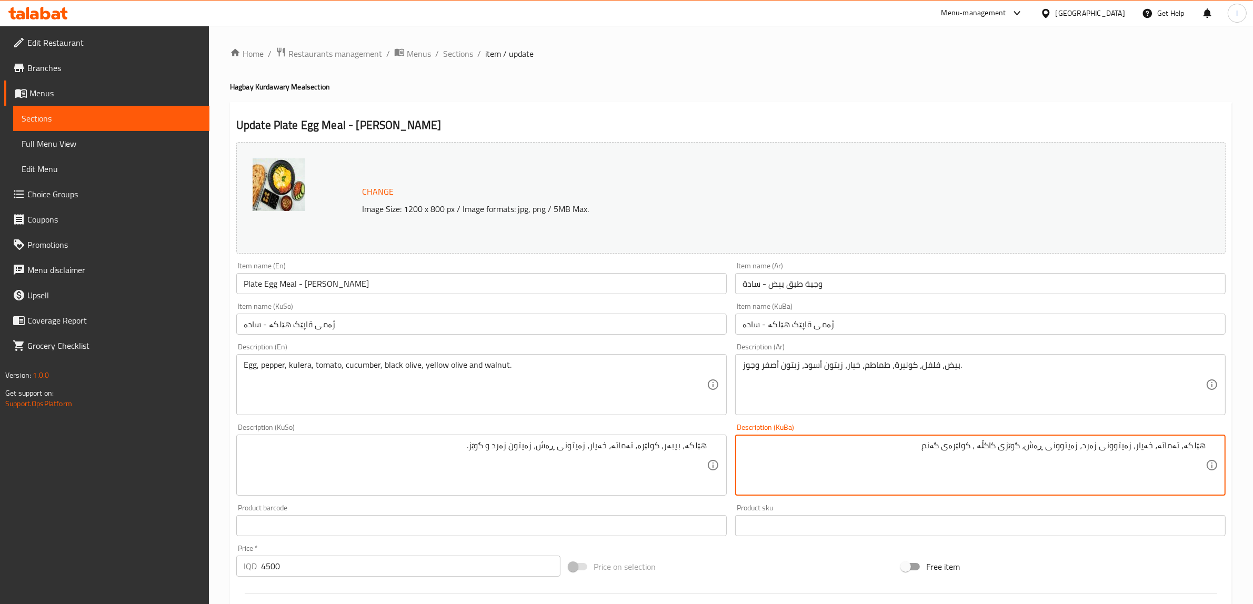
click at [992, 453] on textarea "هێلکە، تەماتە، خەیار، زەیتوونی زەرد، زەیتوونی ڕەش، گوێزی کاکڵە ، کولێرەی گەنم" at bounding box center [974, 466] width 463 height 50
click at [966, 457] on textarea "هێلکە، تەماتە، خەیار، زەیتوونی زەرد، زەیتوونی ڕەش، گوێزی کاکڵە وکولێرەی گەنم" at bounding box center [974, 466] width 463 height 50
click at [892, 451] on textarea "هێلکە، تەماتە، خەیار، زەیتوونی زەرد، زەیتوونی ڕەش، گوێزی کاکڵە وکولێرەی گەنم" at bounding box center [974, 466] width 463 height 50
type textarea "هێلکە، تەماتە، خەیار، زەیتوونی زەرد، زەیتوونی ڕەش، گوێزی کاکڵە وکولێرەی گەنم"
drag, startPoint x: 1232, startPoint y: 456, endPoint x: 1262, endPoint y: 459, distance: 30.7
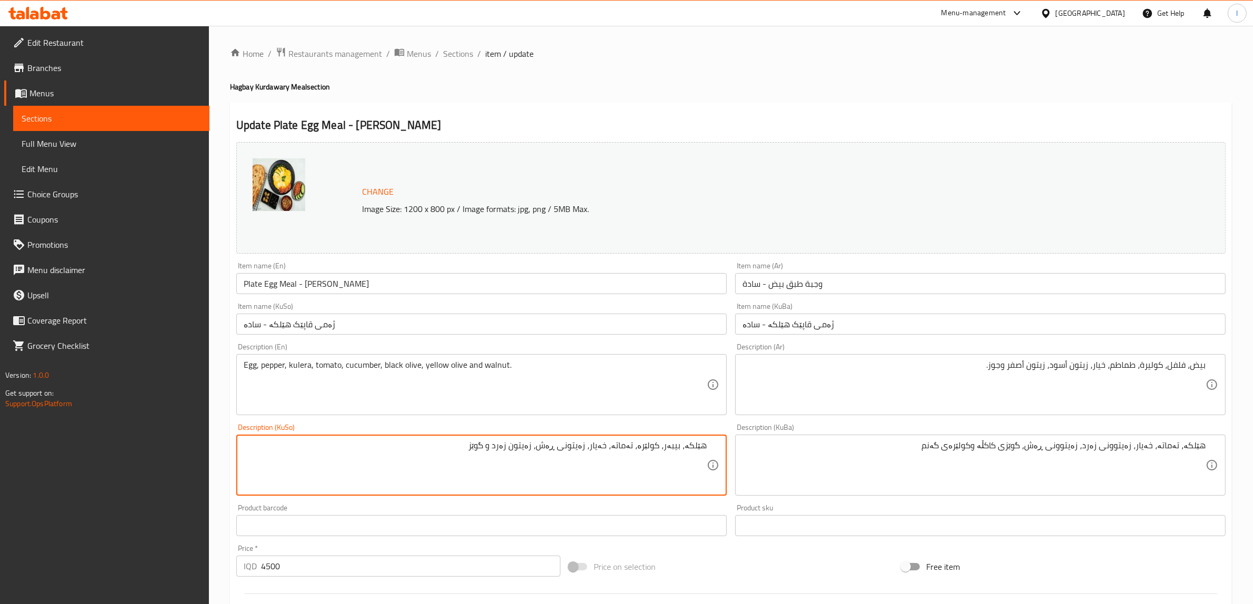
drag, startPoint x: 583, startPoint y: 469, endPoint x: 762, endPoint y: 474, distance: 179.5
paste textarea "البيض والطماطم والخيار والزيتون الأصفر والزيتون الأسود والمكسرات وكعكات القمح"
drag, startPoint x: 702, startPoint y: 449, endPoint x: 736, endPoint y: 446, distance: 34.3
click at [734, 446] on div "Change Image Size: 1200 x 800 px / Image formats: jpg, png / 5MB Max. Item name…" at bounding box center [731, 433] width 998 height 590
drag, startPoint x: 680, startPoint y: 450, endPoint x: 693, endPoint y: 455, distance: 13.7
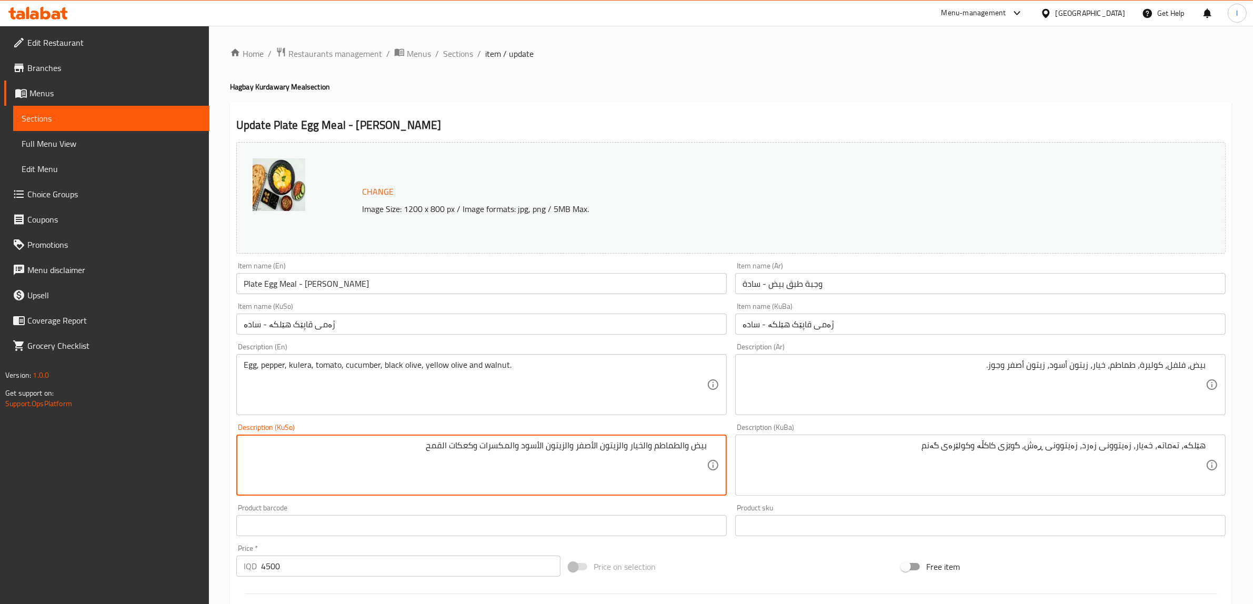
click at [693, 455] on textarea "بيض والطماطم والخيار والزيتون الأصفر والزيتون الأسود والمكسرات وكعكات القمح" at bounding box center [475, 466] width 463 height 50
click at [656, 451] on textarea "بيض، طماطم والخيار والزيتون الأصفر والزيتون الأسود والمكسرات وكعكات القمح" at bounding box center [475, 466] width 463 height 50
click at [648, 450] on textarea "بيض، طماطم والخيار والزيتون الأصفر والزيتون الأسود والمكسرات وكعكات القمح" at bounding box center [475, 466] width 463 height 50
drag, startPoint x: 650, startPoint y: 448, endPoint x: 661, endPoint y: 454, distance: 11.8
click at [661, 454] on textarea "بيض، طماطم والخيار والزيتون الأصفر والزيتون الأسود والمكسرات وكعكات القمح" at bounding box center [475, 466] width 463 height 50
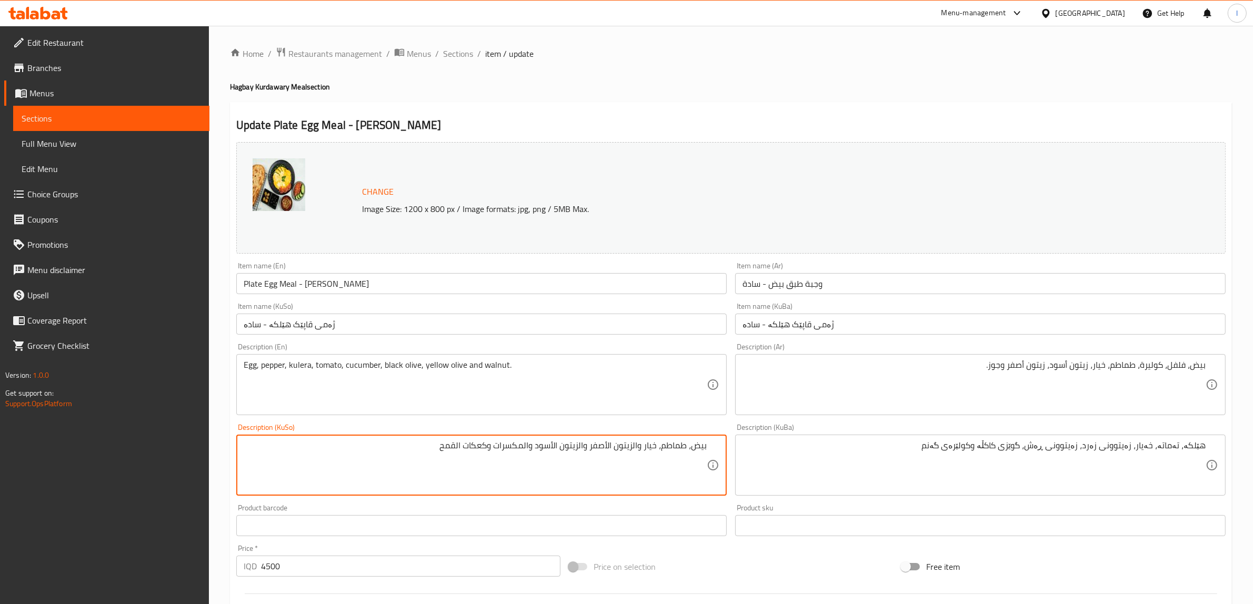
drag, startPoint x: 634, startPoint y: 450, endPoint x: 645, endPoint y: 456, distance: 12.5
click at [645, 456] on textarea "بيض، طماطم، خيار والزيتون الأصفر والزيتون الأسود والمكسرات وكعكات القمح" at bounding box center [475, 466] width 463 height 50
click at [617, 448] on textarea "بيض، طماطم، خيار، زيتون الأصفر والزيتون الأسود والمكسرات وكعكات القمح" at bounding box center [475, 466] width 463 height 50
drag, startPoint x: 591, startPoint y: 451, endPoint x: 604, endPoint y: 453, distance: 12.9
click at [604, 453] on textarea "بيض، طماطم، خيار، زيتون أصفر والزيتون الأسود والمكسرات وكعكات القمح" at bounding box center [475, 466] width 463 height 50
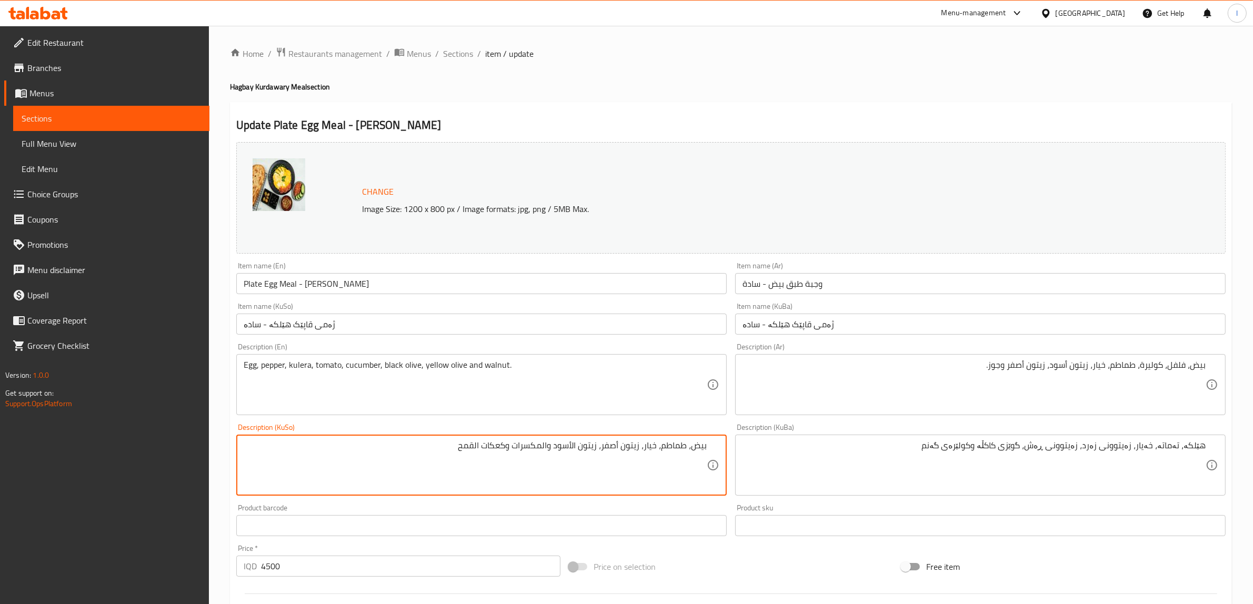
click at [575, 451] on textarea "بيض، طماطم، خيار، زيتون أصفر، زيتون الأسود والمكسرات وكعكات القمح" at bounding box center [475, 466] width 463 height 50
click at [574, 451] on textarea "بيض، طماطم، خيار، زيتون أصفر، زيتون الأسود والمكسرات وكعكات القمح" at bounding box center [475, 466] width 463 height 50
drag, startPoint x: 551, startPoint y: 448, endPoint x: 562, endPoint y: 454, distance: 12.0
click at [562, 454] on textarea "بيض، طماطم، خيار، زيتون أصفر، زيتون أسود والمكسرات وكعكات القمح" at bounding box center [475, 466] width 463 height 50
click at [490, 449] on textarea "بيض، طماطم، خيار، زيتون أصفر، زيتون أسود، مكسرات وكعكات القمح" at bounding box center [475, 466] width 463 height 50
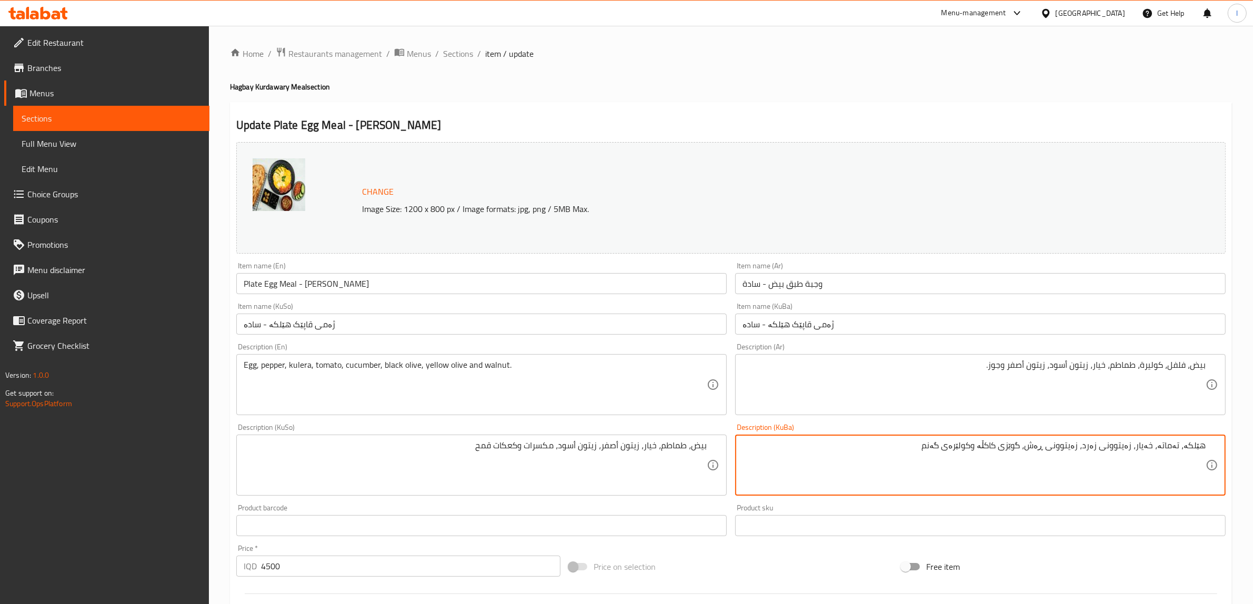
click at [998, 448] on textarea "هێلکە، تەماتە، خەیار، زەیتوونی زەرد، زەیتوونی ڕەش، گوێزی کاکڵە وکولێرەی گەنم" at bounding box center [974, 466] width 463 height 50
drag, startPoint x: 998, startPoint y: 448, endPoint x: 1037, endPoint y: 452, distance: 39.1
click at [1037, 452] on textarea "هێلکە، تەماتە، خەیار، زەیتوونی زەرد، زەیتوونی ڕەش، گوێزی کاکڵە وکولێرەی گەنم" at bounding box center [974, 466] width 463 height 50
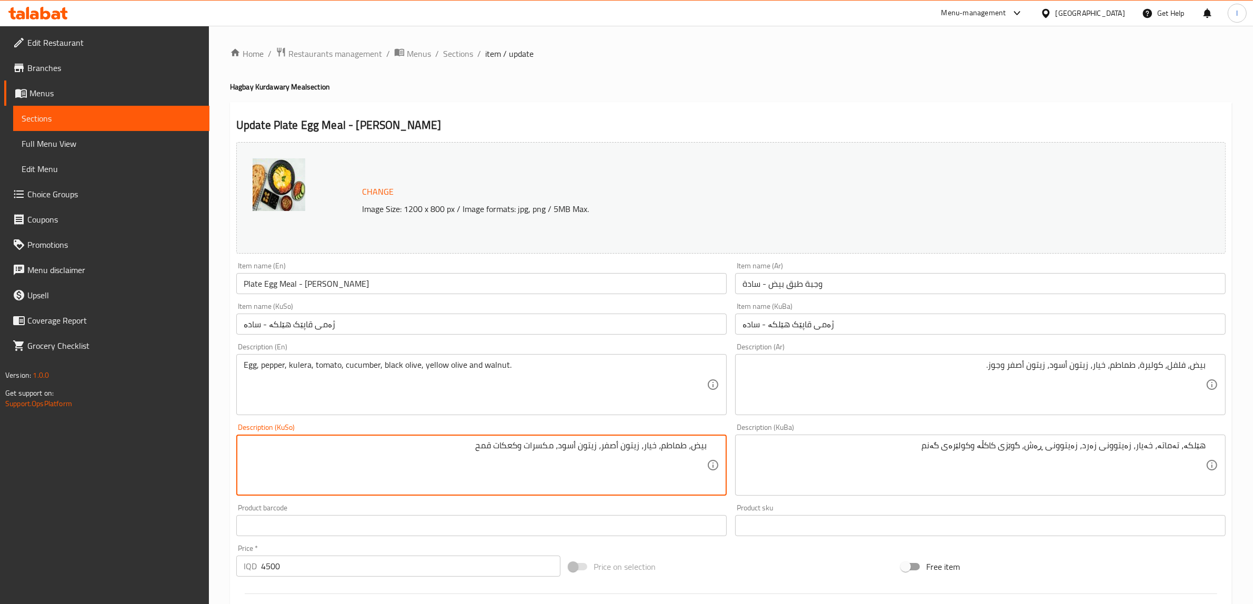
drag, startPoint x: 404, startPoint y: 448, endPoint x: 559, endPoint y: 455, distance: 155.4
paste textarea "كاكلة جوز وفطائر"
click at [558, 451] on textarea "بيض، طماطم، خيار، زيتون أصفر، زيتون أسود،كاكلة جوز وفطائر قمح" at bounding box center [475, 466] width 463 height 50
drag, startPoint x: 420, startPoint y: 448, endPoint x: 865, endPoint y: 443, distance: 444.8
click at [865, 443] on div "Change Image Size: 1200 x 800 px / Image formats: jpg, png / 5MB Max. Item name…" at bounding box center [731, 433] width 998 height 590
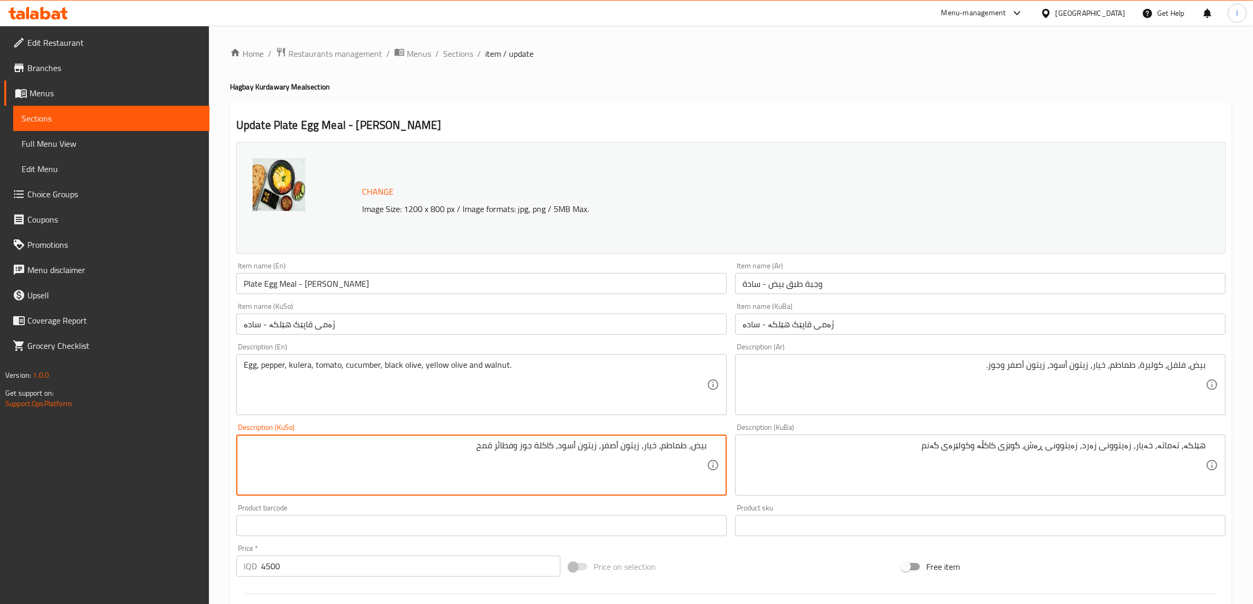
type textarea "بيض، طماطم، خيار، زيتون أصفر، زيتون أسود، كاكلة جوز وفطائر قمح"
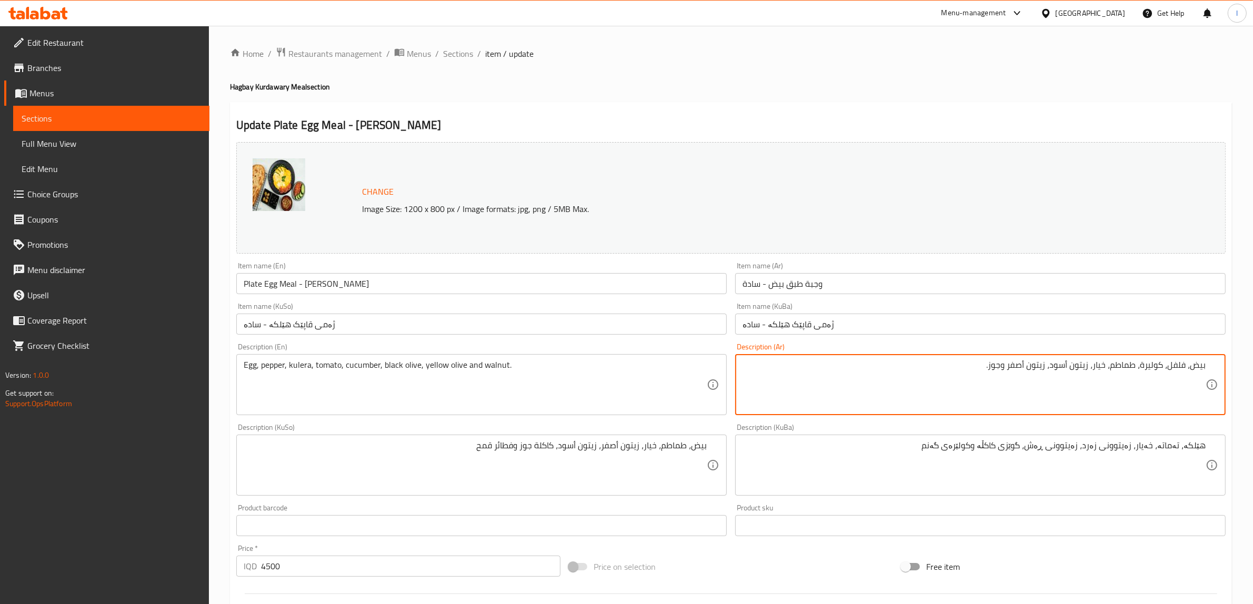
drag, startPoint x: 903, startPoint y: 388, endPoint x: 1262, endPoint y: 364, distance: 360.3
paste textarea "طماطم، خيار، زيتون أصفر، زيتون أسود، كاكلة جوز وفطائر قمح"
type textarea "بيض، طماطم، خيار، زيتون أصفر، زيتون أسود، كاكلة جوز وفطائر قمح"
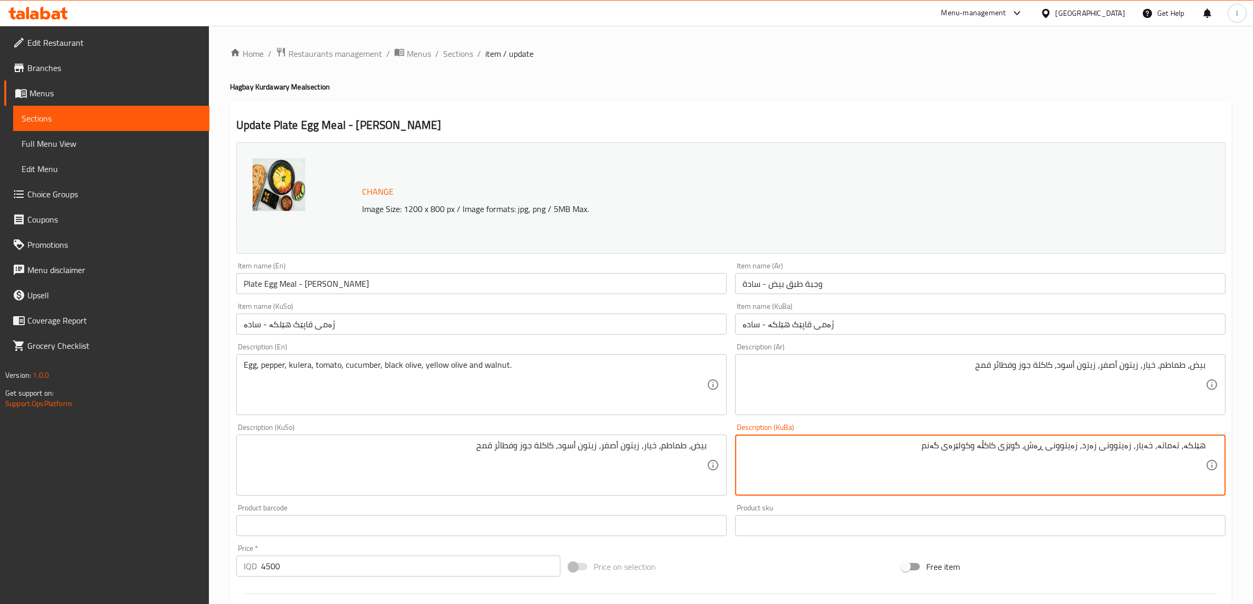
drag, startPoint x: 900, startPoint y: 445, endPoint x: 1262, endPoint y: 464, distance: 362.6
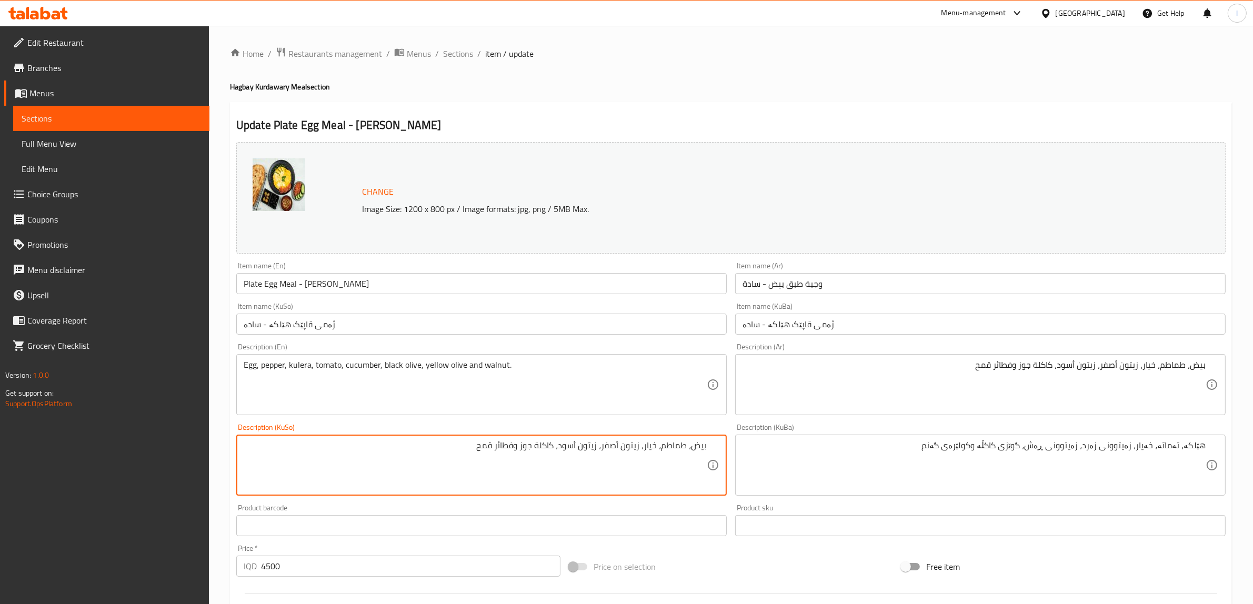
drag, startPoint x: 394, startPoint y: 447, endPoint x: 815, endPoint y: 461, distance: 421.3
paste textarea "هێلکە، تەماتە، خەیار، زەیتوونی زەرد، زەیتوونی ڕەش، گوێزی کاکڵە وکولێرەی گەنم"
type textarea "هێلکە، تەماتە، خەیار، زەیتوونی زەرد، زەیتوونی ڕەش، گوێزی کاکڵە وکولێرەی گەنم"
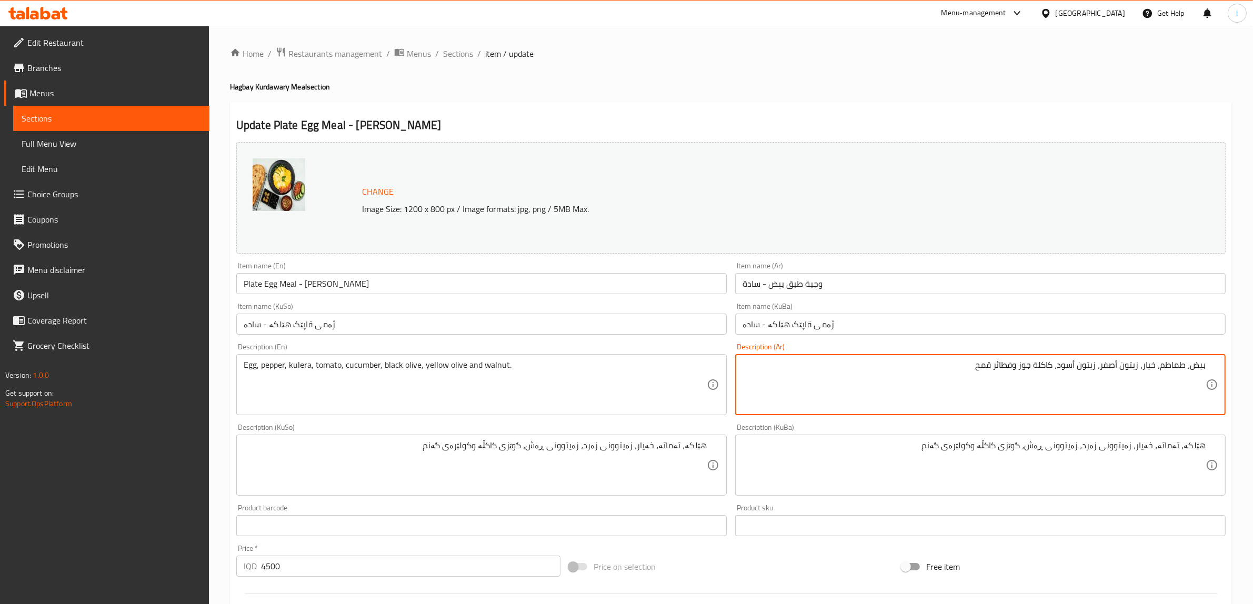
drag, startPoint x: 916, startPoint y: 370, endPoint x: 1262, endPoint y: 361, distance: 345.9
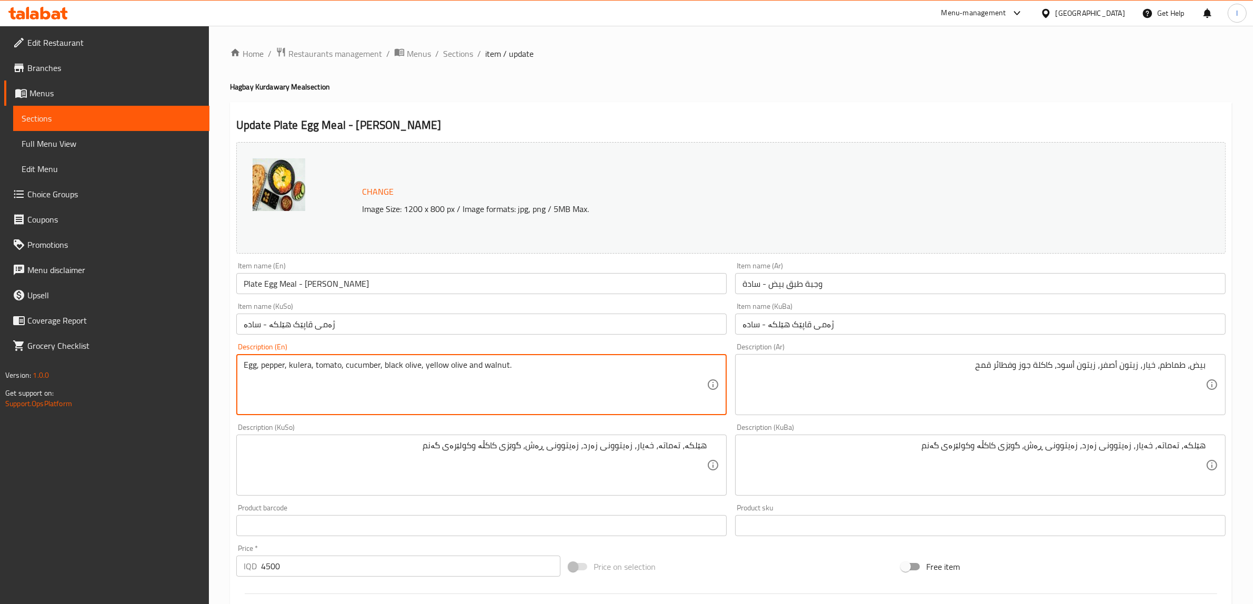
drag, startPoint x: 603, startPoint y: 378, endPoint x: 222, endPoint y: 342, distance: 382.7
click at [222, 342] on div "Home / Restaurants management / Menus / Sections / item / update Hagbay Kurdawa…" at bounding box center [731, 453] width 1044 height 854
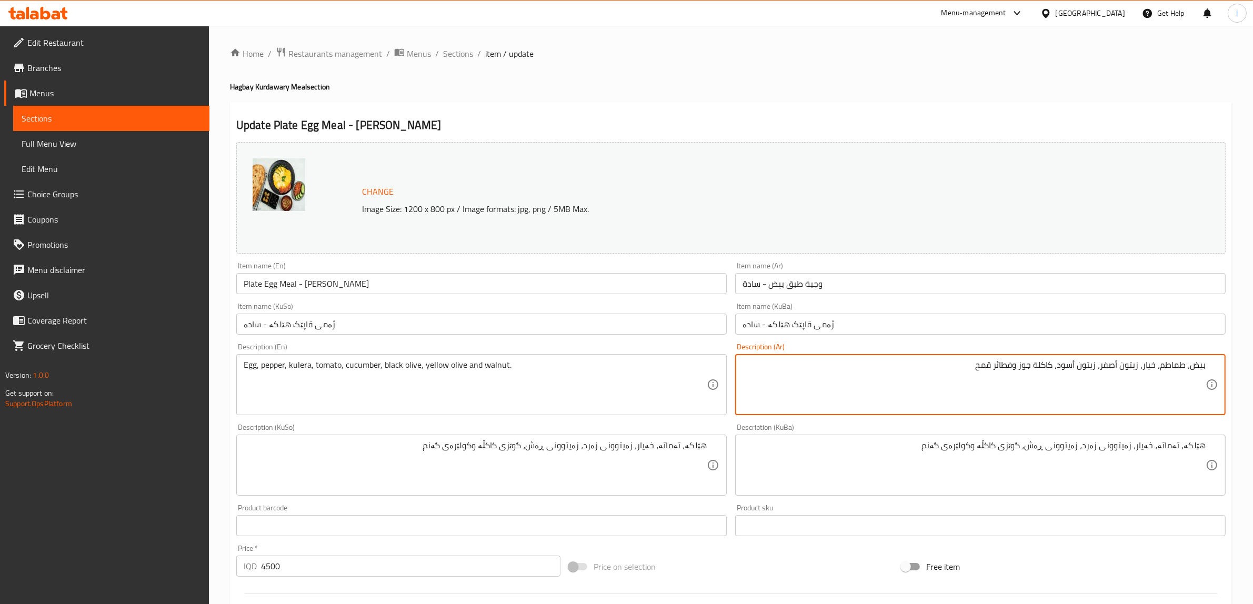
drag, startPoint x: 858, startPoint y: 382, endPoint x: 1262, endPoint y: 388, distance: 404.3
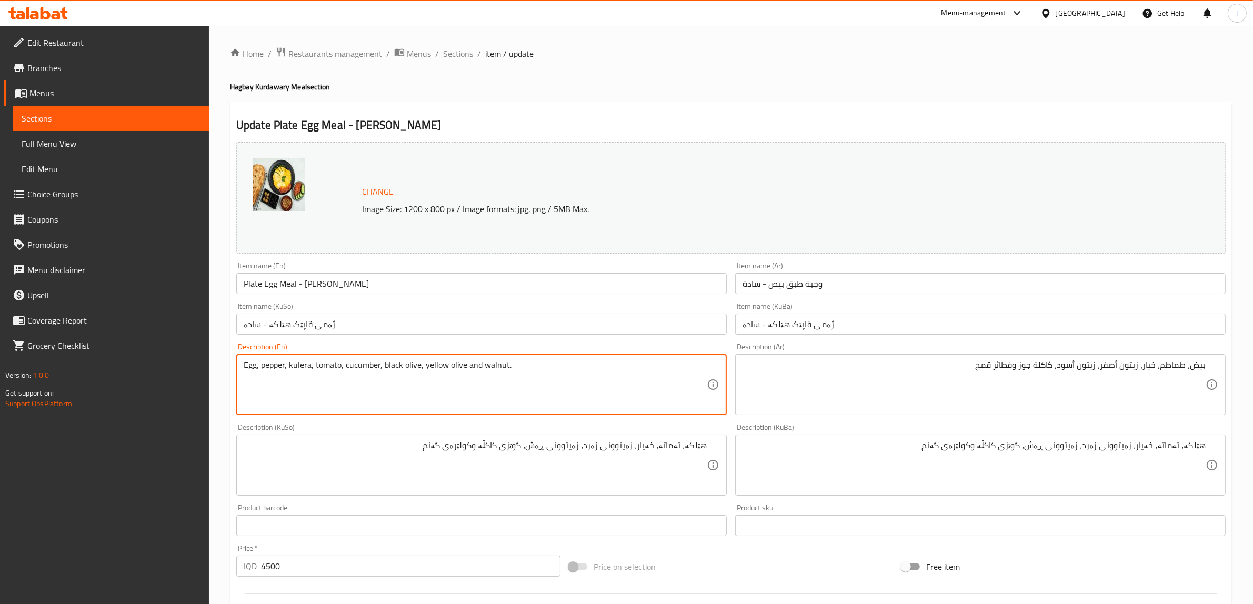
drag, startPoint x: 551, startPoint y: 379, endPoint x: 61, endPoint y: 320, distance: 493.5
paste textarea "s, tomatoes, cucumbers, yellow olives, black olives, walnut cookies and wheat p…"
drag, startPoint x: 607, startPoint y: 373, endPoint x: 438, endPoint y: 375, distance: 169.0
click at [438, 375] on textarea "Eggs, tomatoes, cucumbers, yellow olives, black olives, walnut cookies and whea…" at bounding box center [475, 385] width 463 height 50
paste textarea "kakla and wheat fatayer"
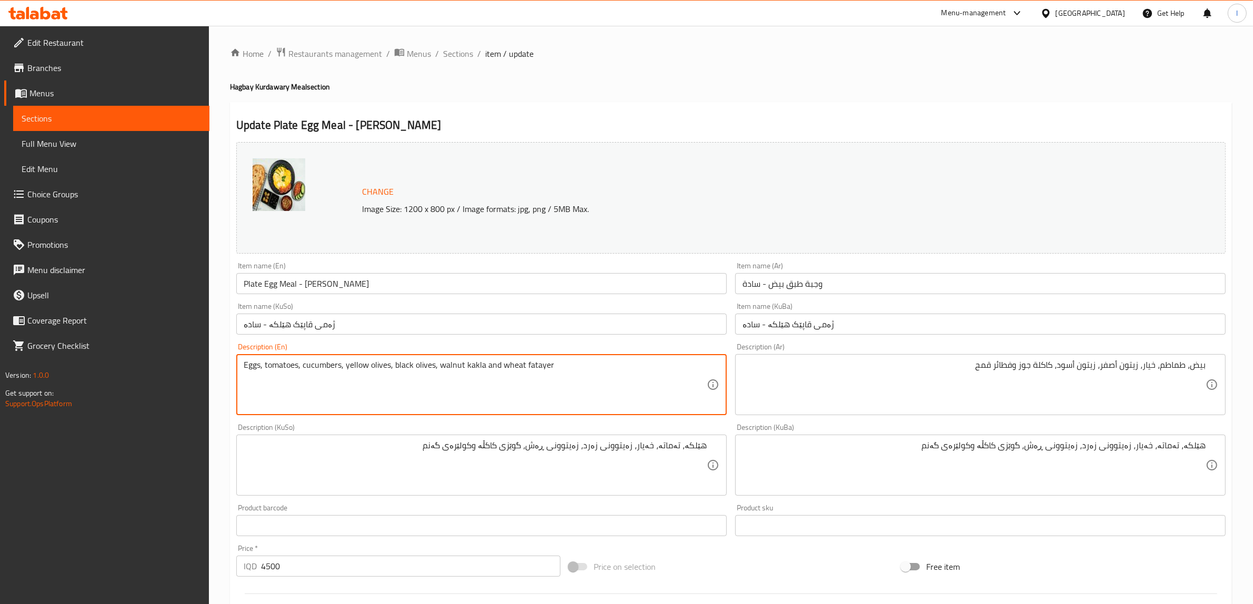
type textarea "Eggs, tomatoes, cucumbers, yellow olives, black olives, walnut kakla and wheat …"
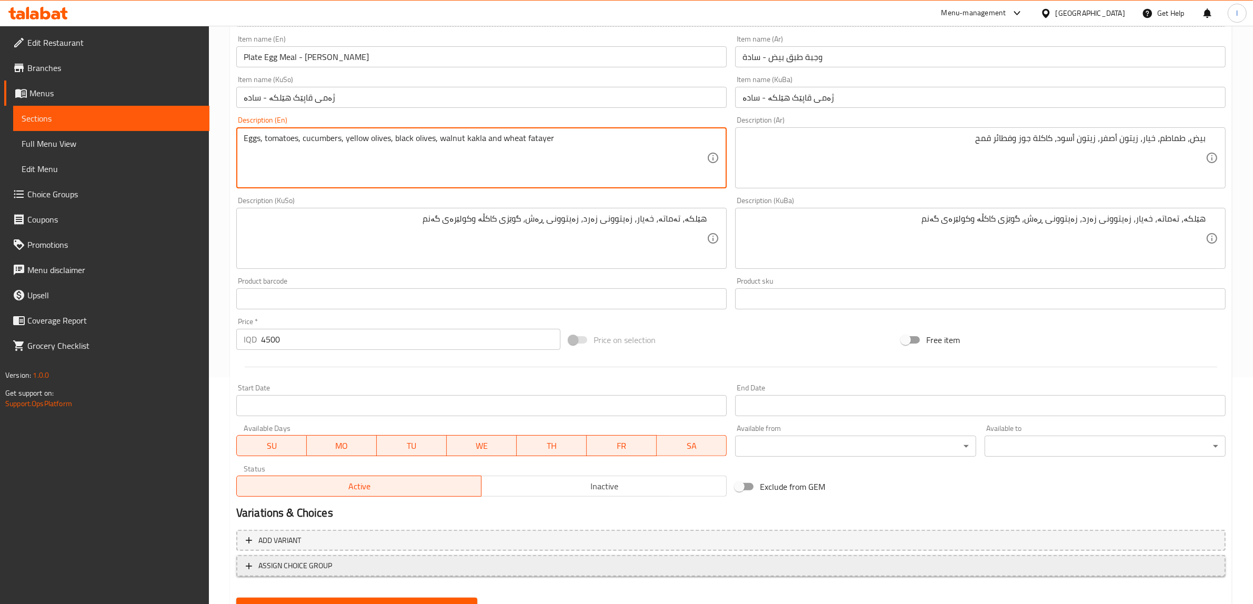
scroll to position [274, 0]
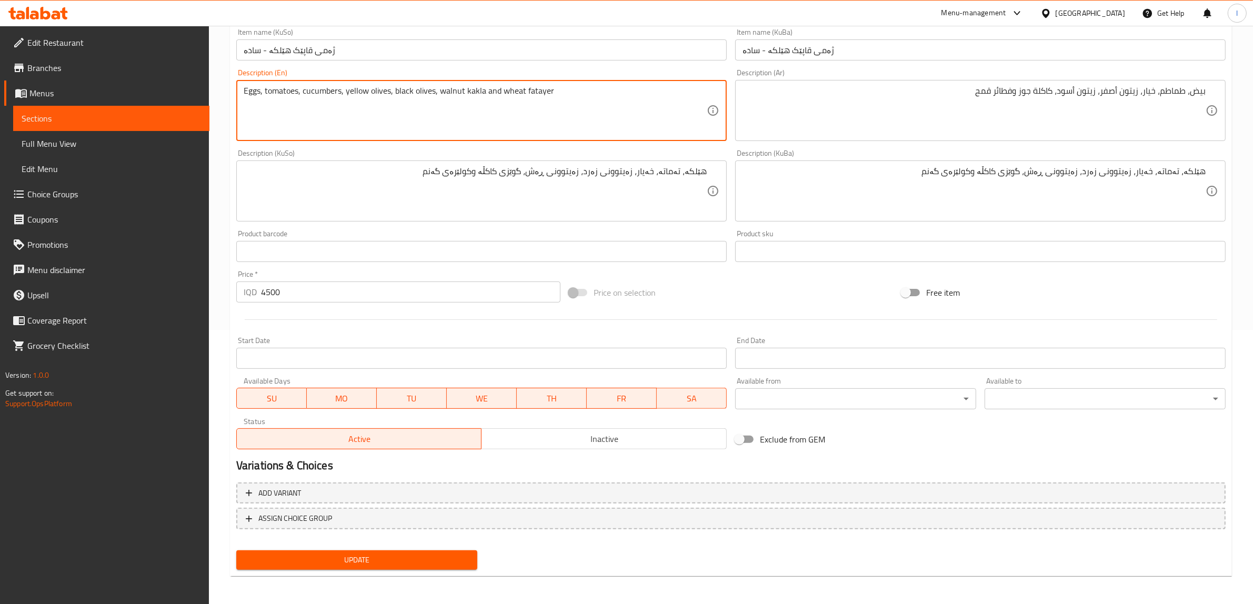
click at [346, 554] on span "Update" at bounding box center [357, 560] width 224 height 13
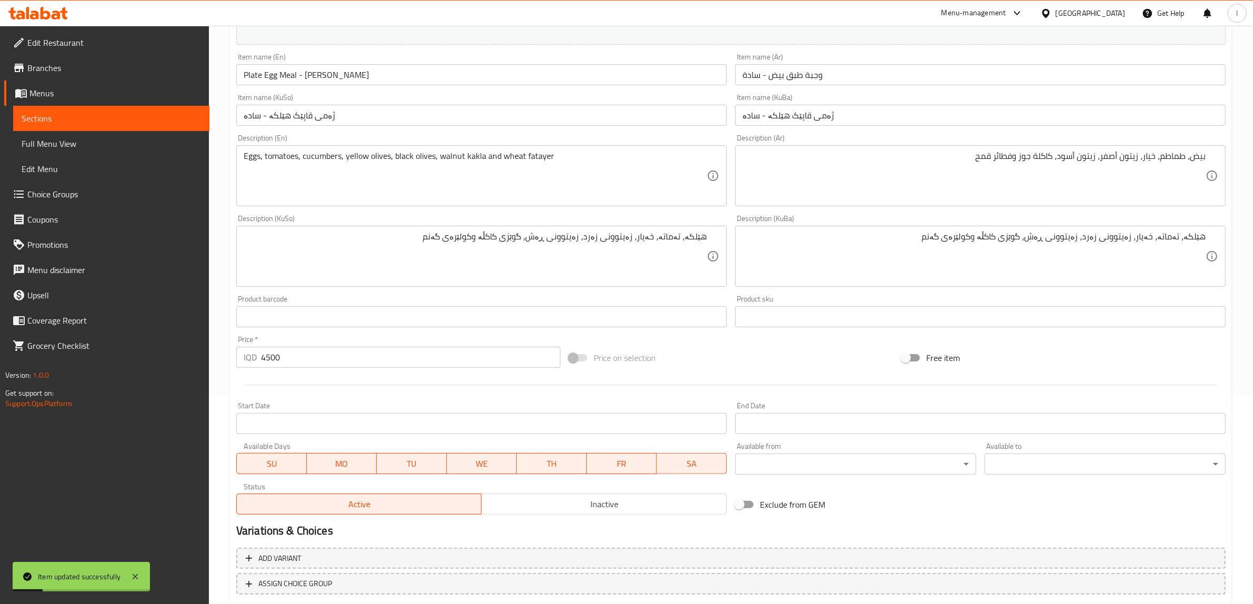
scroll to position [11, 0]
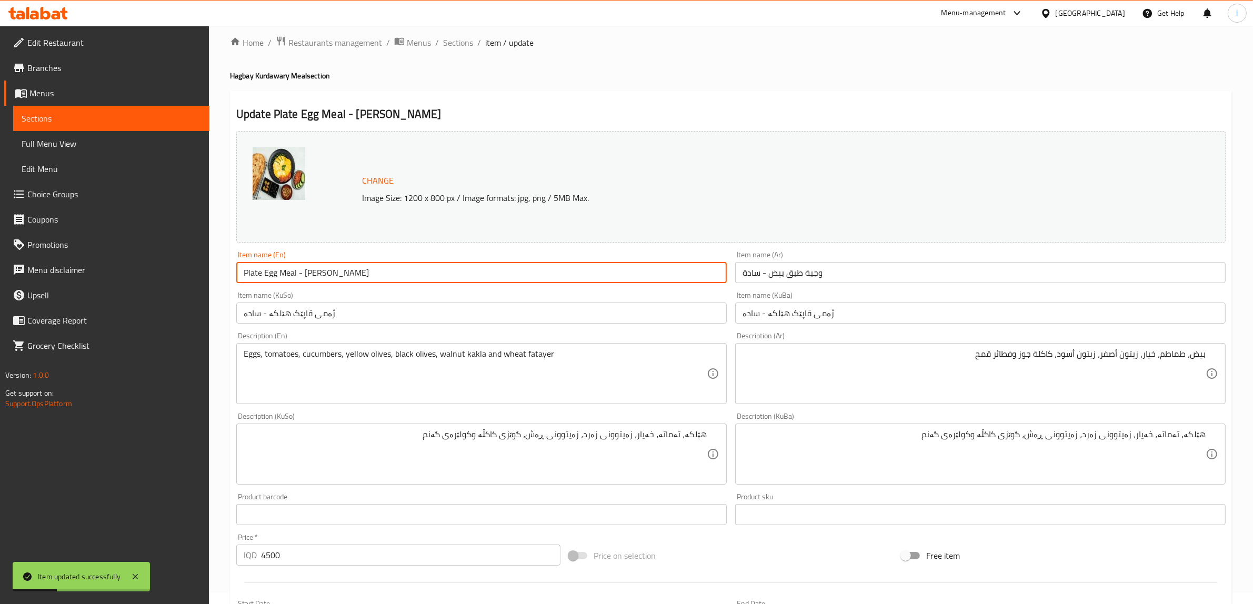
drag, startPoint x: 358, startPoint y: 281, endPoint x: 127, endPoint y: 281, distance: 230.5
click at [128, 276] on div "Edit Restaurant Branches Menus Sections Full Menu View Edit Menu Choice Groups …" at bounding box center [626, 442] width 1253 height 854
click at [66, 137] on span "Full Menu View" at bounding box center [111, 143] width 179 height 13
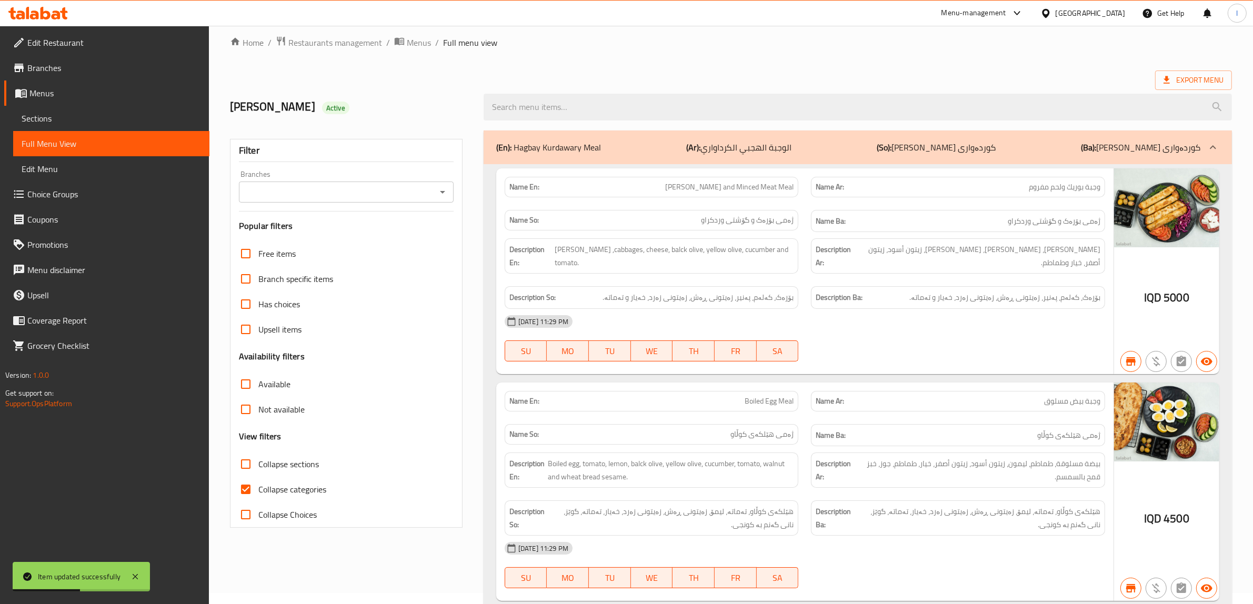
click at [314, 198] on input "Branches" at bounding box center [337, 192] width 191 height 15
click at [294, 236] on span "Hagbay Kurdawary, Qrga" at bounding box center [291, 238] width 89 height 13
type input "Hagbay Kurdawary, Qrga"
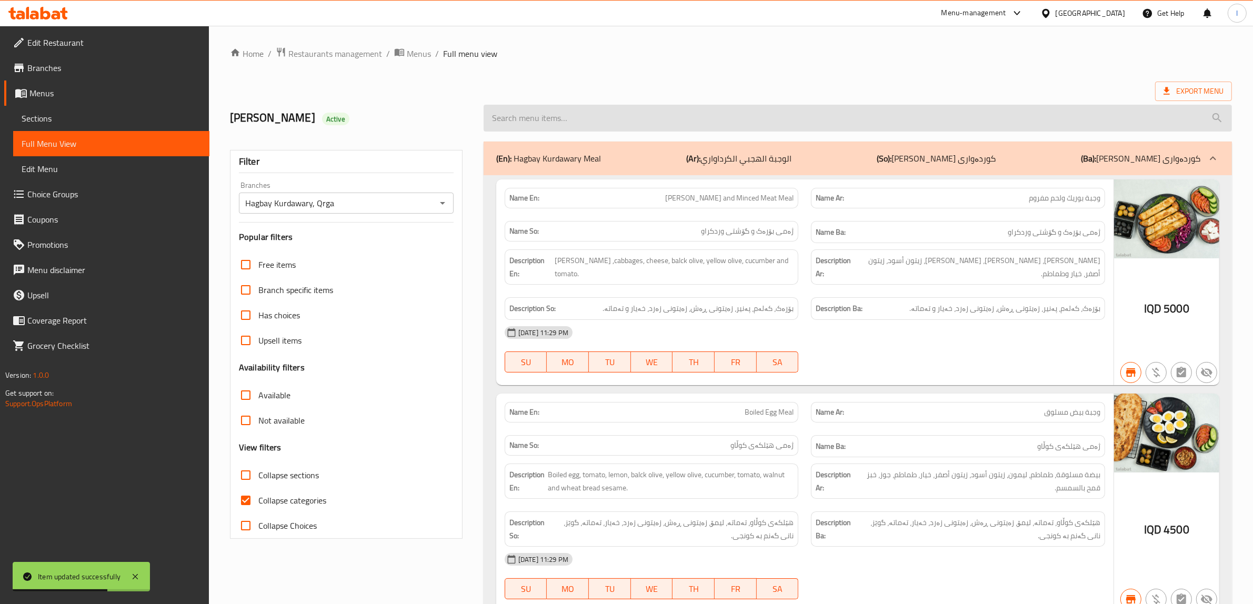
click at [546, 116] on input "search" at bounding box center [858, 118] width 748 height 27
paste input "Plate Egg Meal - Sada"
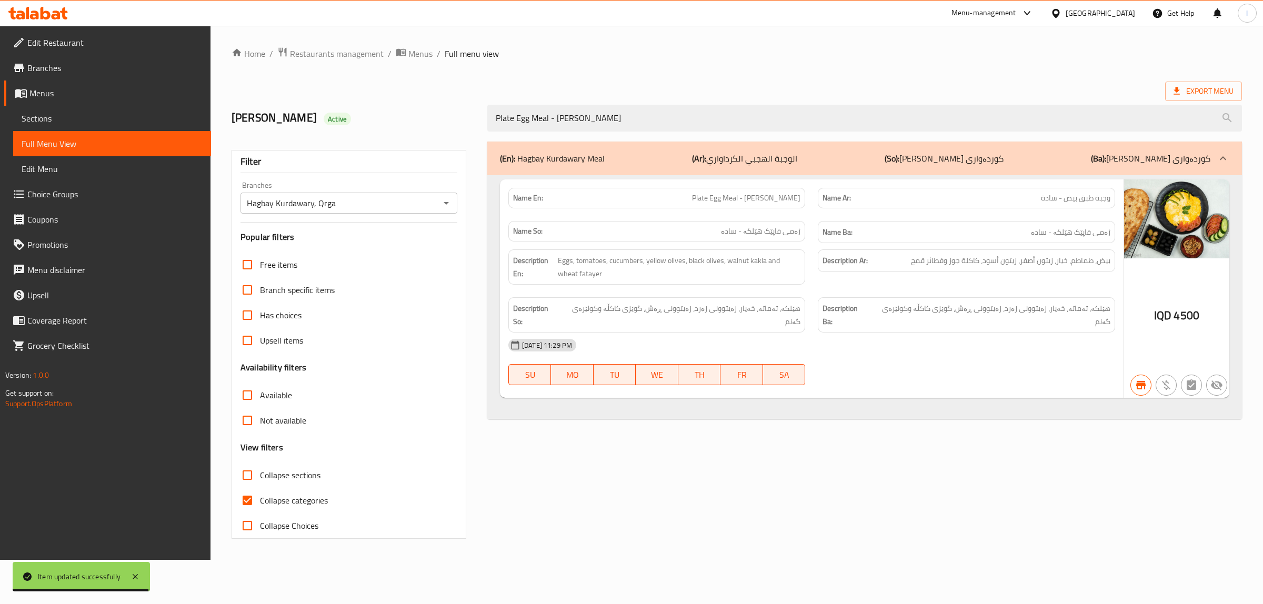
type input "Plate Egg Meal - Sada"
click at [277, 496] on span "Collapse categories" at bounding box center [294, 500] width 68 height 13
click at [260, 496] on input "Collapse categories" at bounding box center [247, 500] width 25 height 25
checkbox input "false"
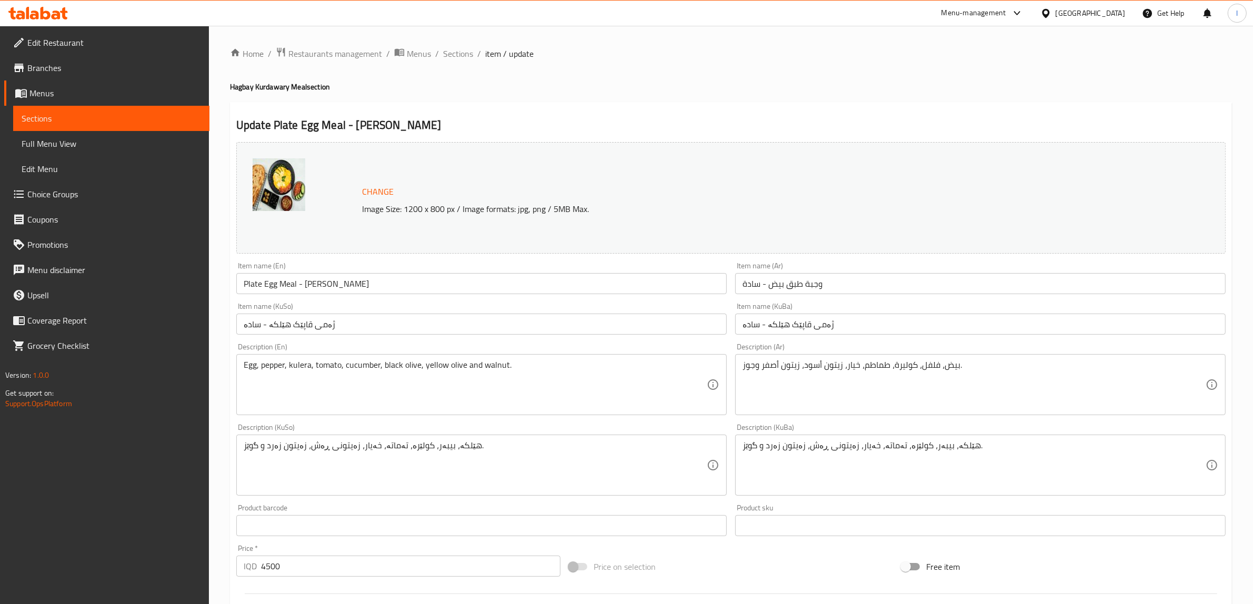
click at [52, 92] on span "Menus" at bounding box center [115, 93] width 172 height 13
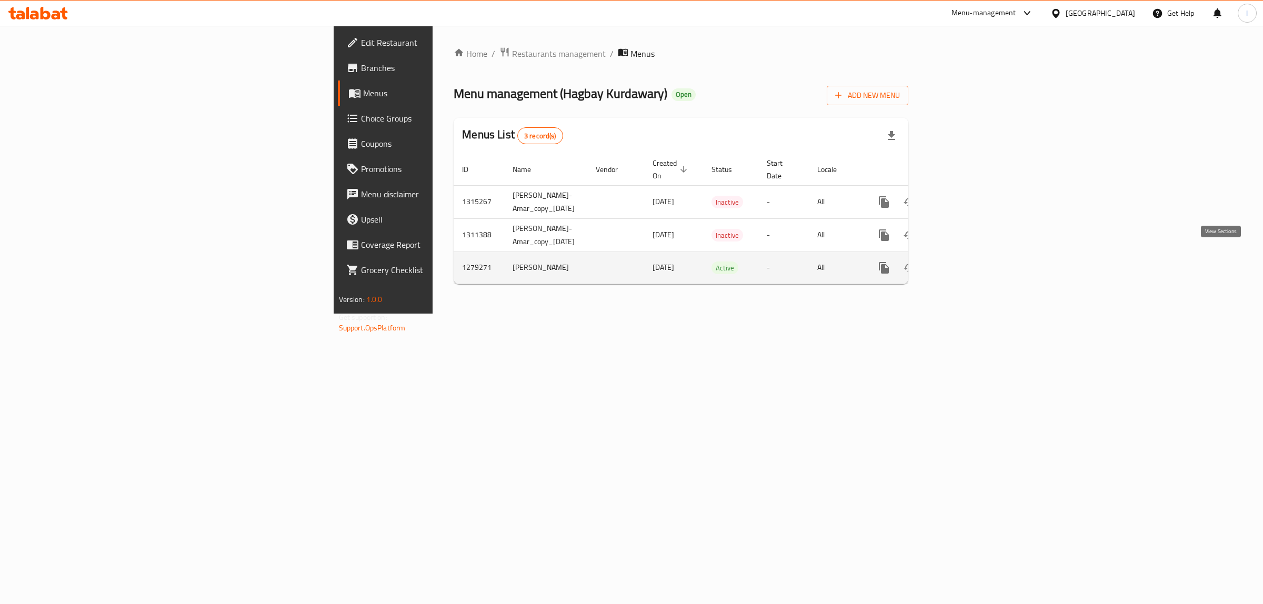
click at [966, 262] on icon "enhanced table" at bounding box center [960, 268] width 13 height 13
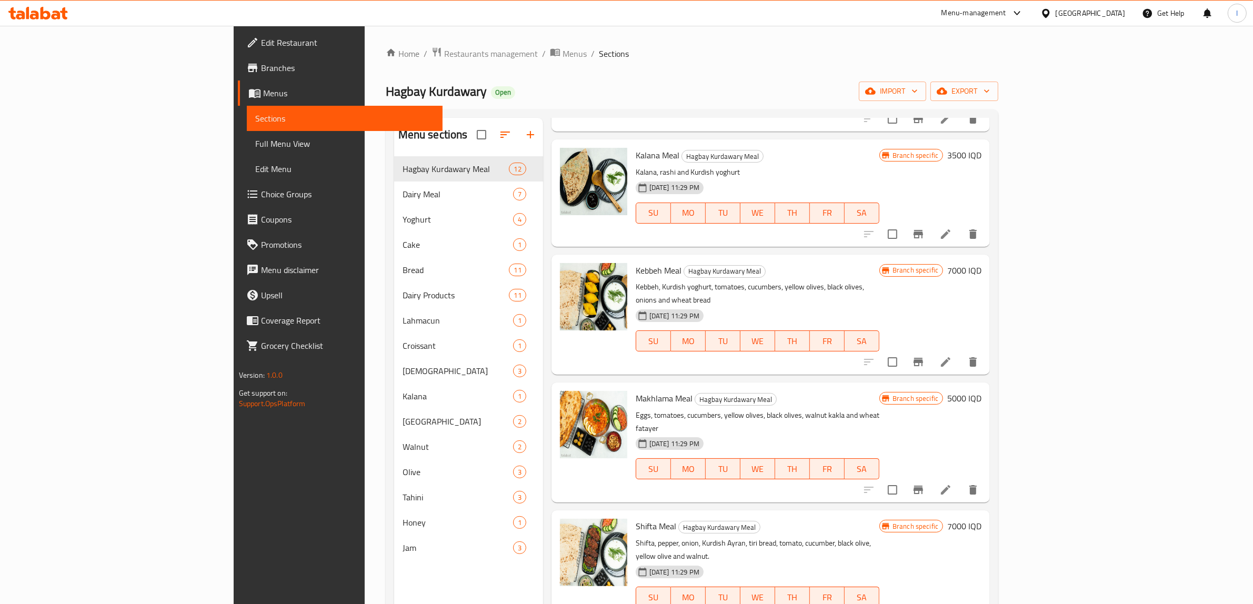
scroll to position [789, 0]
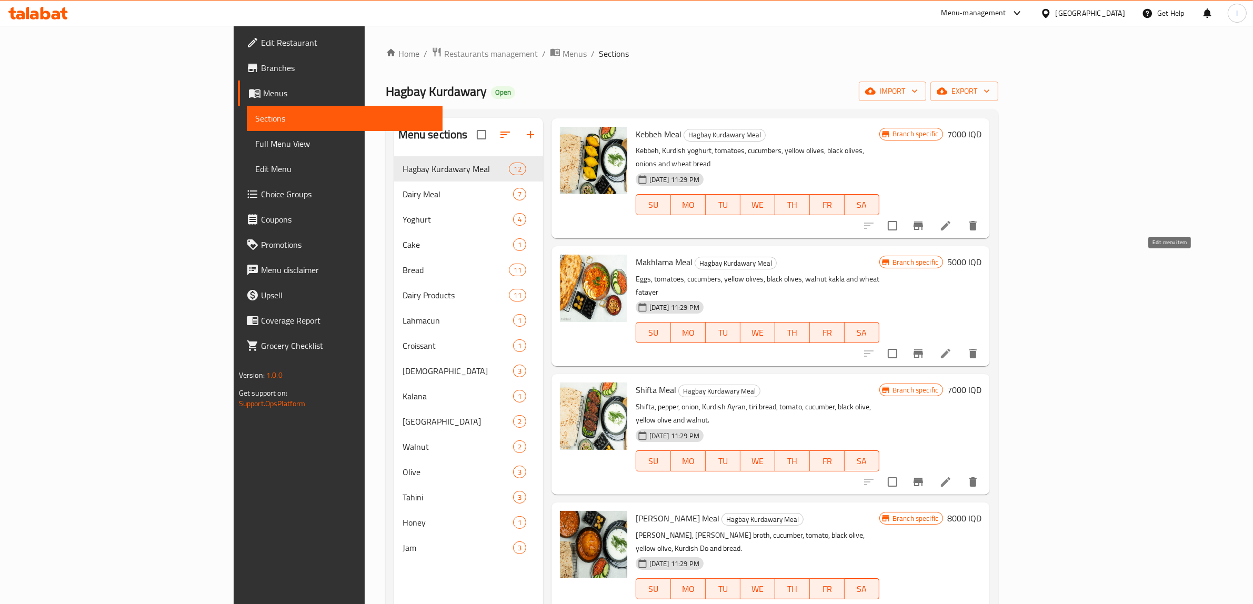
click at [951, 349] on icon at bounding box center [945, 353] width 9 height 9
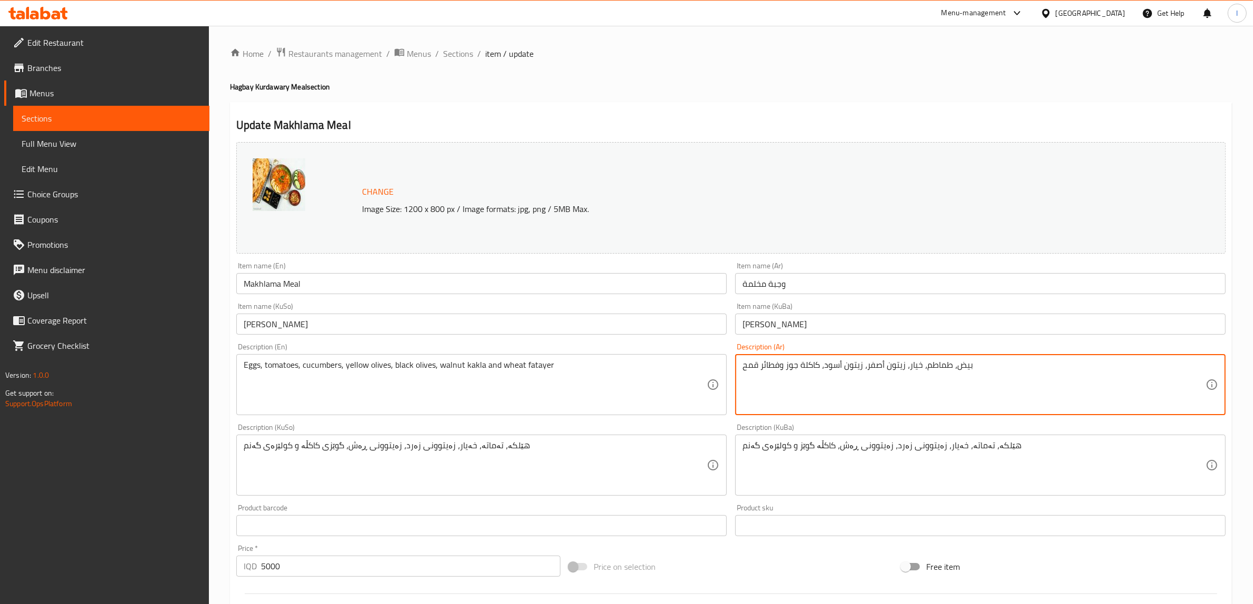
drag, startPoint x: 820, startPoint y: 367, endPoint x: 693, endPoint y: 358, distance: 127.2
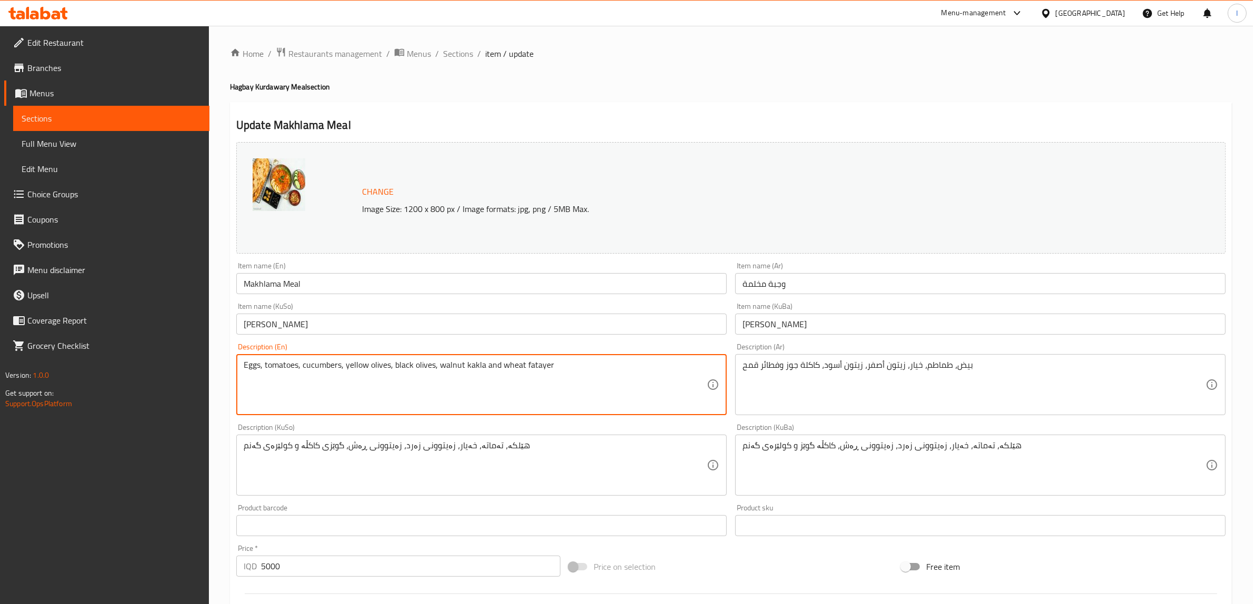
drag, startPoint x: 606, startPoint y: 380, endPoint x: 2, endPoint y: 377, distance: 604.7
paste textarea "cookies and wheat pancakes"
type textarea "Eggs, tomatoes, cucumbers, yellow olives, black olives, walnut kakla and wheat …"
click at [593, 439] on div "هێلکە، تەماتە، خەیار، زەیتوونی زەرد، زەیتوونی ڕەش، گوێزی کاکڵە و کولێرەی گەنم D…" at bounding box center [481, 465] width 491 height 61
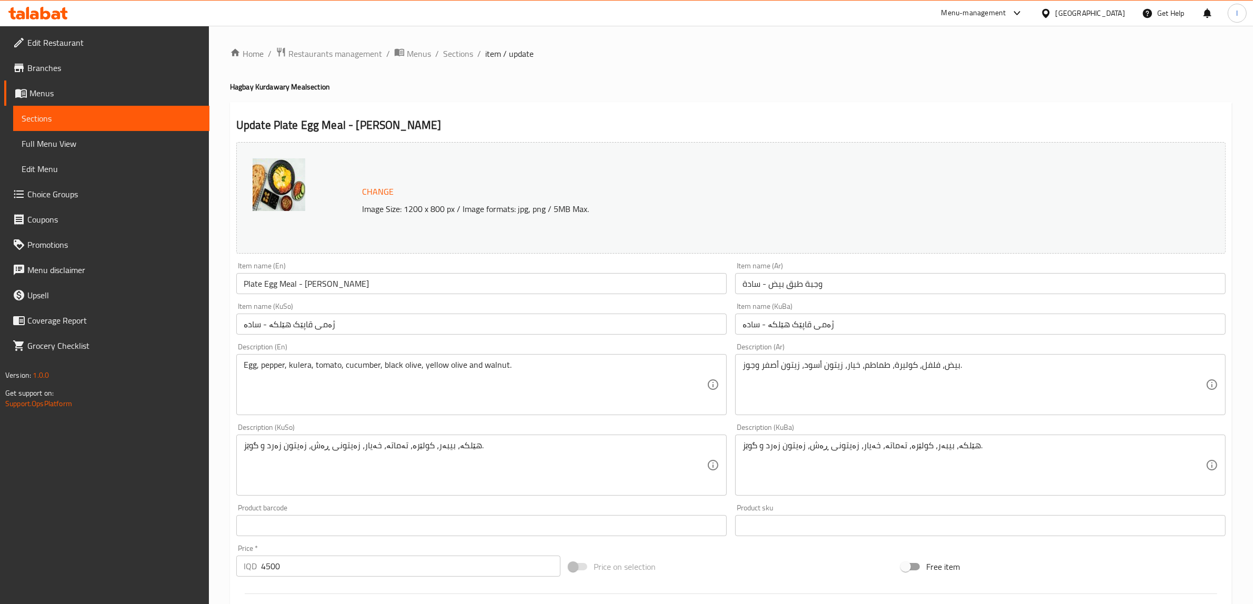
click at [61, 111] on link "Sections" at bounding box center [111, 118] width 196 height 25
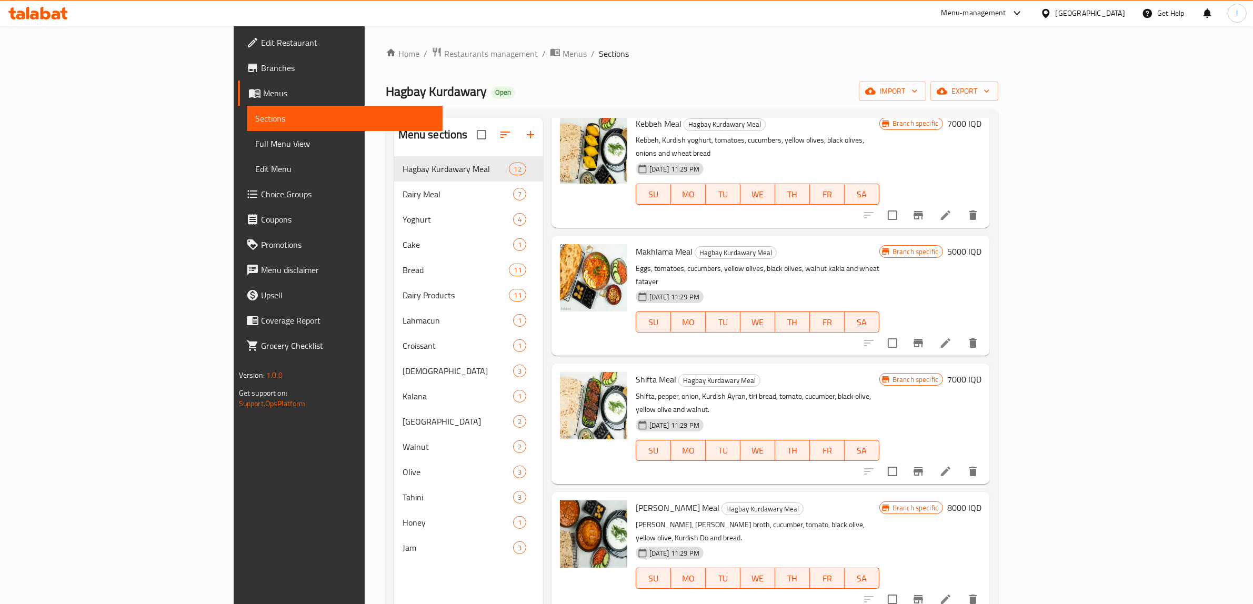
scroll to position [801, 0]
click at [951, 338] on icon at bounding box center [945, 342] width 9 height 9
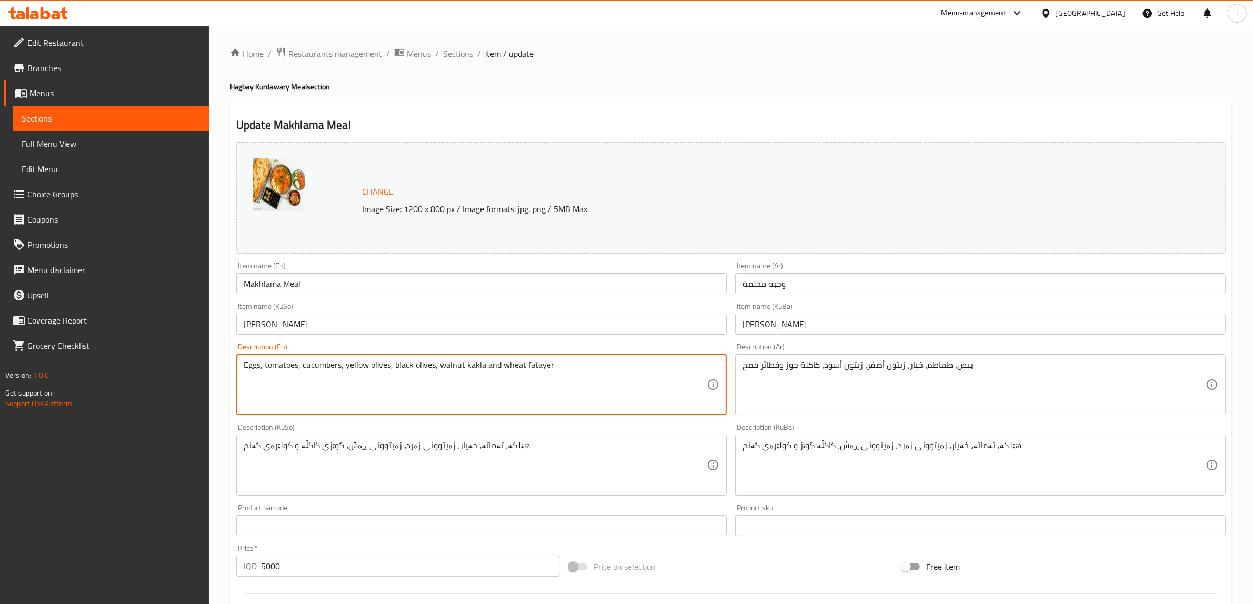
drag, startPoint x: 608, startPoint y: 366, endPoint x: 438, endPoint y: 366, distance: 169.5
